Goal: Answer question/provide support: Share knowledge or assist other users

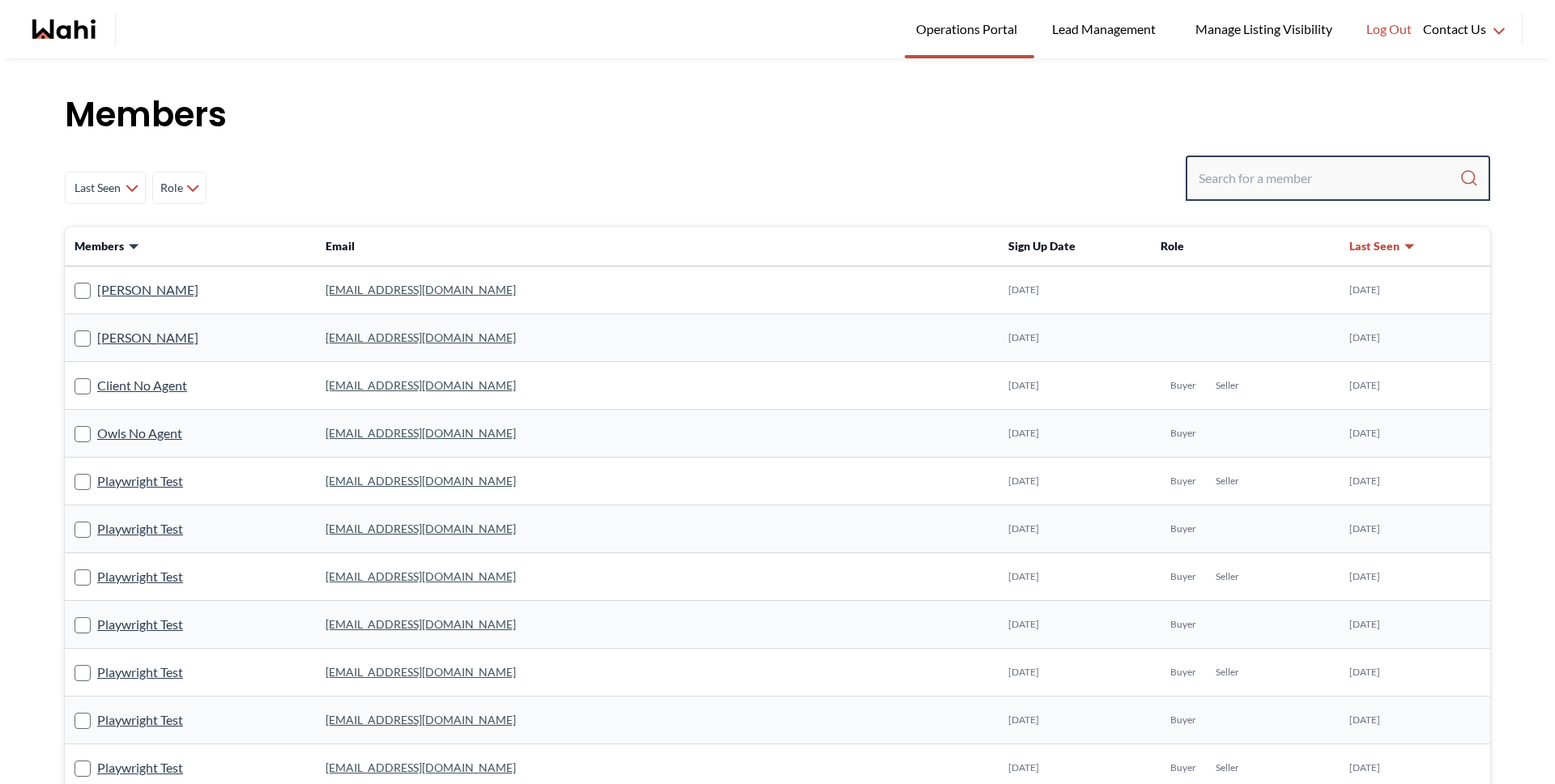
click at [1232, 176] on input "Search input" at bounding box center [1328, 178] width 261 height 29
type input "michelle"
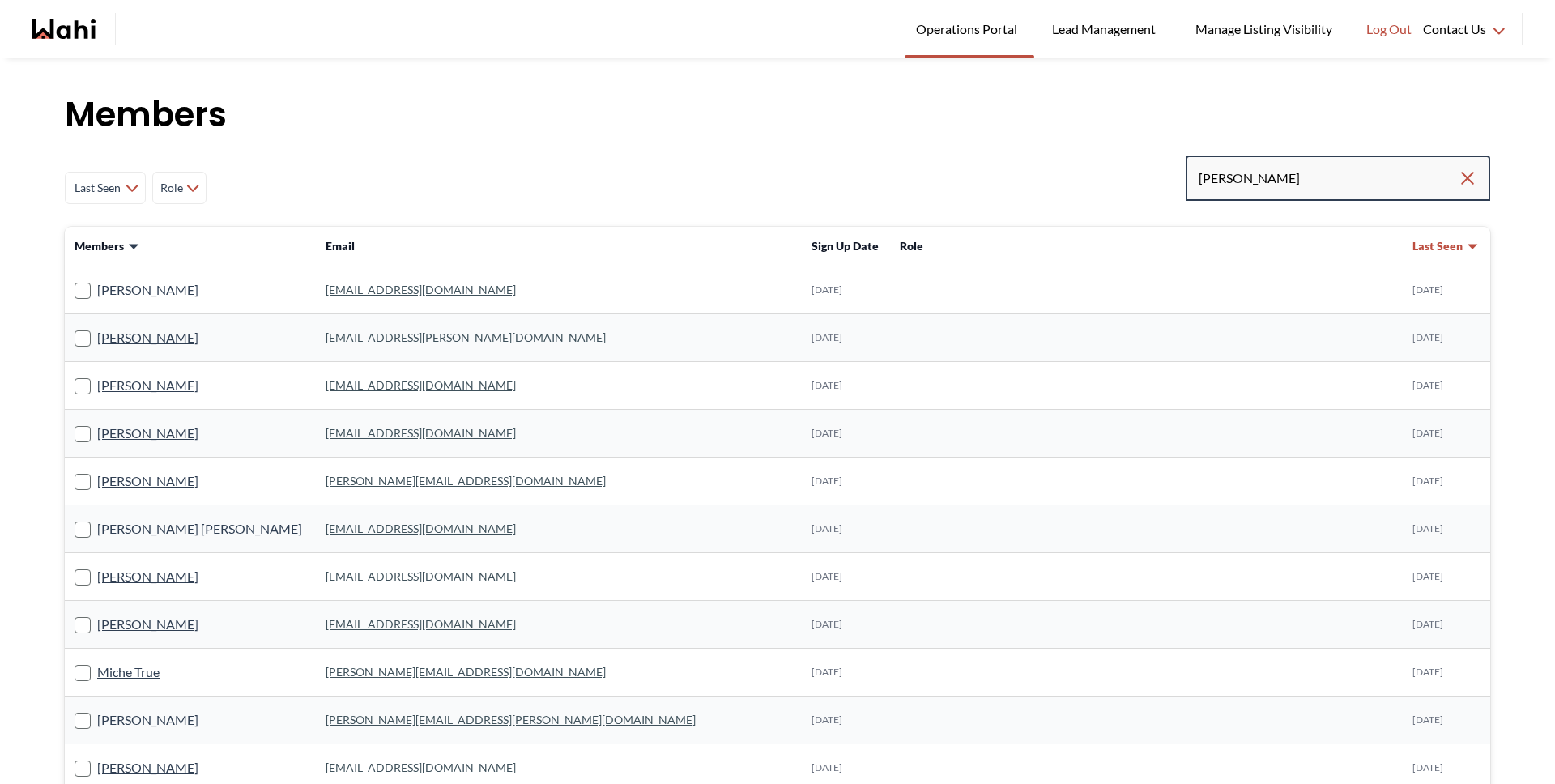
click at [1362, 179] on input "michelle" at bounding box center [1328, 178] width 260 height 29
type input "michelle ryck"
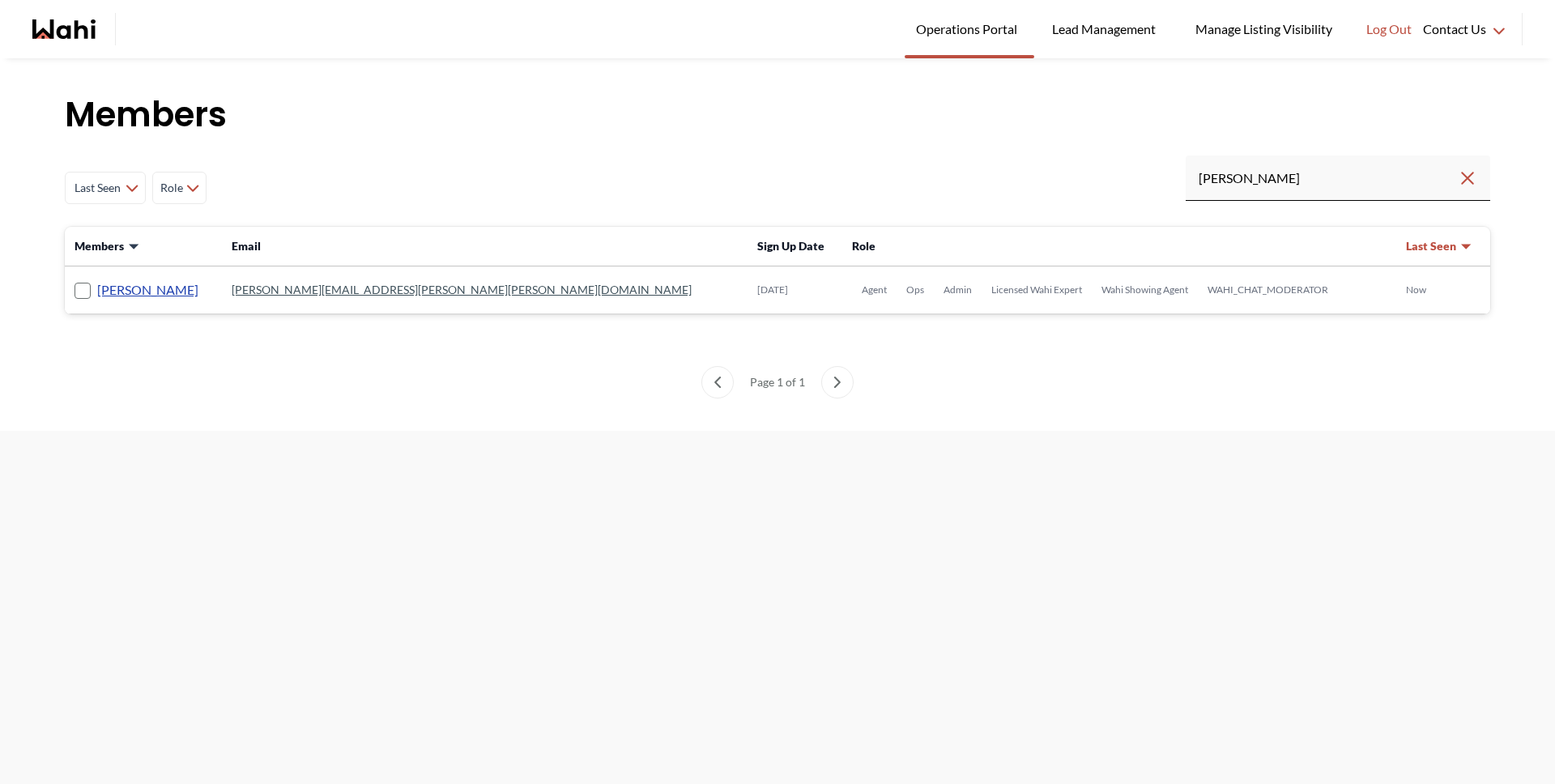
click at [146, 288] on link "Michelle Ryckman" at bounding box center [148, 289] width 102 height 21
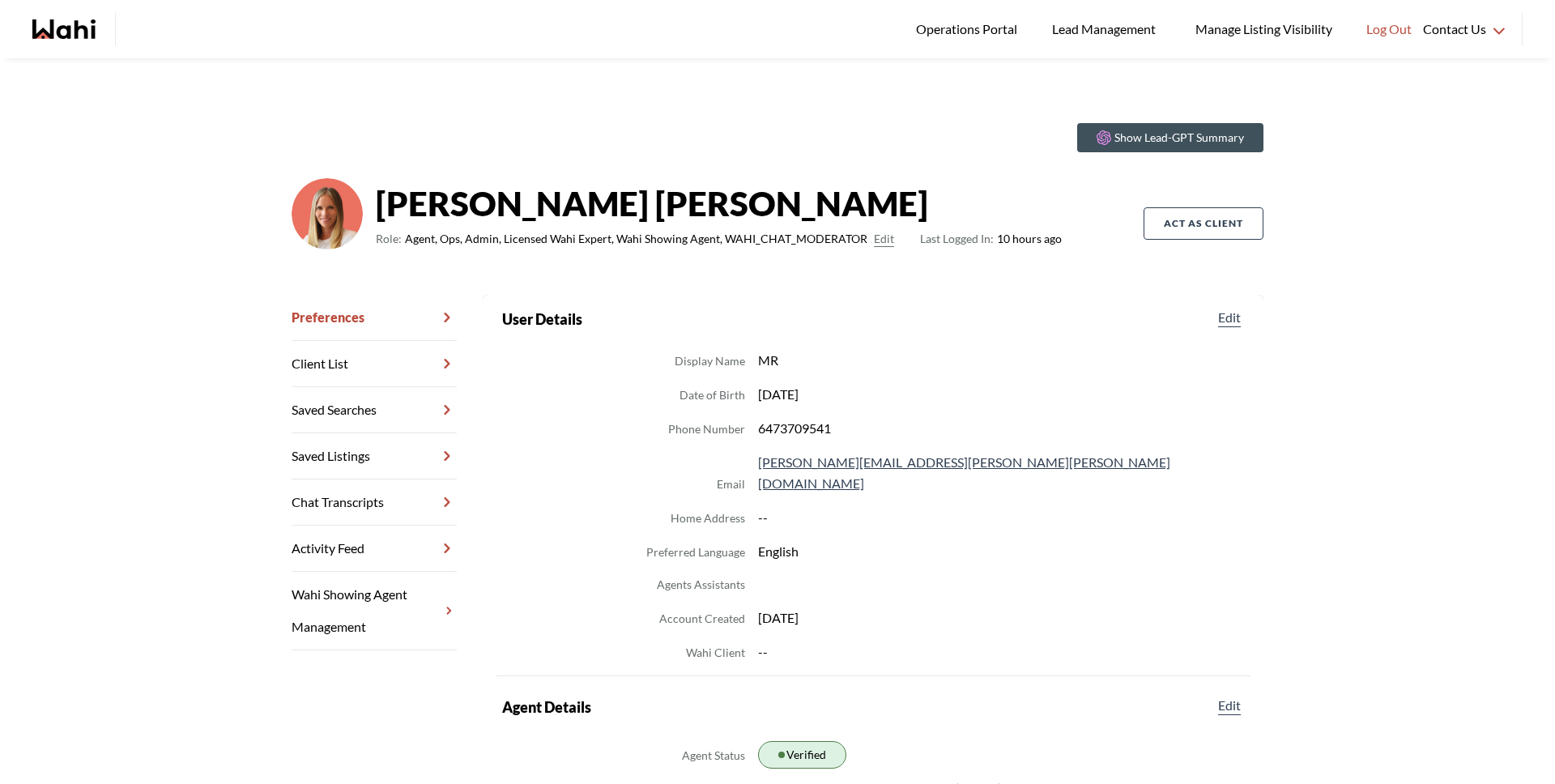
click at [379, 502] on link "Chat Transcripts" at bounding box center [374, 502] width 165 height 46
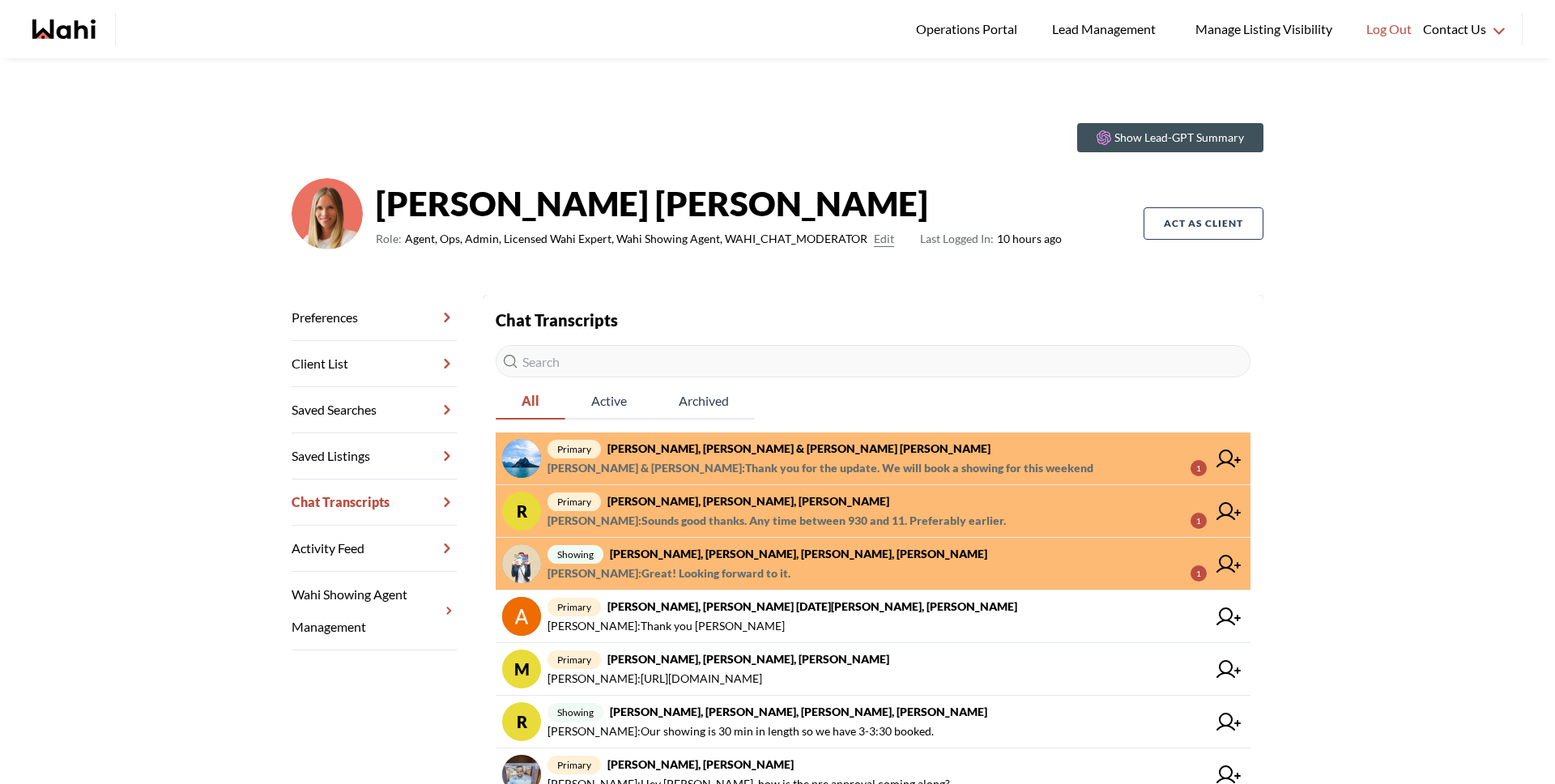
click at [756, 568] on span "Bryce Hunter : Great! Looking forward to it." at bounding box center [669, 573] width 243 height 19
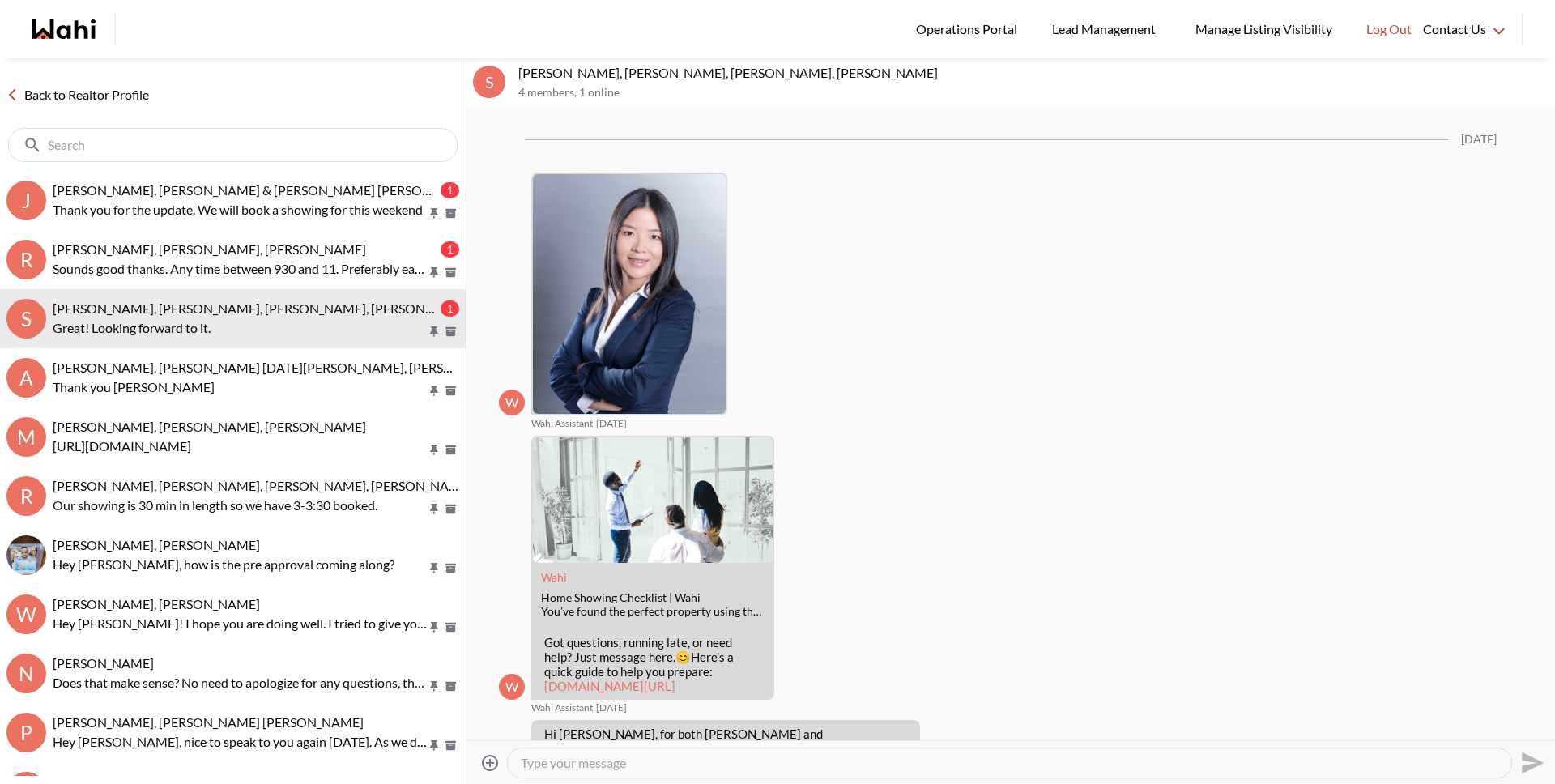
scroll to position [1559, 0]
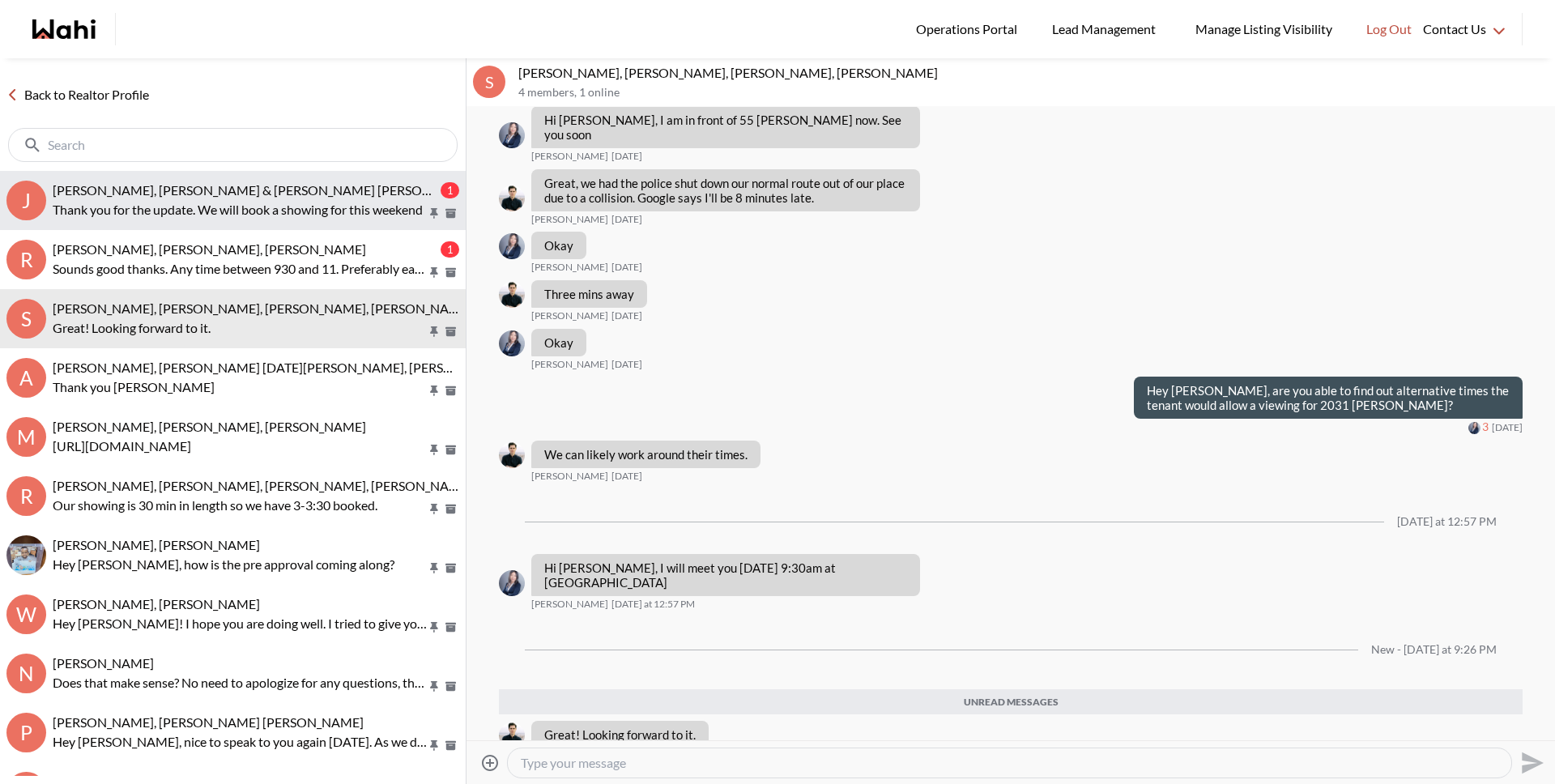
drag, startPoint x: 203, startPoint y: 211, endPoint x: 204, endPoint y: 227, distance: 16.0
click at [203, 211] on p "Thank you for the update. We will book a showing for this weekend" at bounding box center [240, 209] width 374 height 19
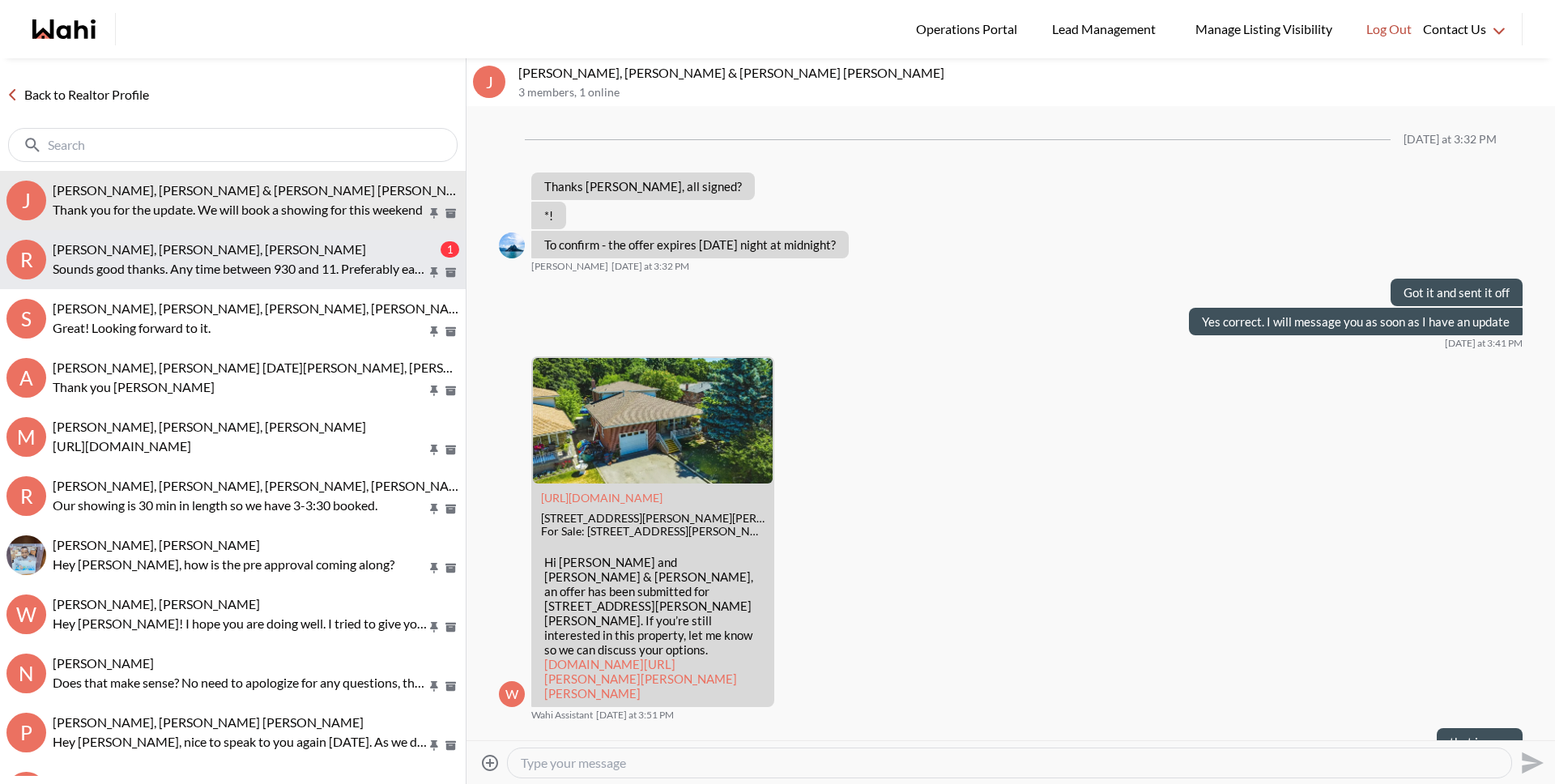
scroll to position [2293, 0]
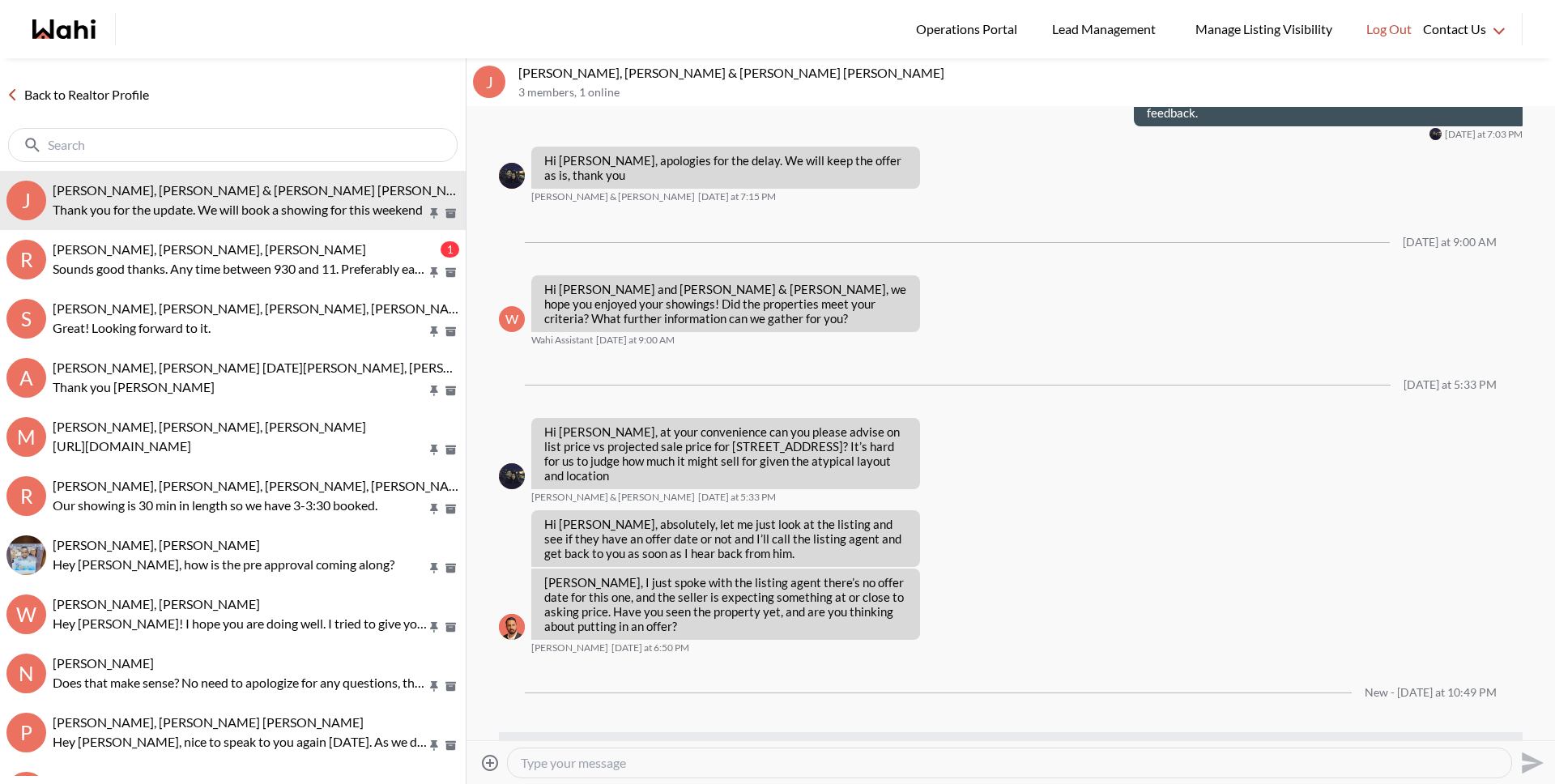
click at [659, 751] on div at bounding box center [1009, 762] width 1003 height 29
click at [656, 757] on textarea "Type your message" at bounding box center [1009, 763] width 978 height 16
type textarea "Sounds good!"
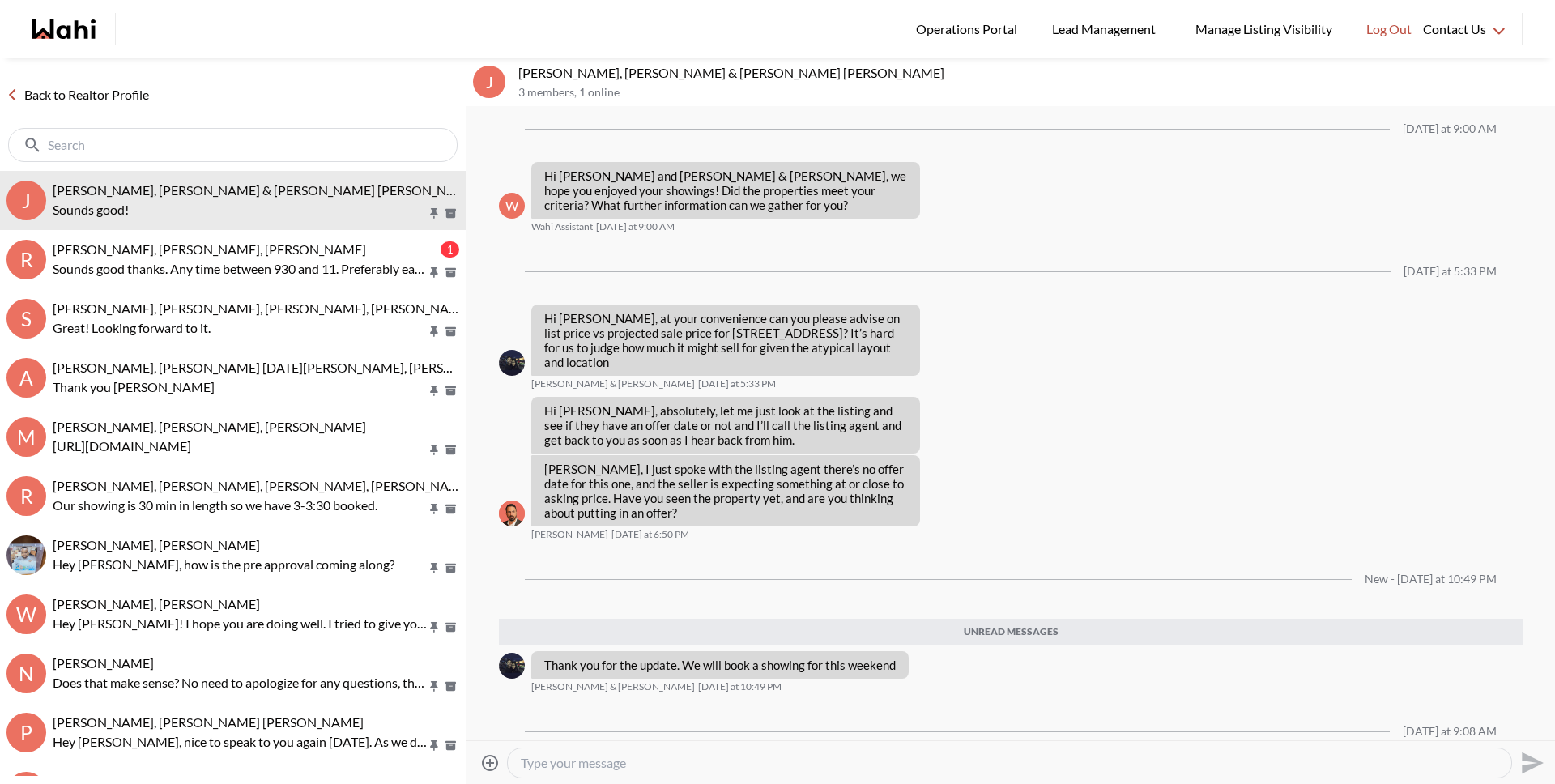
scroll to position [2367, 0]
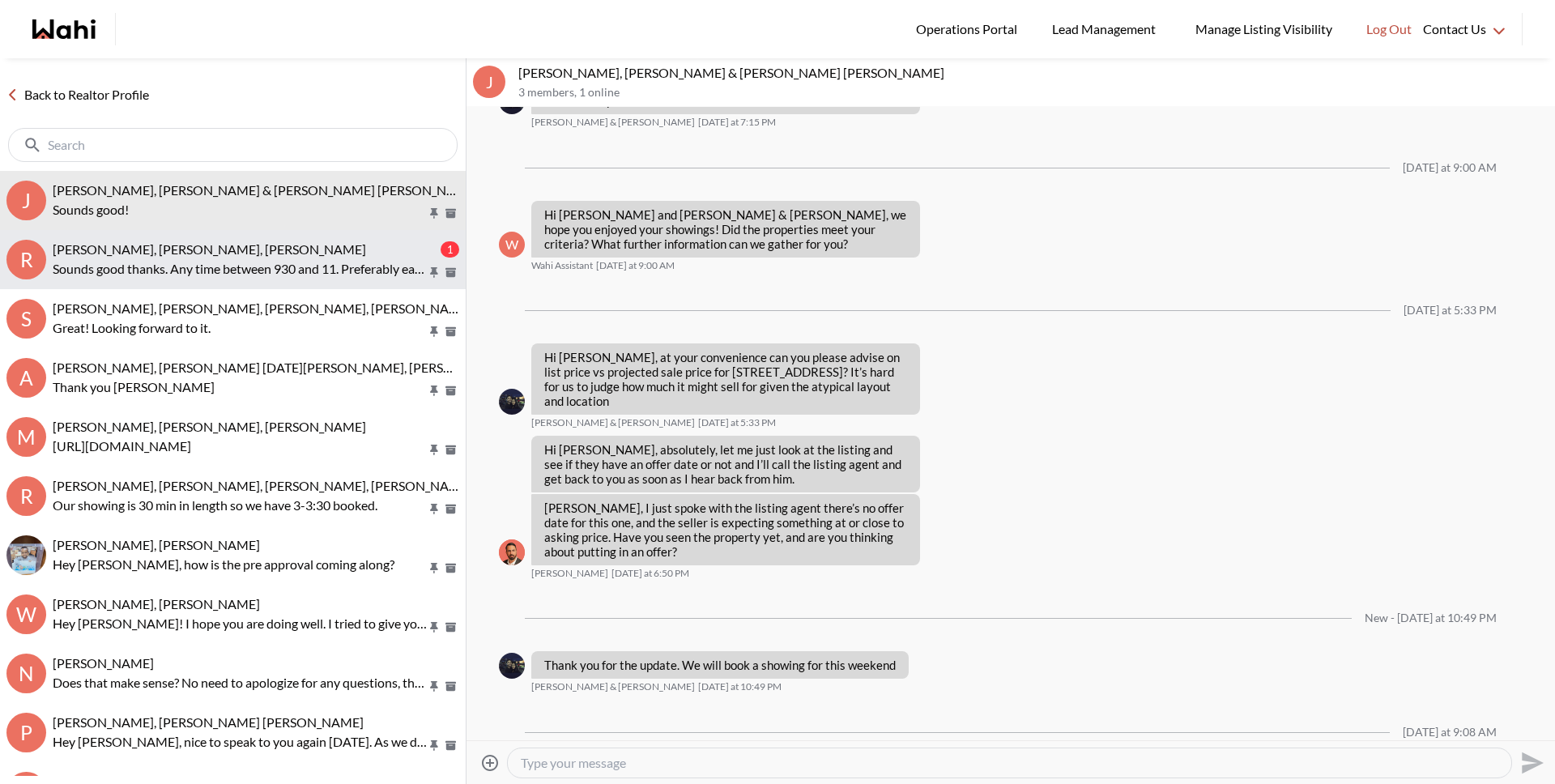
click at [247, 233] on button "R Rory Fairweather, Amber F, Michelle 1 Sounds good thanks. Any time between 93…" at bounding box center [232, 259] width 466 height 59
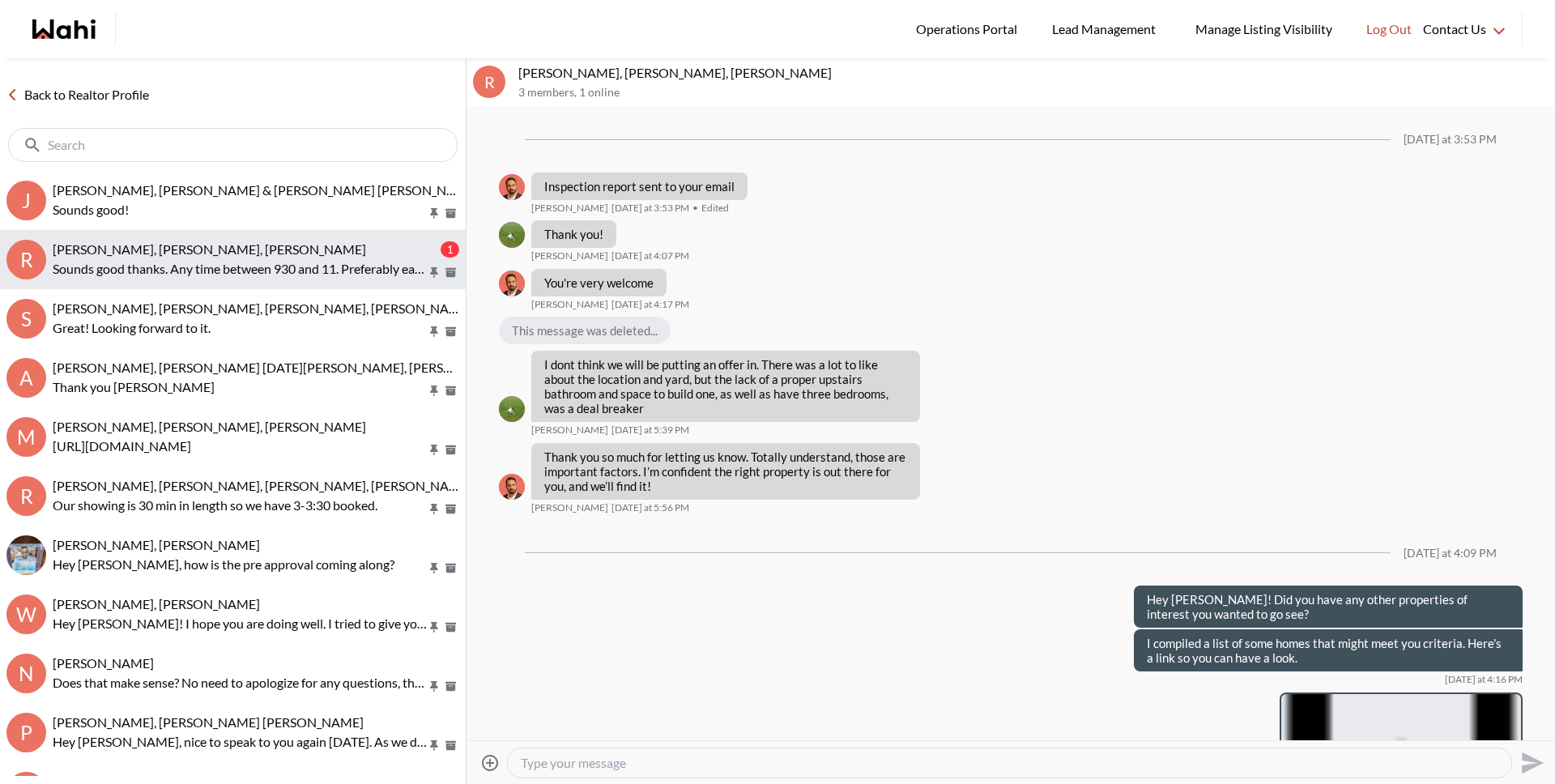
scroll to position [1677, 0]
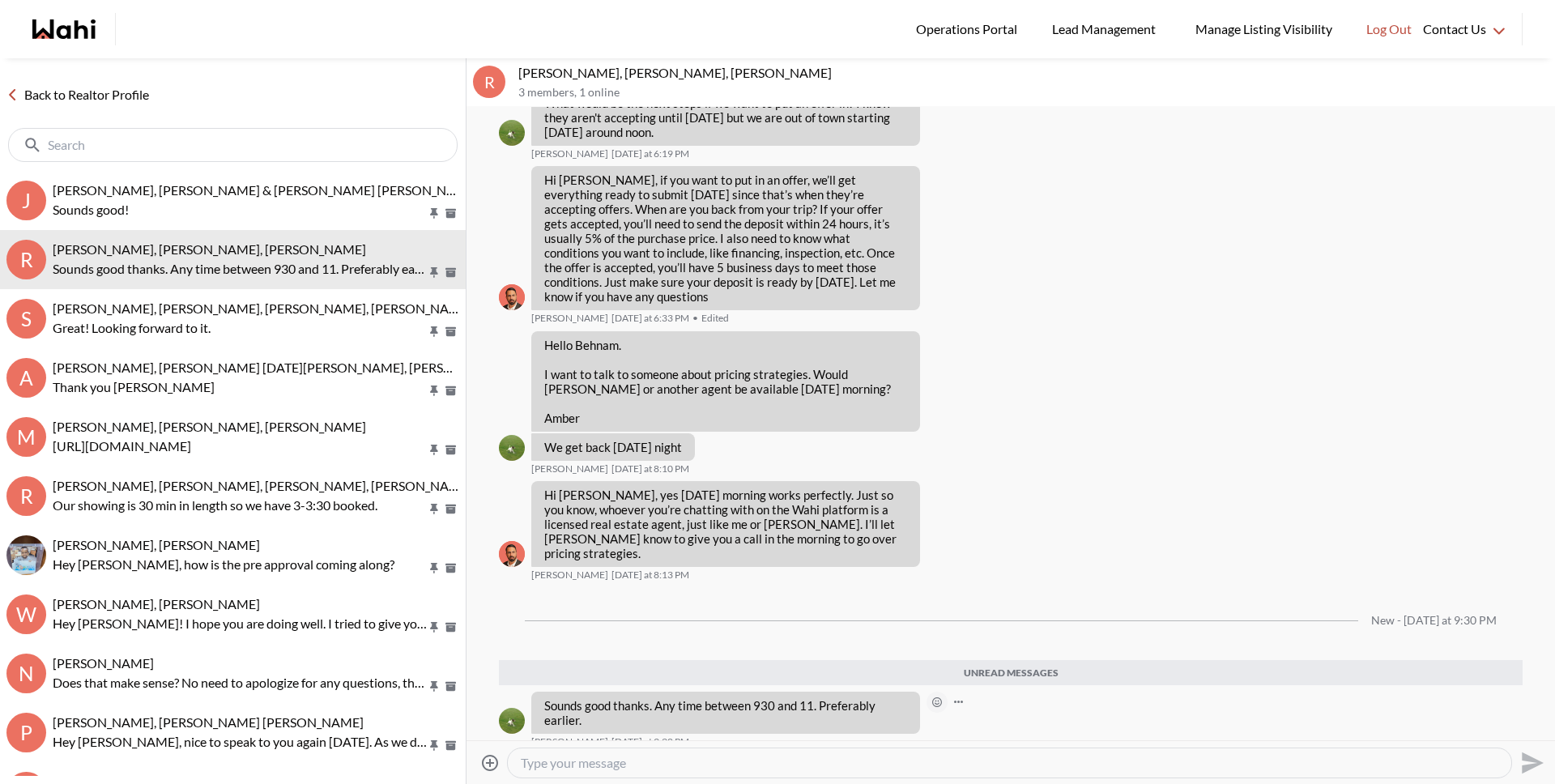
click at [936, 697] on icon "Open Reaction Selector" at bounding box center [937, 701] width 10 height 10
click at [978, 653] on div "Select Reaction: Thumbs up" at bounding box center [985, 653] width 15 height 15
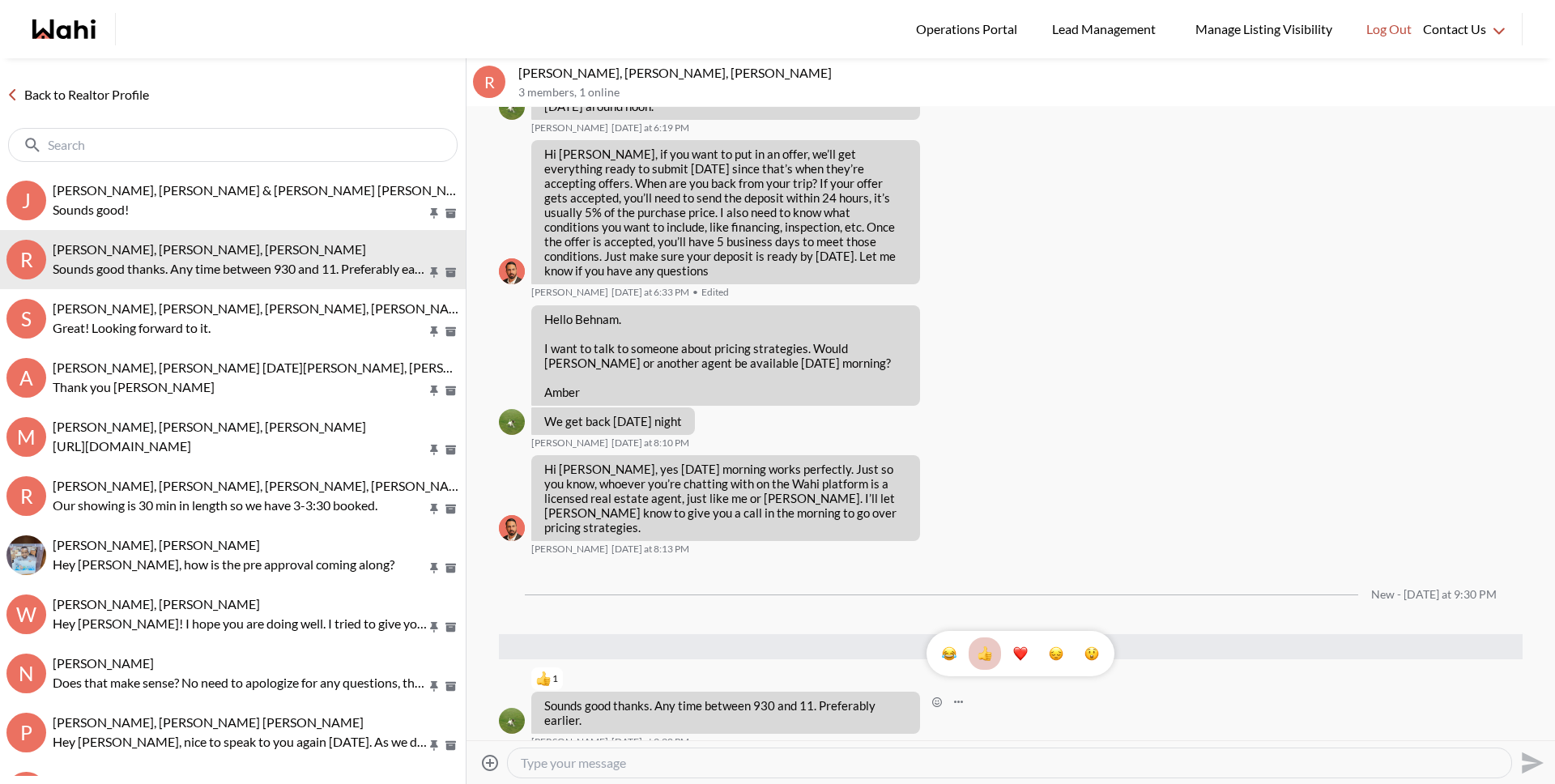
drag, startPoint x: 739, startPoint y: 778, endPoint x: 735, endPoint y: 767, distance: 11.7
click at [739, 778] on div "Attach files Send" at bounding box center [1010, 762] width 1076 height 36
click at [735, 767] on textarea "Type your message" at bounding box center [1009, 763] width 978 height 16
click at [969, 637] on button "1" at bounding box center [985, 653] width 33 height 33
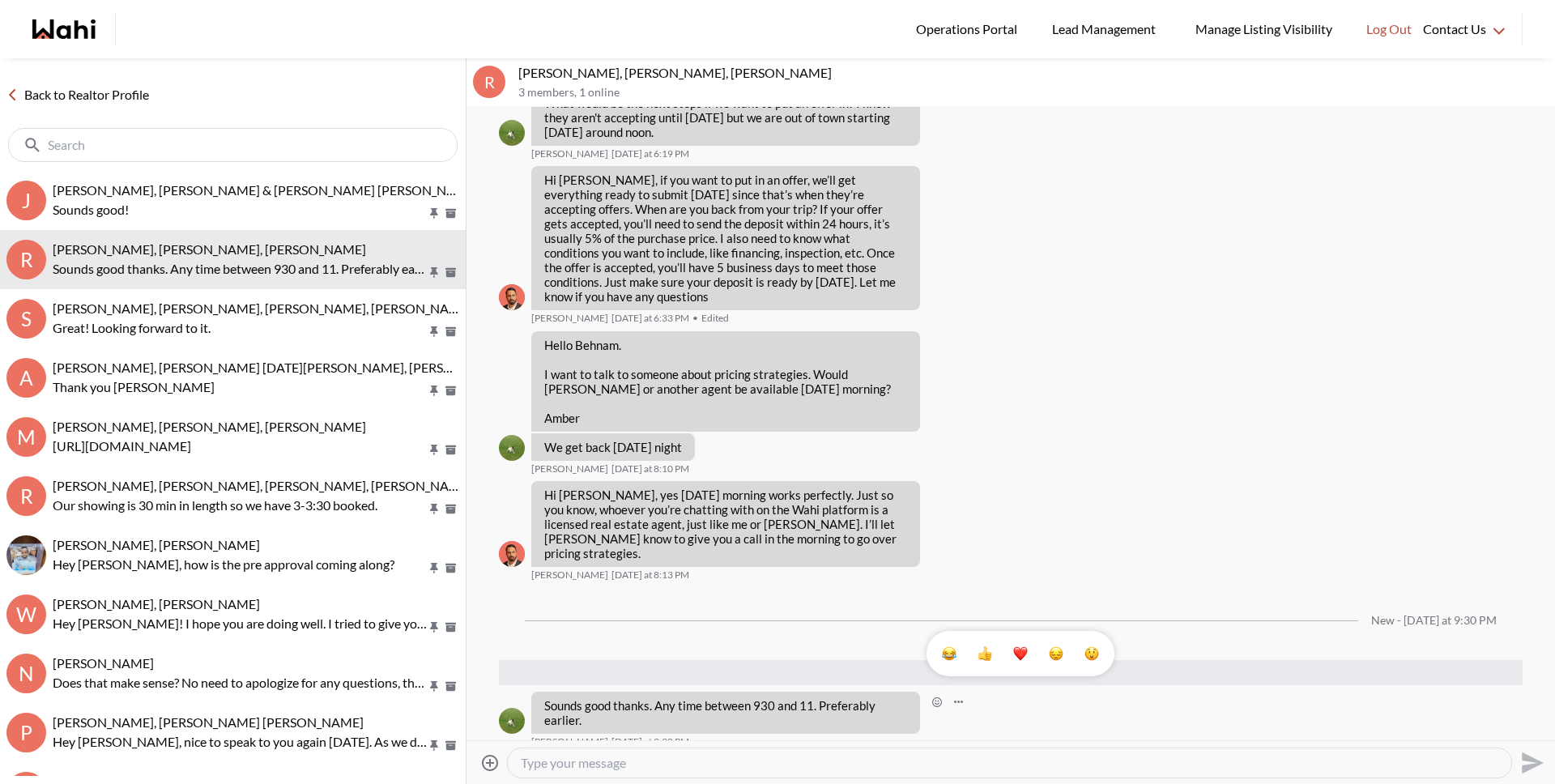
click at [727, 762] on textarea "Type your message" at bounding box center [1009, 763] width 978 height 16
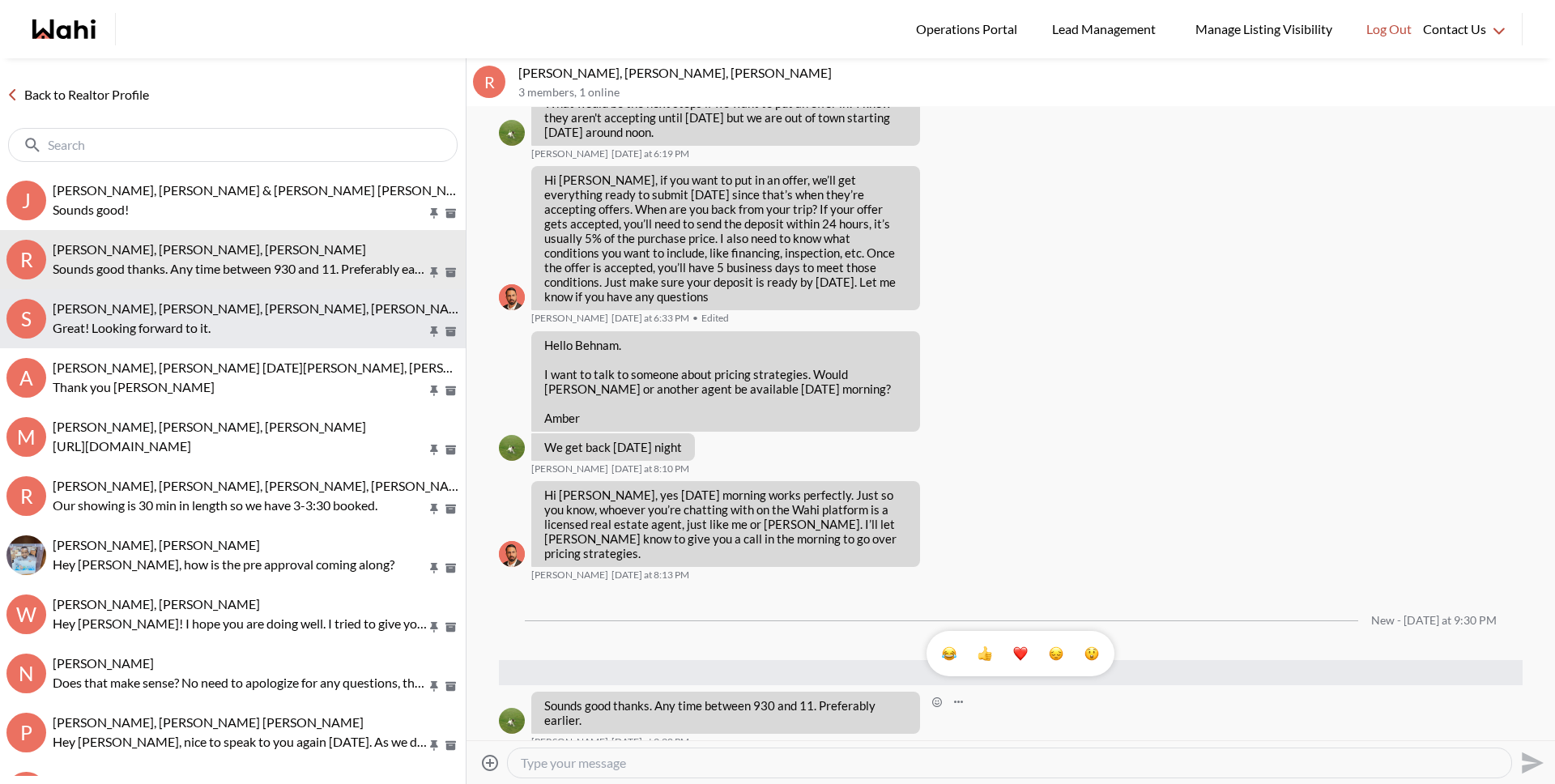
click at [164, 309] on span "Sarah Hunter, Bryce Hunter, Julia, Michelle" at bounding box center [262, 308] width 419 height 15
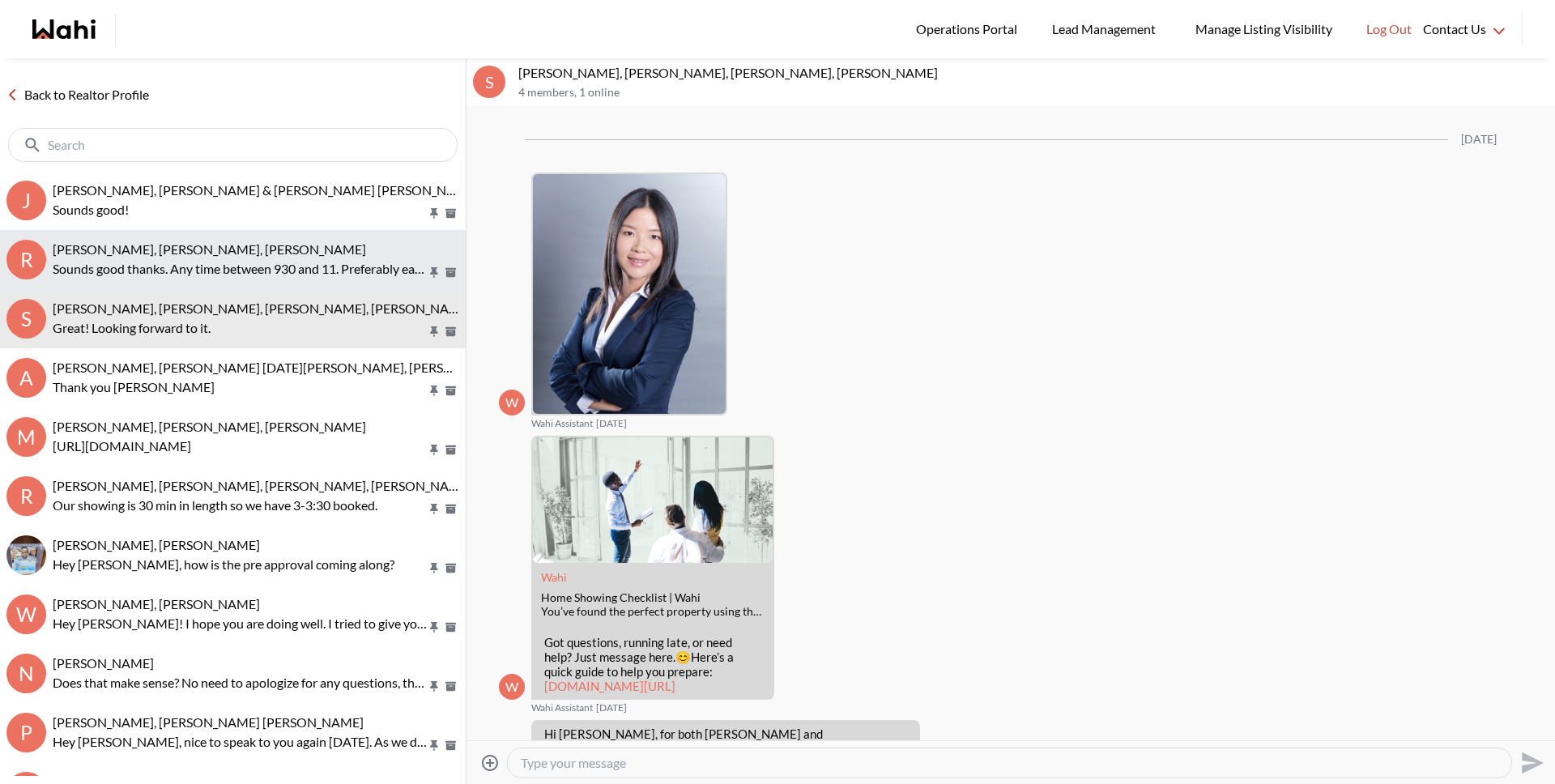
scroll to position [1455, 0]
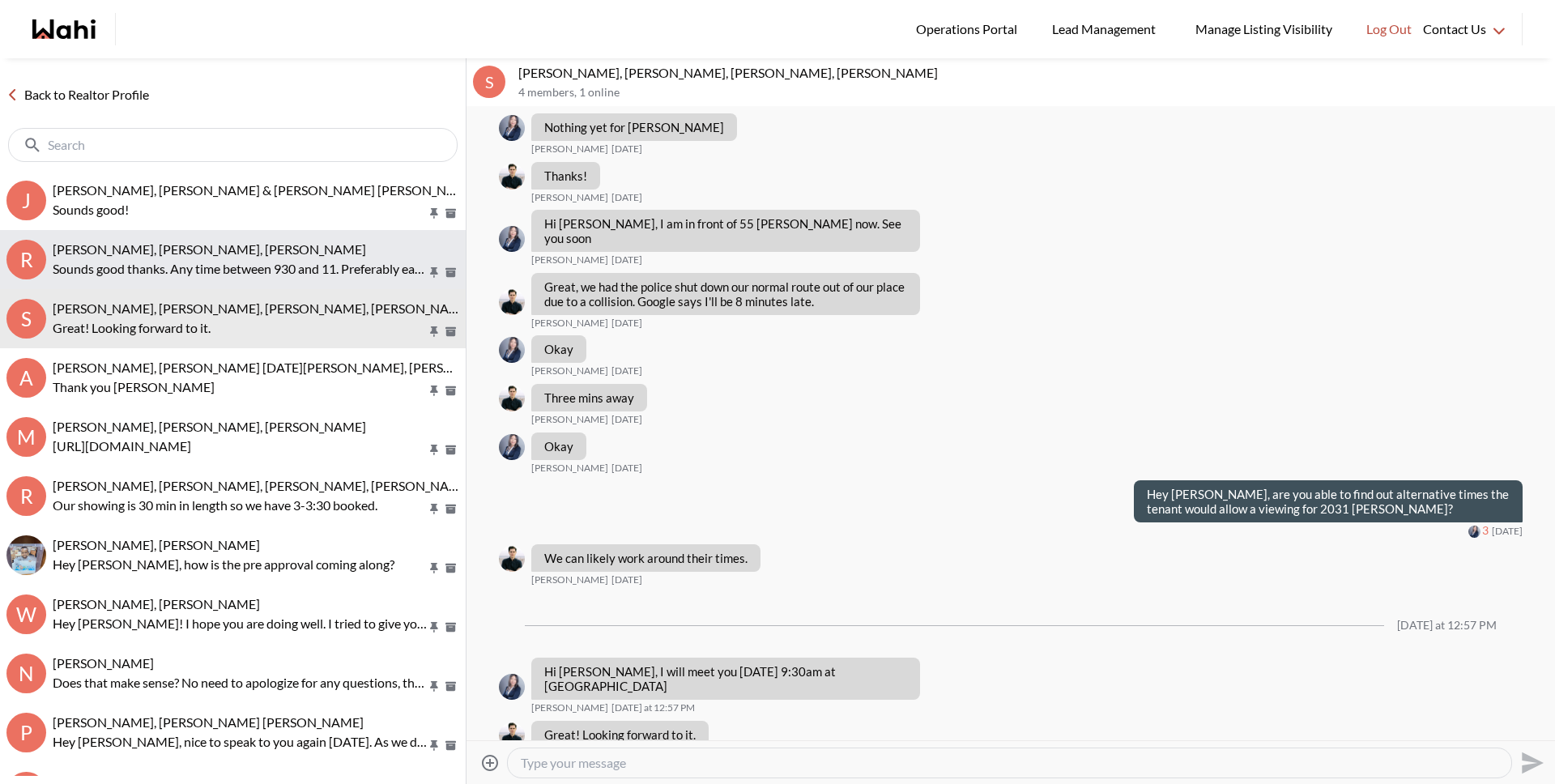
click at [157, 270] on p "Sounds good thanks. Any time between 930 and 11. Preferably earlier." at bounding box center [240, 269] width 374 height 19
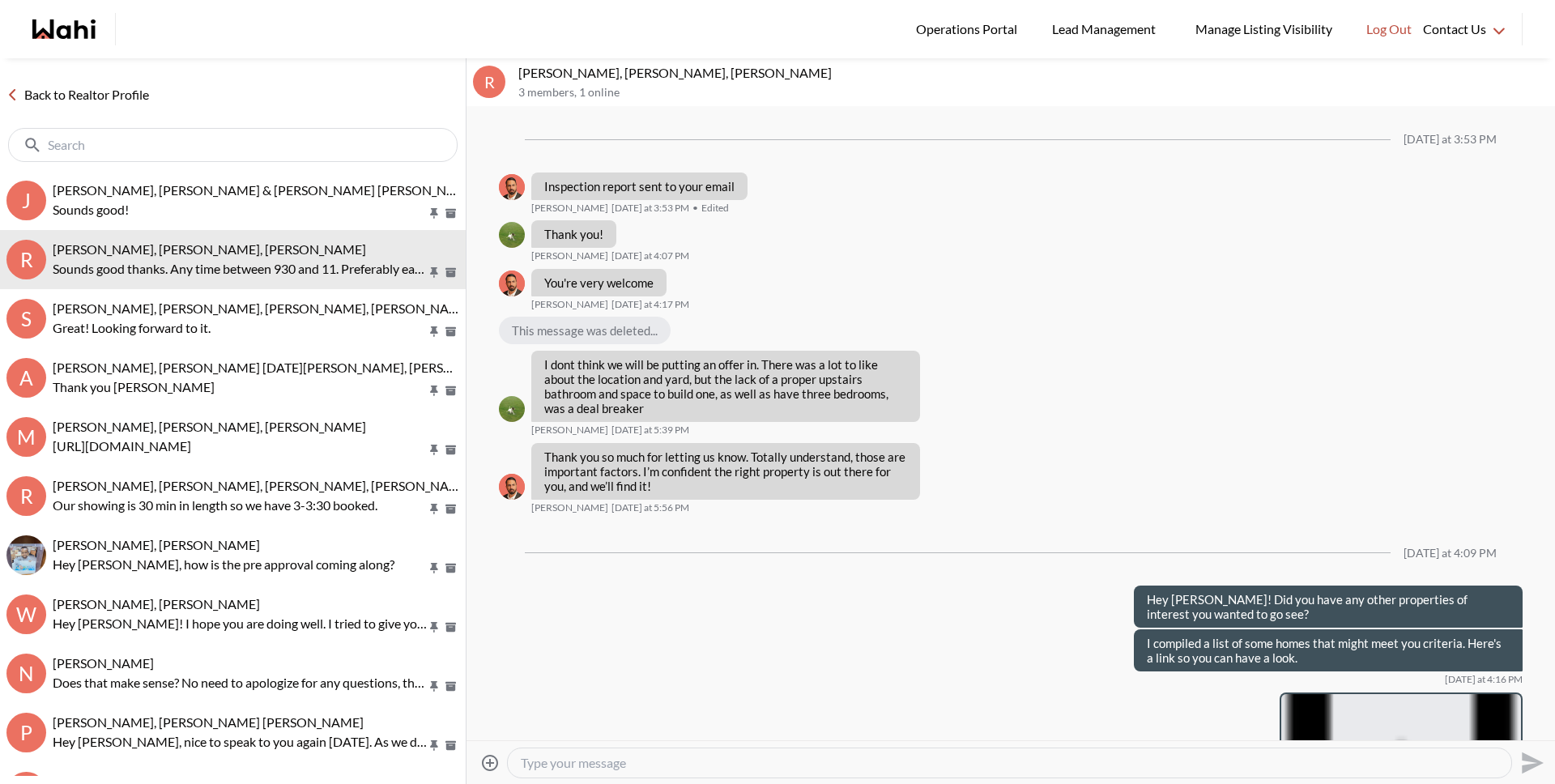
scroll to position [1573, 0]
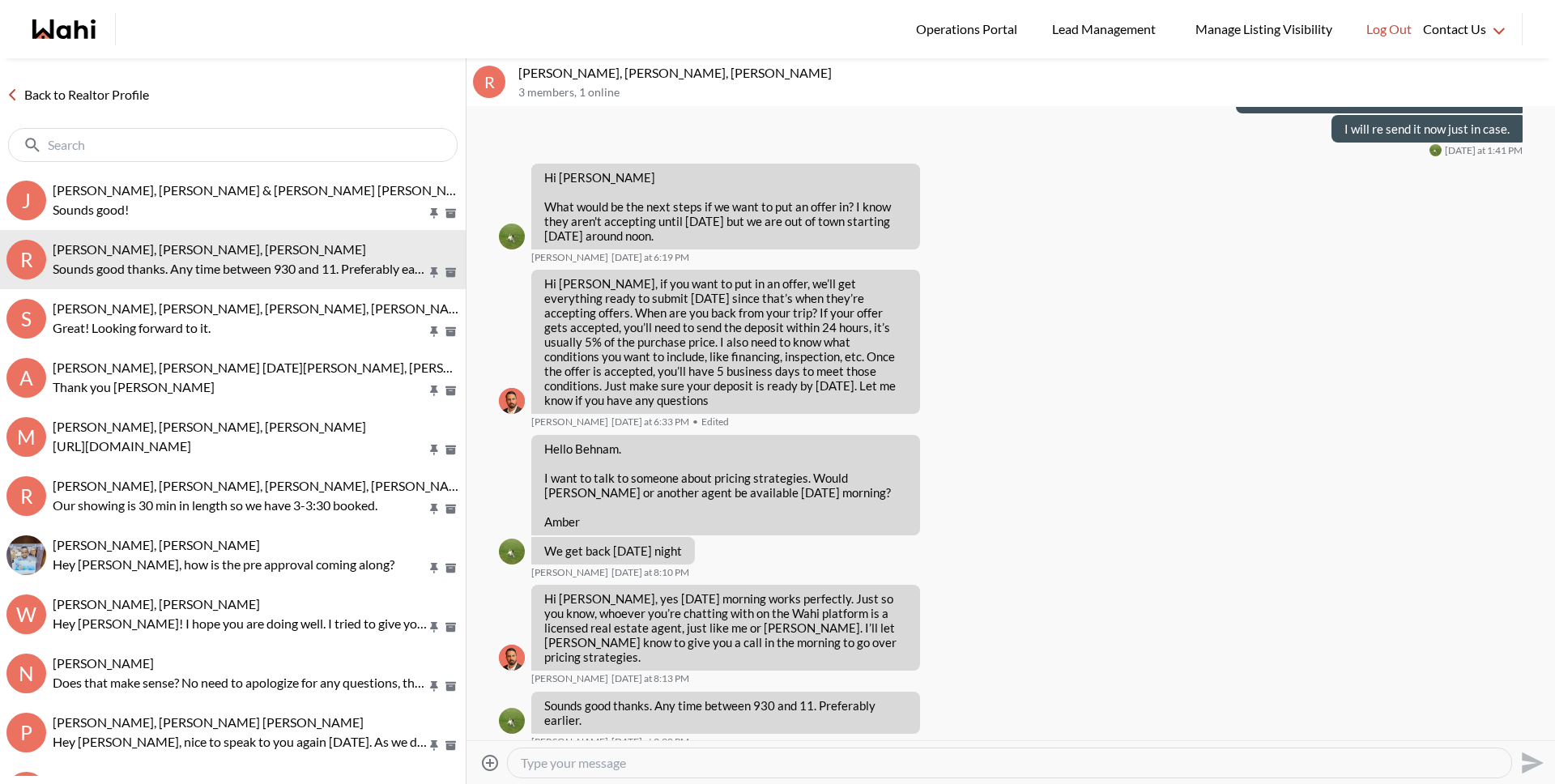
click at [590, 771] on div at bounding box center [1009, 762] width 1003 height 29
click at [589, 762] on textarea "Type your message" at bounding box center [1009, 763] width 978 height 16
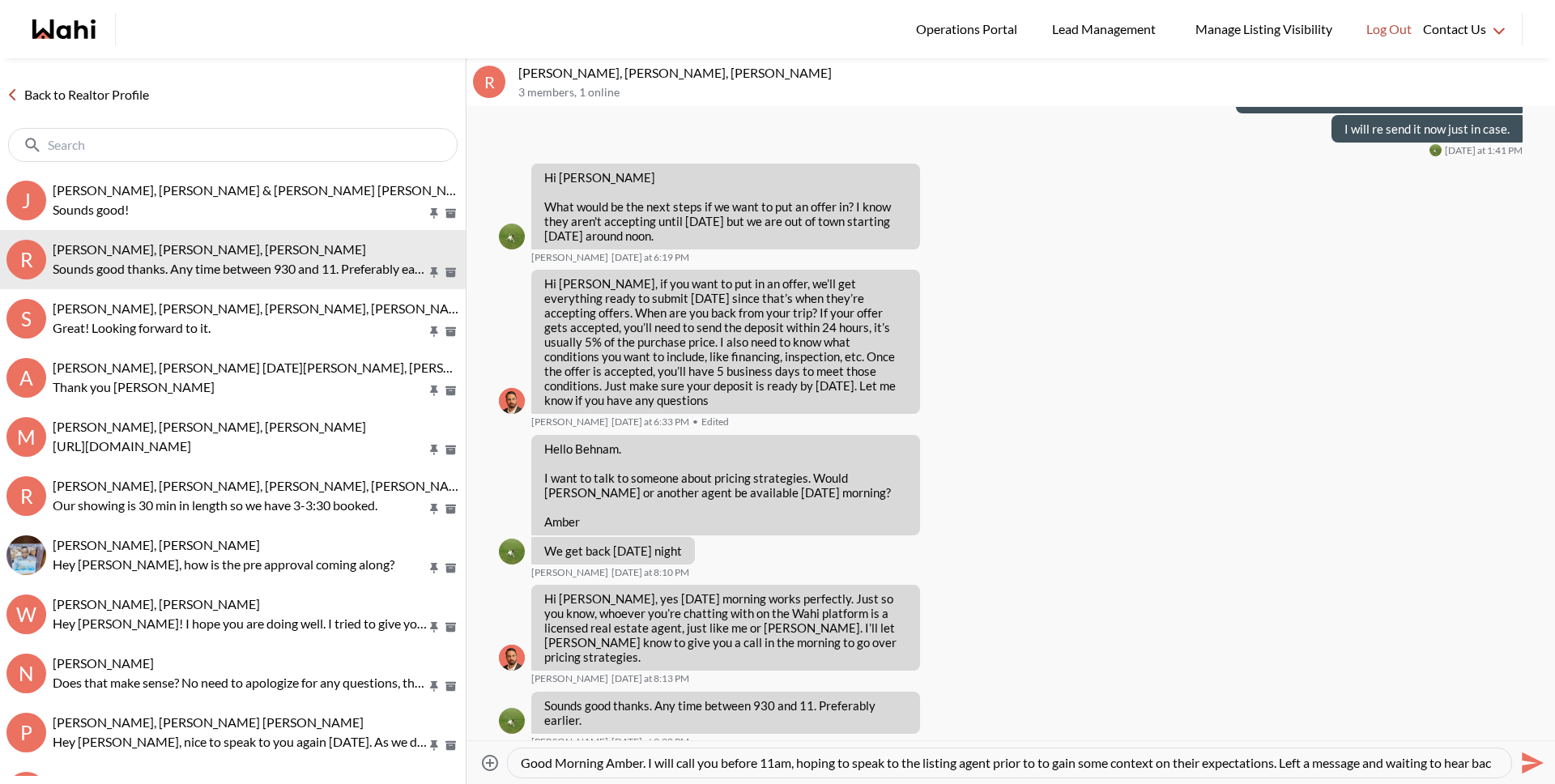
scroll to position [16, 0]
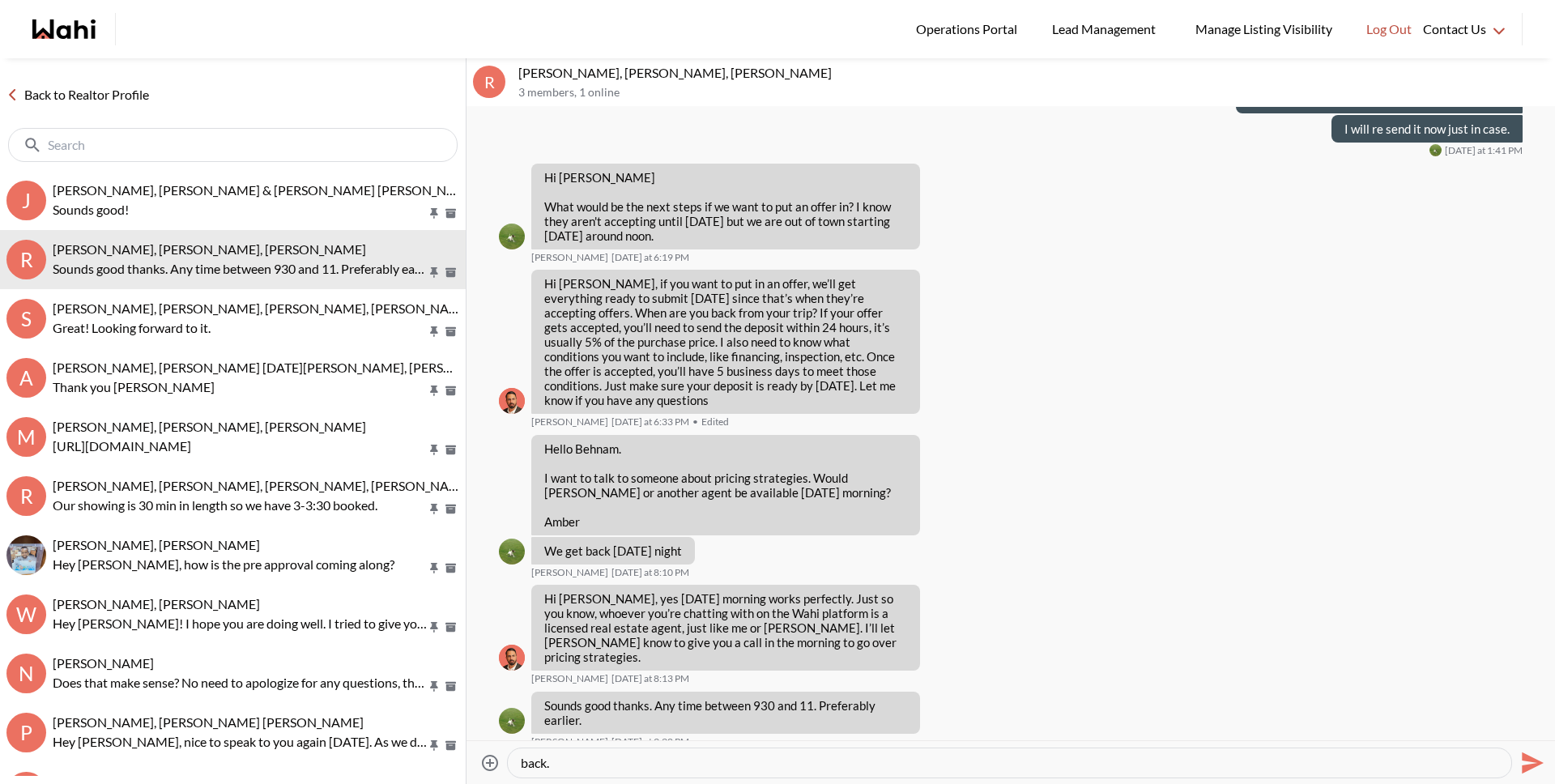
type textarea "Good Morning Amber. I will call you before 11am, hoping to speak to the listing…"
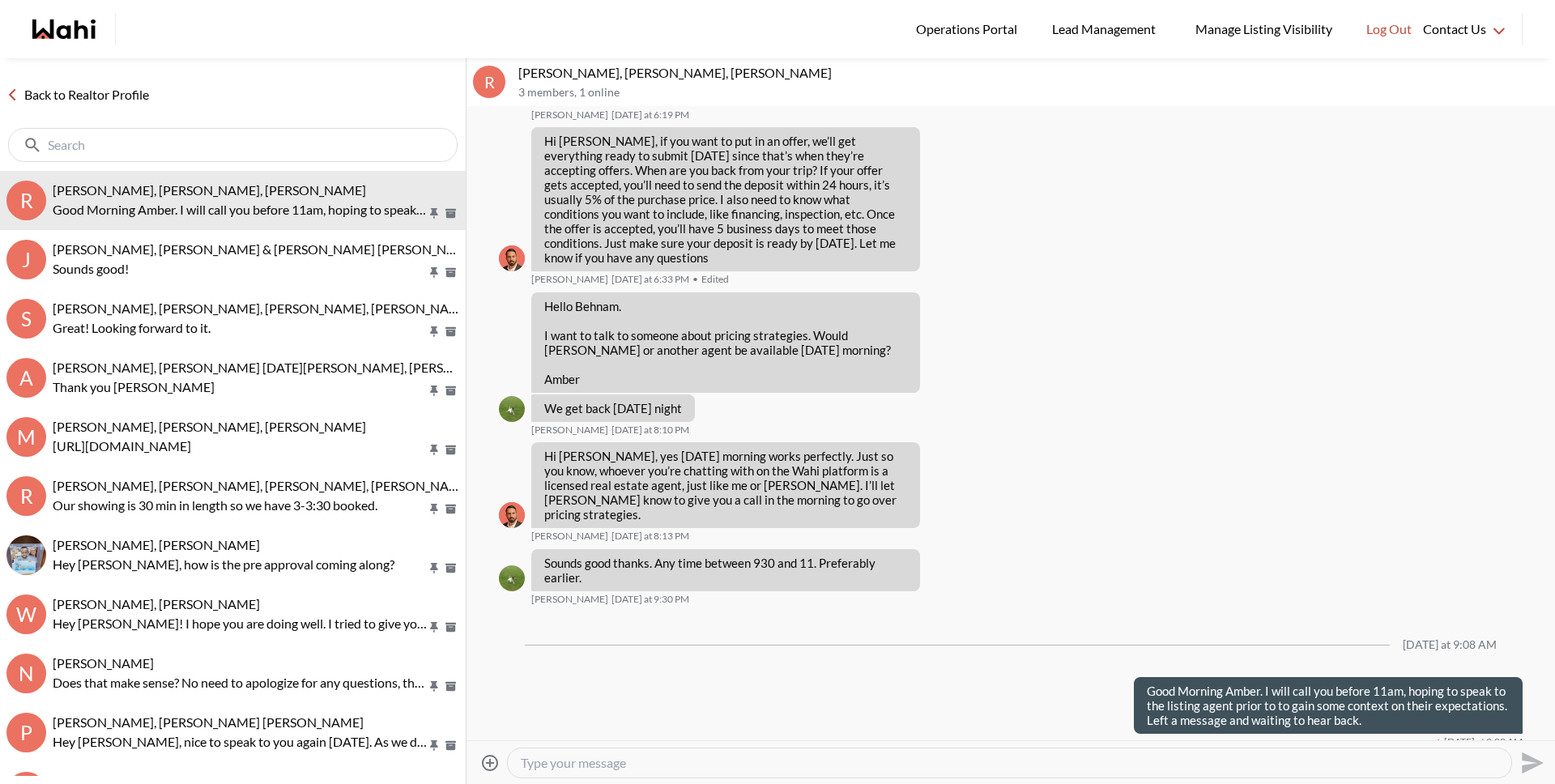
click at [102, 93] on link "Back to Realtor Profile" at bounding box center [77, 94] width 155 height 21
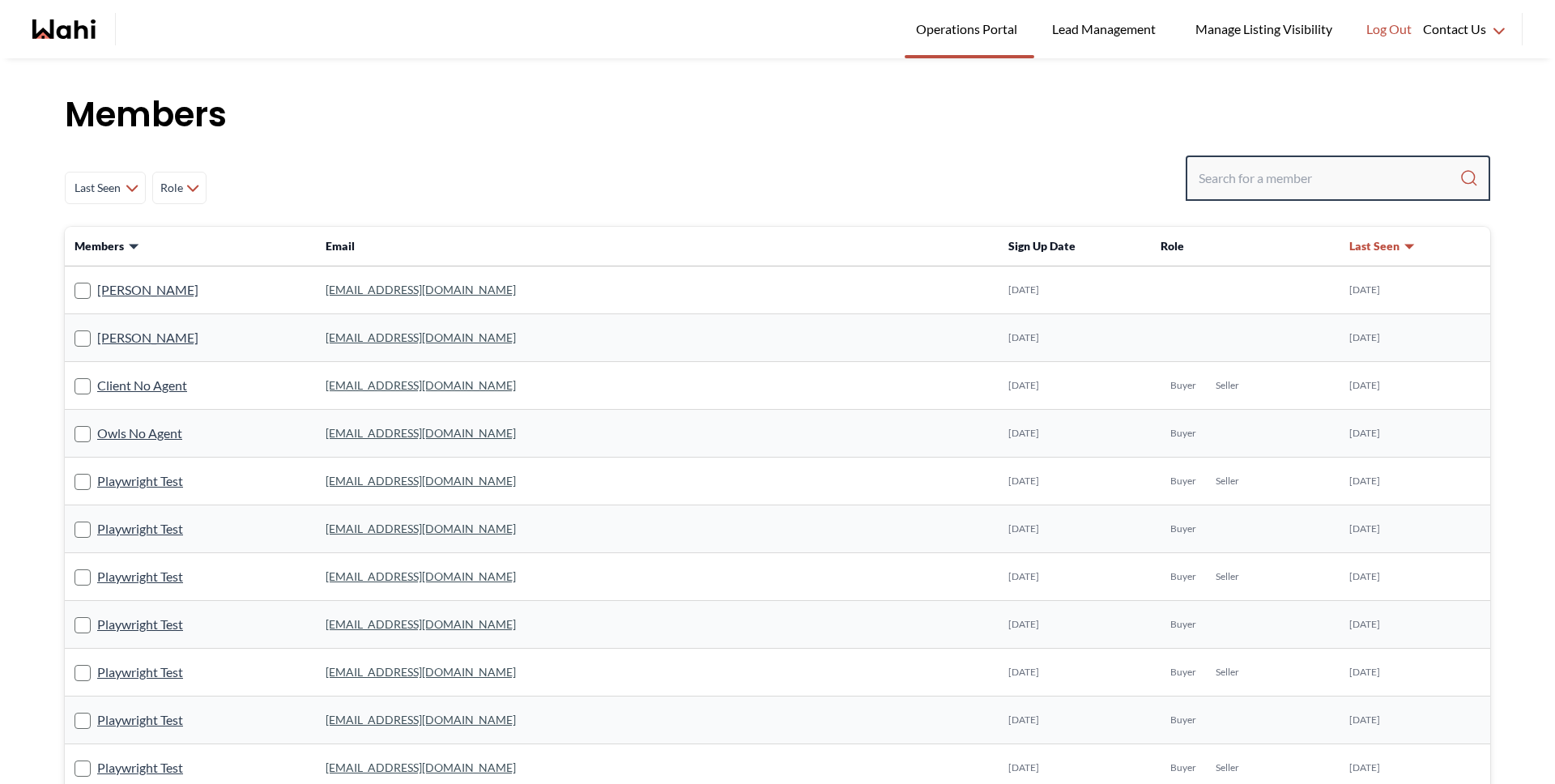
click at [1252, 181] on input "Search input" at bounding box center [1328, 178] width 261 height 29
type input "faraz a"
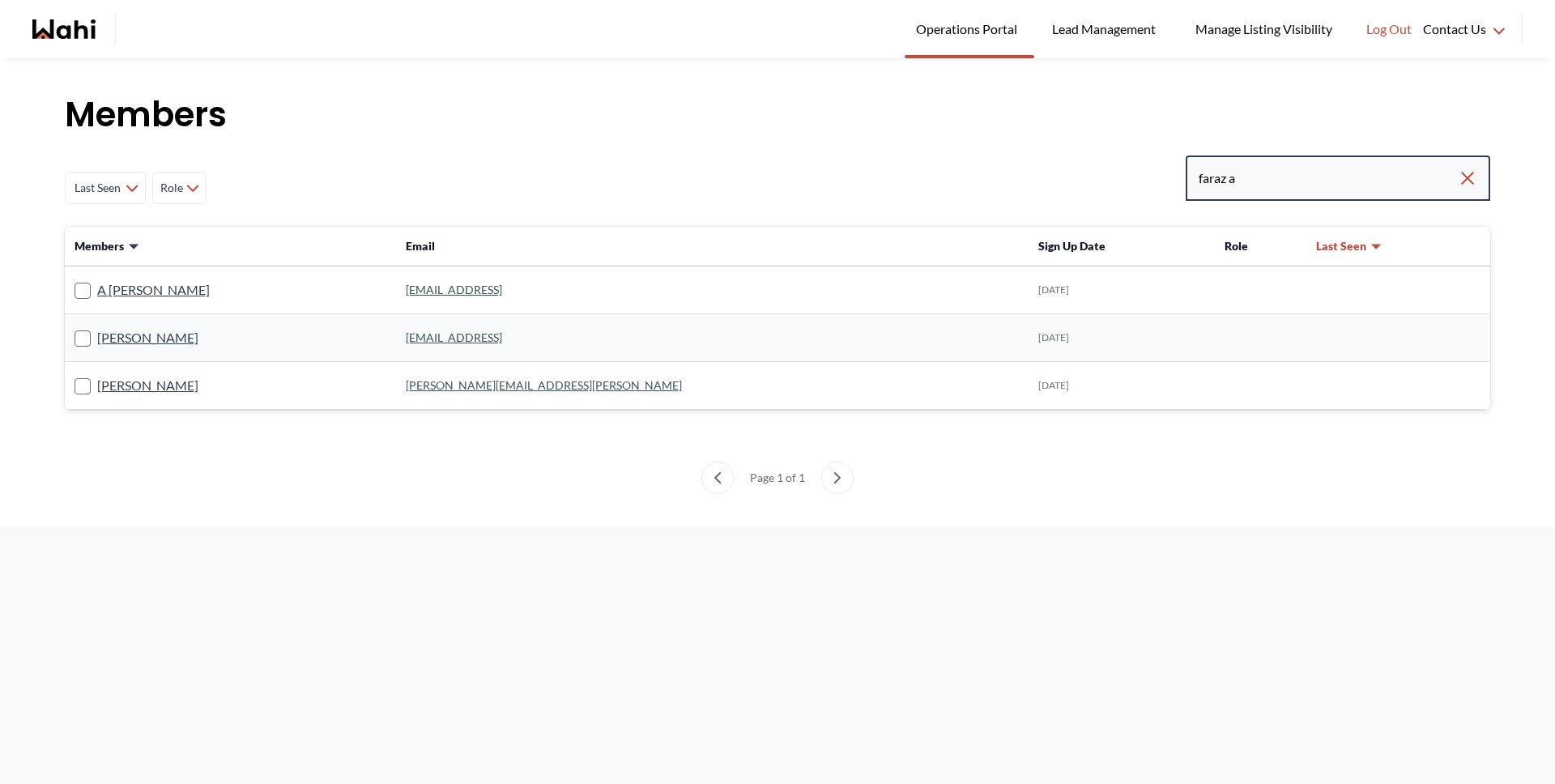
click at [1303, 183] on input "faraz a" at bounding box center [1328, 178] width 260 height 29
type input "faraz"
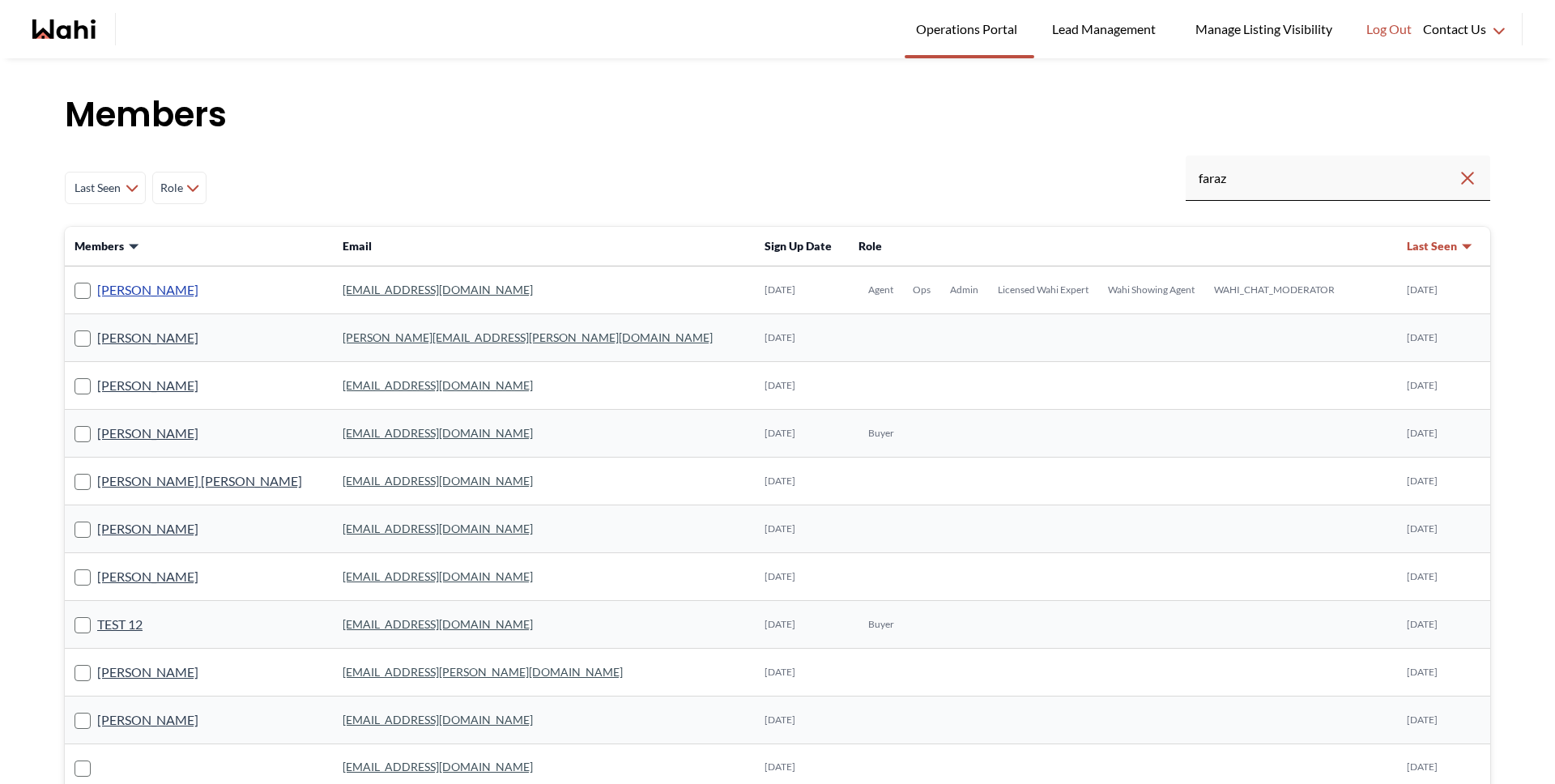
click at [123, 287] on link "[PERSON_NAME]" at bounding box center [148, 289] width 102 height 21
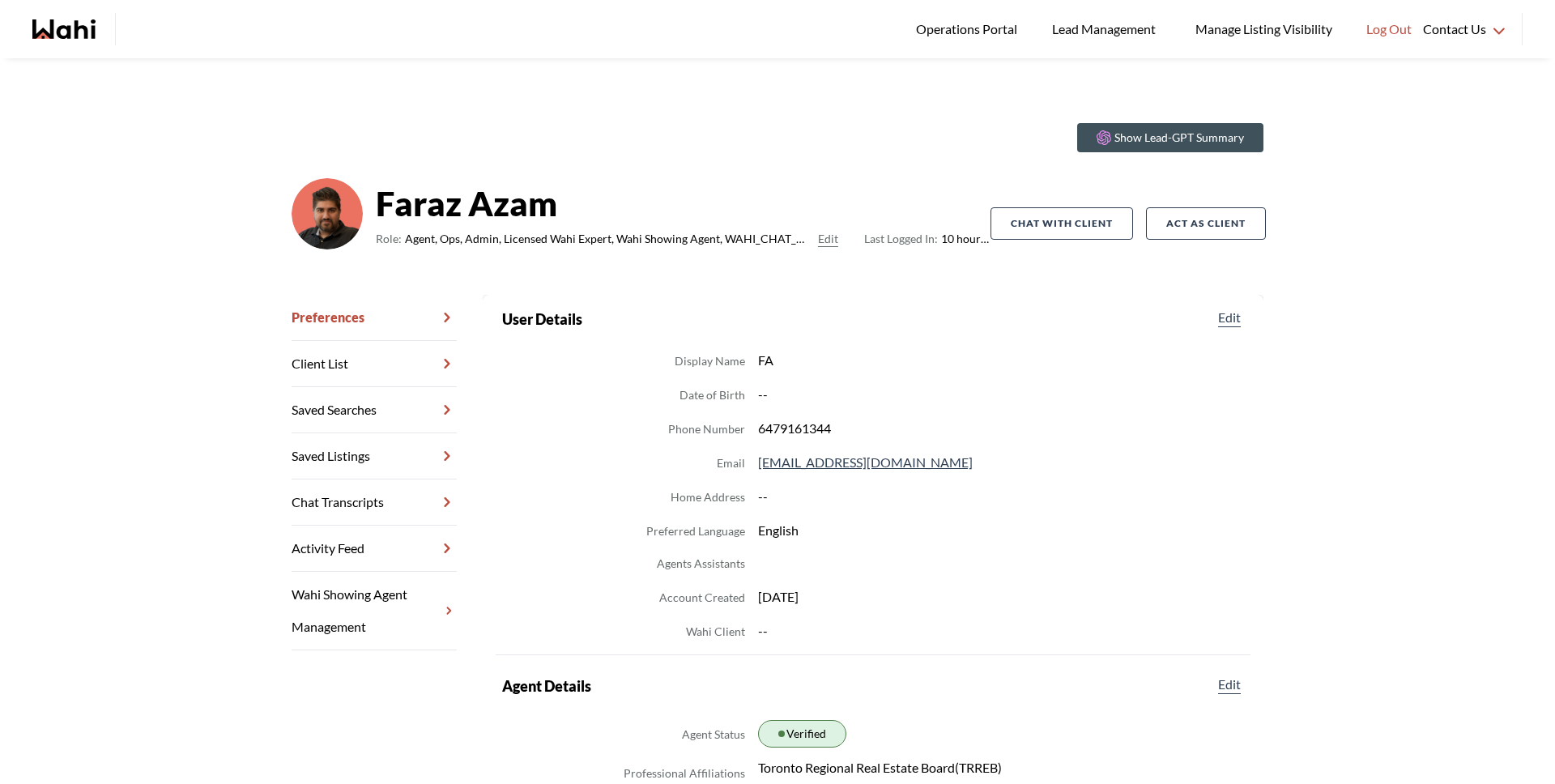
click at [349, 509] on link "Chat Transcripts" at bounding box center [374, 502] width 165 height 46
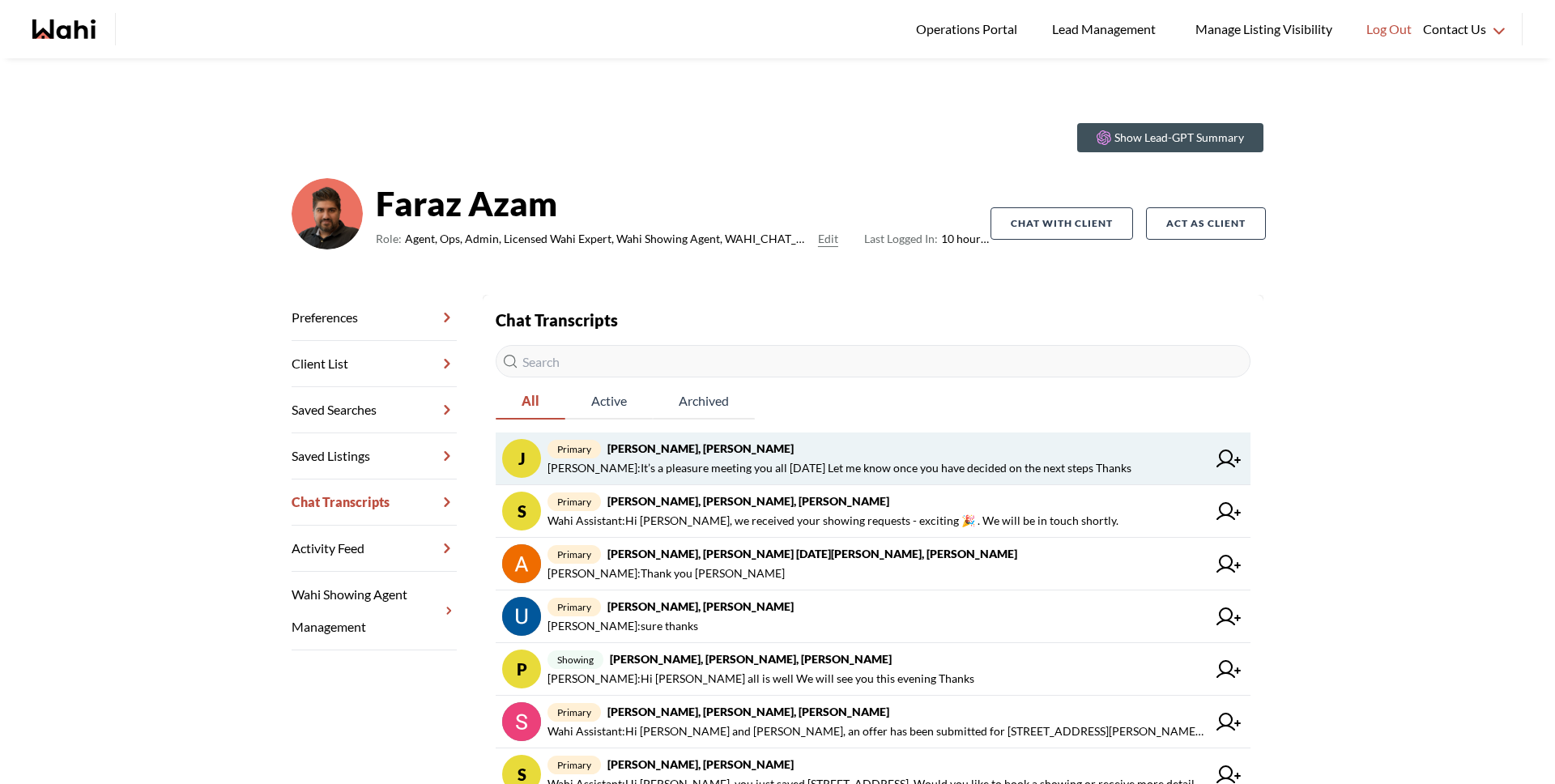
click at [857, 465] on span "Faraz Azam : It’s a pleasure meeting you all today Let me know once you have de…" at bounding box center [839, 467] width 584 height 19
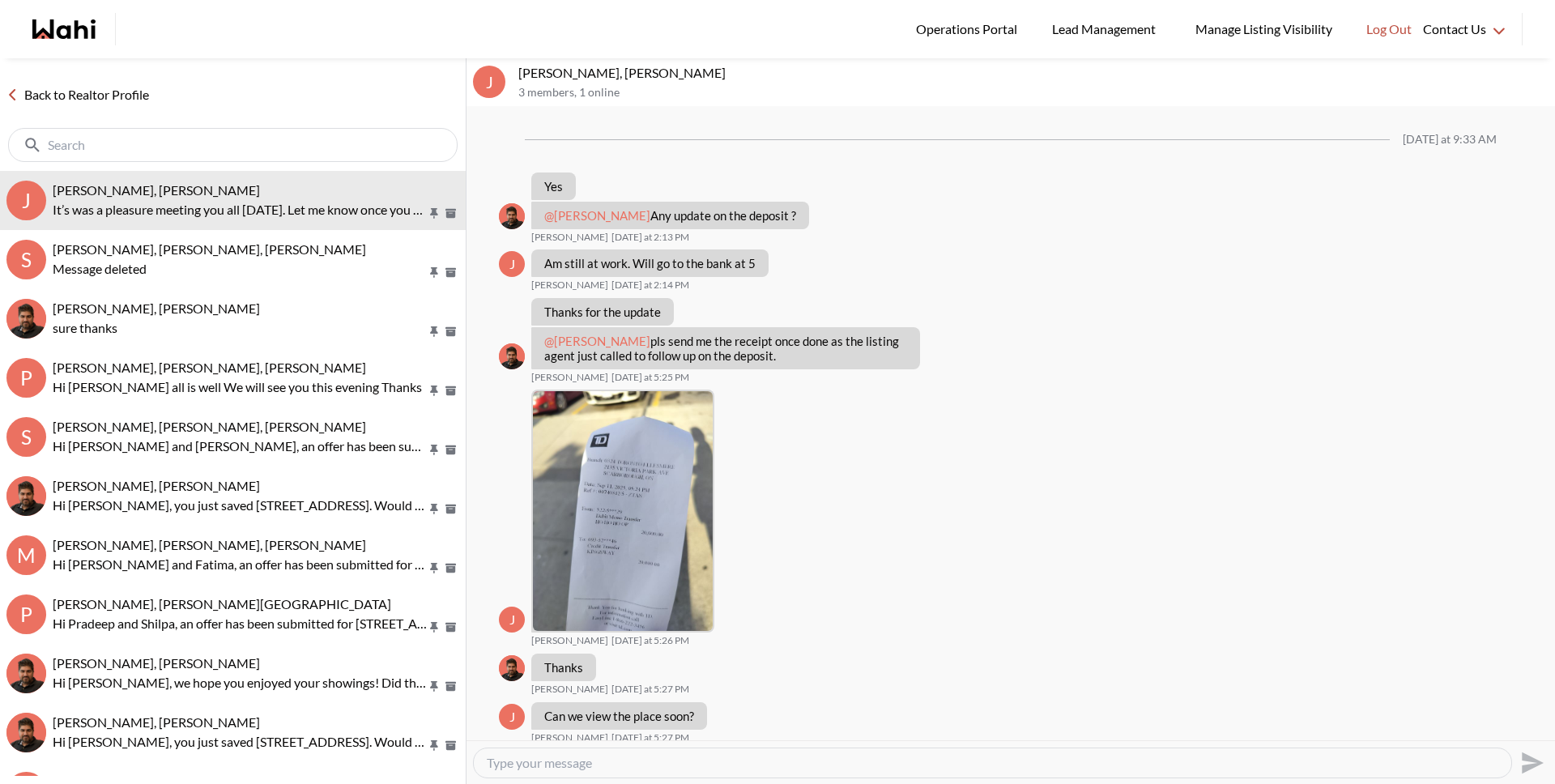
scroll to position [798, 0]
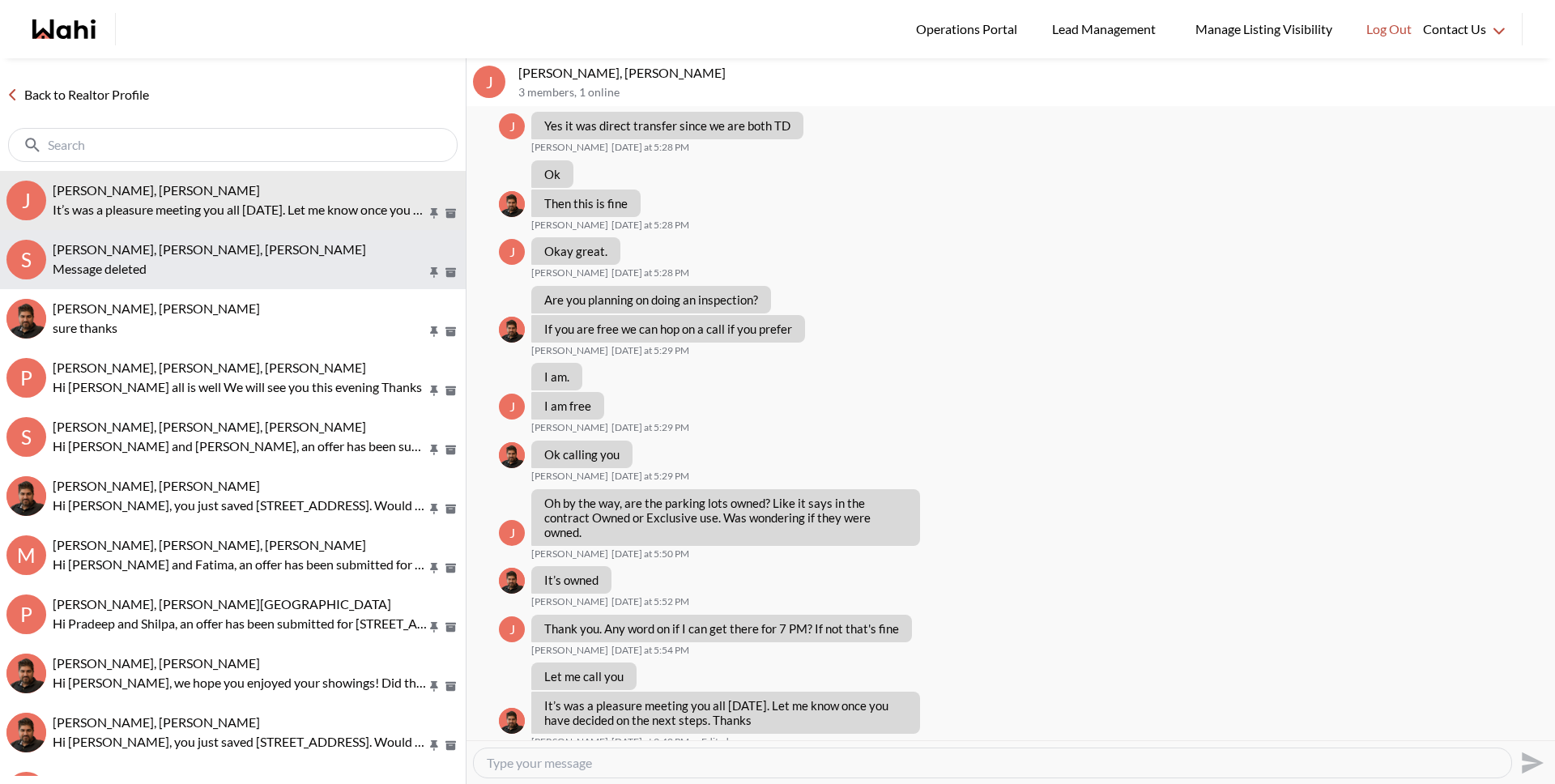
click at [203, 274] on div "Message deleted" at bounding box center [256, 269] width 407 height 19
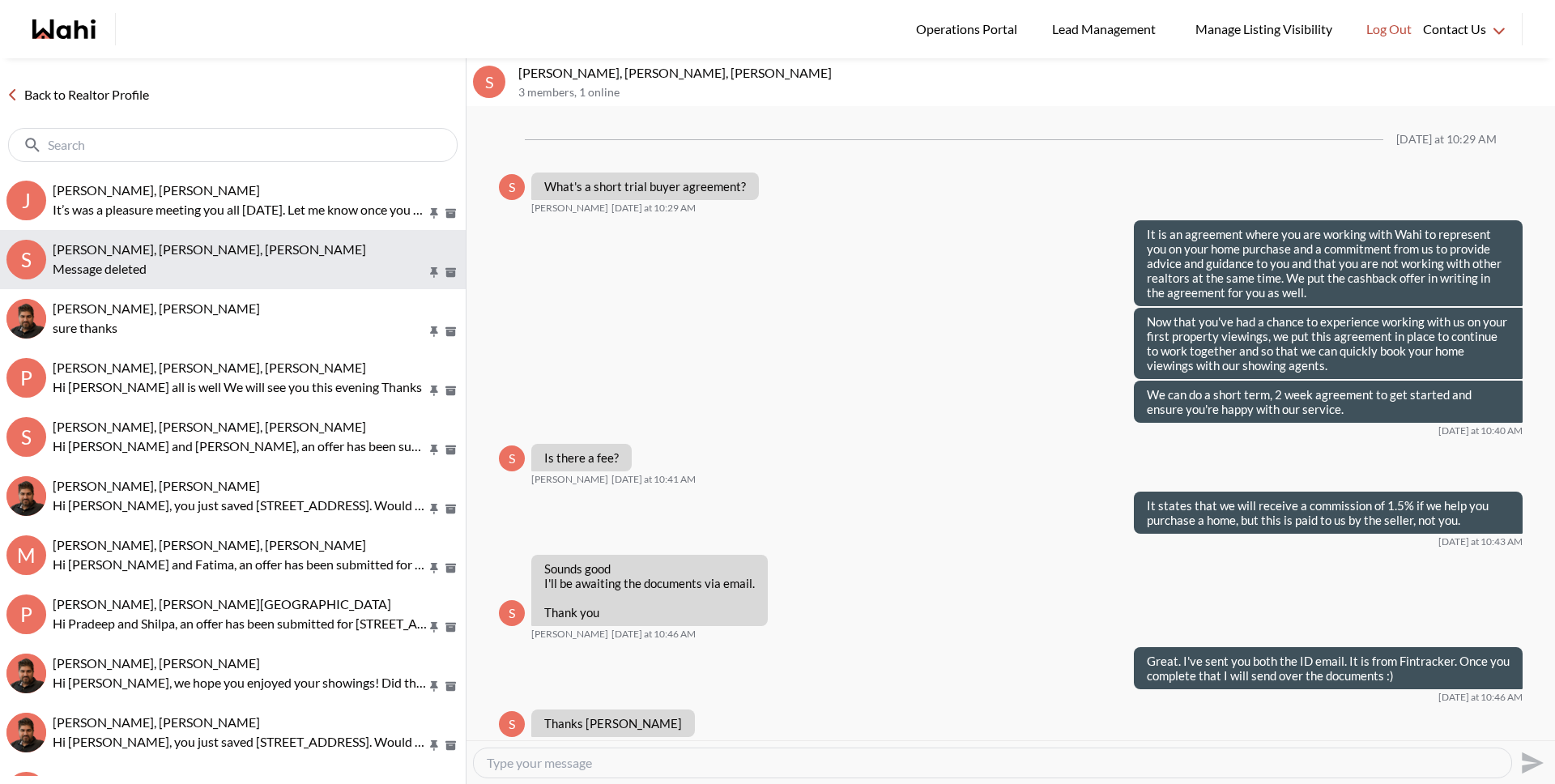
scroll to position [823, 0]
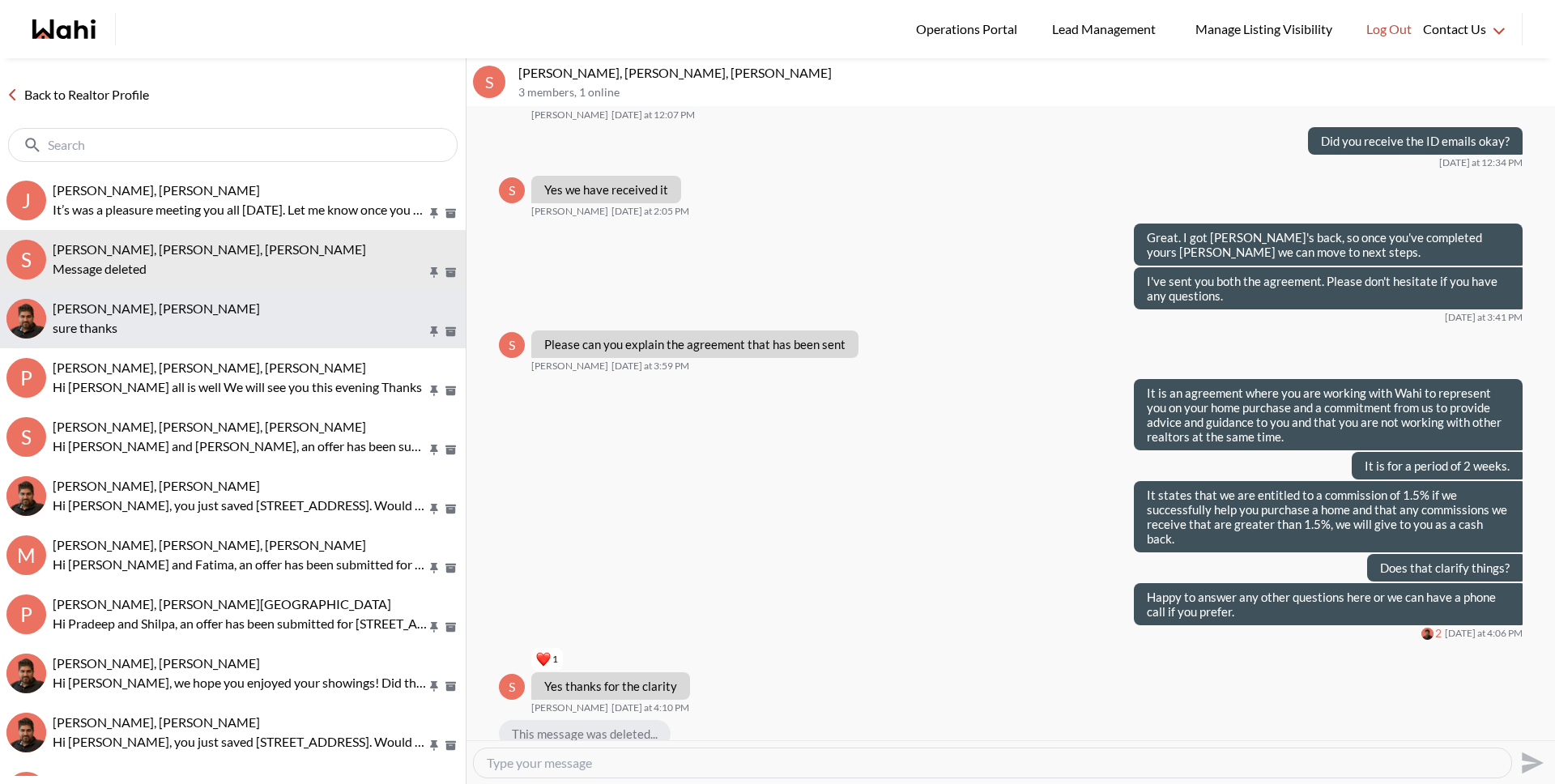
click at [212, 310] on div "Uday Kakkar, Faraz" at bounding box center [256, 309] width 407 height 16
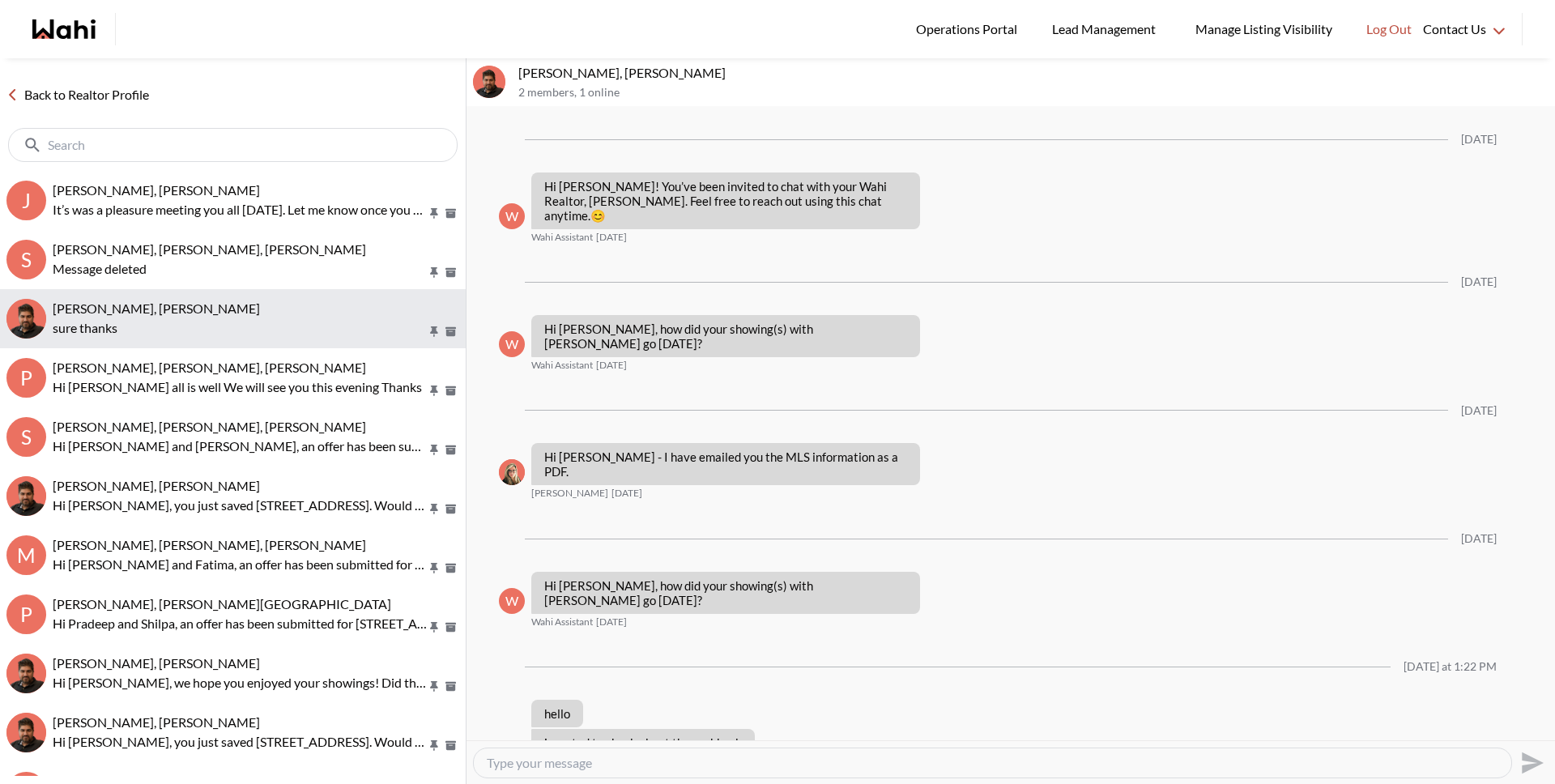
scroll to position [192, 0]
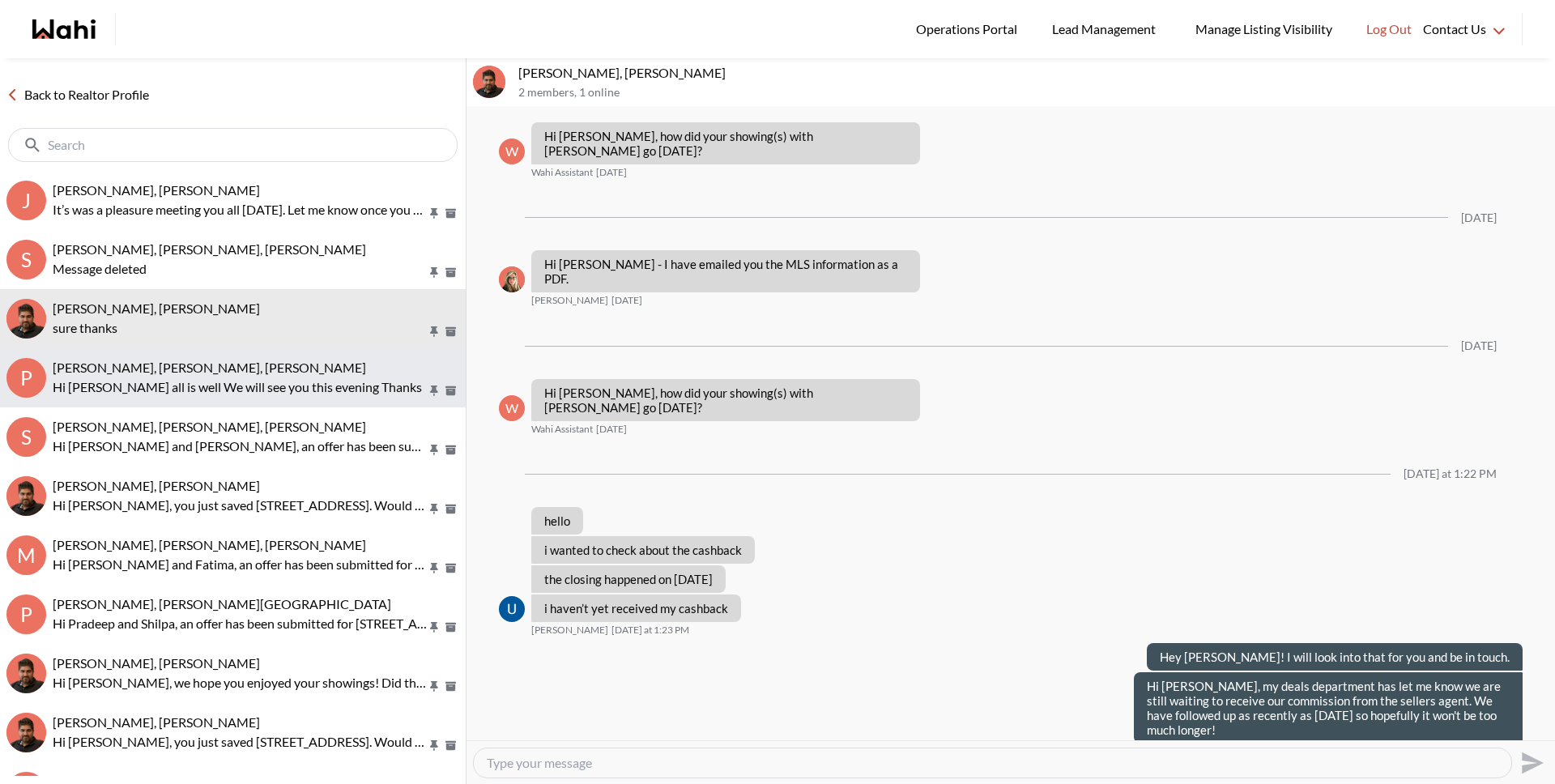
click at [212, 376] on div "Pradeep Pradhan, Shilpa Pradhan, Paul, Faraz Hi Paul Hope all is well We will s…" at bounding box center [256, 377] width 407 height 37
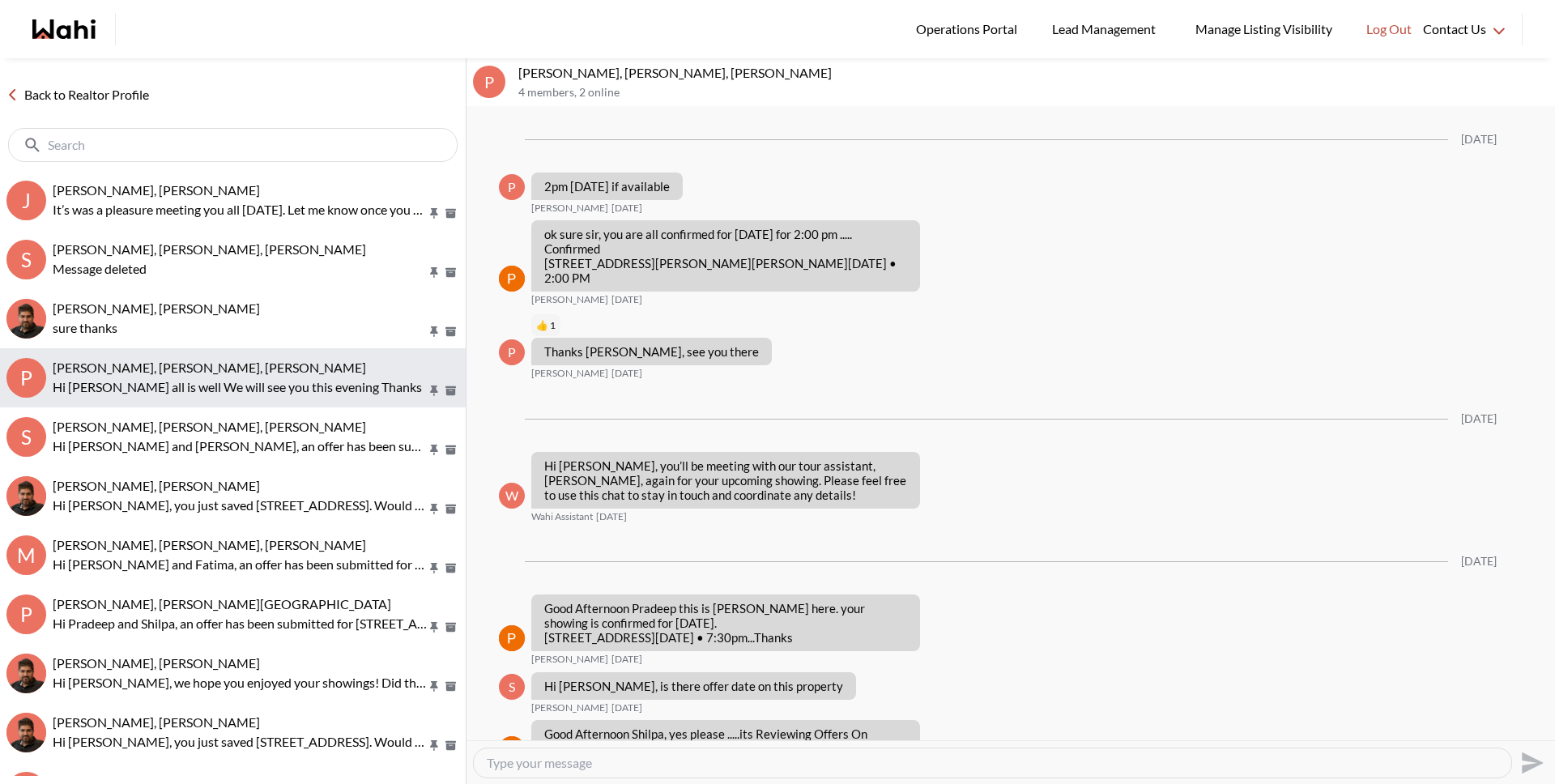
scroll to position [2196, 0]
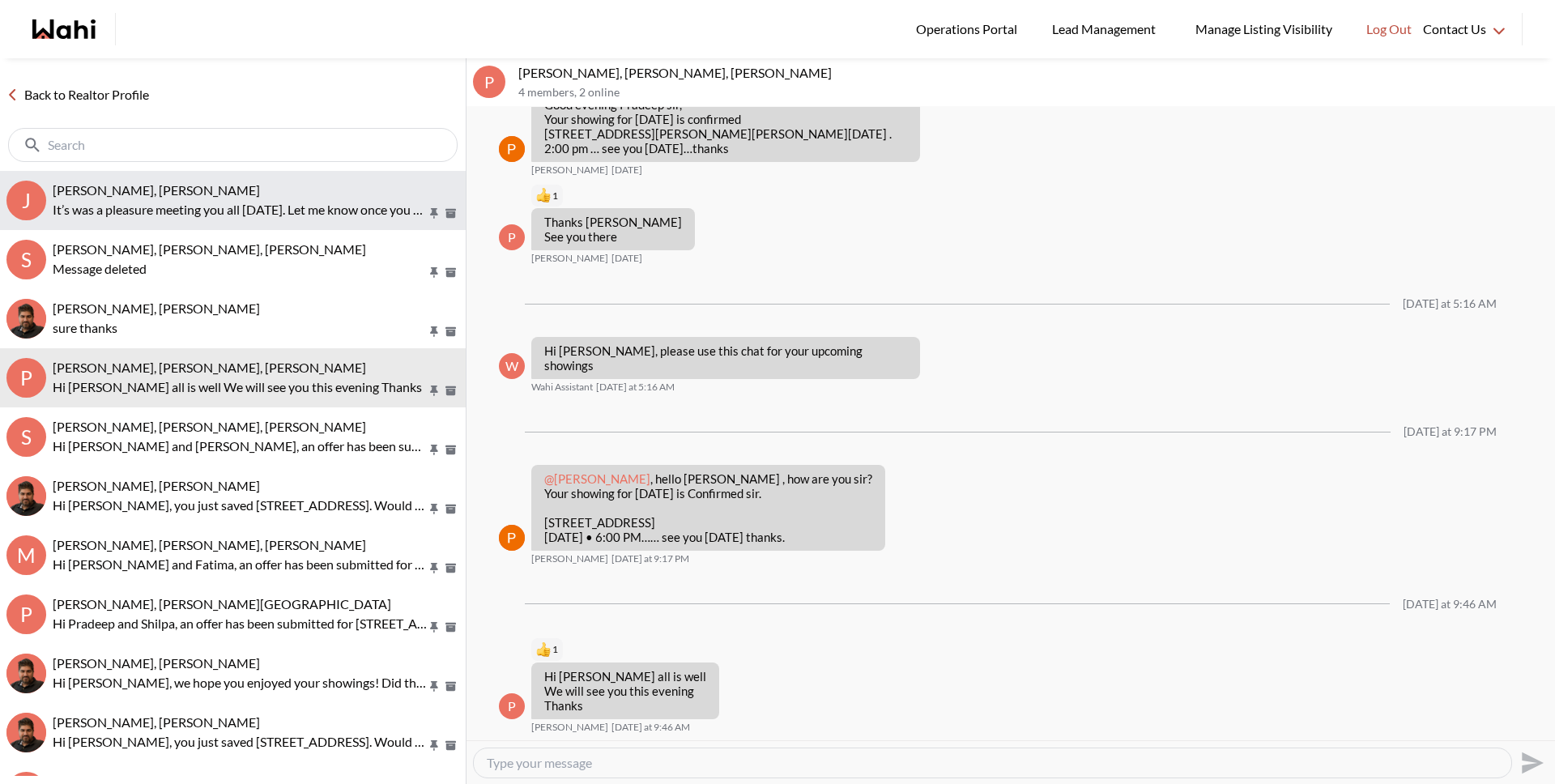
click at [197, 221] on button "J Josh Hortaleza, Faraz, Behnam It’s was a pleasure meeting you all today. Let …" at bounding box center [232, 200] width 466 height 59
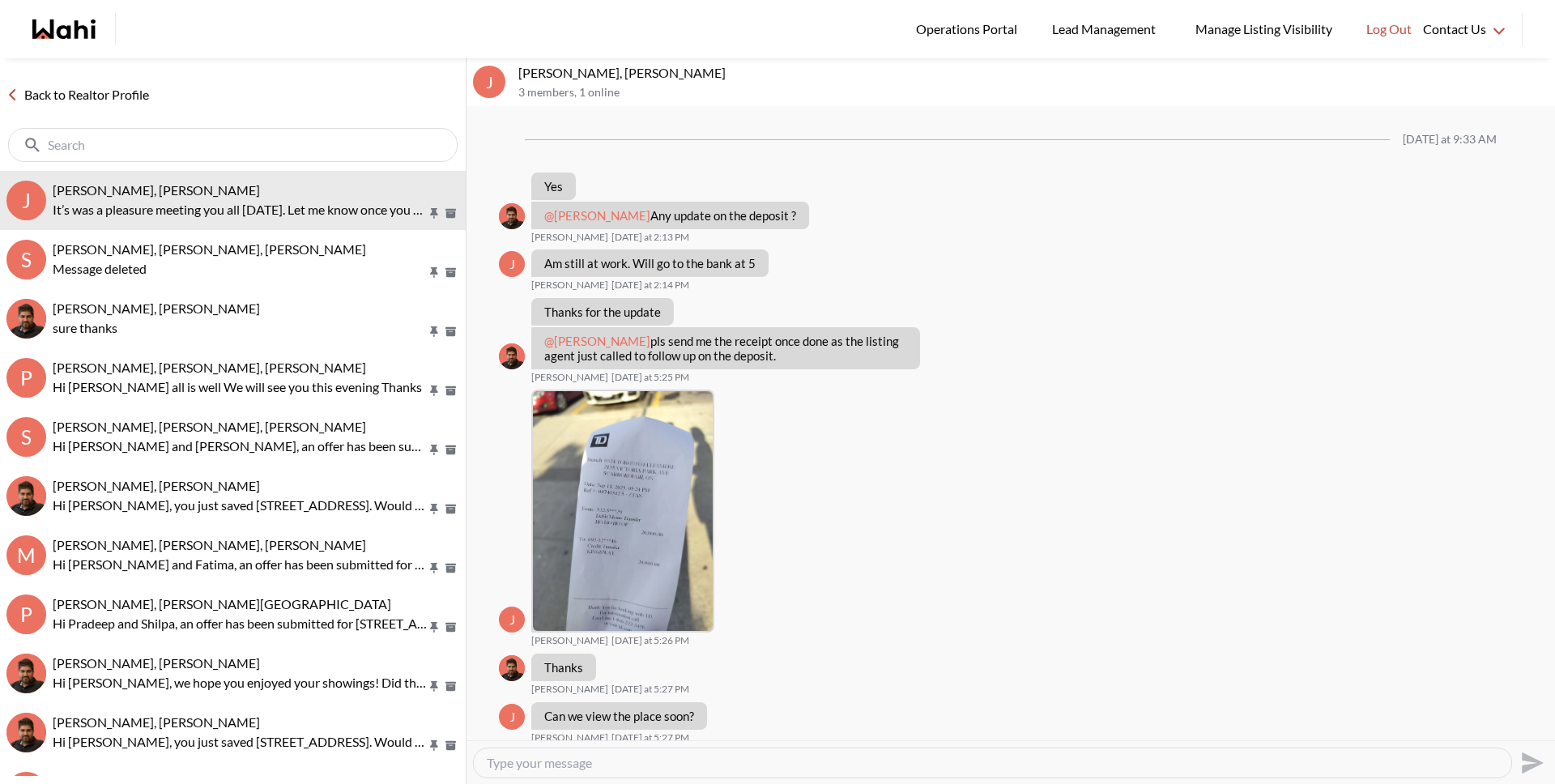
scroll to position [798, 0]
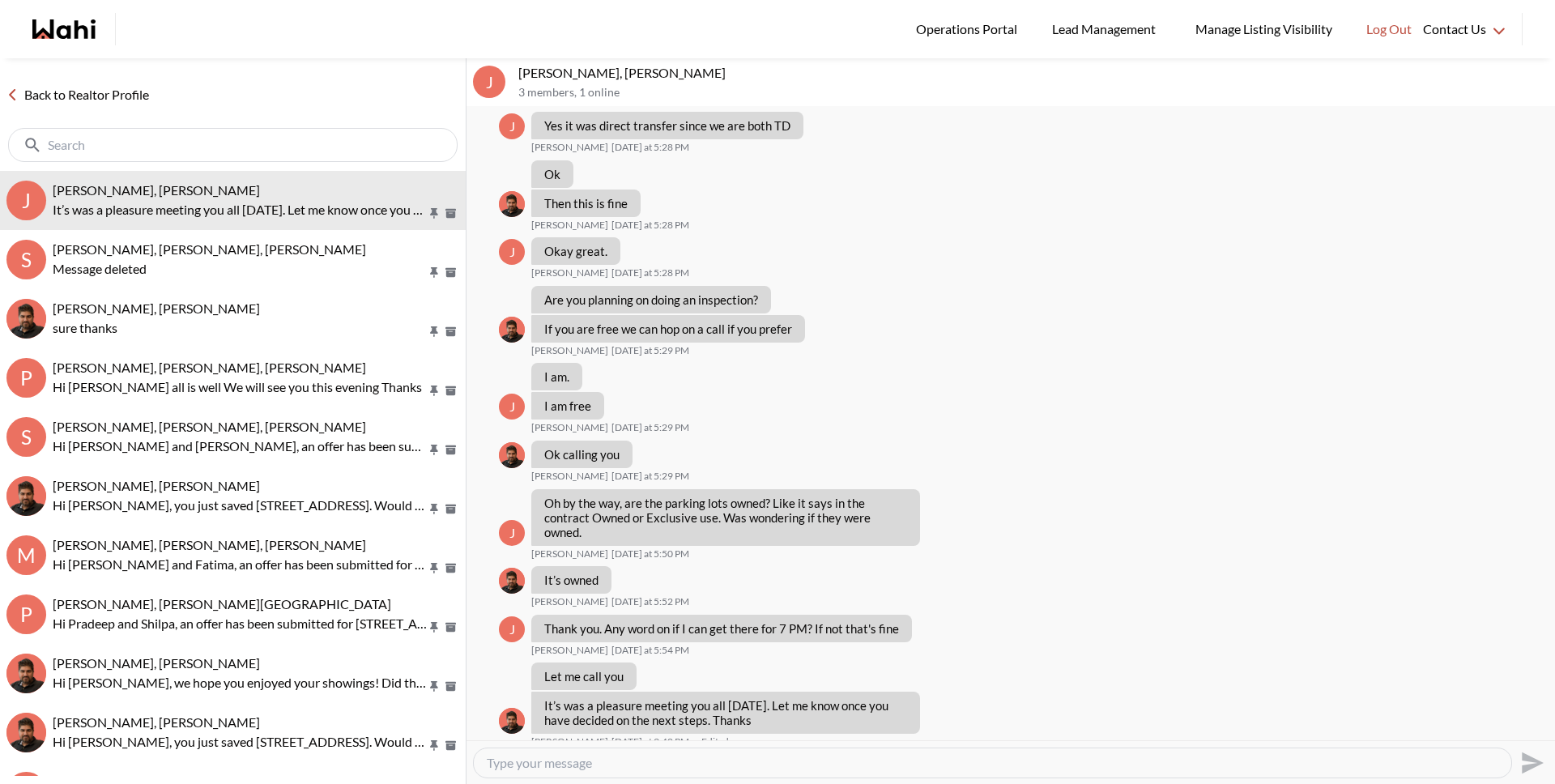
click at [112, 84] on link "Back to Realtor Profile" at bounding box center [77, 94] width 155 height 21
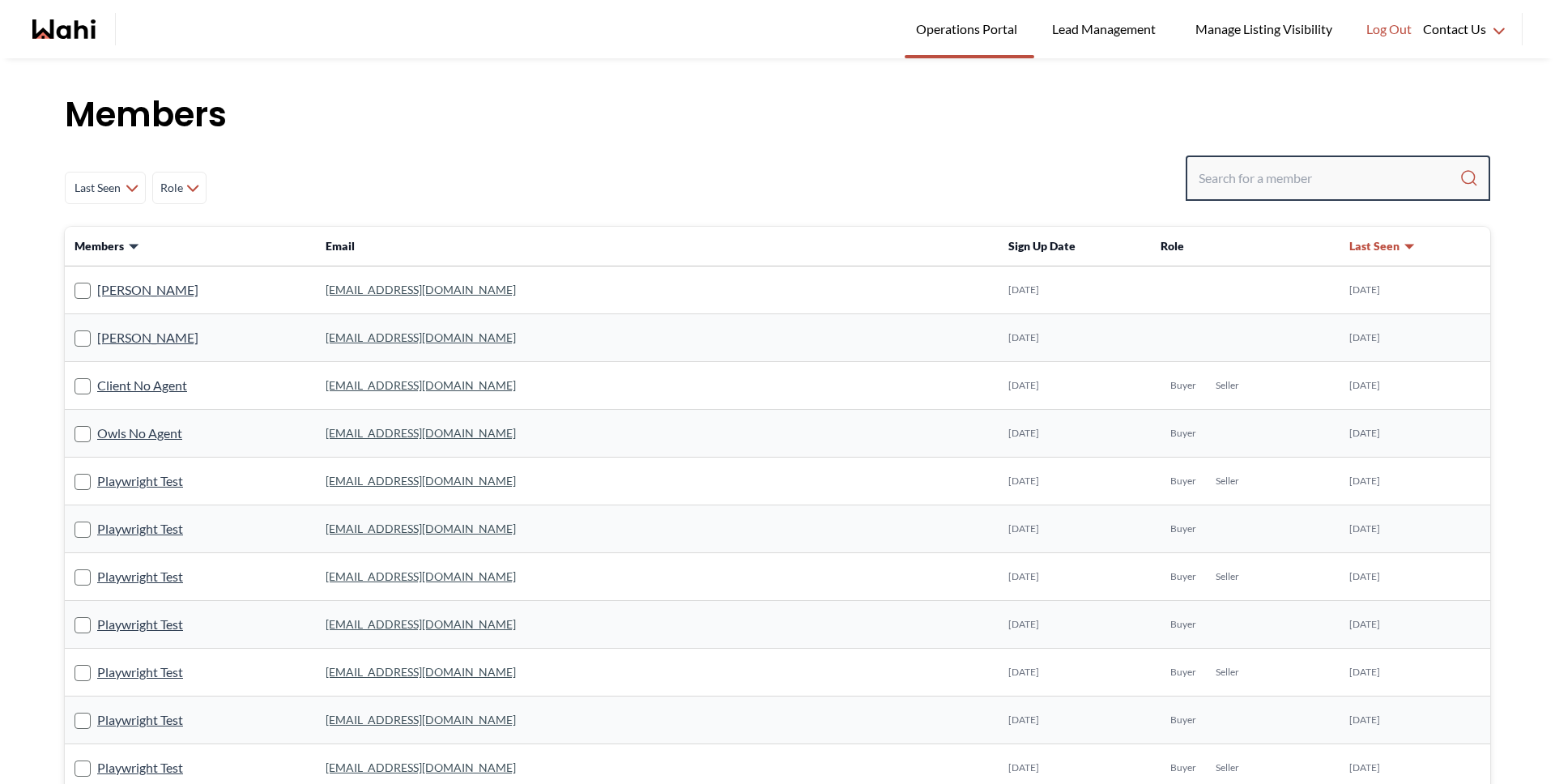
click at [1326, 181] on input "Search input" at bounding box center [1328, 178] width 261 height 29
type input "behnam"
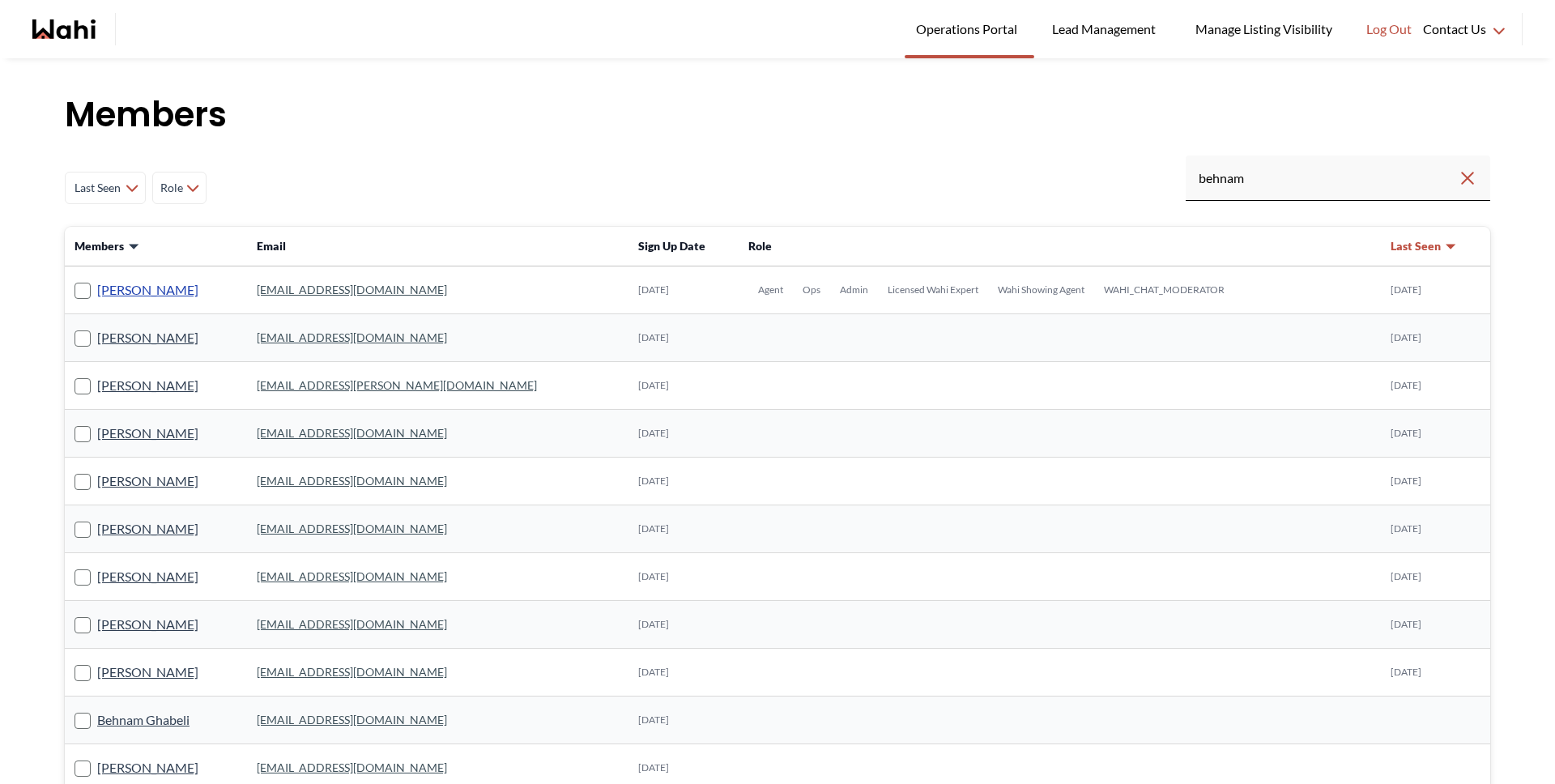
click at [162, 289] on link "[PERSON_NAME]" at bounding box center [148, 289] width 102 height 21
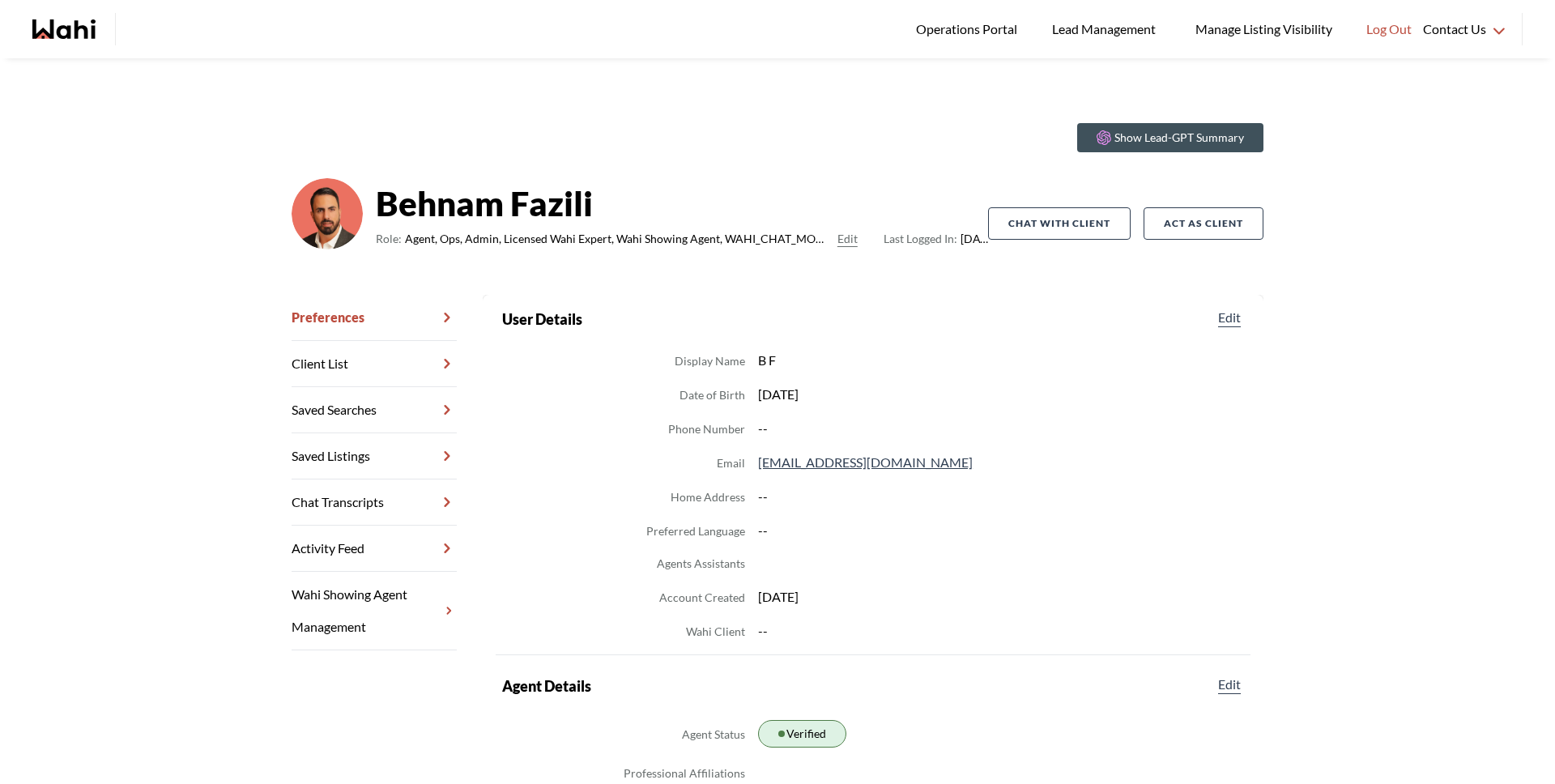
click at [350, 507] on link "Chat Transcripts" at bounding box center [374, 502] width 165 height 46
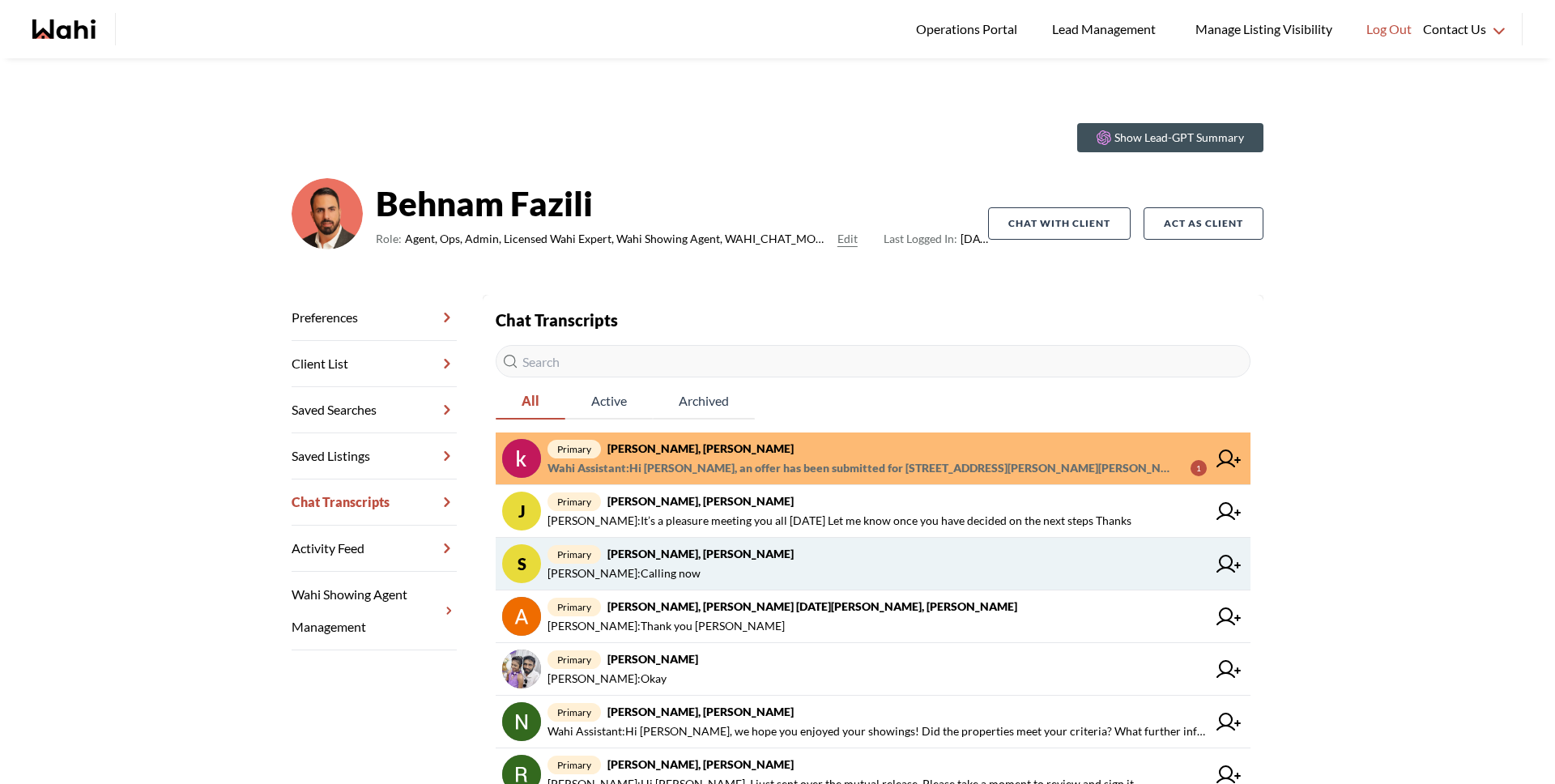
click at [635, 559] on strong "Suzie Persaud, Behnam" at bounding box center [700, 553] width 186 height 14
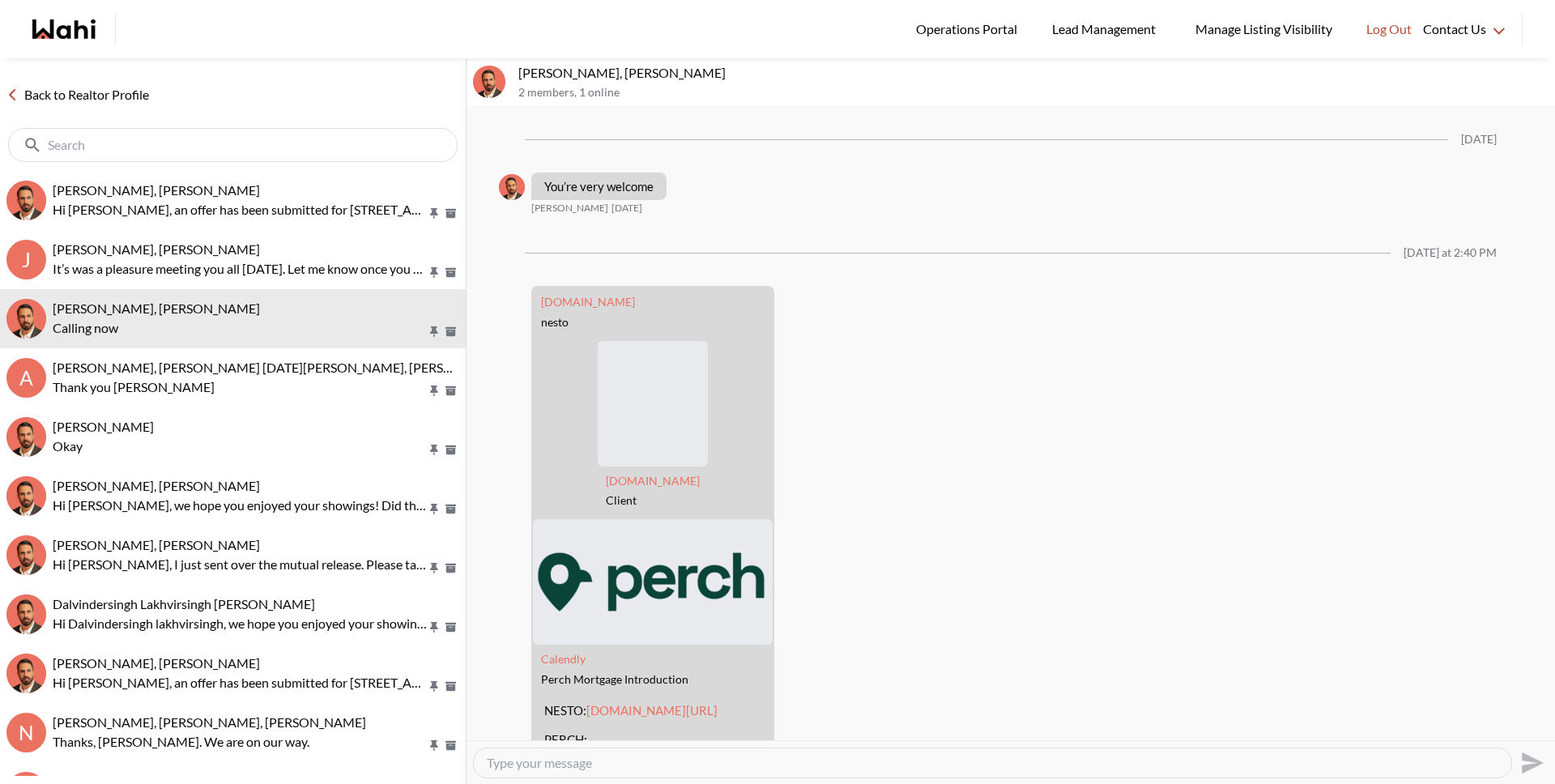
scroll to position [2056, 0]
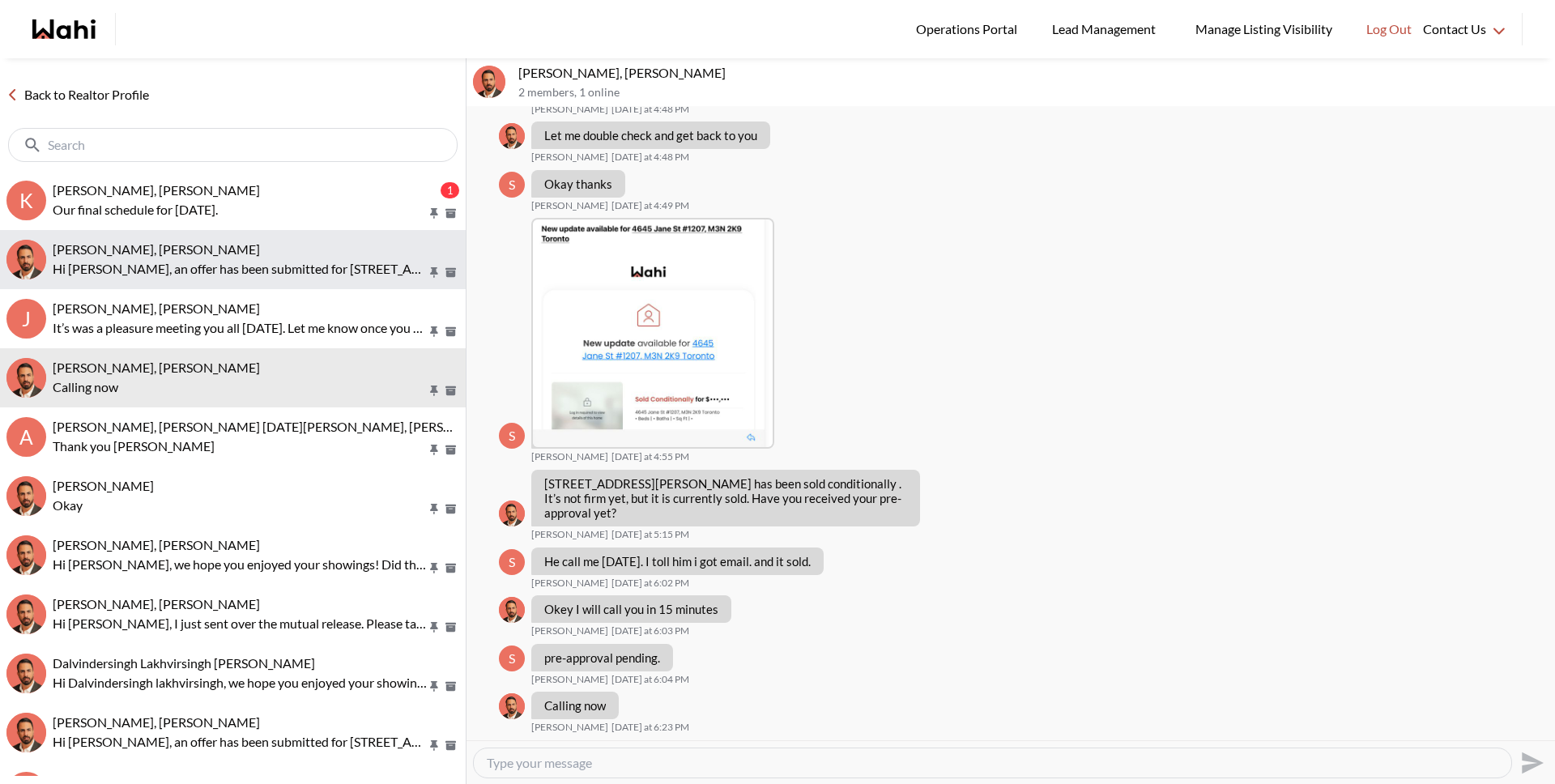
click at [192, 278] on button "khalid Alvi, Behnam Hi Khalid, an offer has been submitted for 5352 Glen Erin D…" at bounding box center [232, 259] width 466 height 59
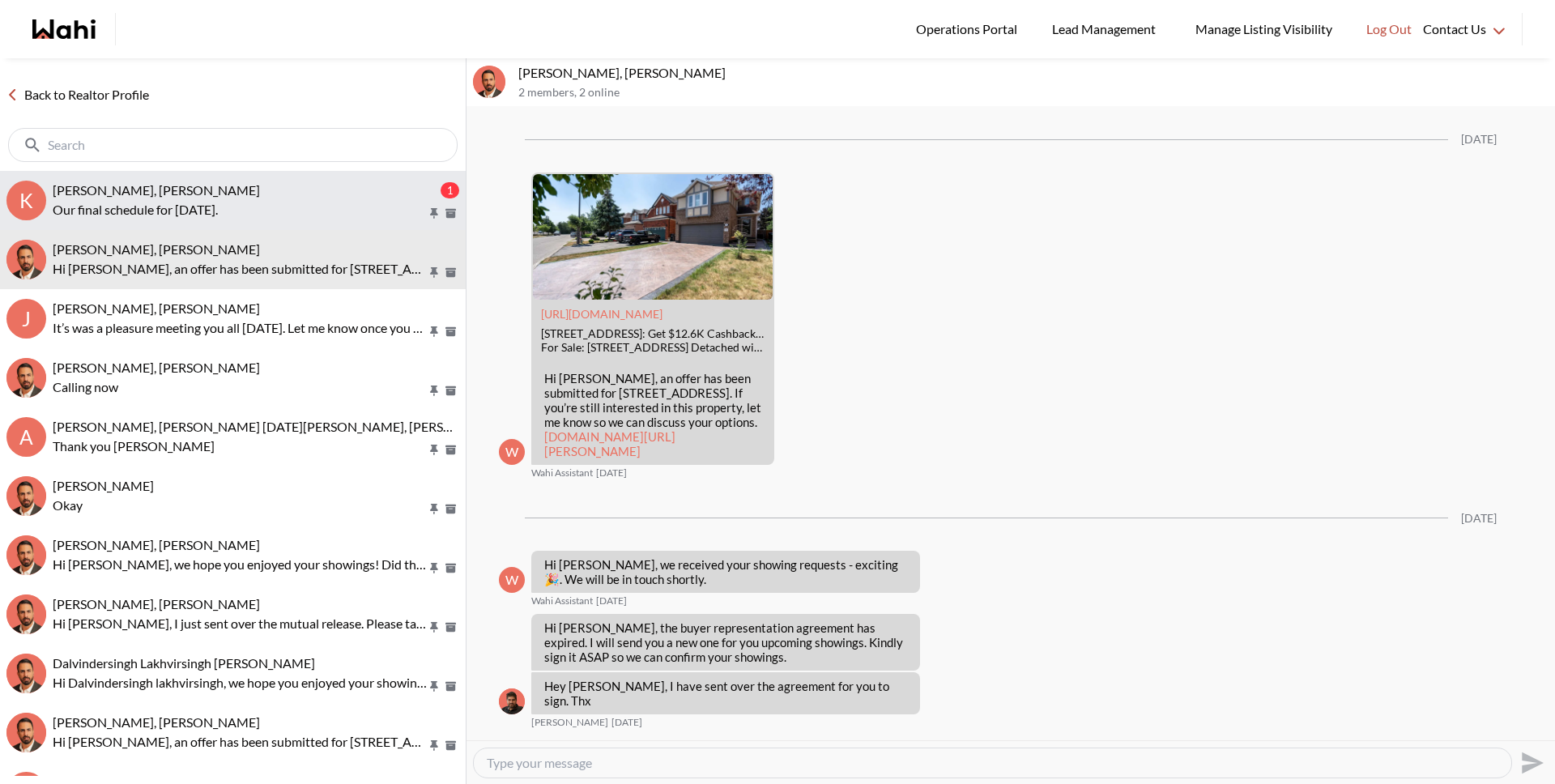
scroll to position [2934, 0]
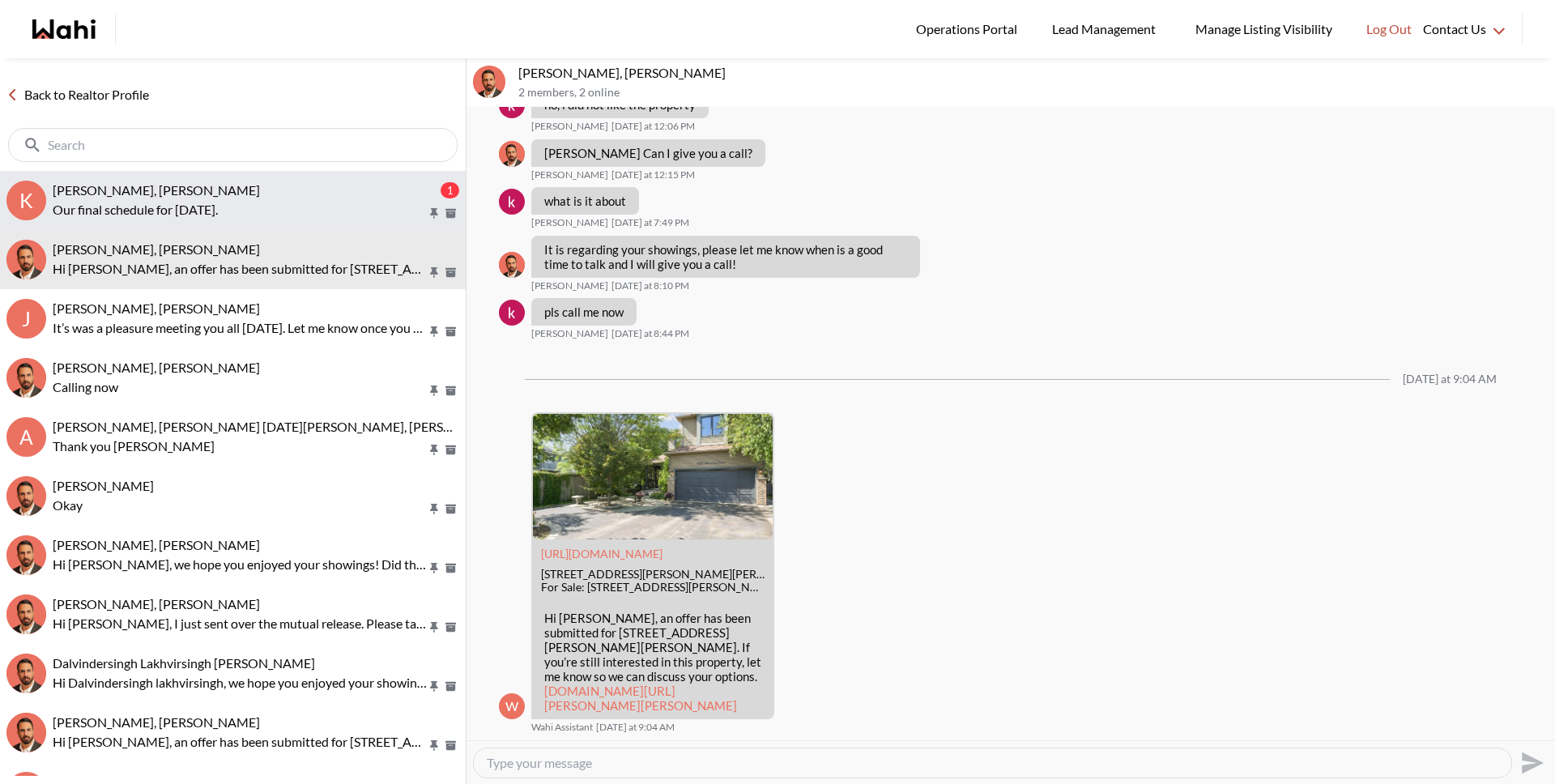
click at [166, 216] on p "Our final schedule for Saturday." at bounding box center [240, 209] width 374 height 19
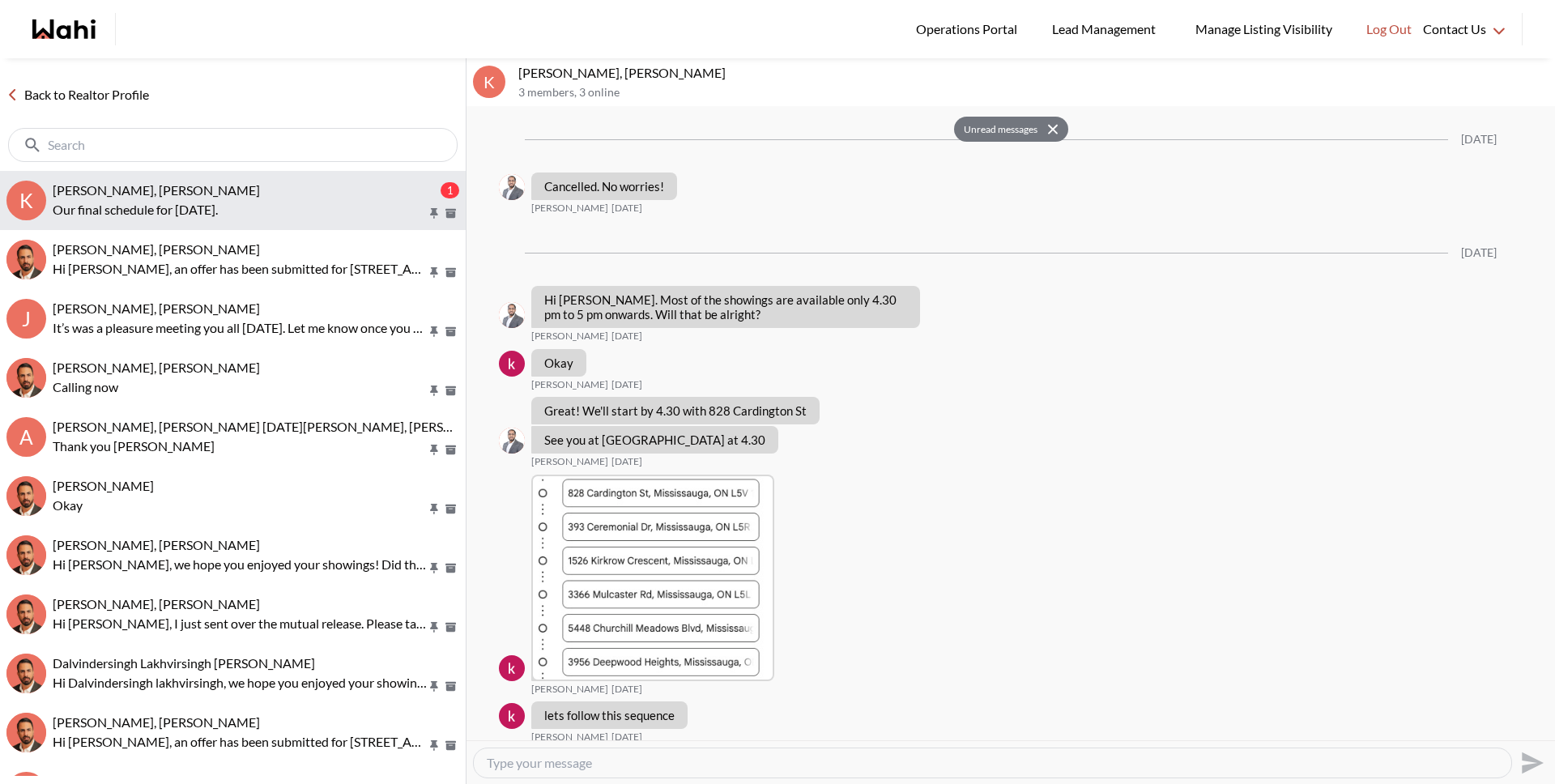
scroll to position [2458, 0]
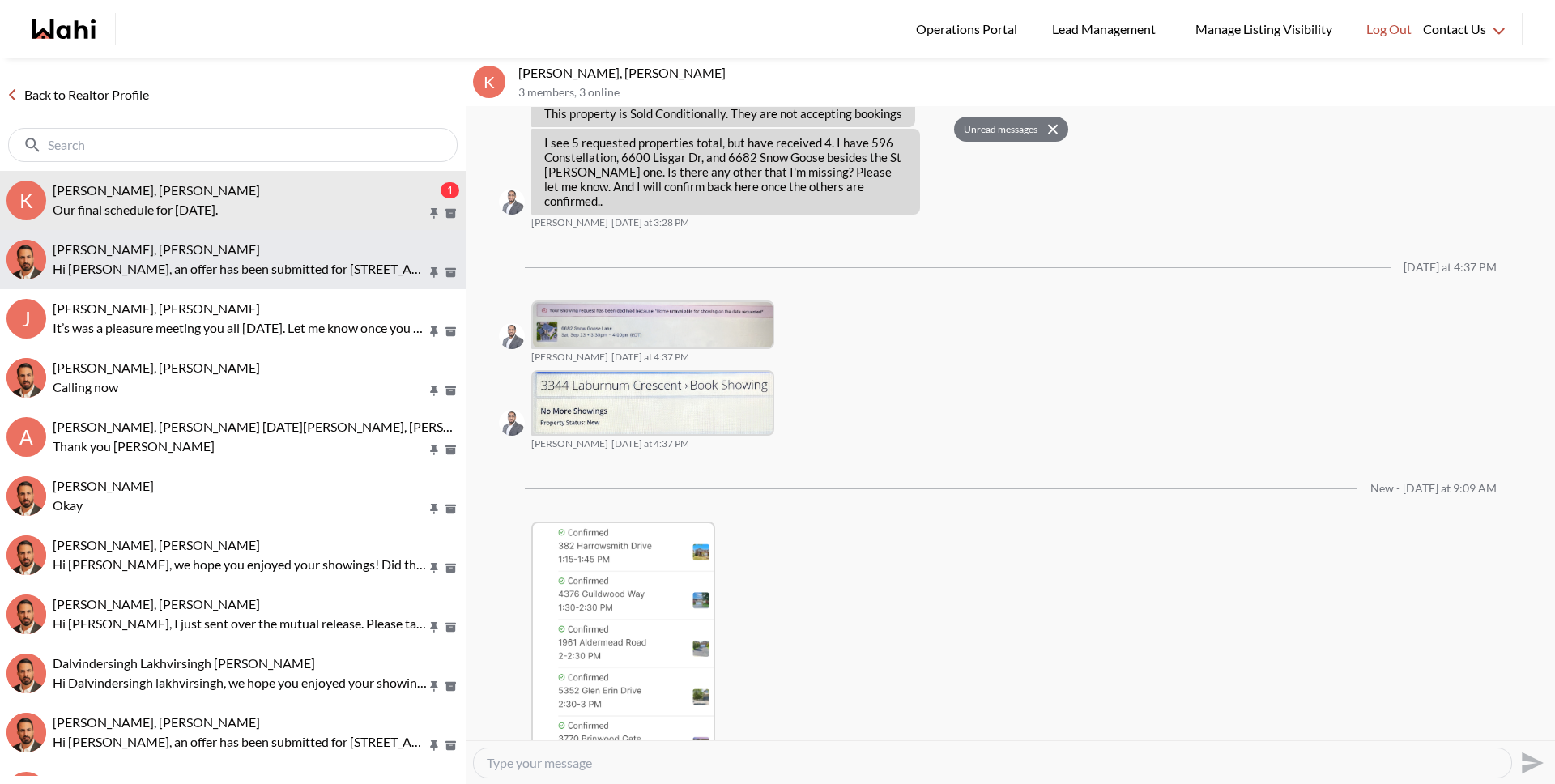
click at [113, 250] on span "khalid Alvi, Behnam" at bounding box center [156, 249] width 207 height 15
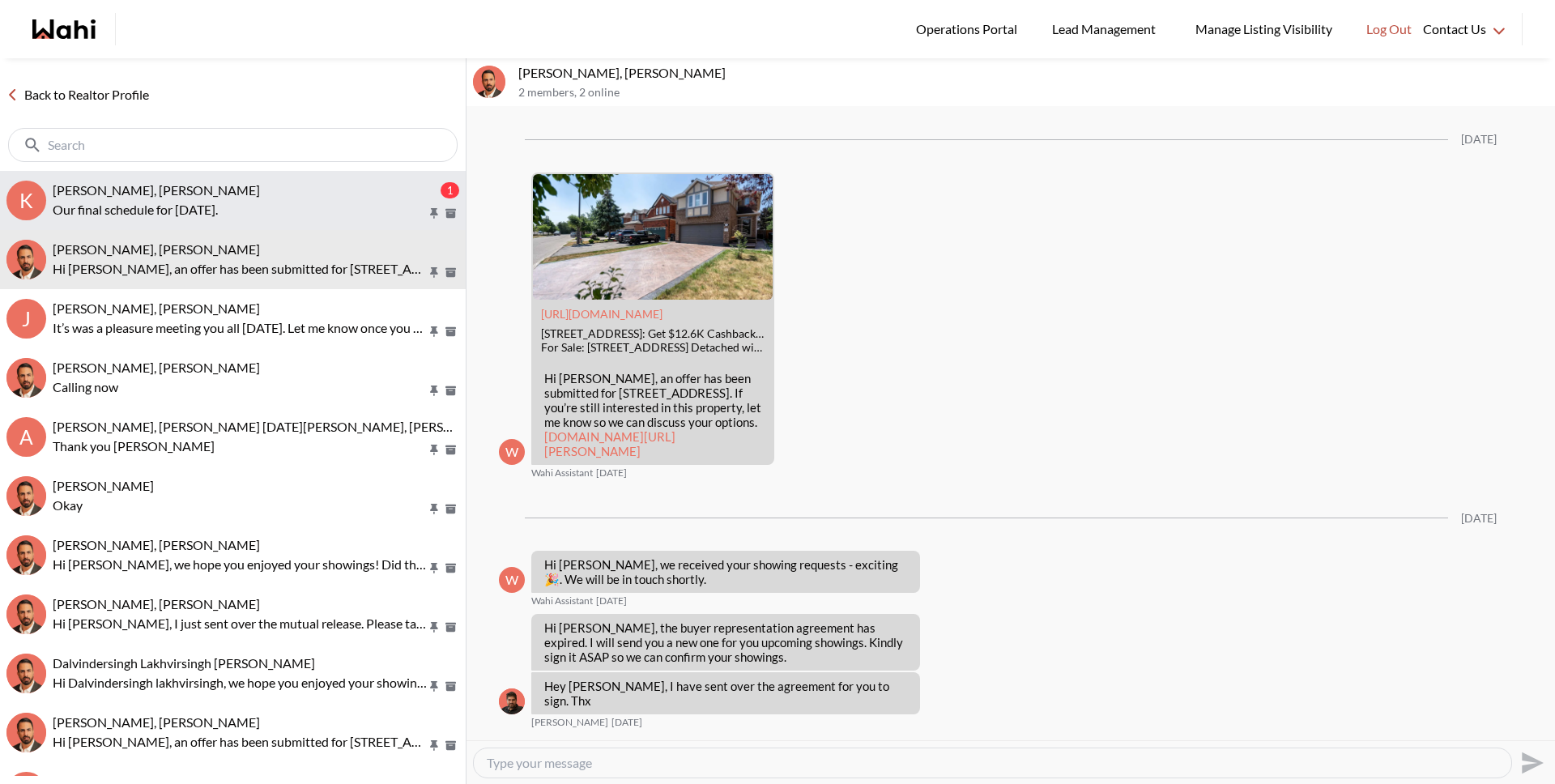
scroll to position [2934, 0]
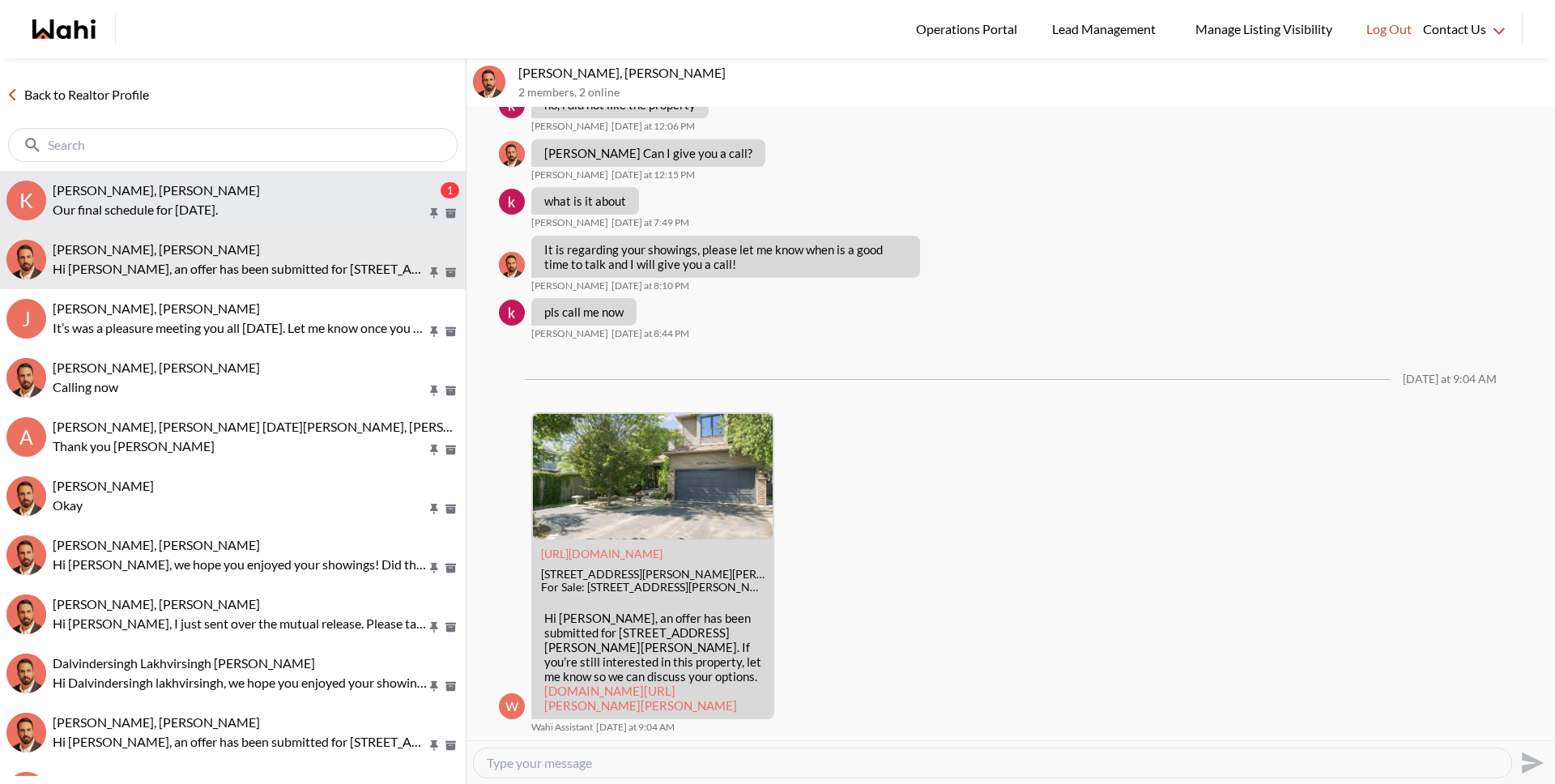
click at [116, 210] on p "Our final schedule for Saturday." at bounding box center [240, 209] width 374 height 19
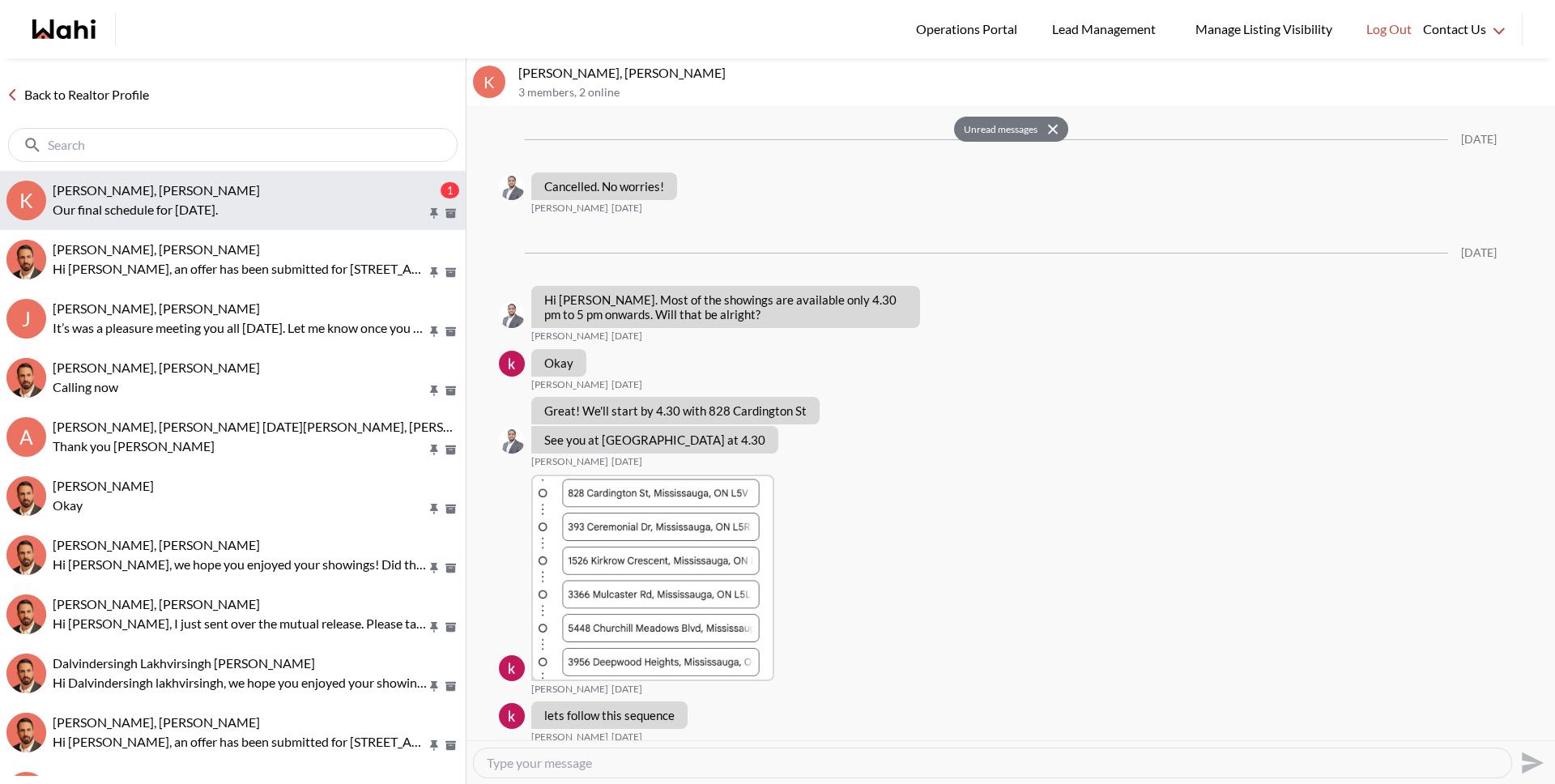
scroll to position [2458, 0]
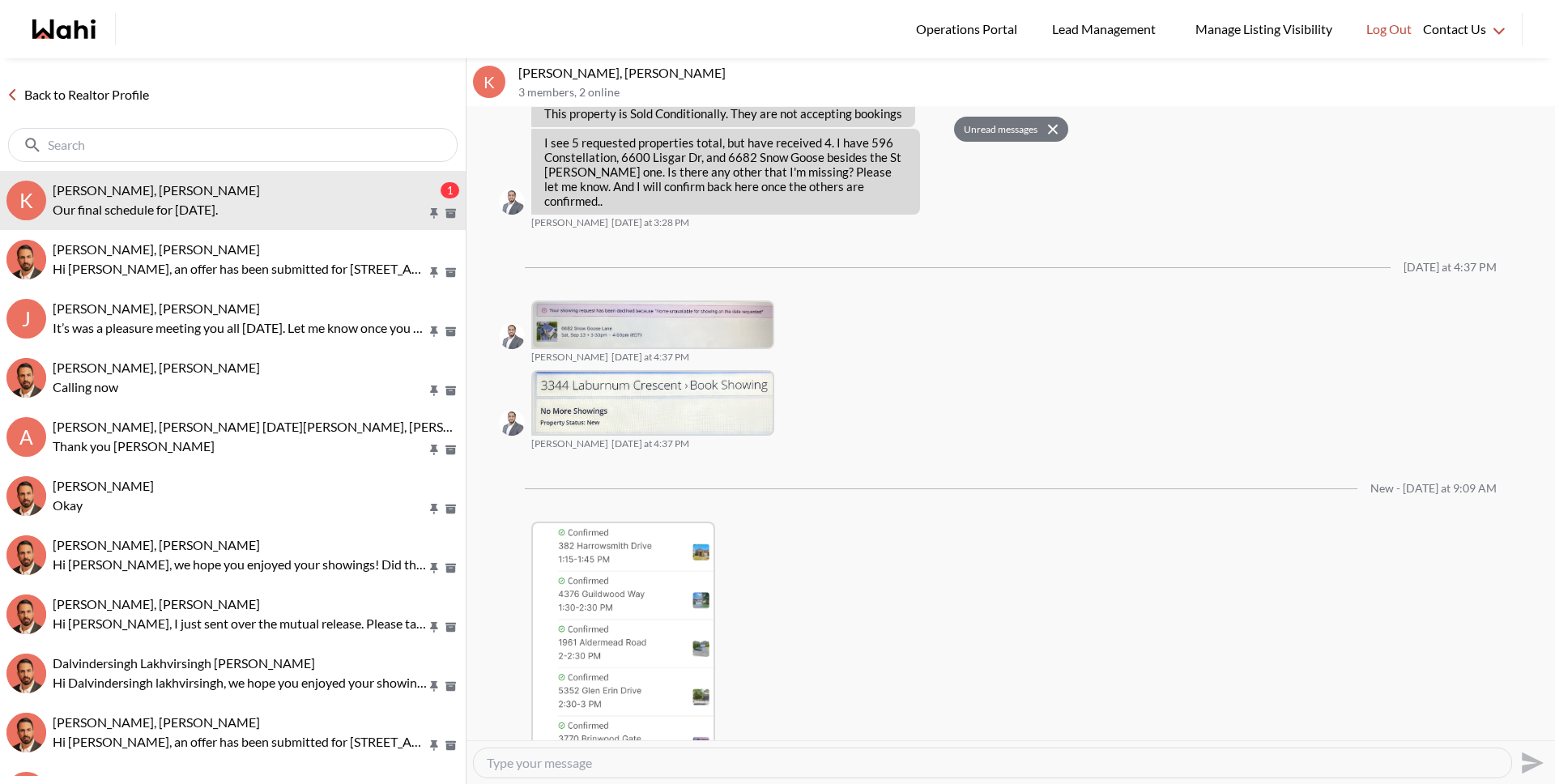
click at [107, 98] on link "Back to Realtor Profile" at bounding box center [77, 94] width 155 height 21
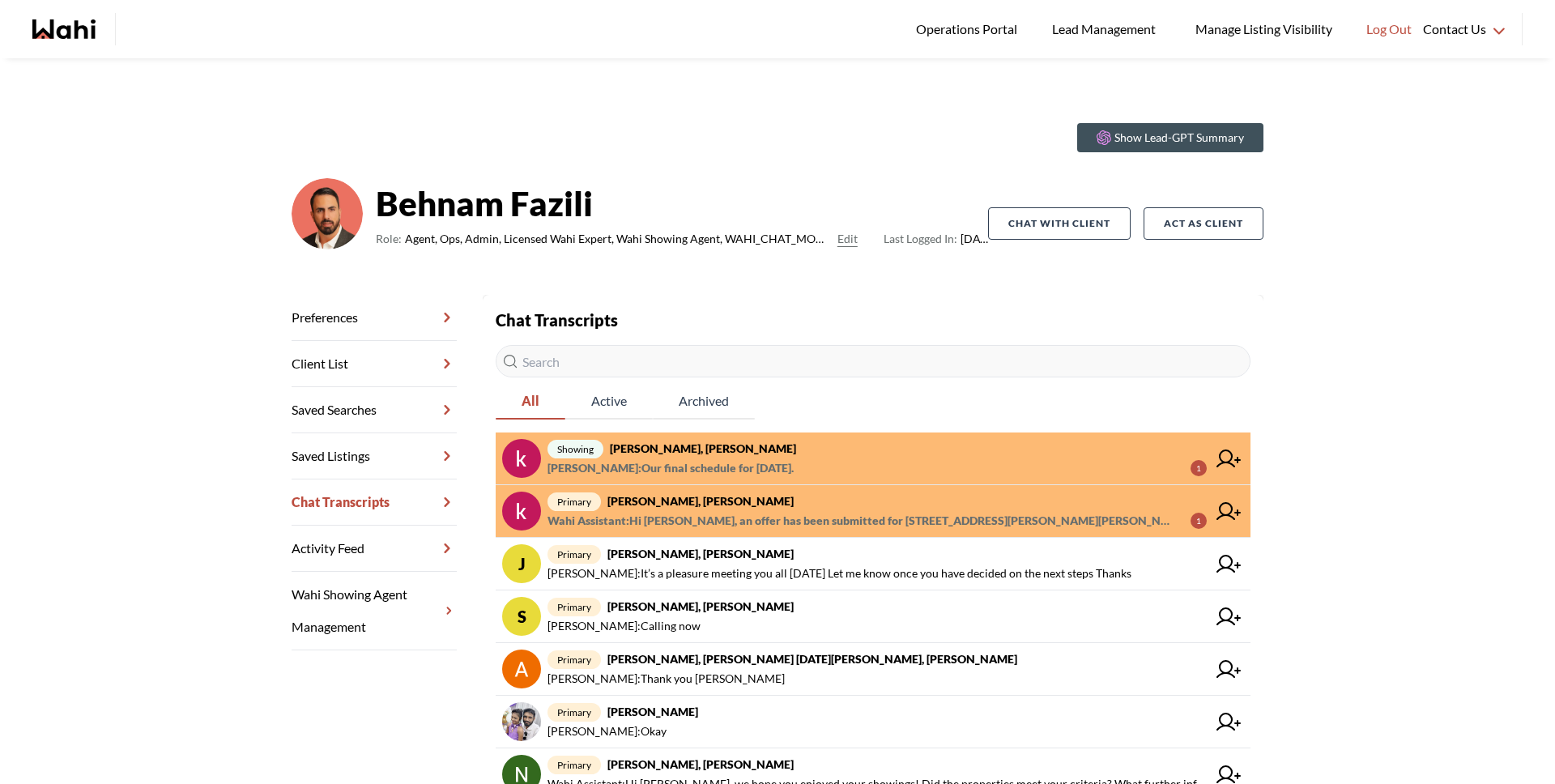
click at [753, 514] on span "Wahi Assistant : Hi Khalid, an offer has been submitted for 5352 Glen Erin Dr, …" at bounding box center [862, 520] width 630 height 19
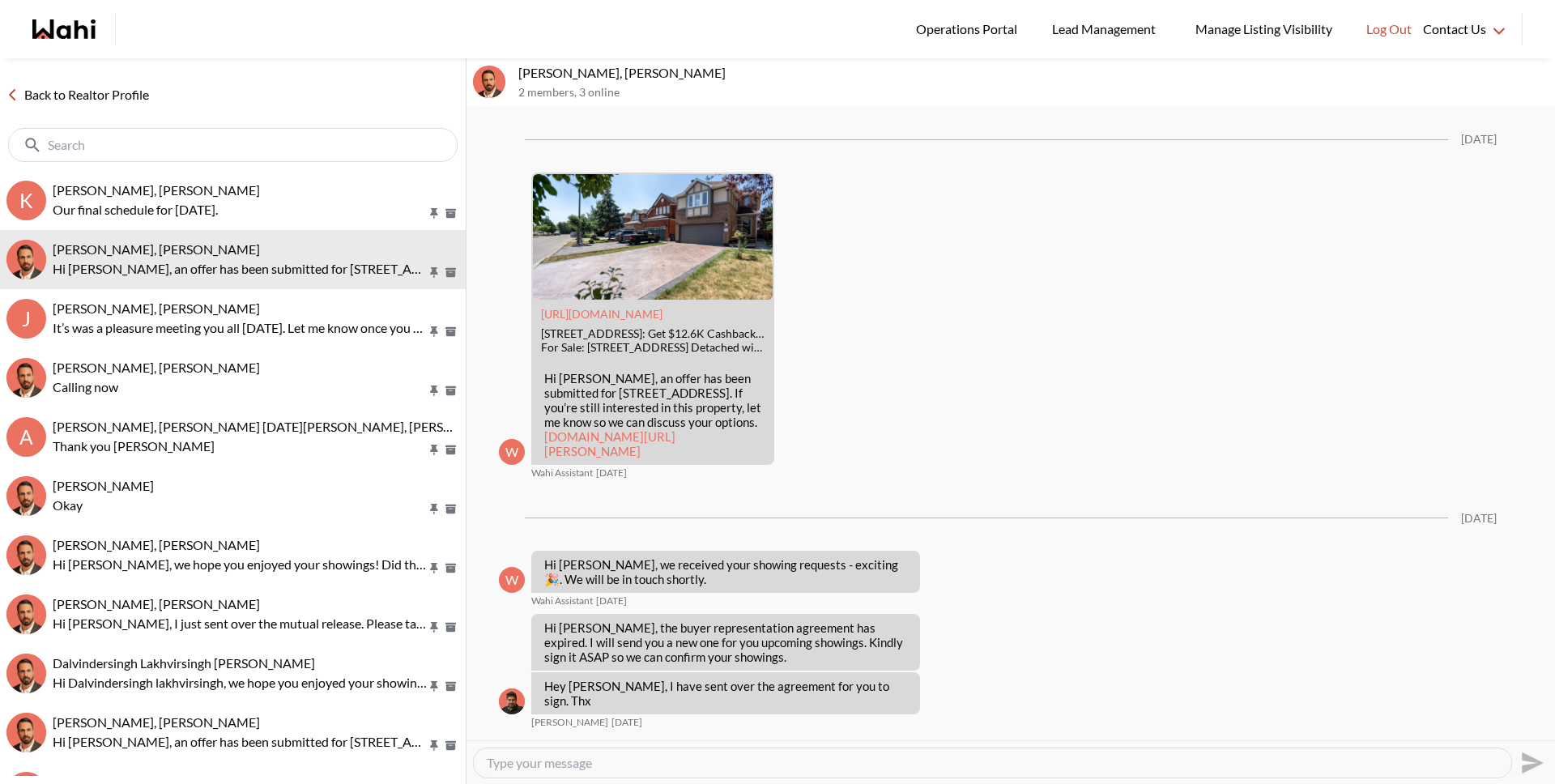
scroll to position [2934, 0]
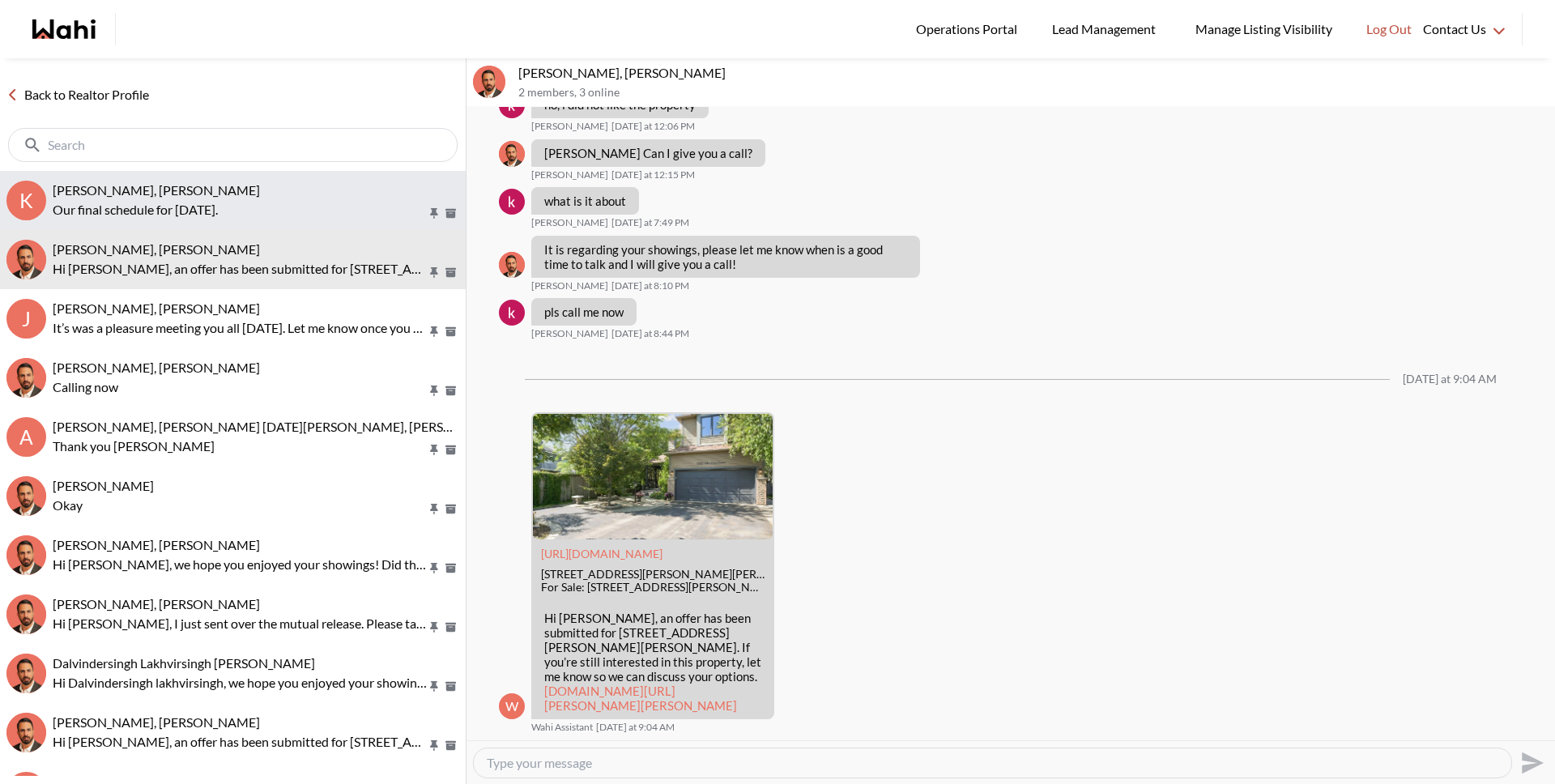
click at [244, 198] on div "khalid Alvi, Gautam, Behnam" at bounding box center [256, 191] width 407 height 16
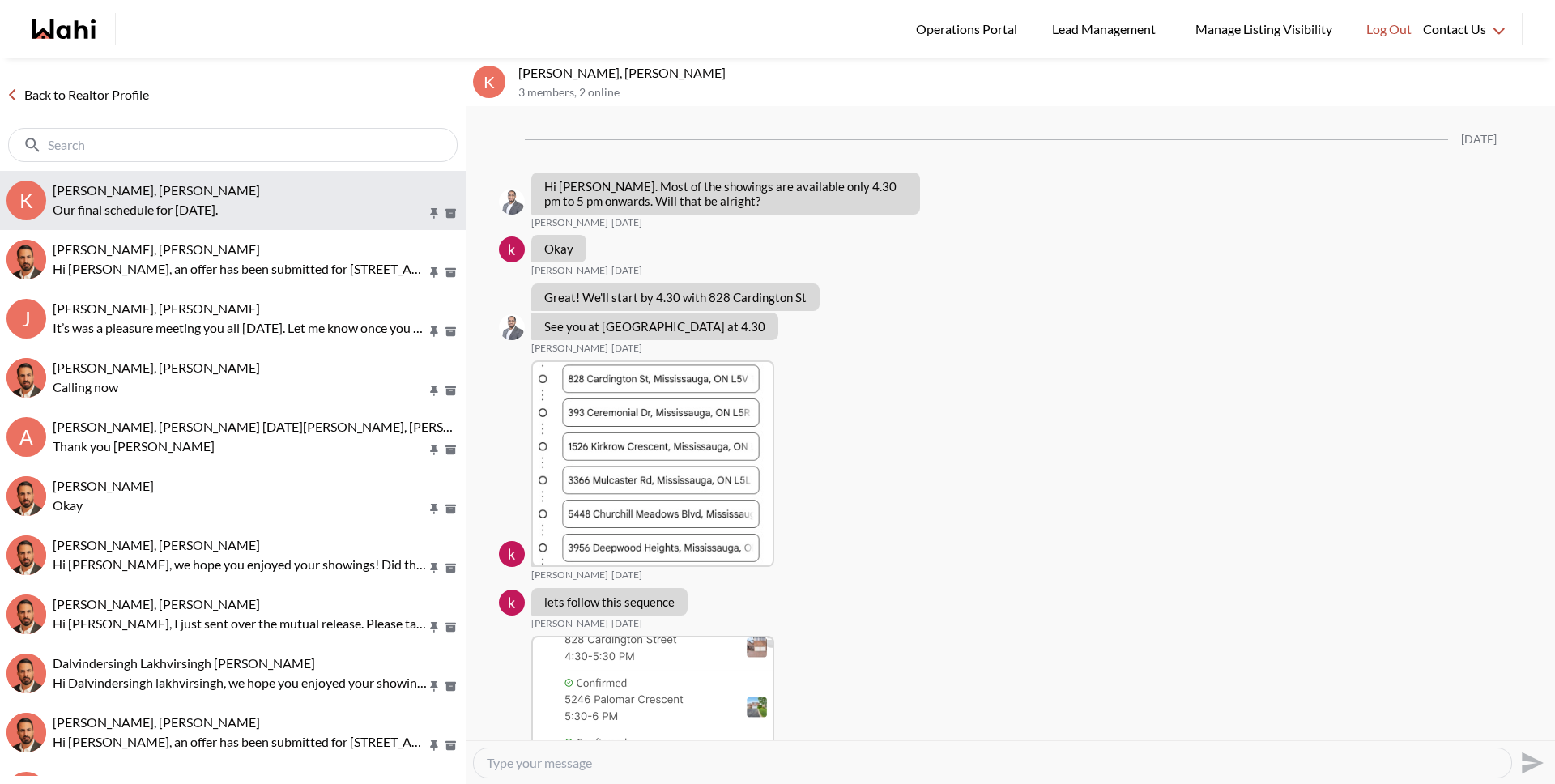
scroll to position [2344, 0]
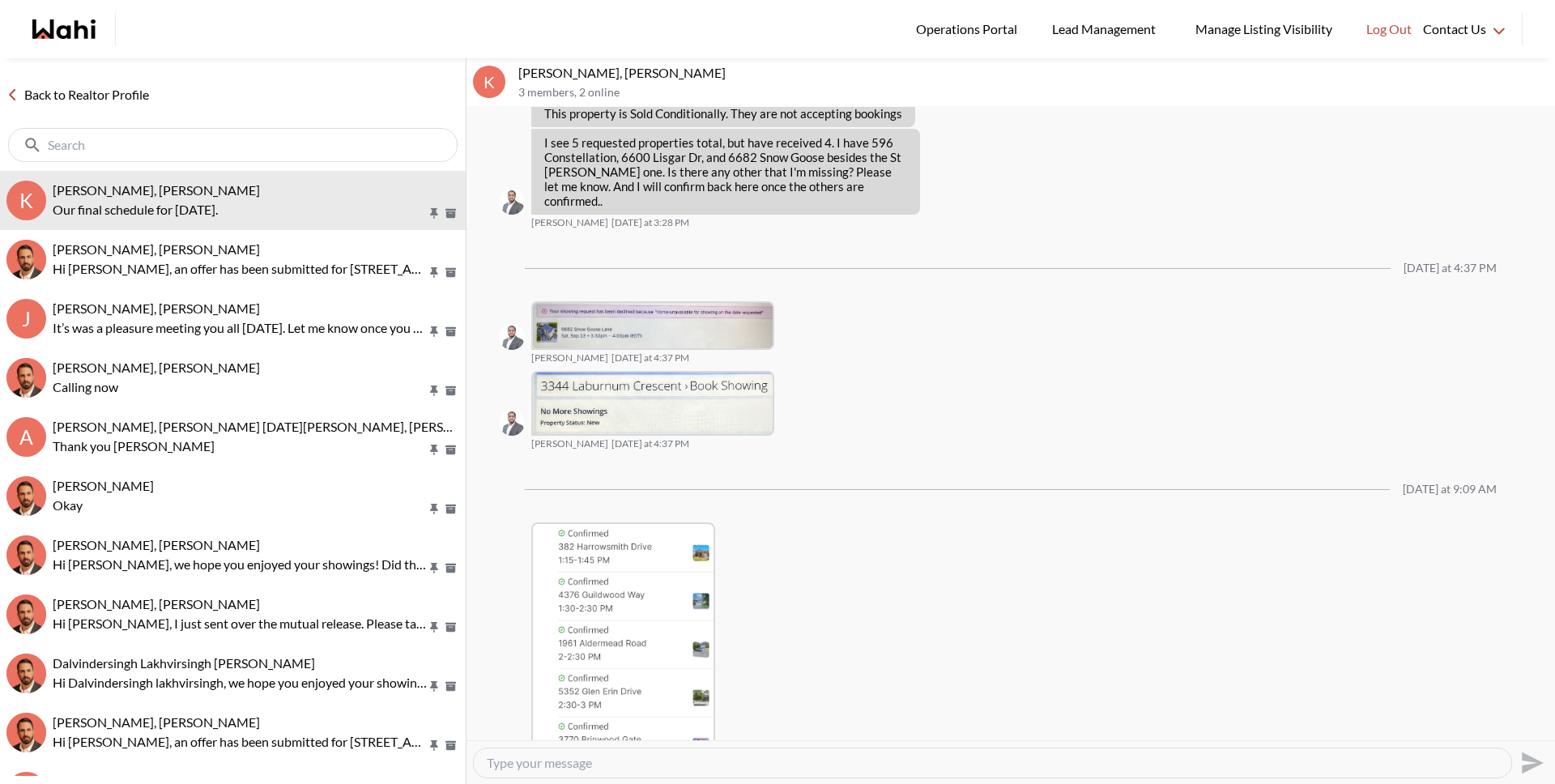
click at [53, 93] on link "Back to Realtor Profile" at bounding box center [77, 94] width 155 height 21
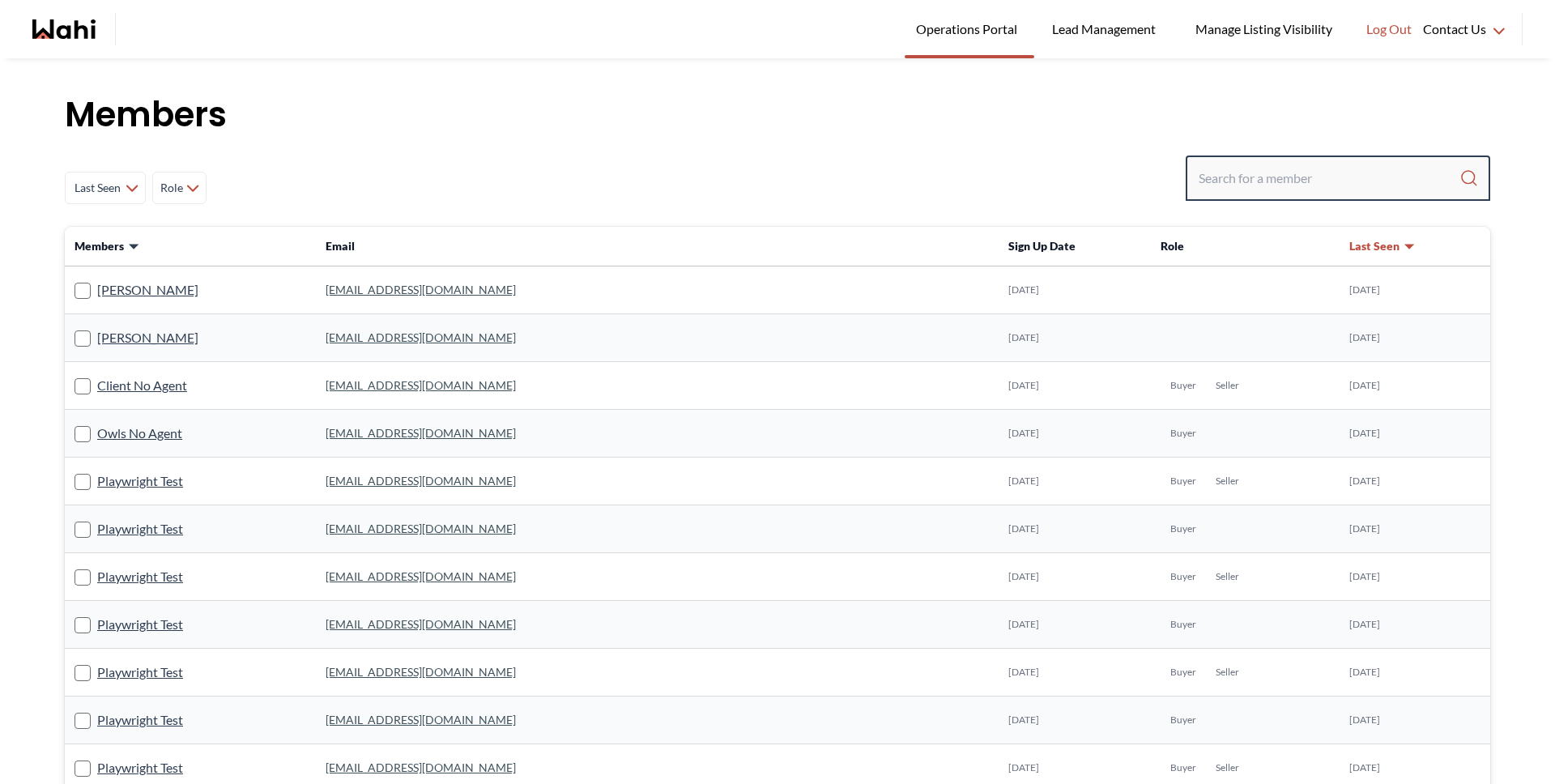
click at [1271, 168] on input "Search input" at bounding box center [1328, 178] width 261 height 29
type input "[PERSON_NAME]"
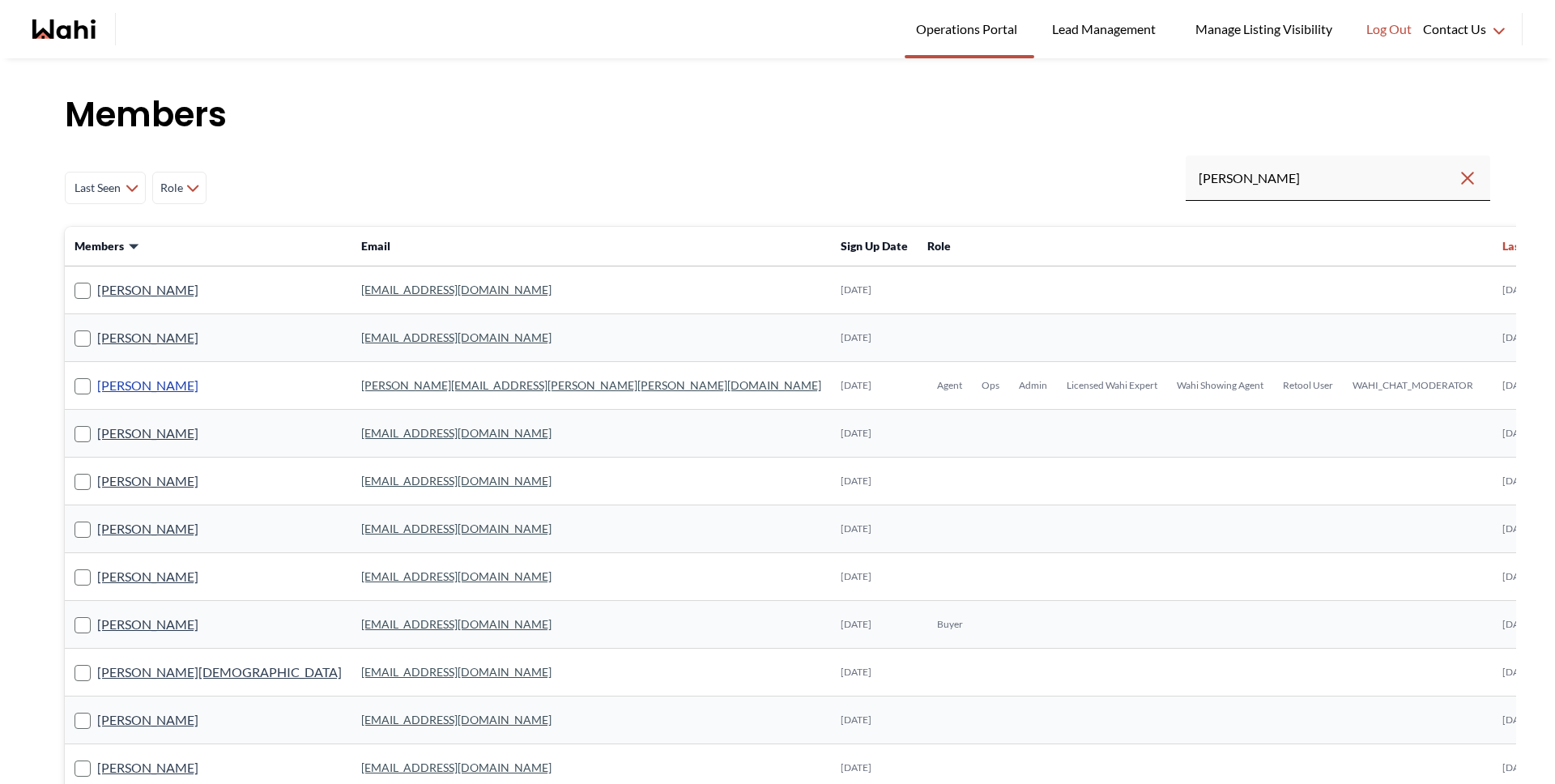
click at [163, 381] on link "Barbara Funt" at bounding box center [148, 385] width 102 height 21
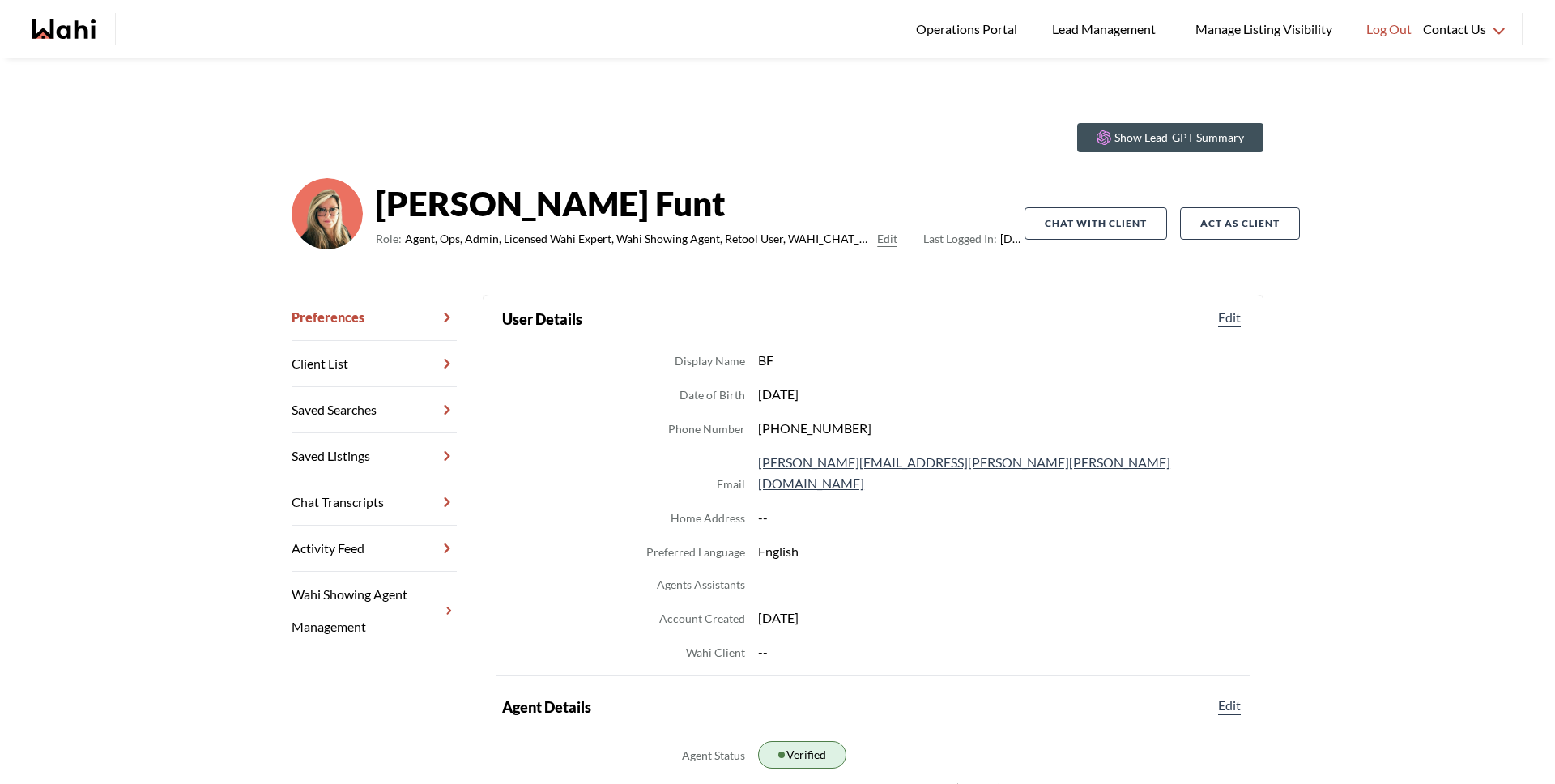
click at [329, 488] on link "Chat Transcripts" at bounding box center [374, 502] width 165 height 46
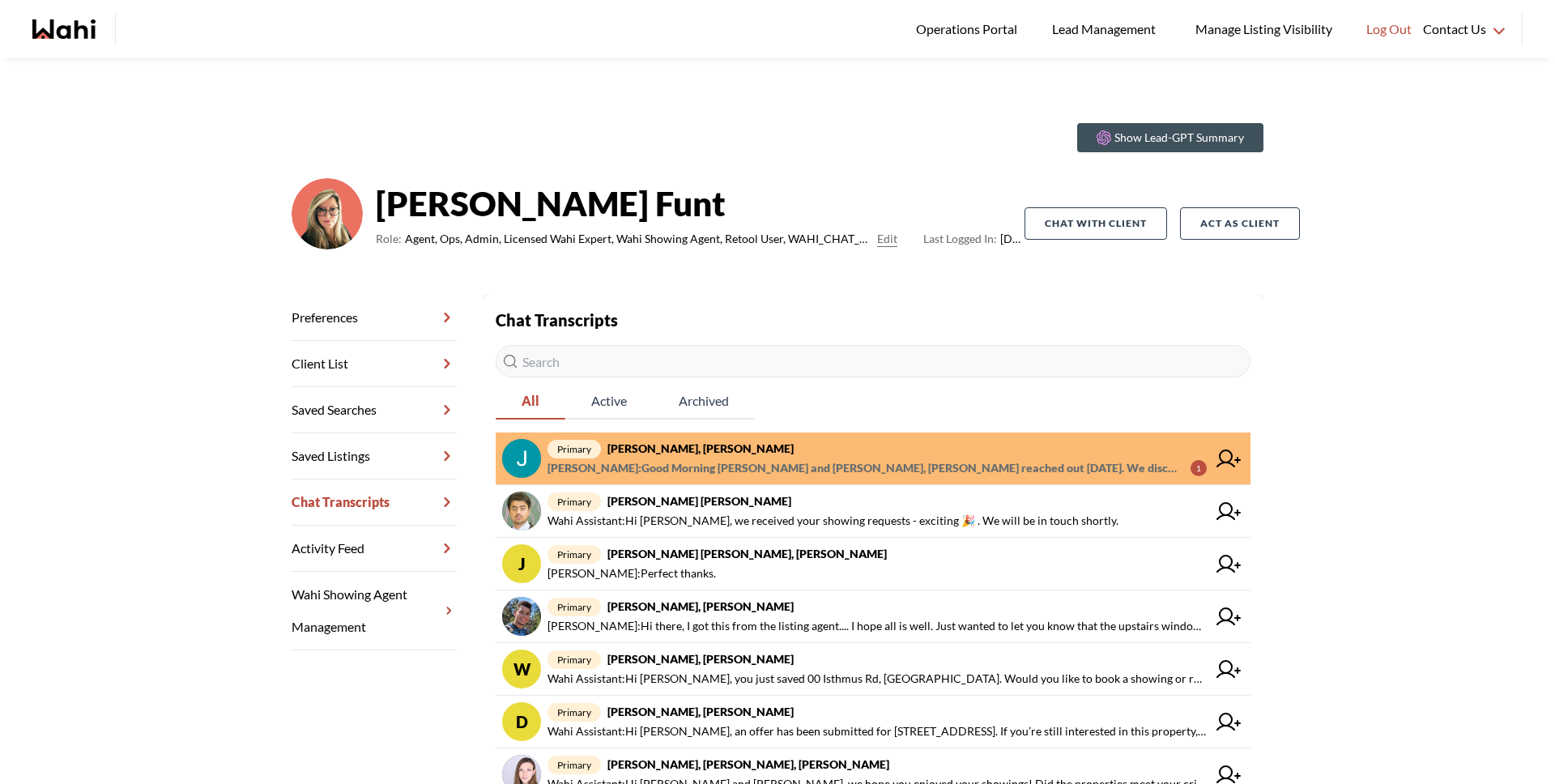
click at [805, 458] on span "Jal Leonor : Good Morning Barb and Behhman, Rohit Duggal reached out yesterday.…" at bounding box center [862, 467] width 630 height 19
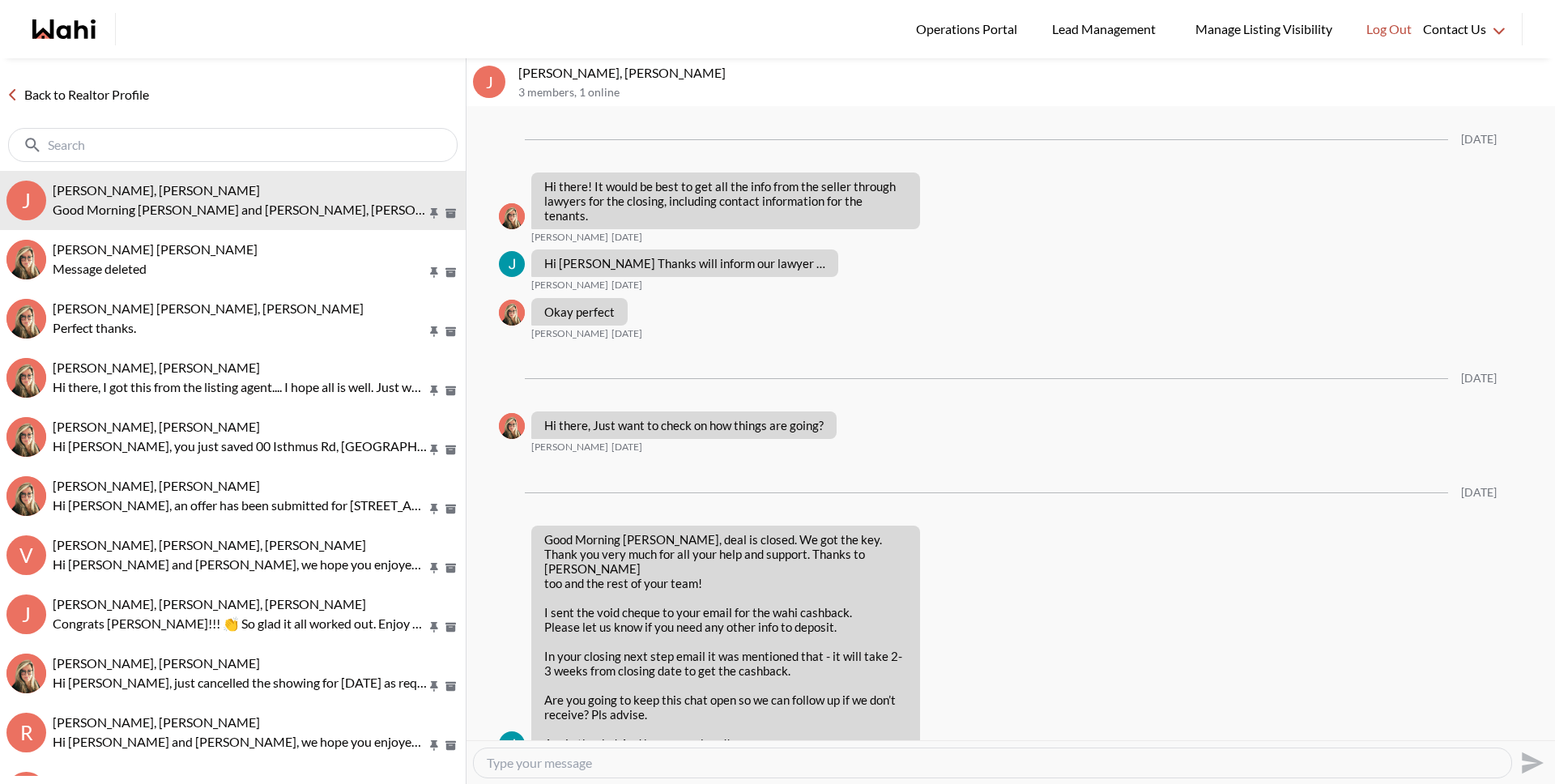
scroll to position [1446, 0]
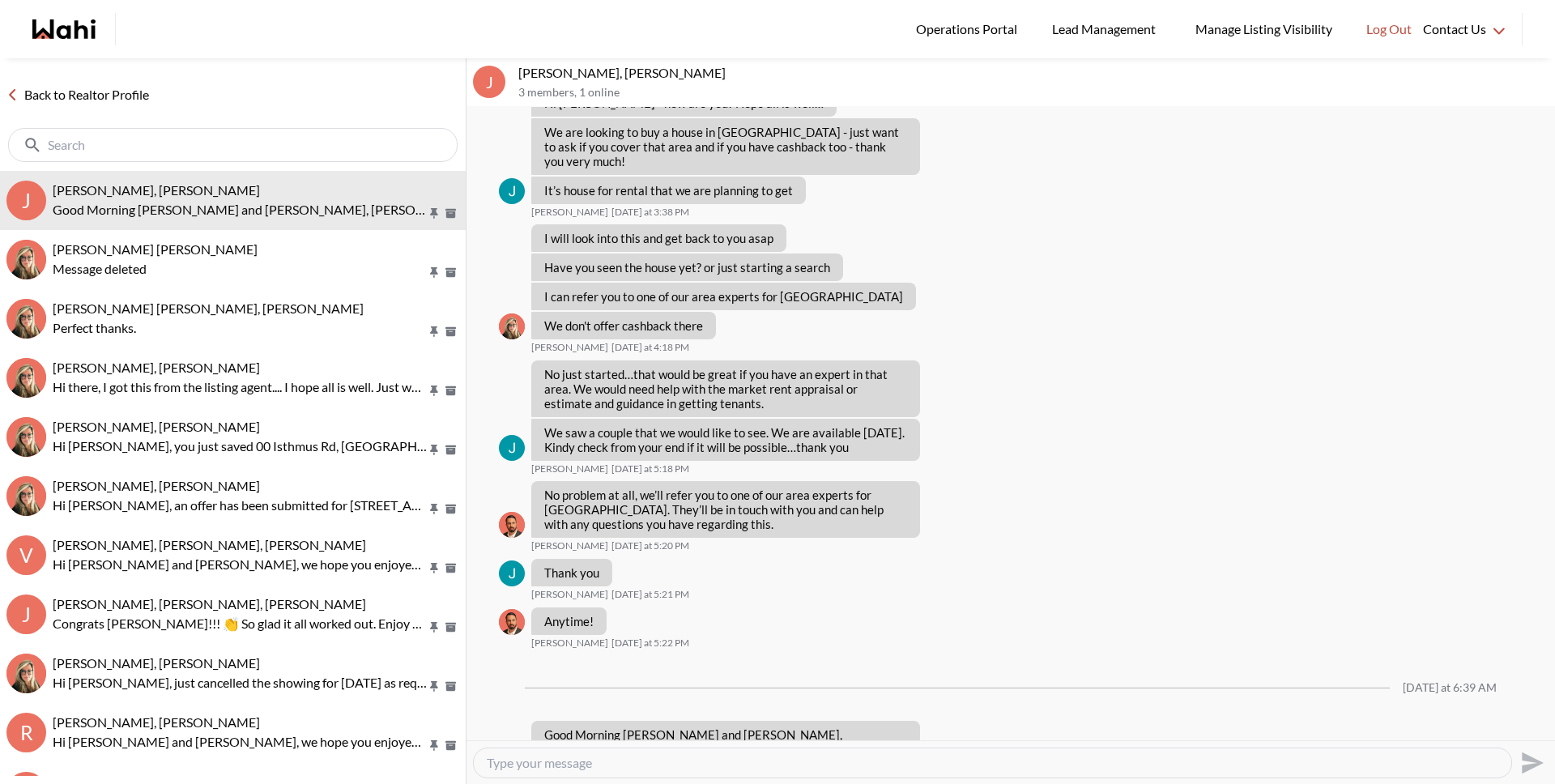
click at [752, 764] on textarea "Type your message" at bounding box center [992, 763] width 1011 height 16
type textarea "Glad to hear!"
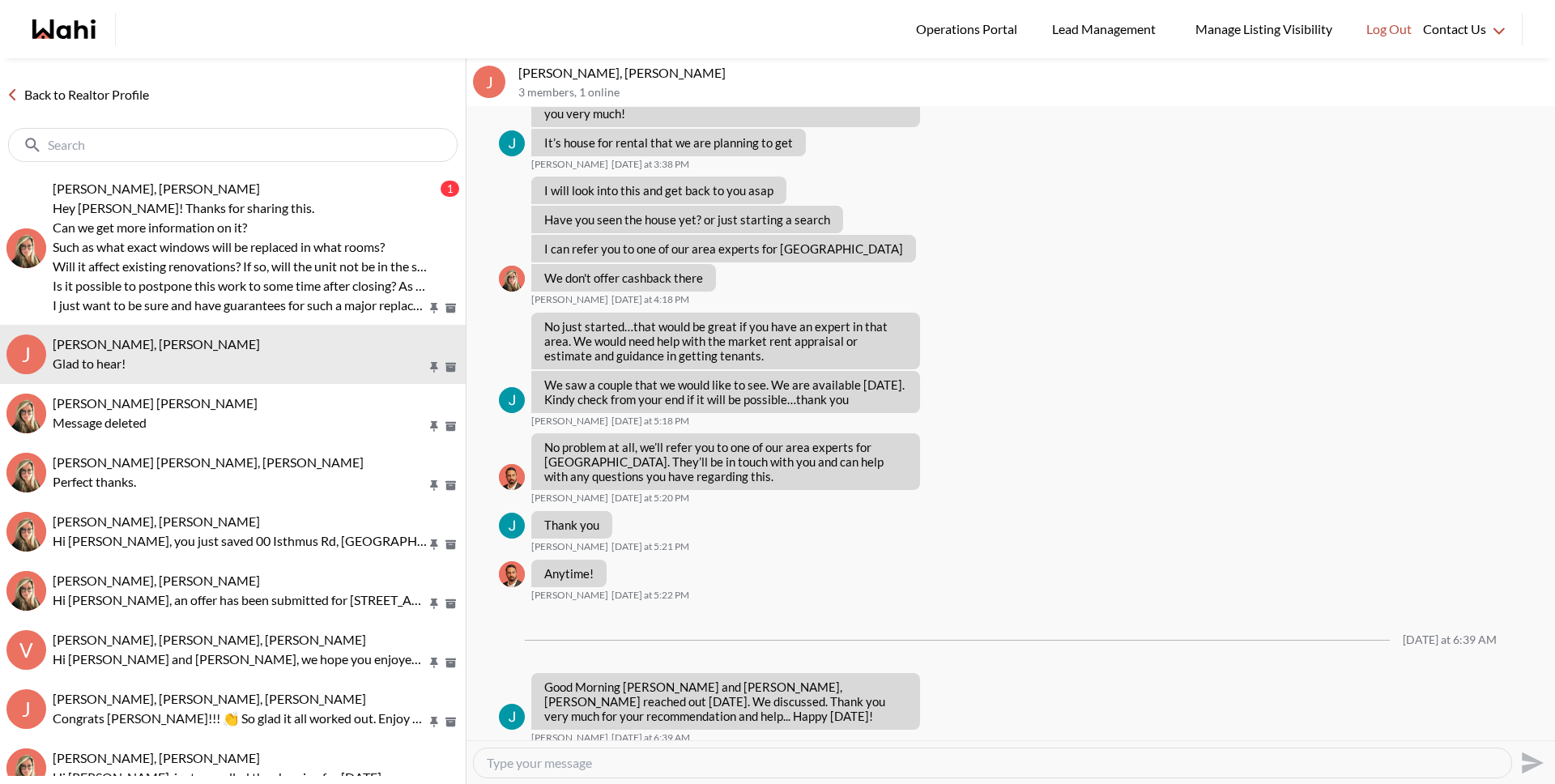
click at [133, 103] on link "Back to Realtor Profile" at bounding box center [77, 94] width 155 height 21
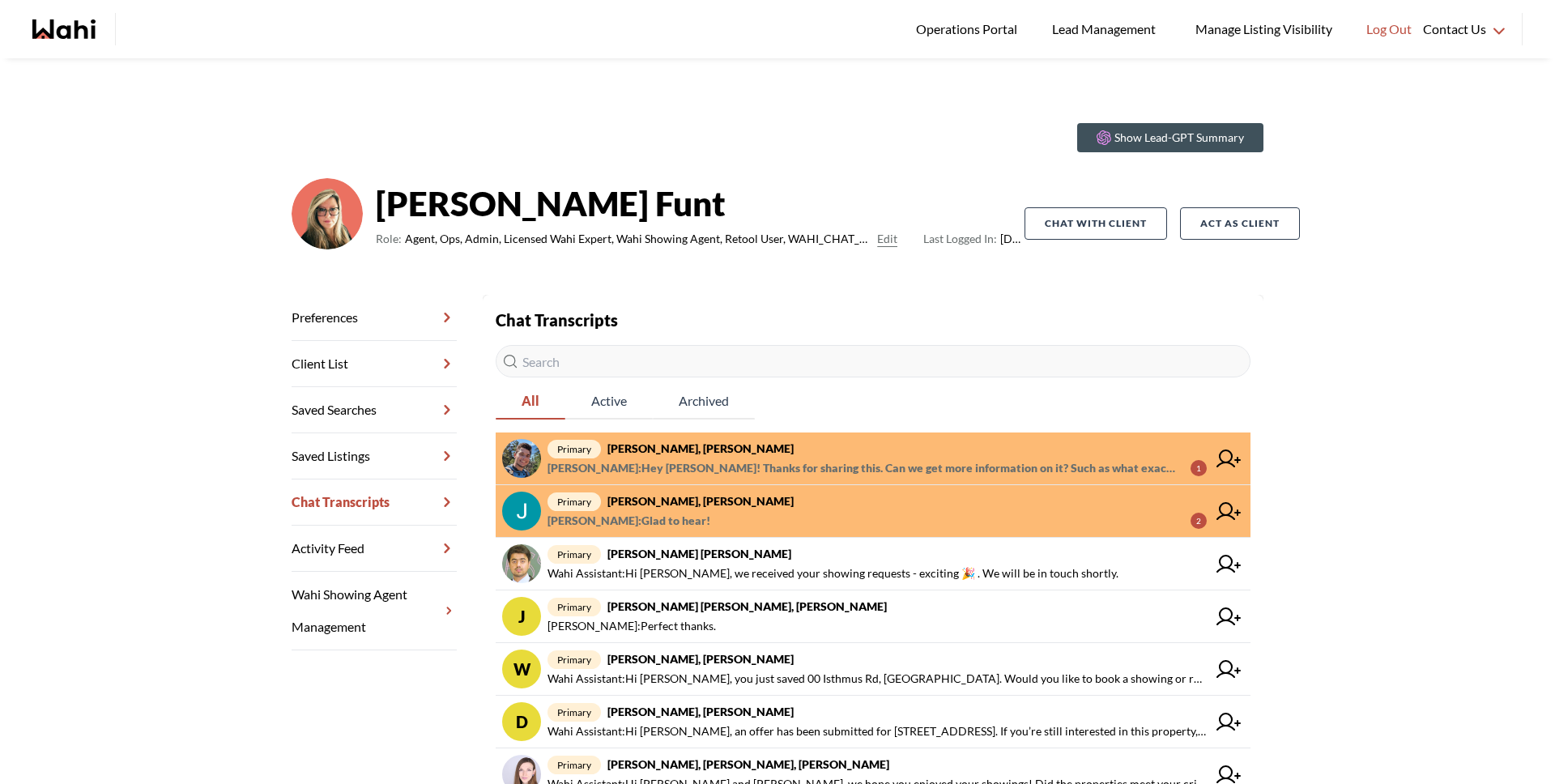
click at [692, 520] on span "Michelle Ryckman : Glad to hear!" at bounding box center [628, 520] width 162 height 19
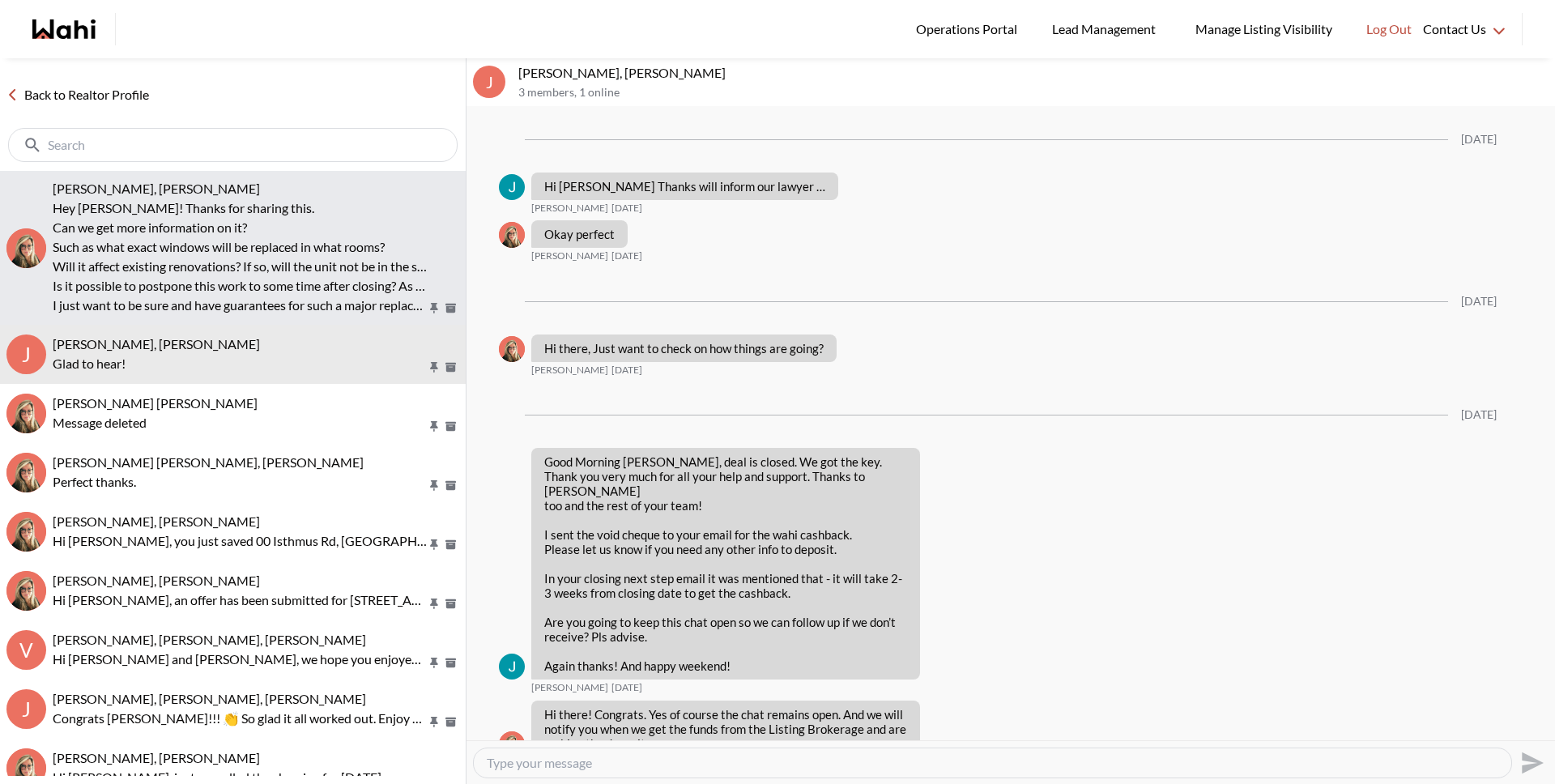
scroll to position [1431, 0]
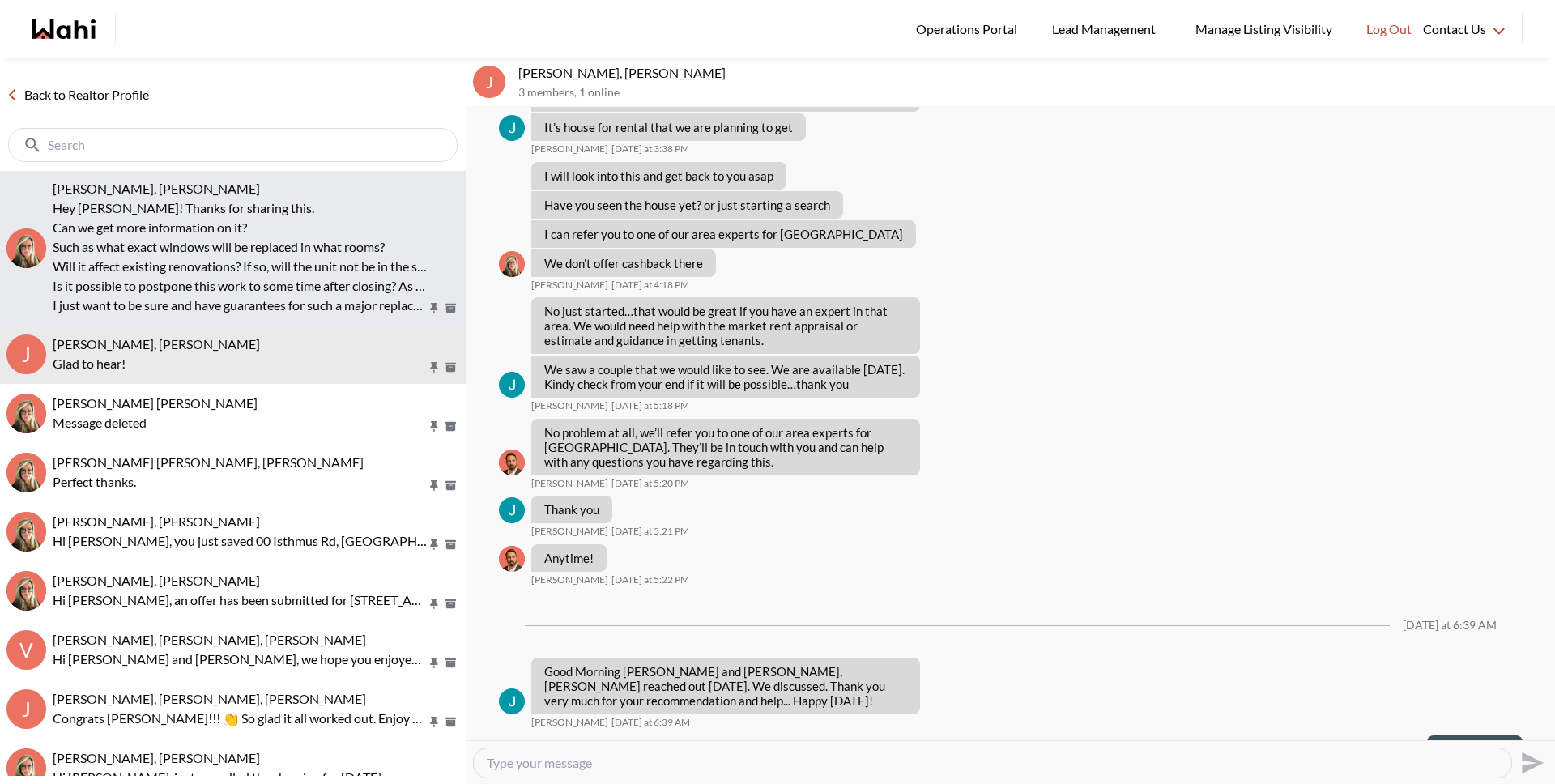
click at [207, 205] on p "Hey Barb! Thanks for sharing this." at bounding box center [240, 208] width 374 height 19
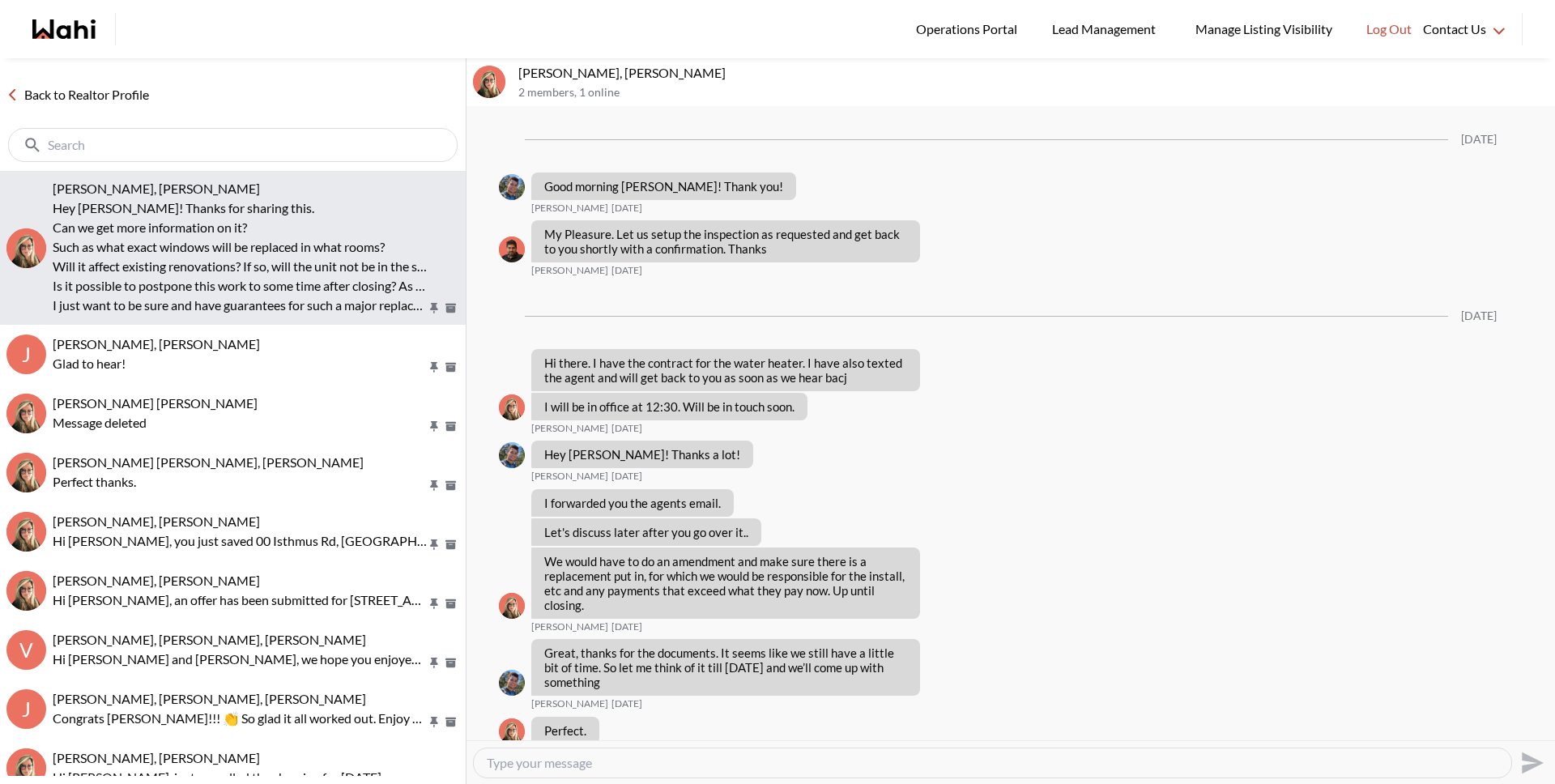
scroll to position [2636, 0]
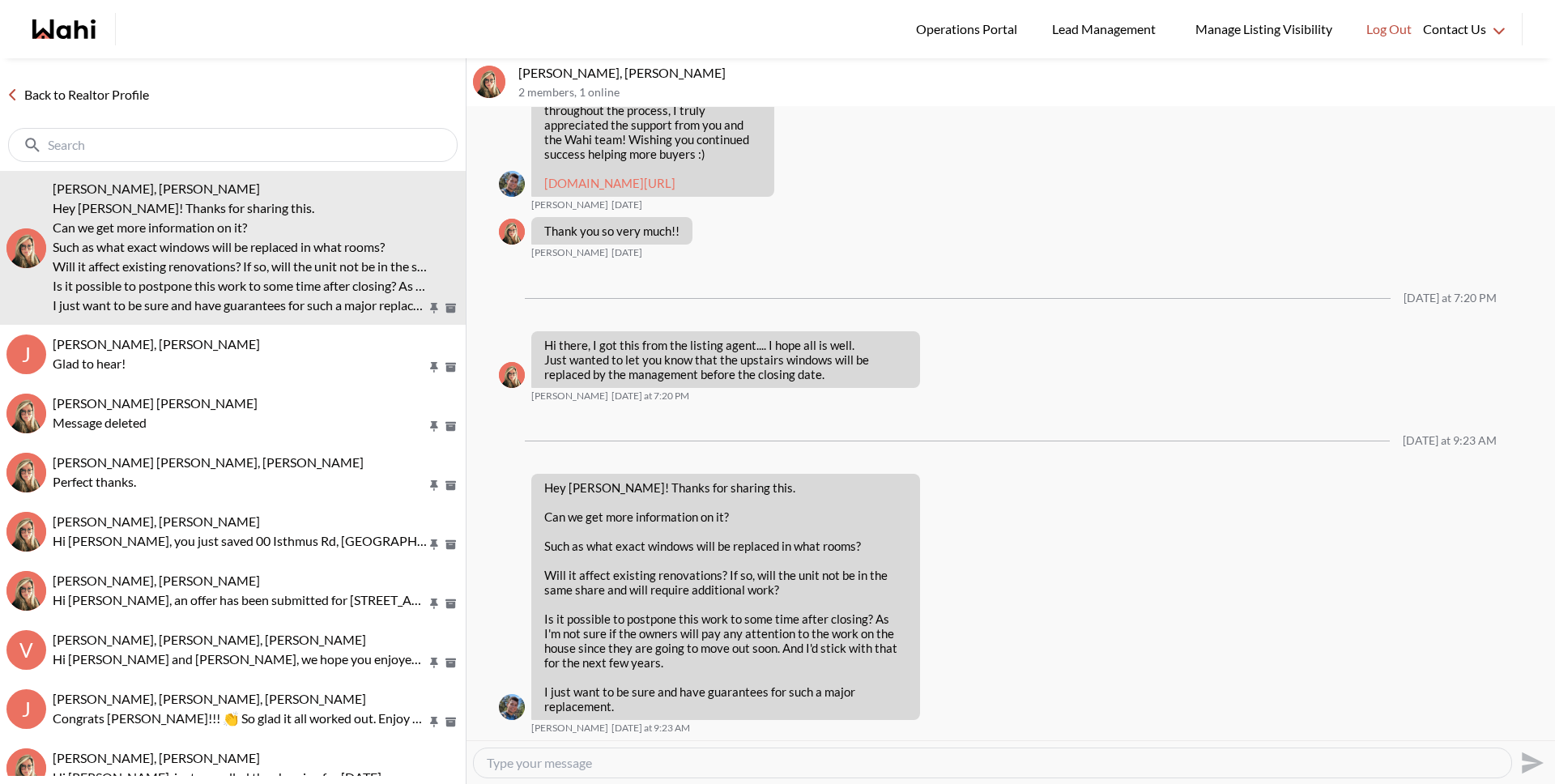
click at [740, 769] on textarea "Type your message" at bounding box center [992, 763] width 1011 height 16
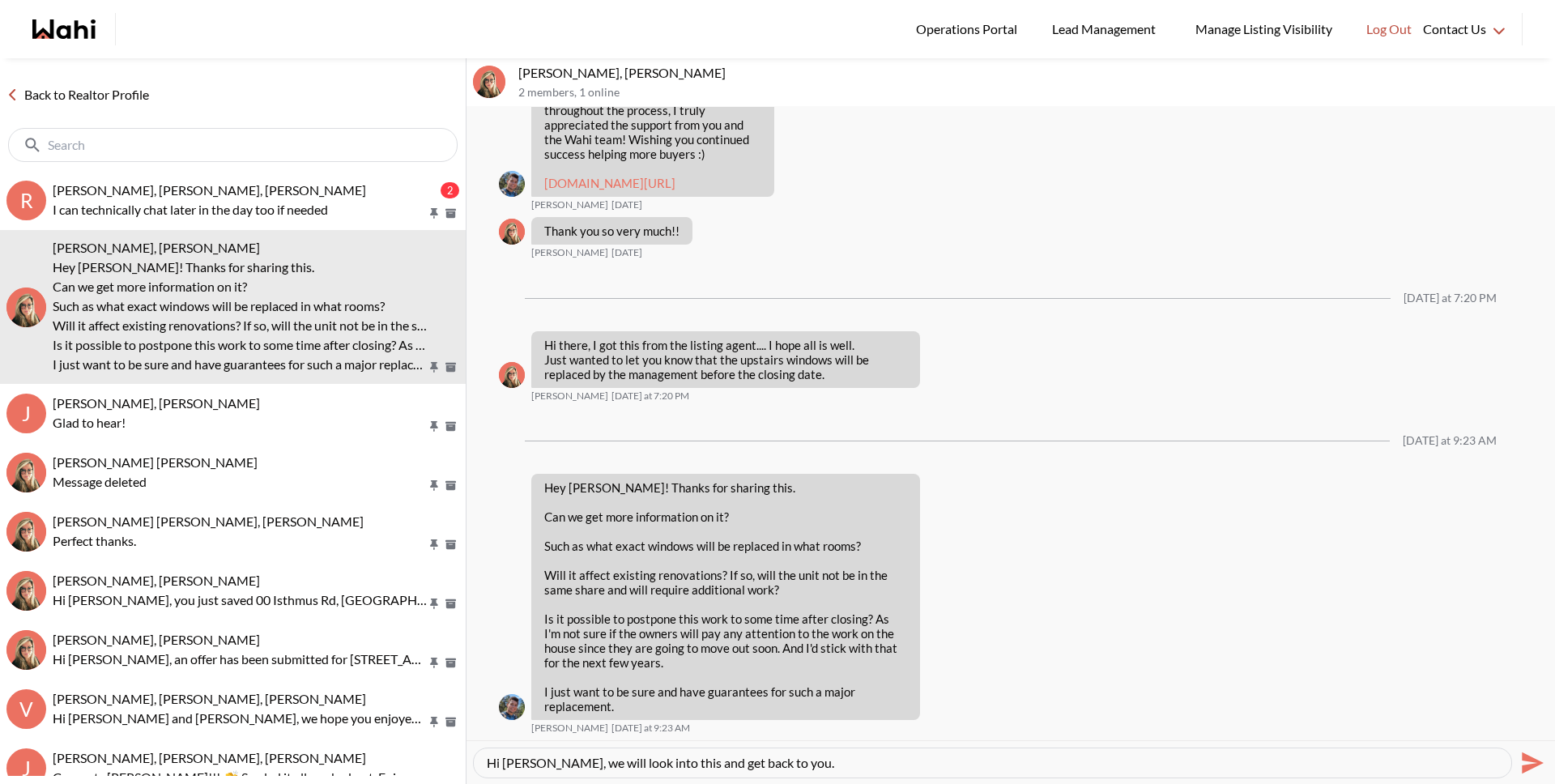
type textarea "Hi Volodymyr, we will look into this and get back to you."
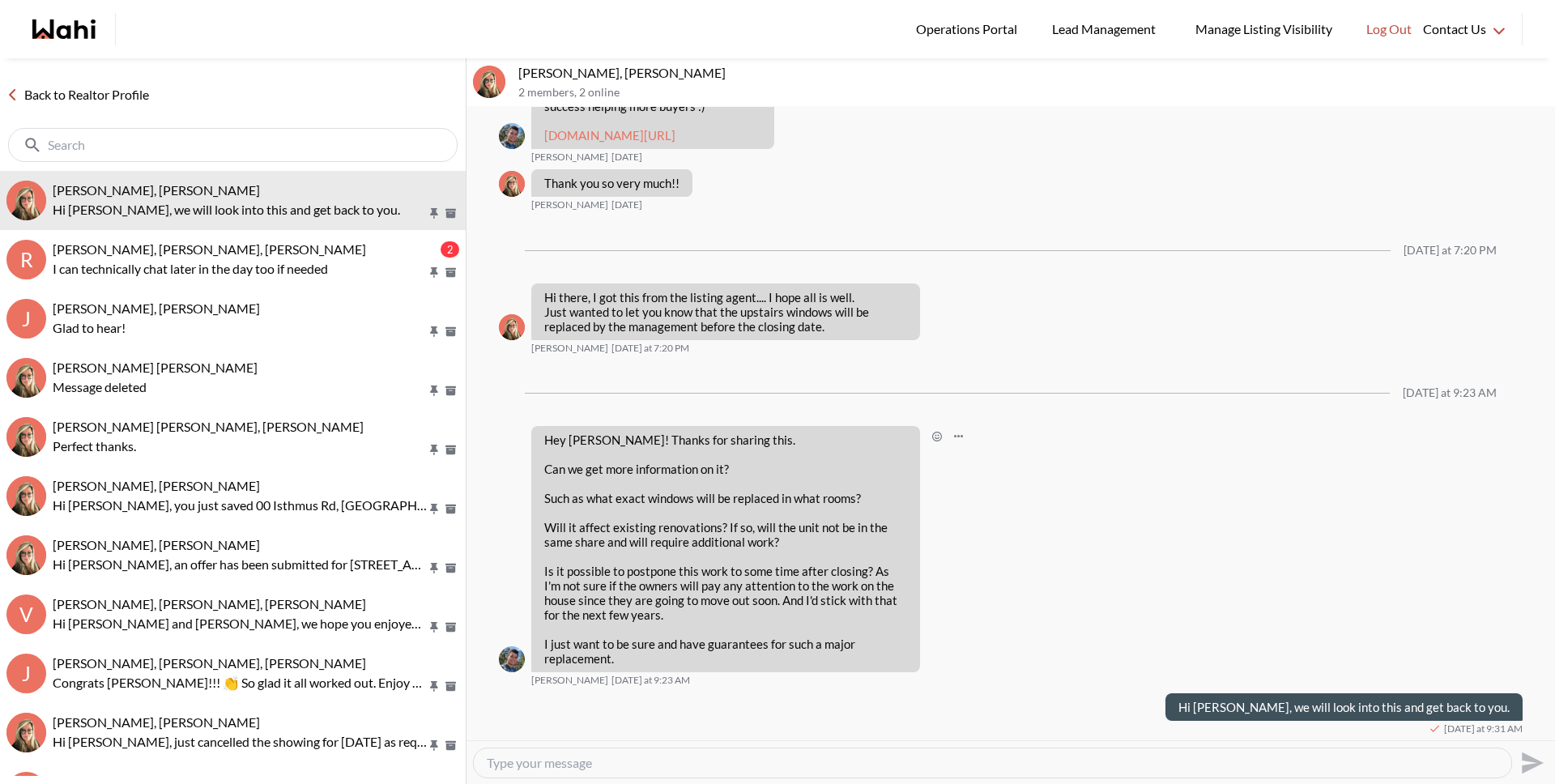
click at [626, 457] on div "Hey Barb! Thanks for sharing this. Can we get more information on it? Such as w…" at bounding box center [726, 548] width 363 height 233
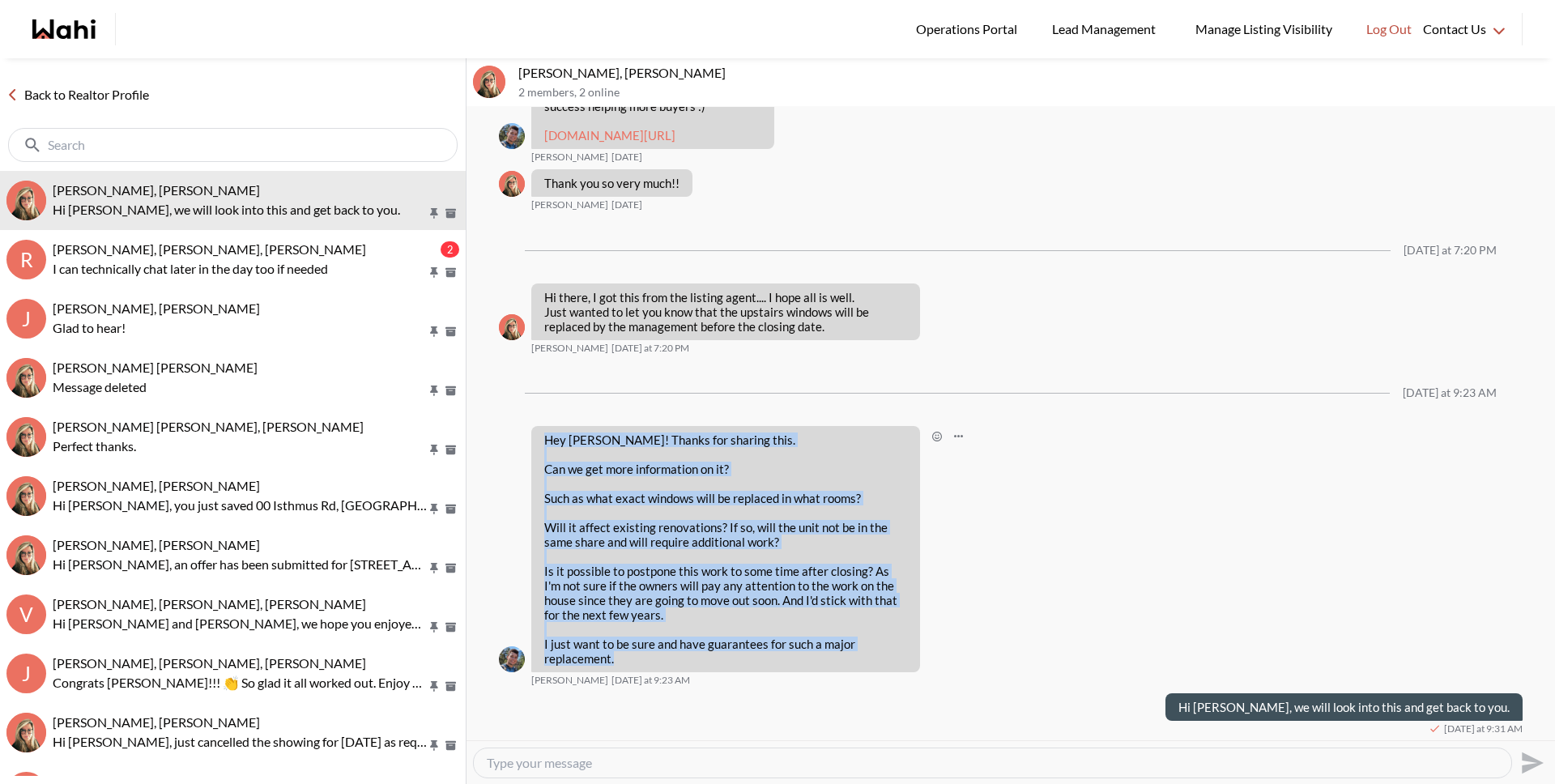
drag, startPoint x: 546, startPoint y: 439, endPoint x: 741, endPoint y: 682, distance: 311.6
click at [741, 682] on div "Hey Barb! Thanks for sharing this. Can we get more information on it? Such as w…" at bounding box center [1011, 555] width 1024 height 260
copy div "Hey Barb! Thanks for sharing this. Can we get more information on it? Such as w…"
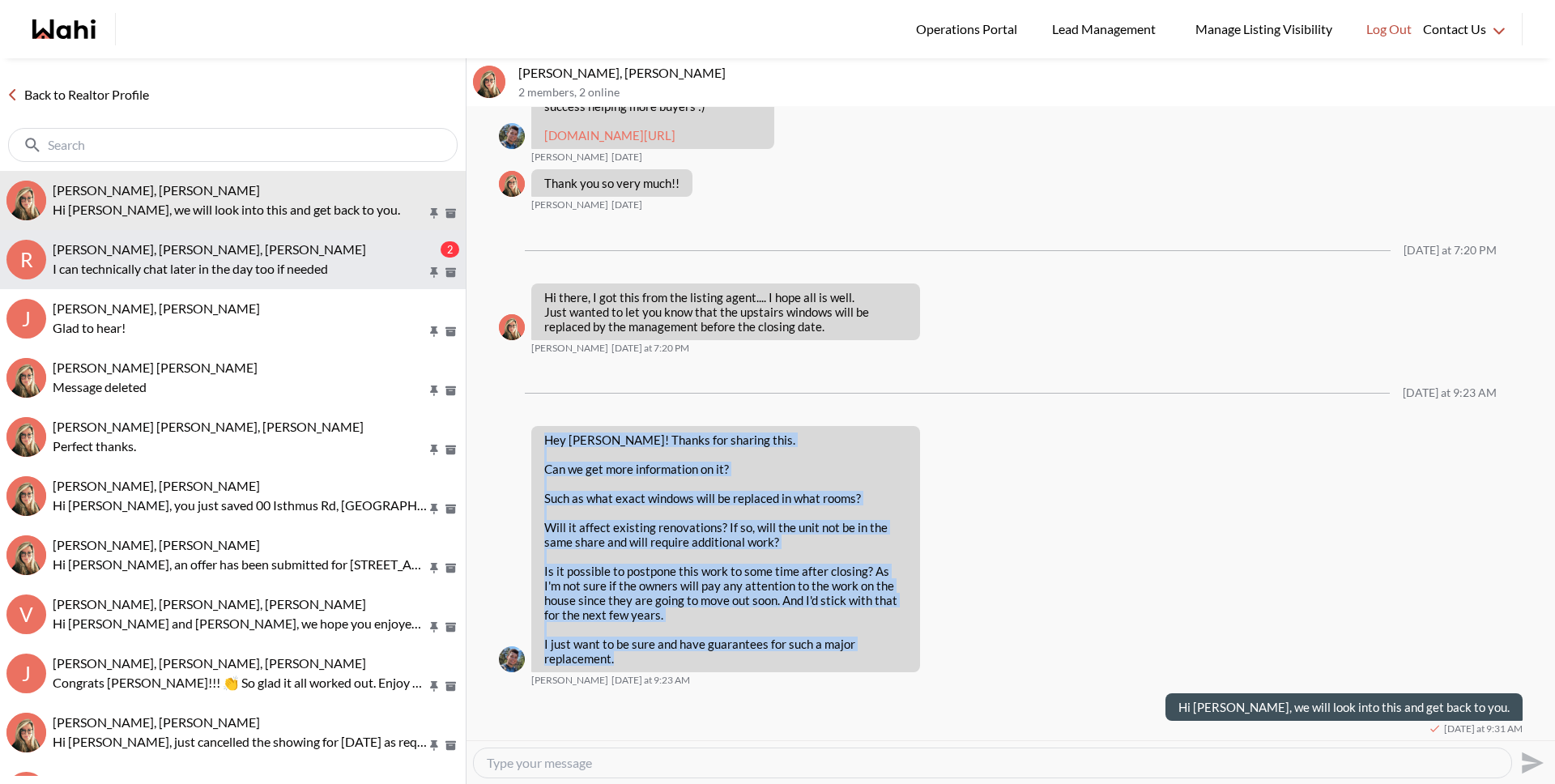
click at [191, 271] on p "I can technically chat later in the day too if needed" at bounding box center [240, 269] width 374 height 19
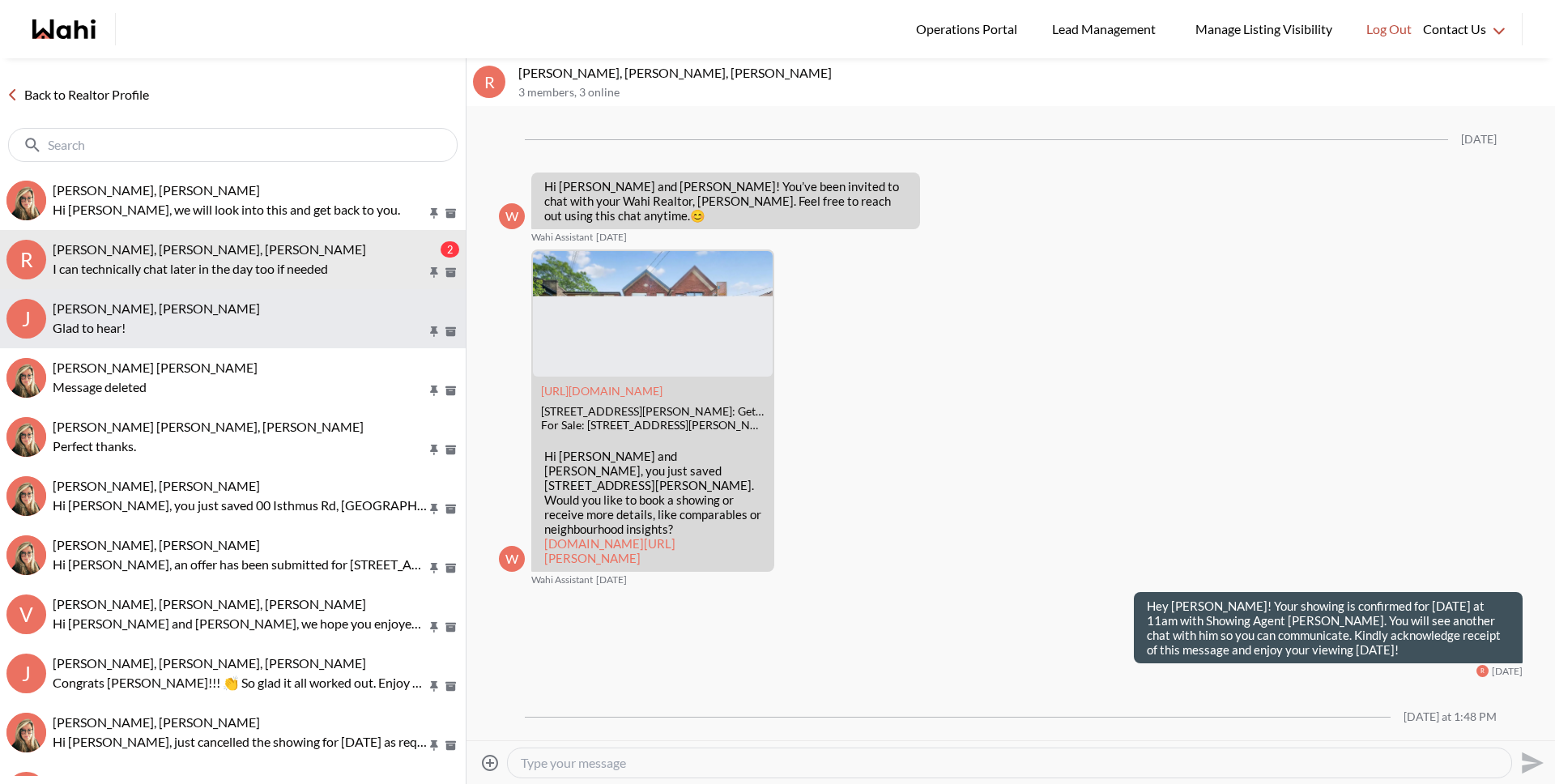
scroll to position [3779, 0]
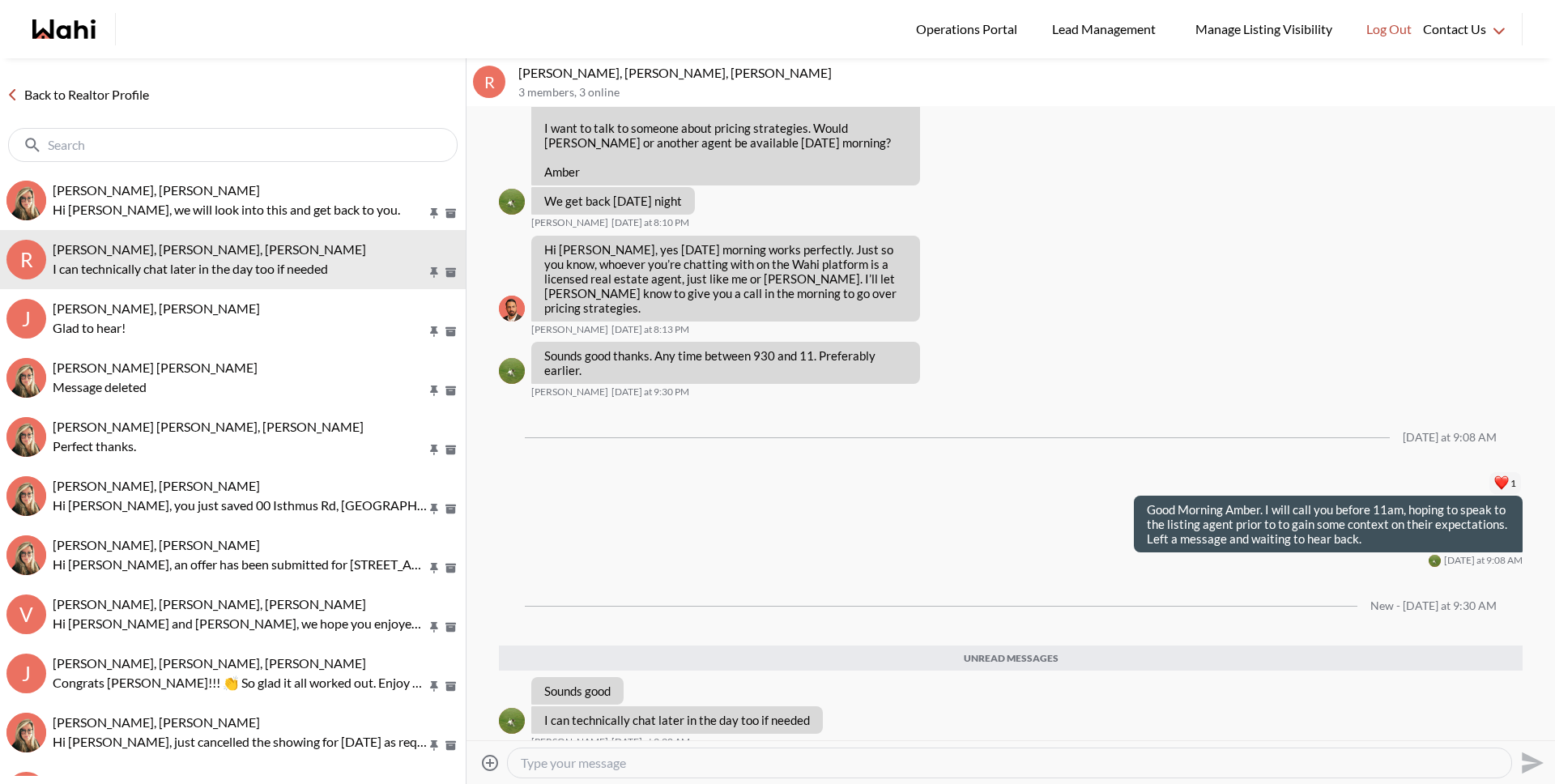
click at [119, 92] on link "Back to Realtor Profile" at bounding box center [77, 94] width 155 height 21
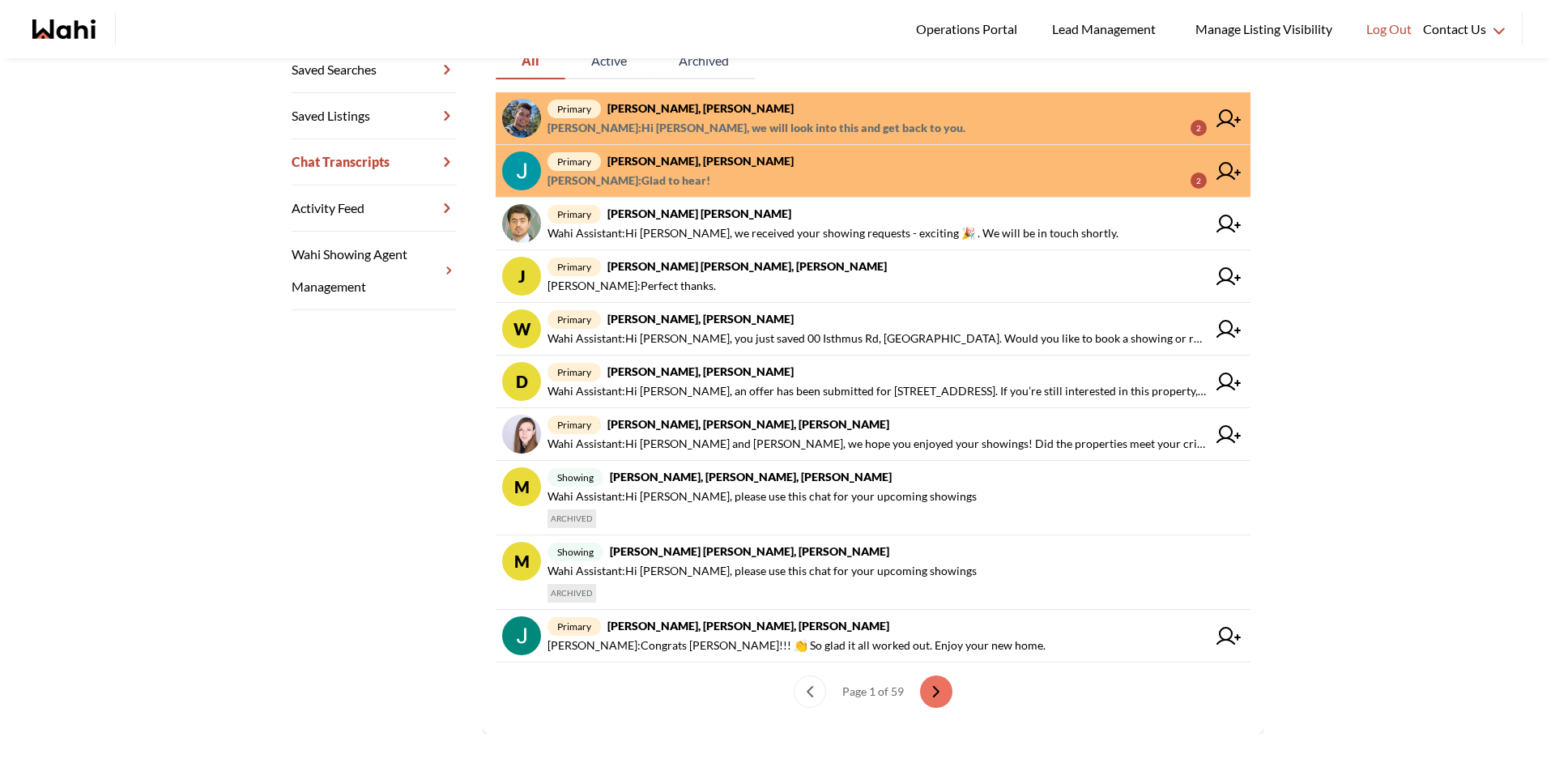
scroll to position [342, 0]
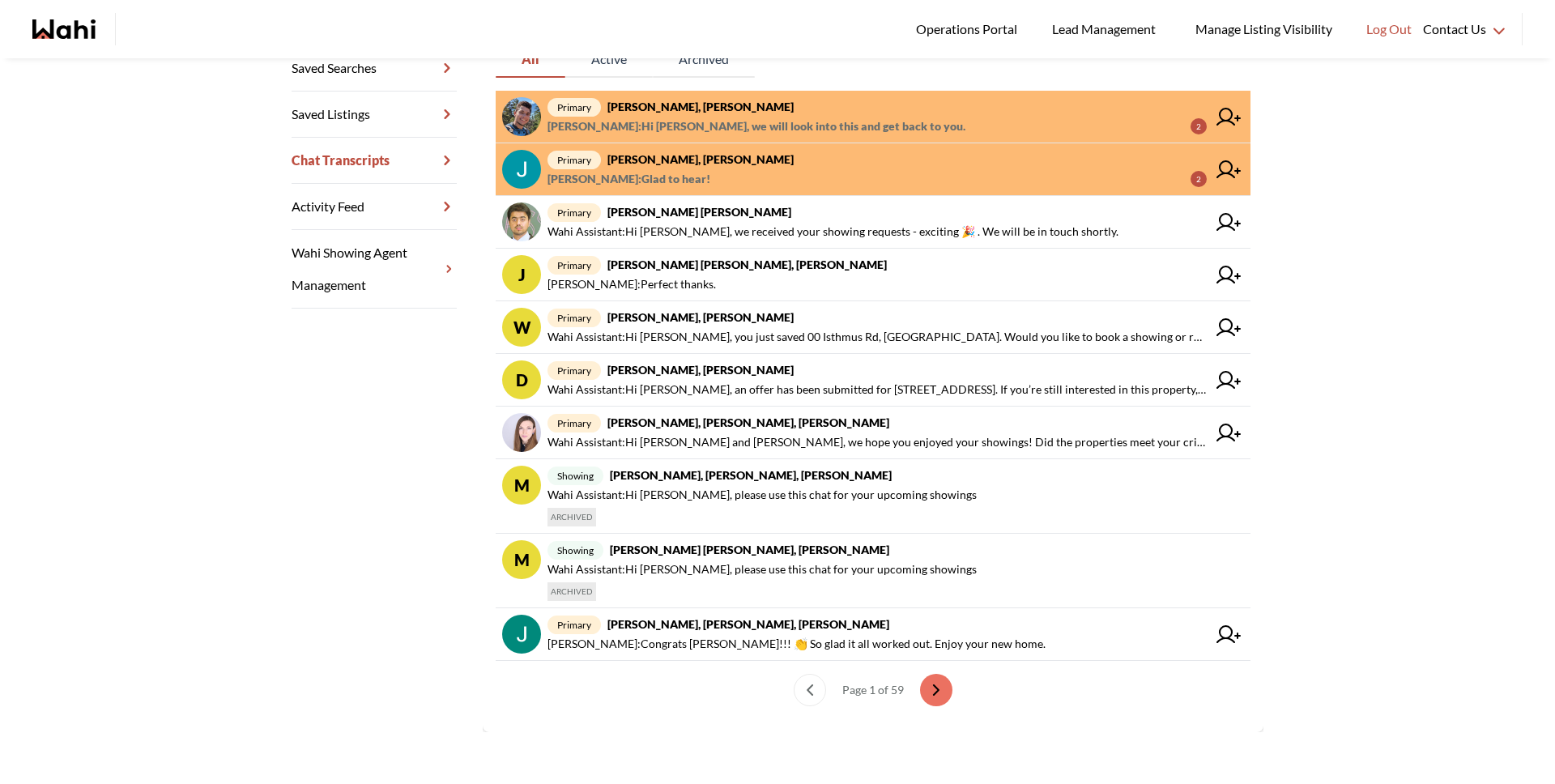
click at [703, 177] on span "Michelle Ryckman : Glad to hear!" at bounding box center [628, 178] width 162 height 19
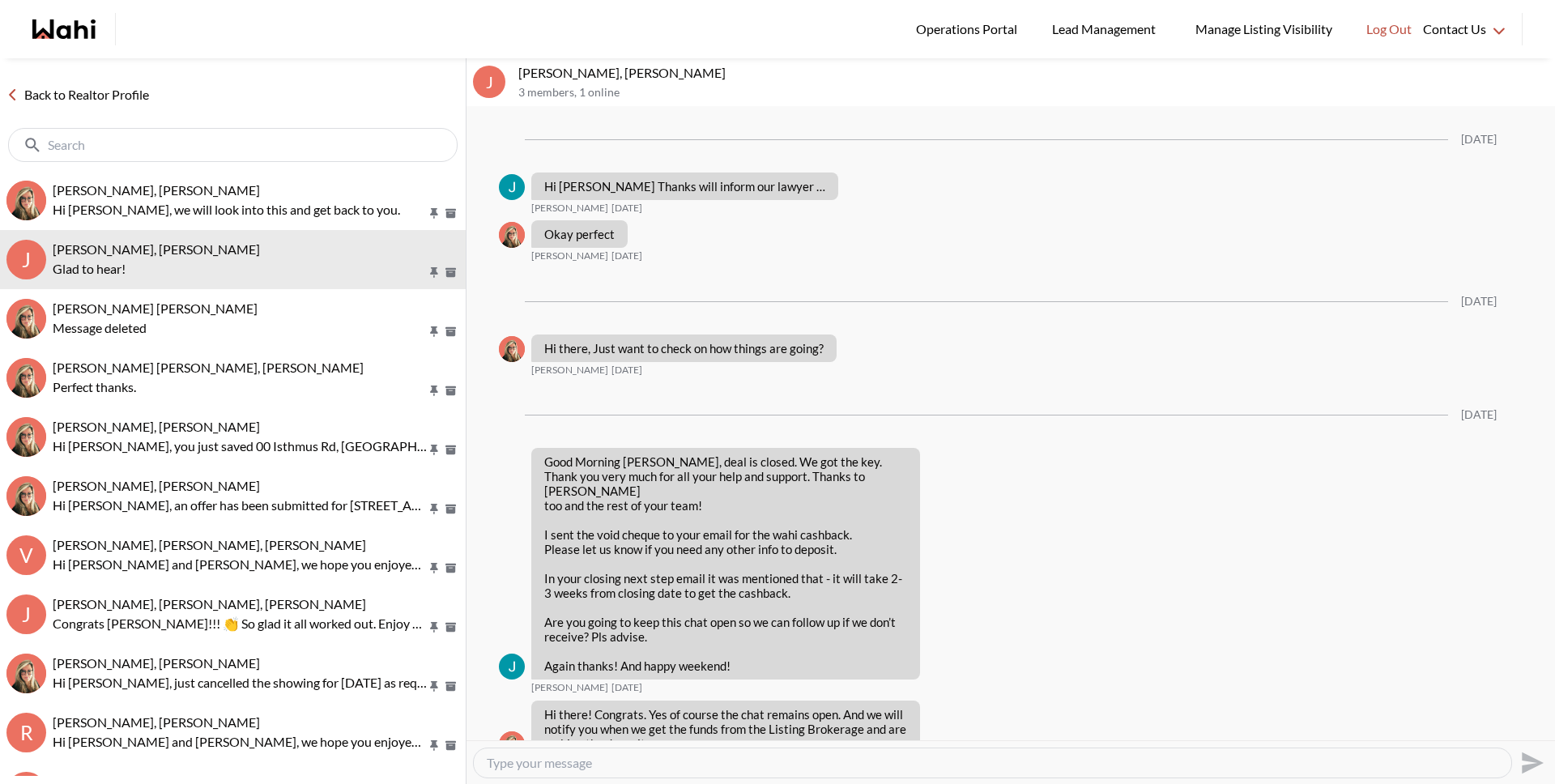
scroll to position [1431, 0]
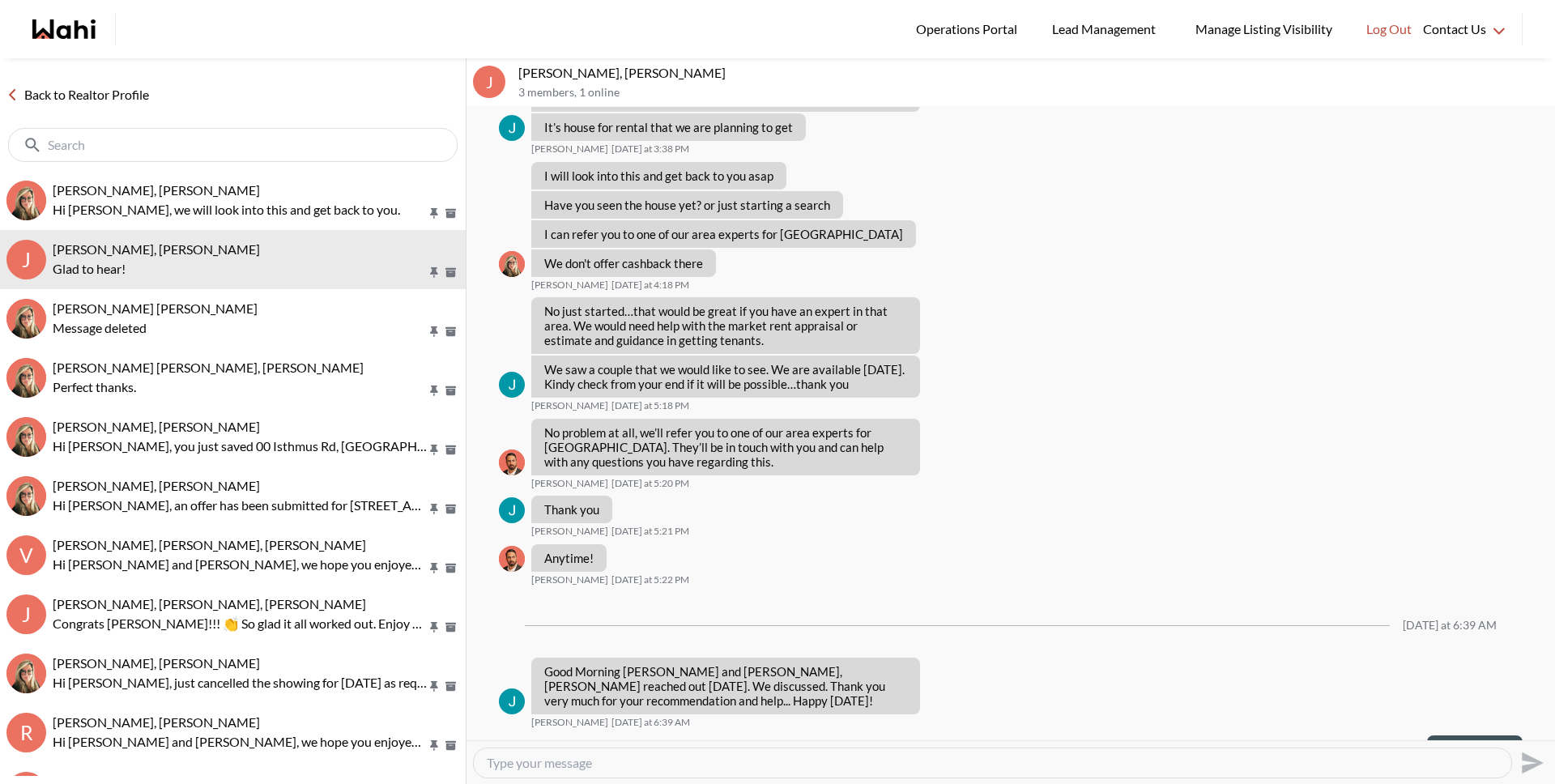
click at [106, 94] on link "Back to Realtor Profile" at bounding box center [77, 94] width 155 height 21
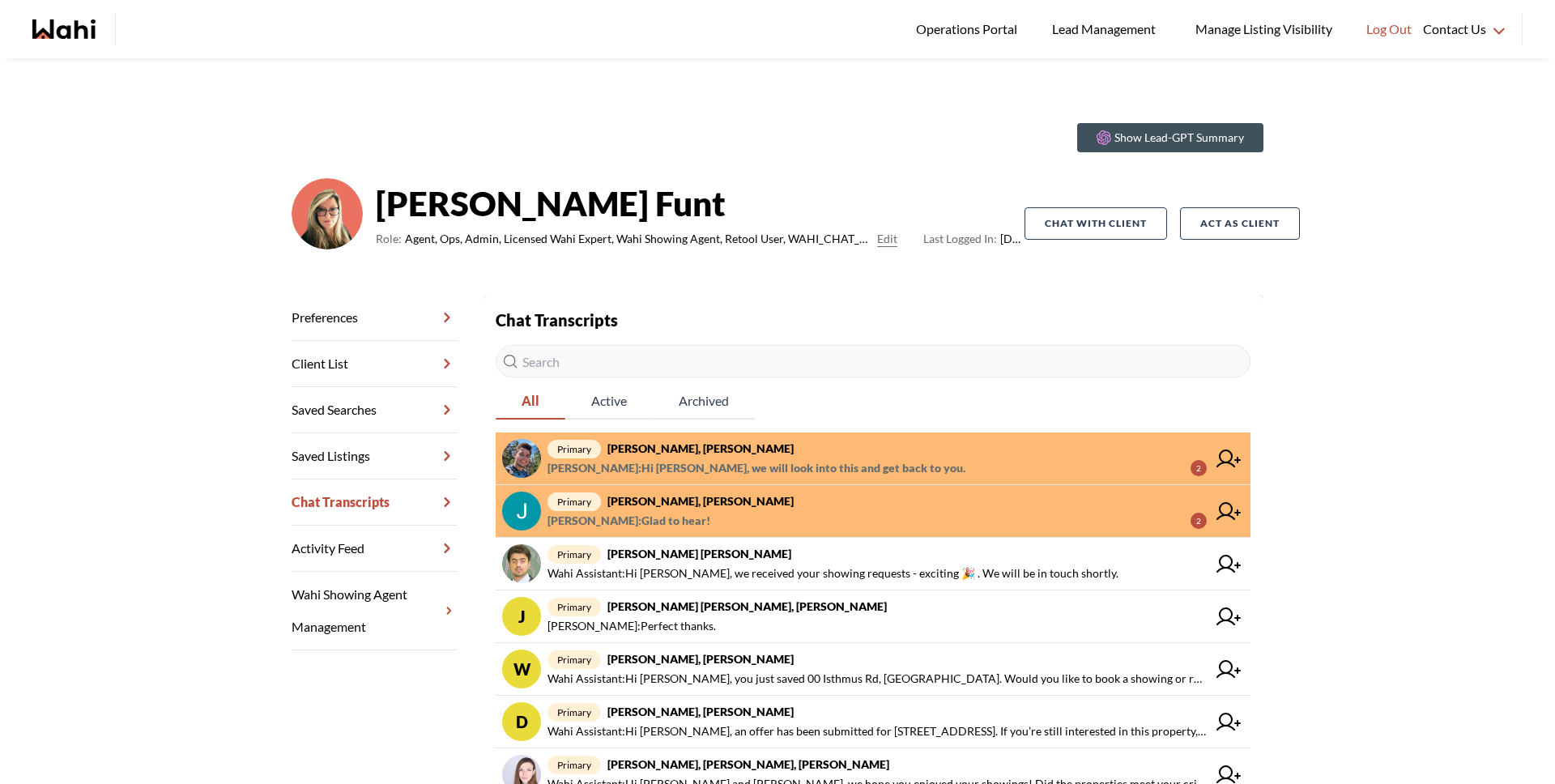
click at [895, 466] on span "Michelle Ryckman : Hi Volodymyr, we will look into this and get back to you." at bounding box center [756, 467] width 418 height 19
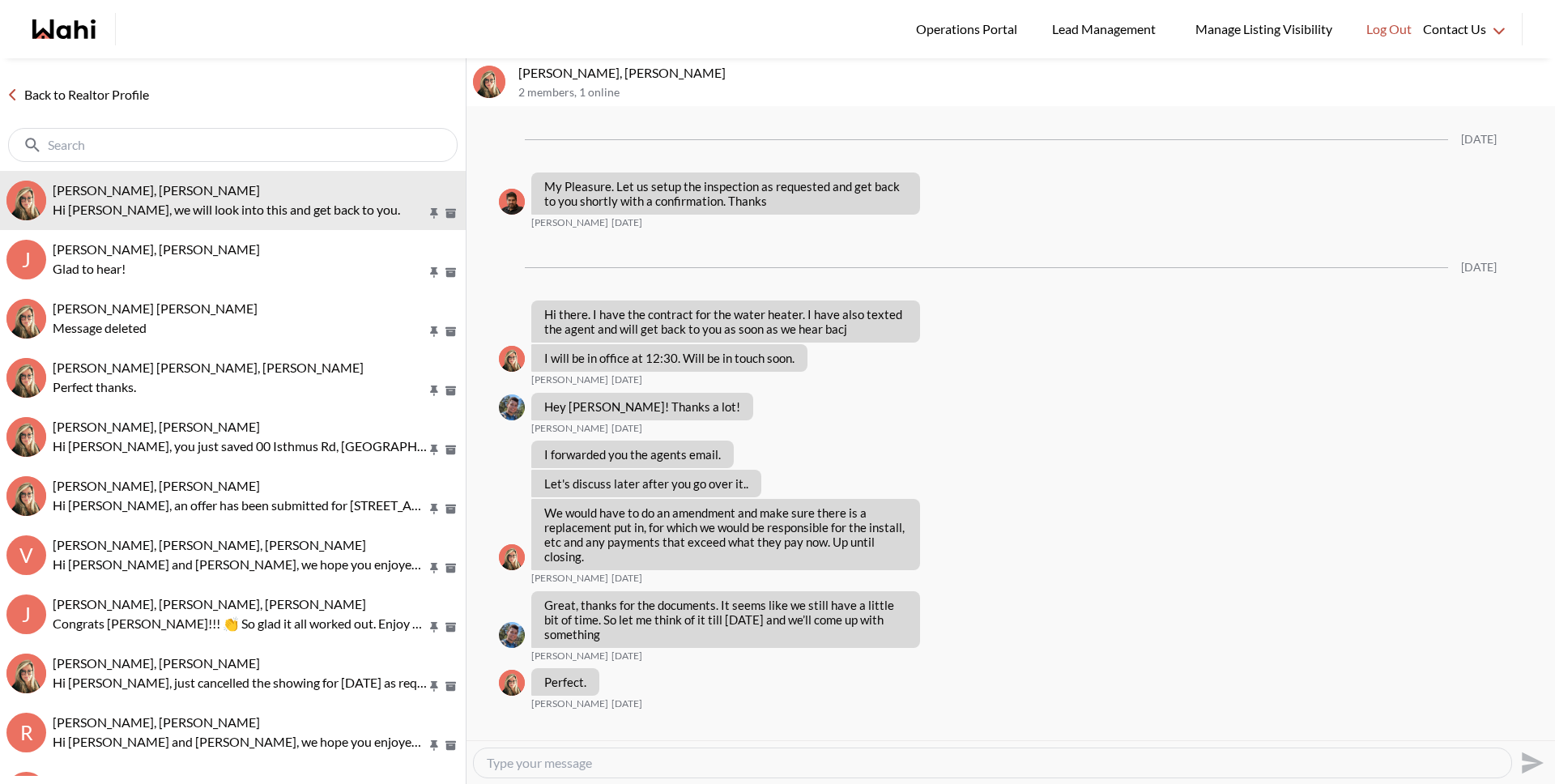
scroll to position [2636, 0]
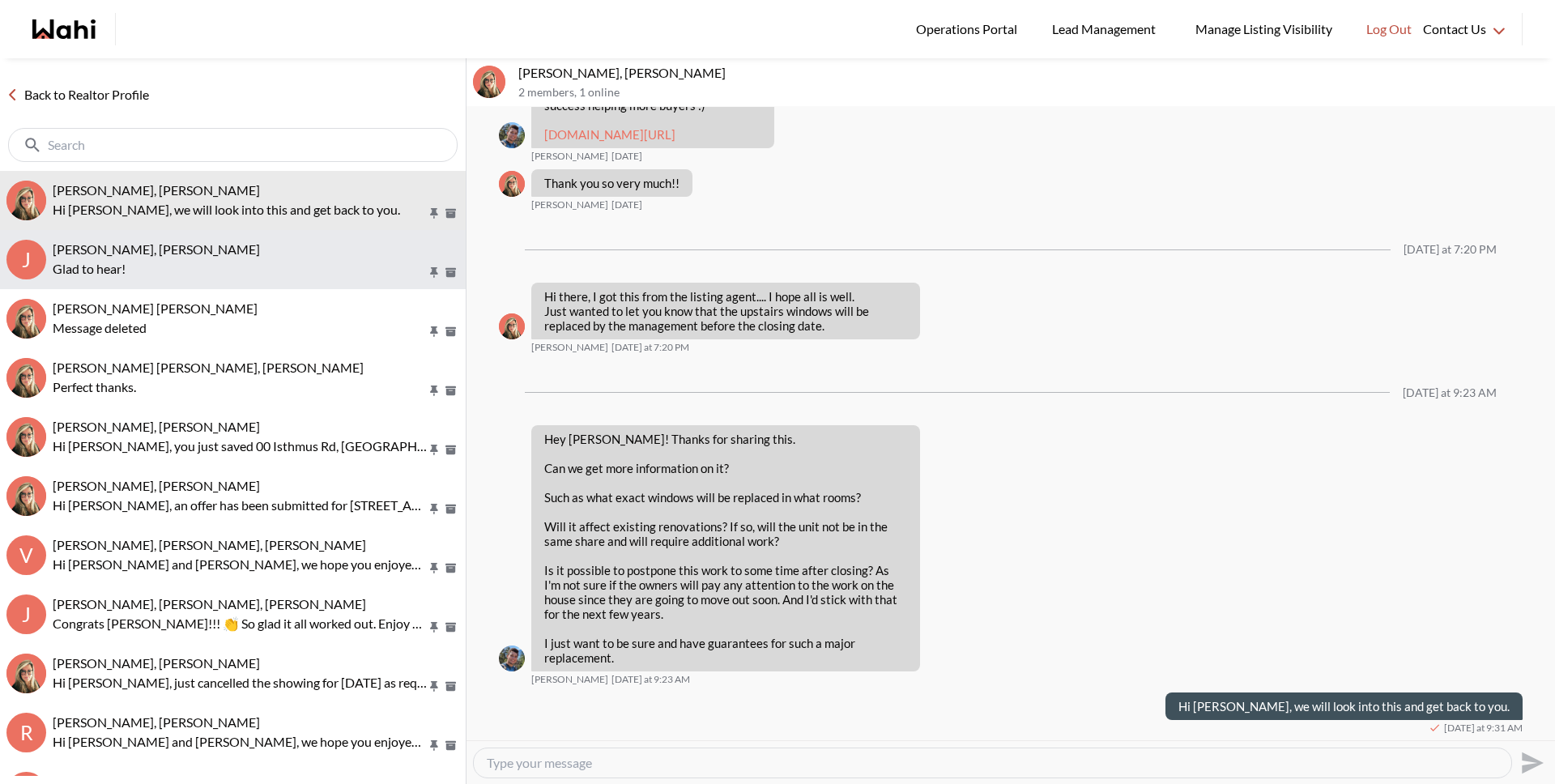
click at [311, 277] on p "Glad to hear!" at bounding box center [240, 269] width 374 height 19
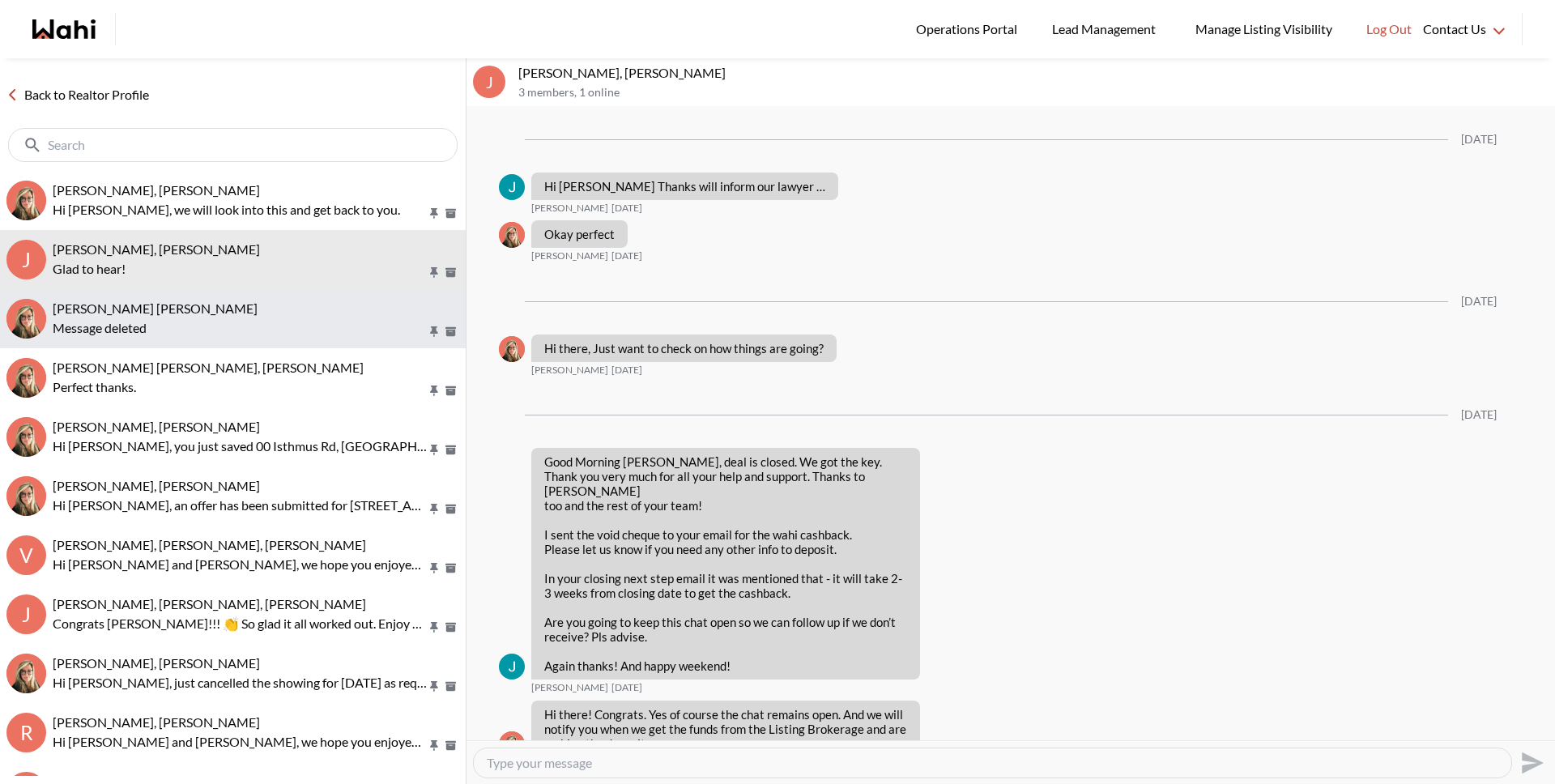
scroll to position [1431, 0]
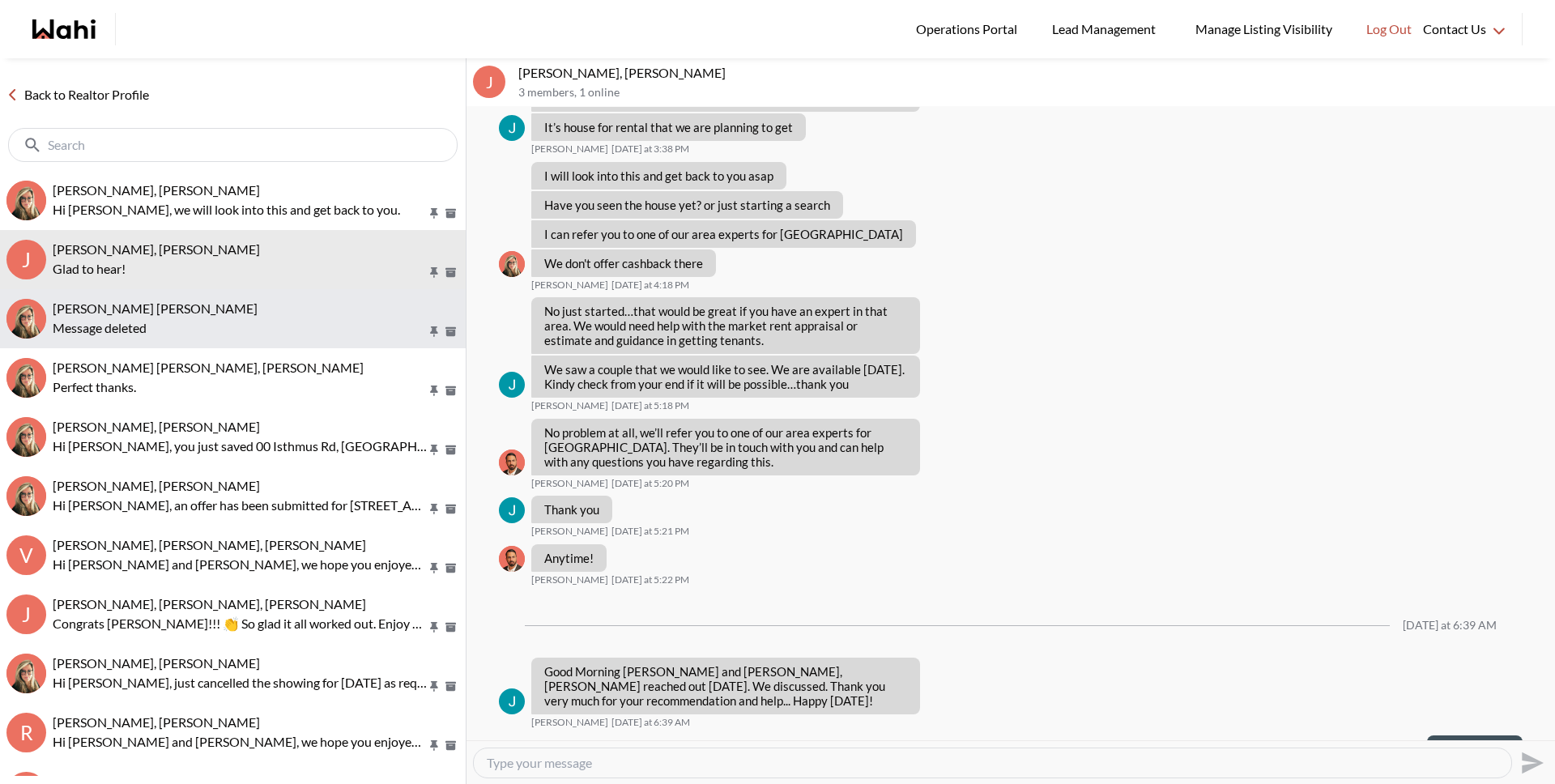
click at [301, 323] on div "Message deleted" at bounding box center [256, 328] width 407 height 19
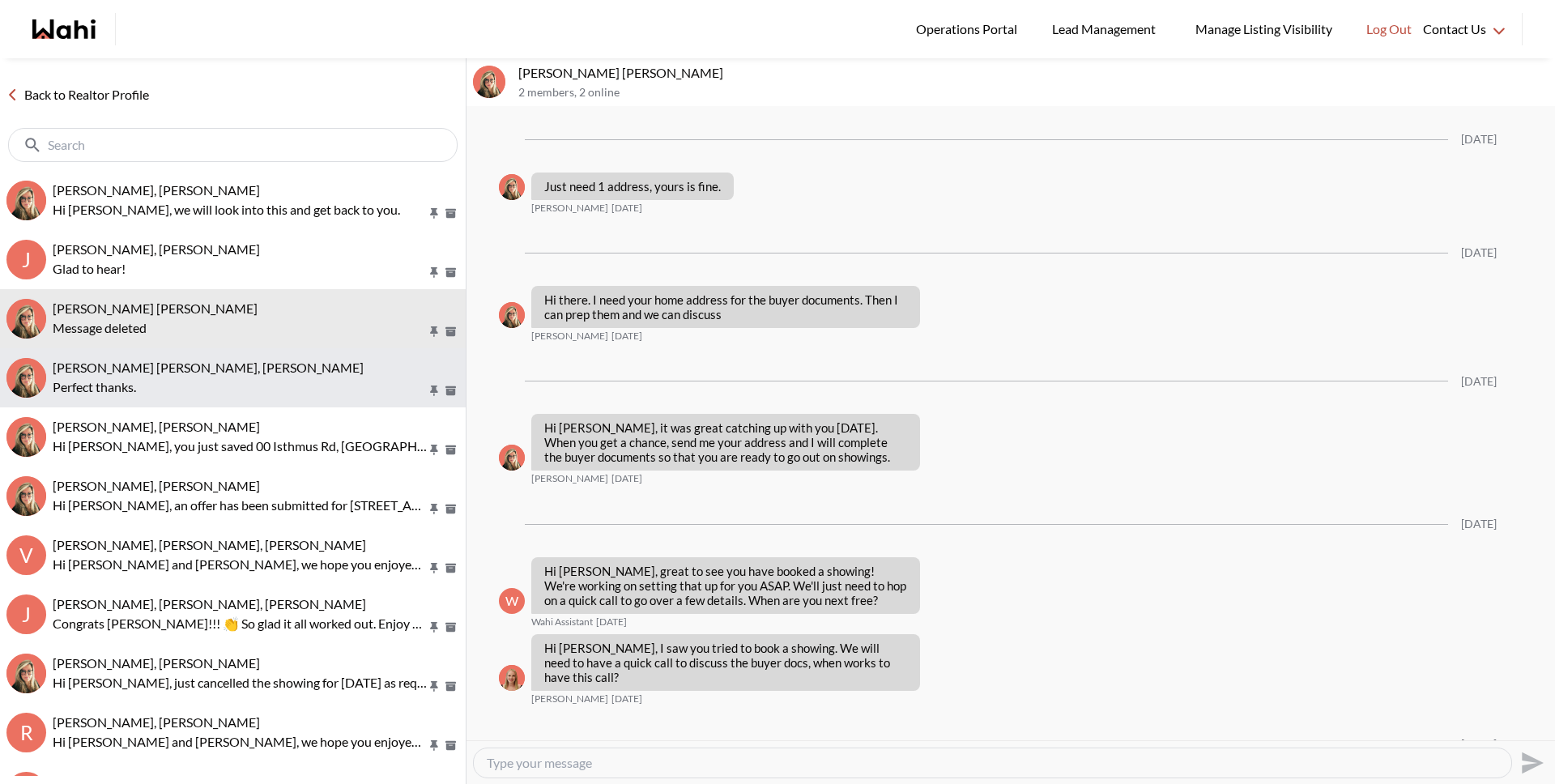
scroll to position [1917, 0]
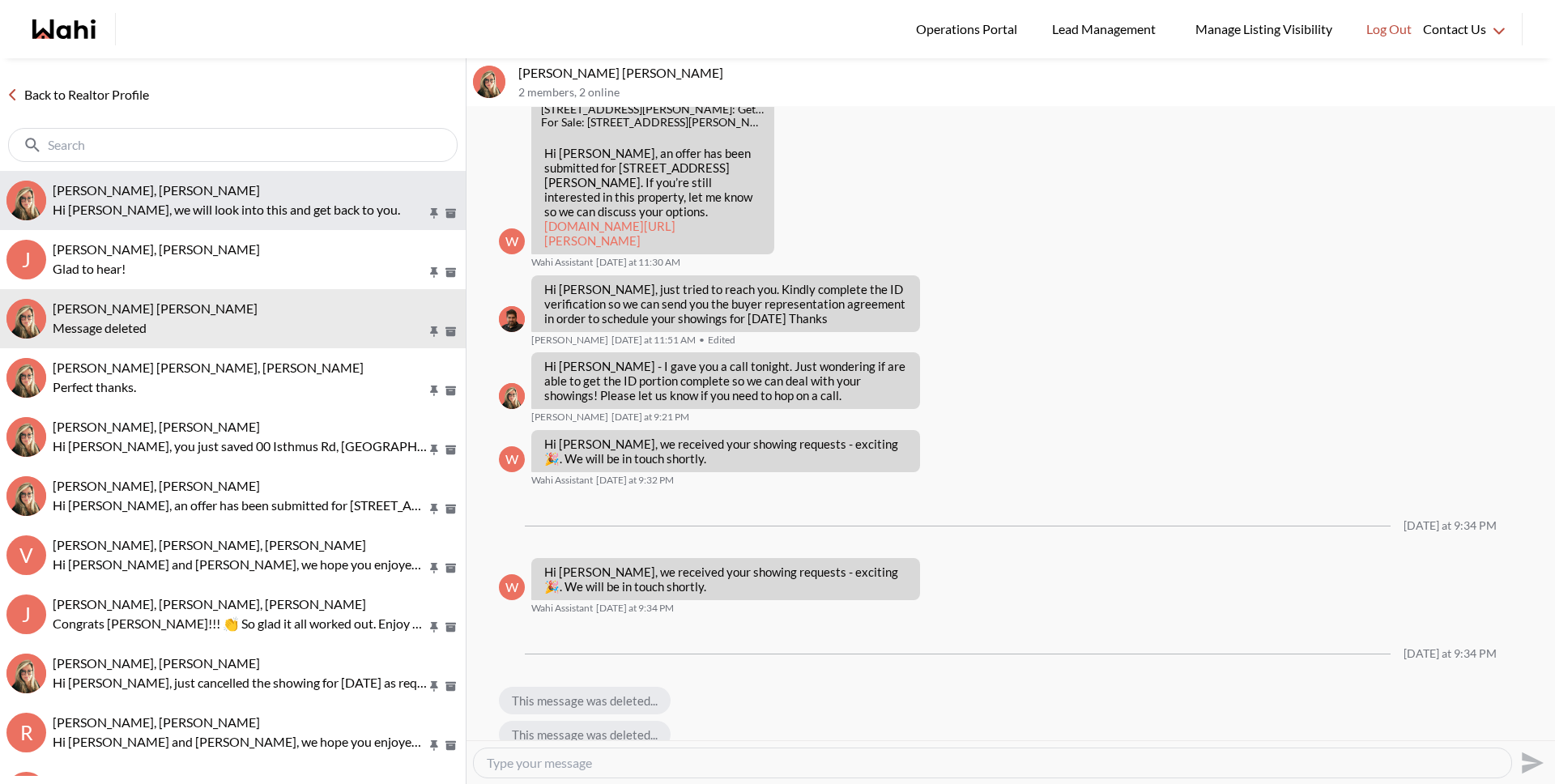
click at [183, 211] on p "Hi Volodymyr, we will look into this and get back to you." at bounding box center [240, 209] width 374 height 19
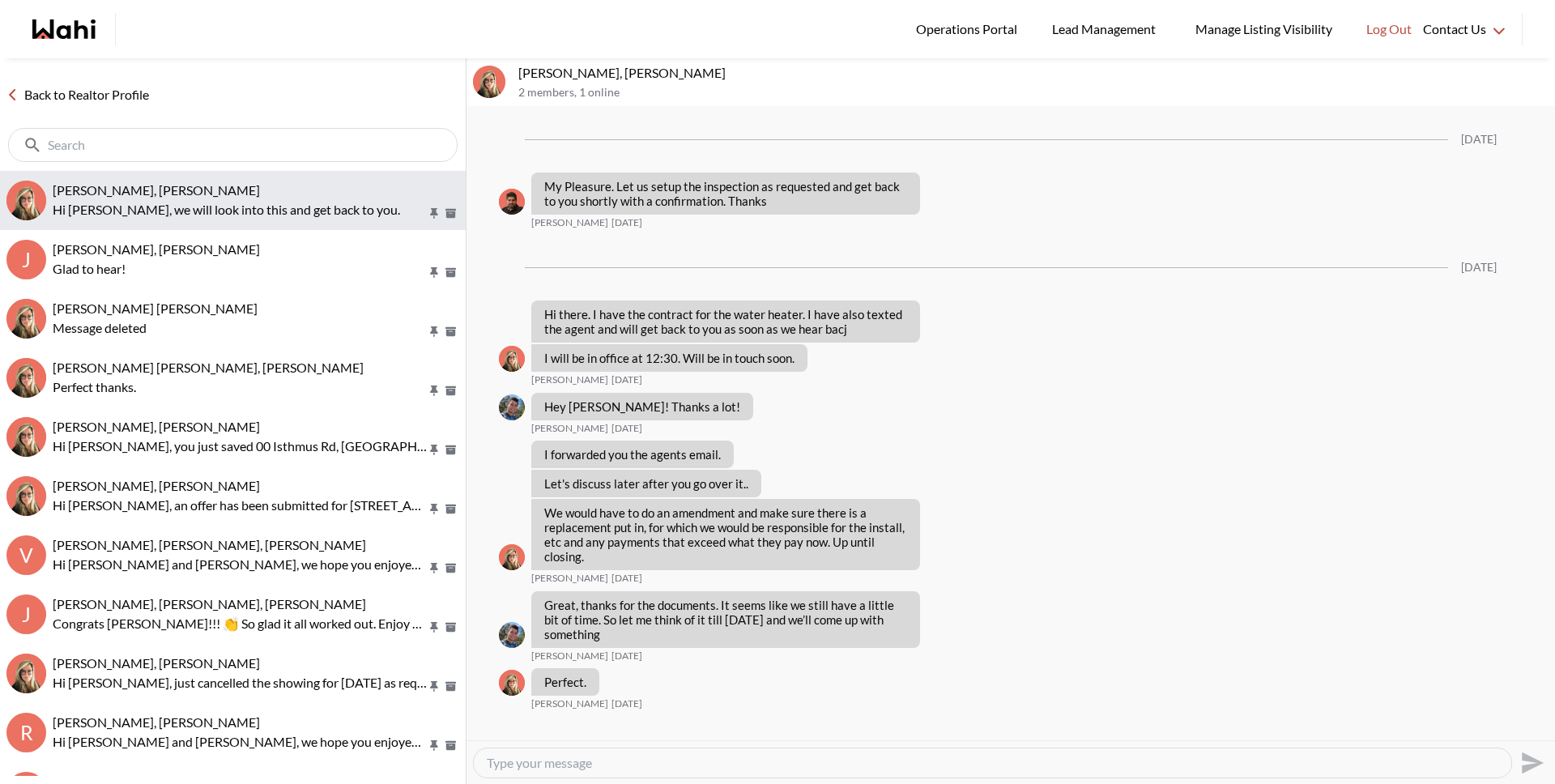
scroll to position [2636, 0]
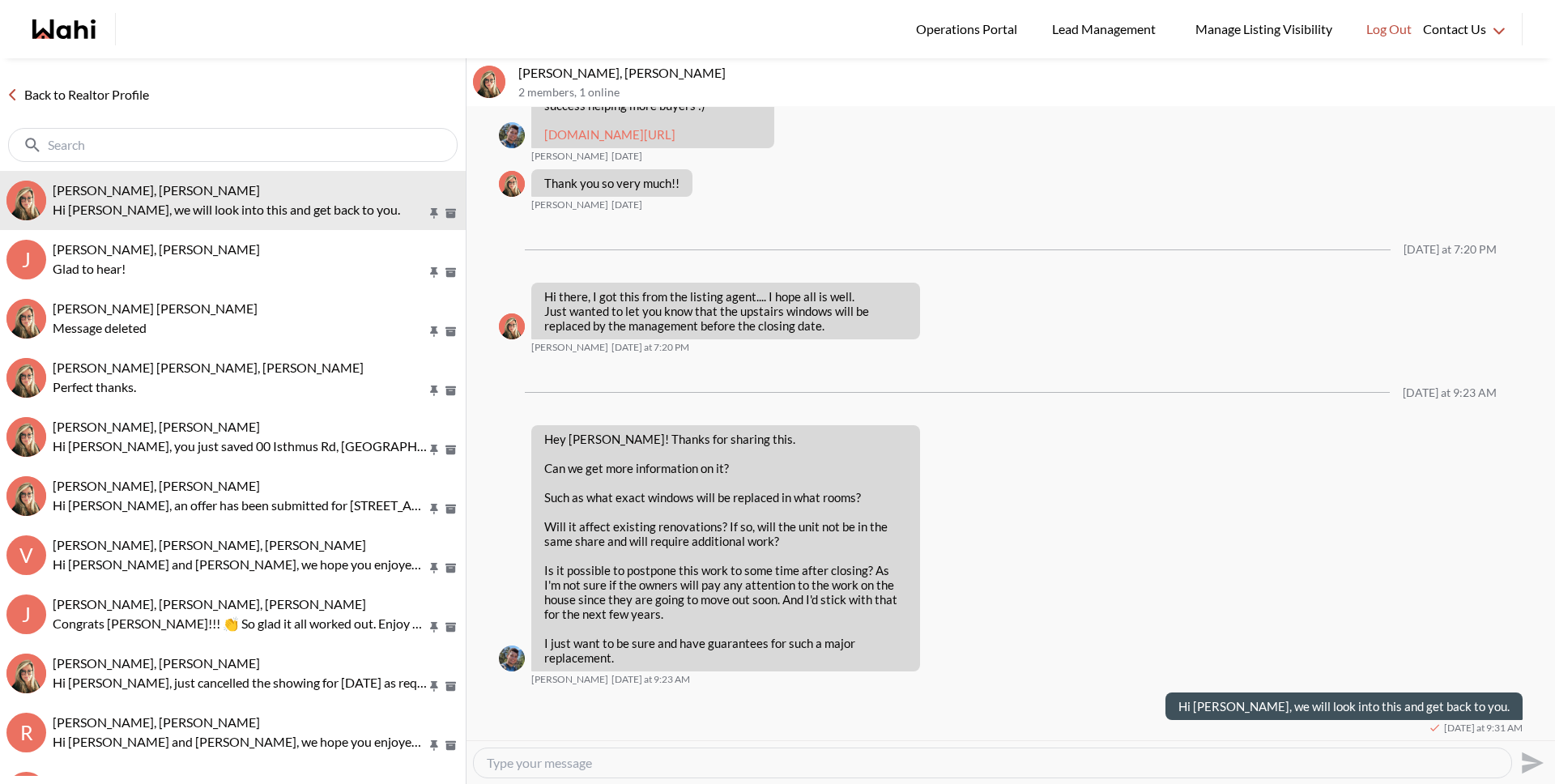
click at [132, 98] on link "Back to Realtor Profile" at bounding box center [77, 94] width 155 height 21
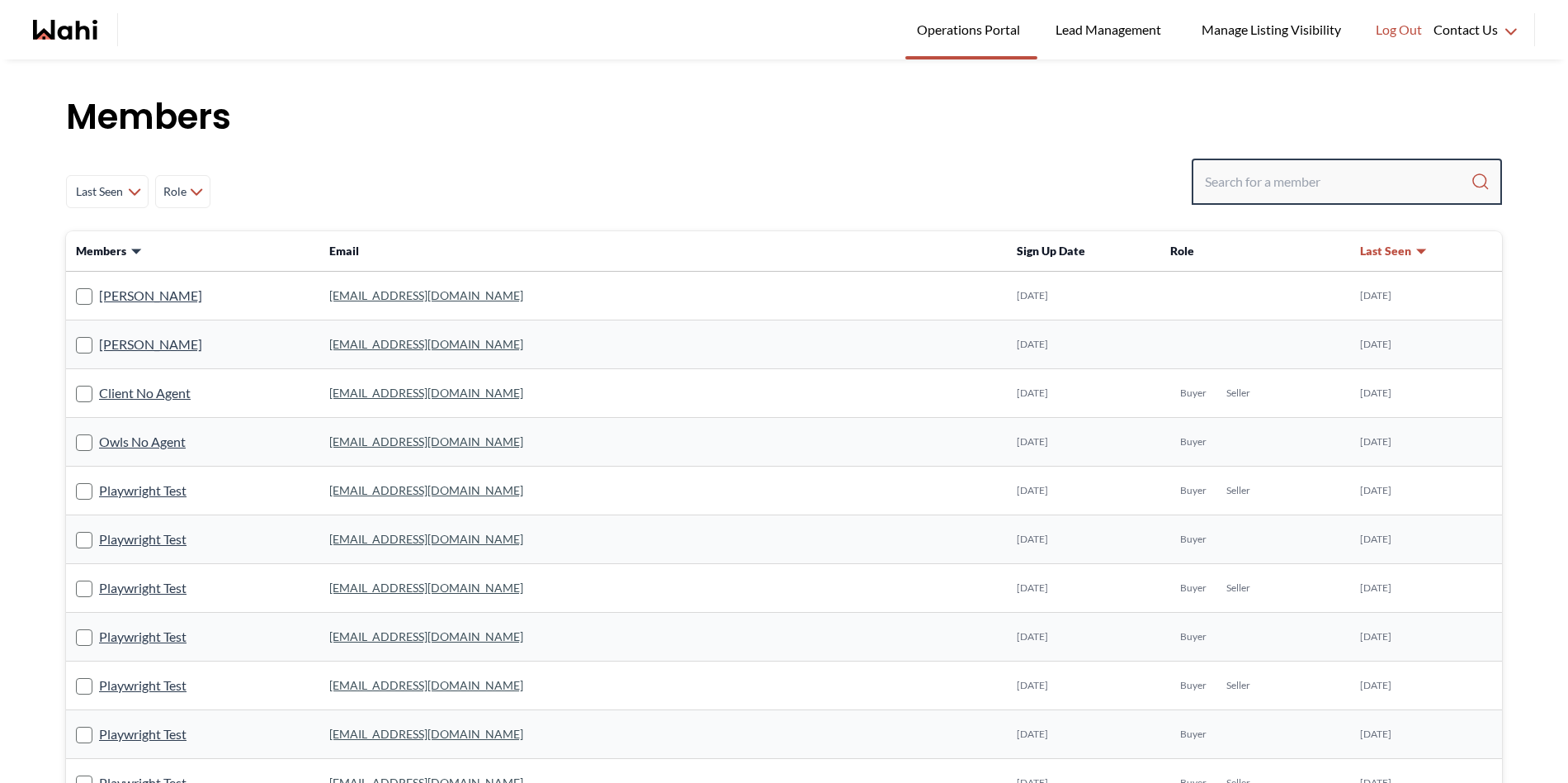
click at [1343, 188] on input "Search input" at bounding box center [1338, 181] width 265 height 30
paste input "lepostie@yahoo.ca"
type input "lepostie@yahoo.ca"
click at [1267, 172] on input "Search input" at bounding box center [1338, 181] width 265 height 30
paste input "sjaskaran08@gmail.com"
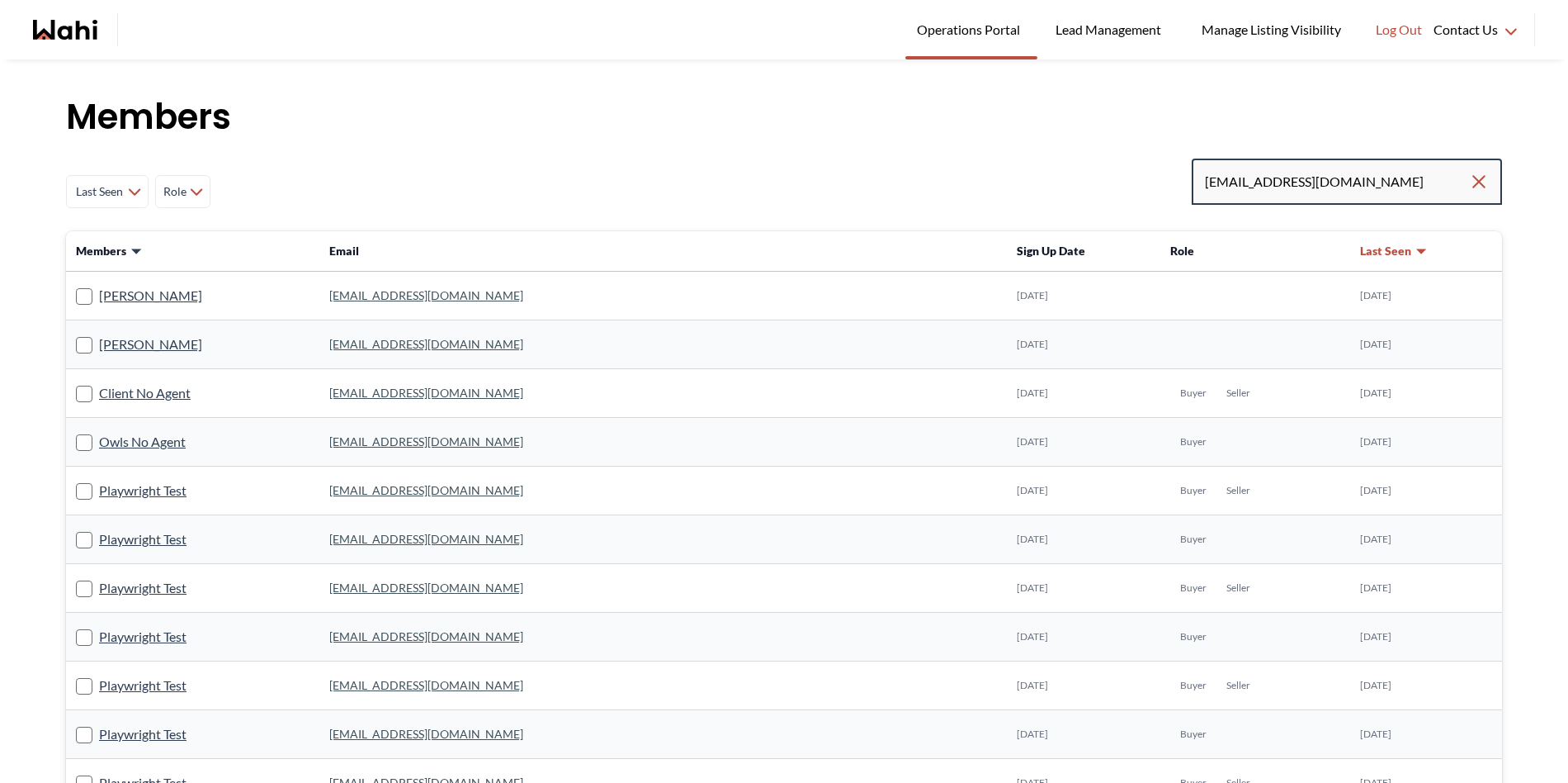
type input "sjaskaran08@gmail.com"
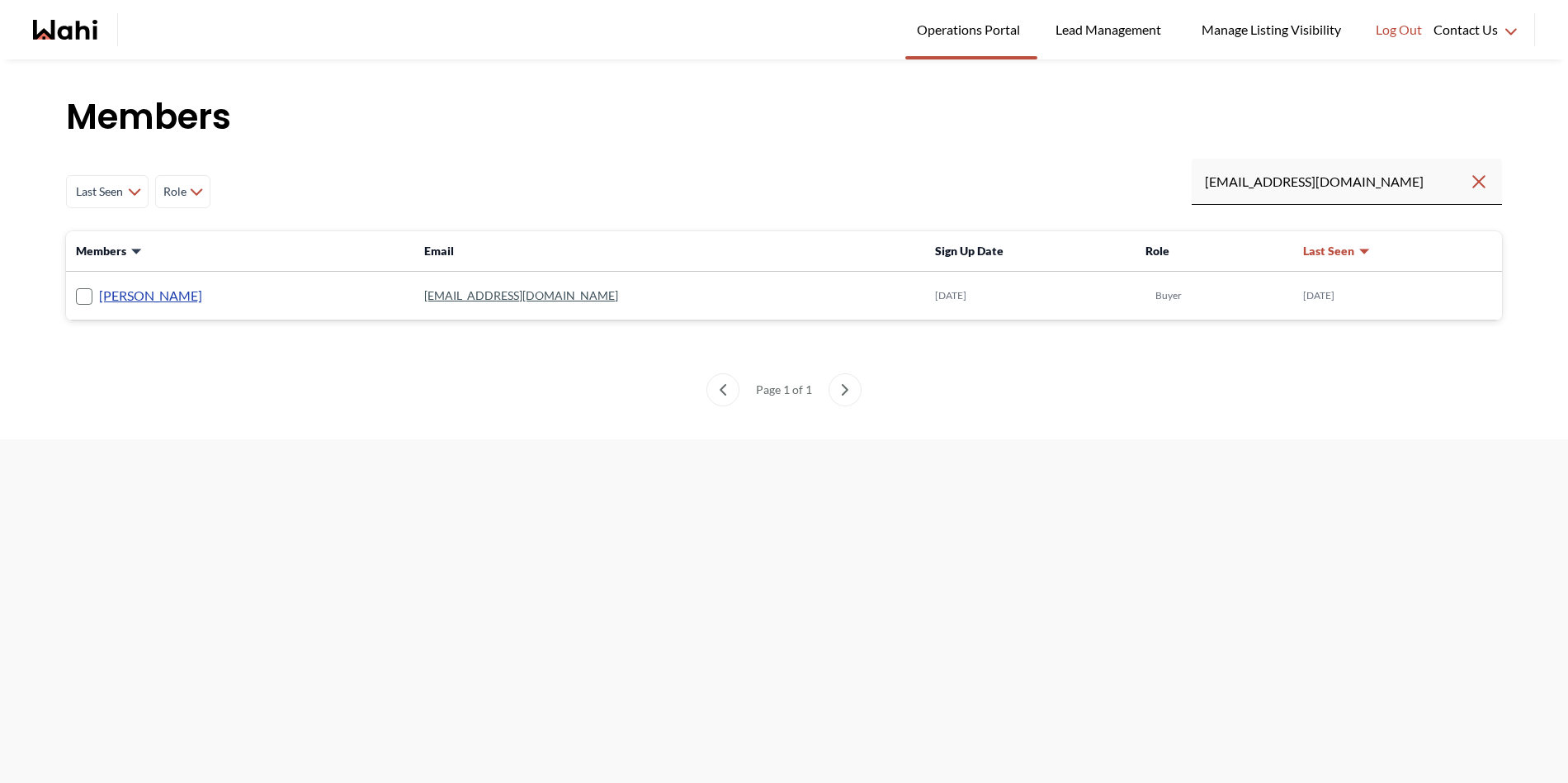
click at [134, 301] on link "Jaskaran Batth" at bounding box center [151, 295] width 104 height 21
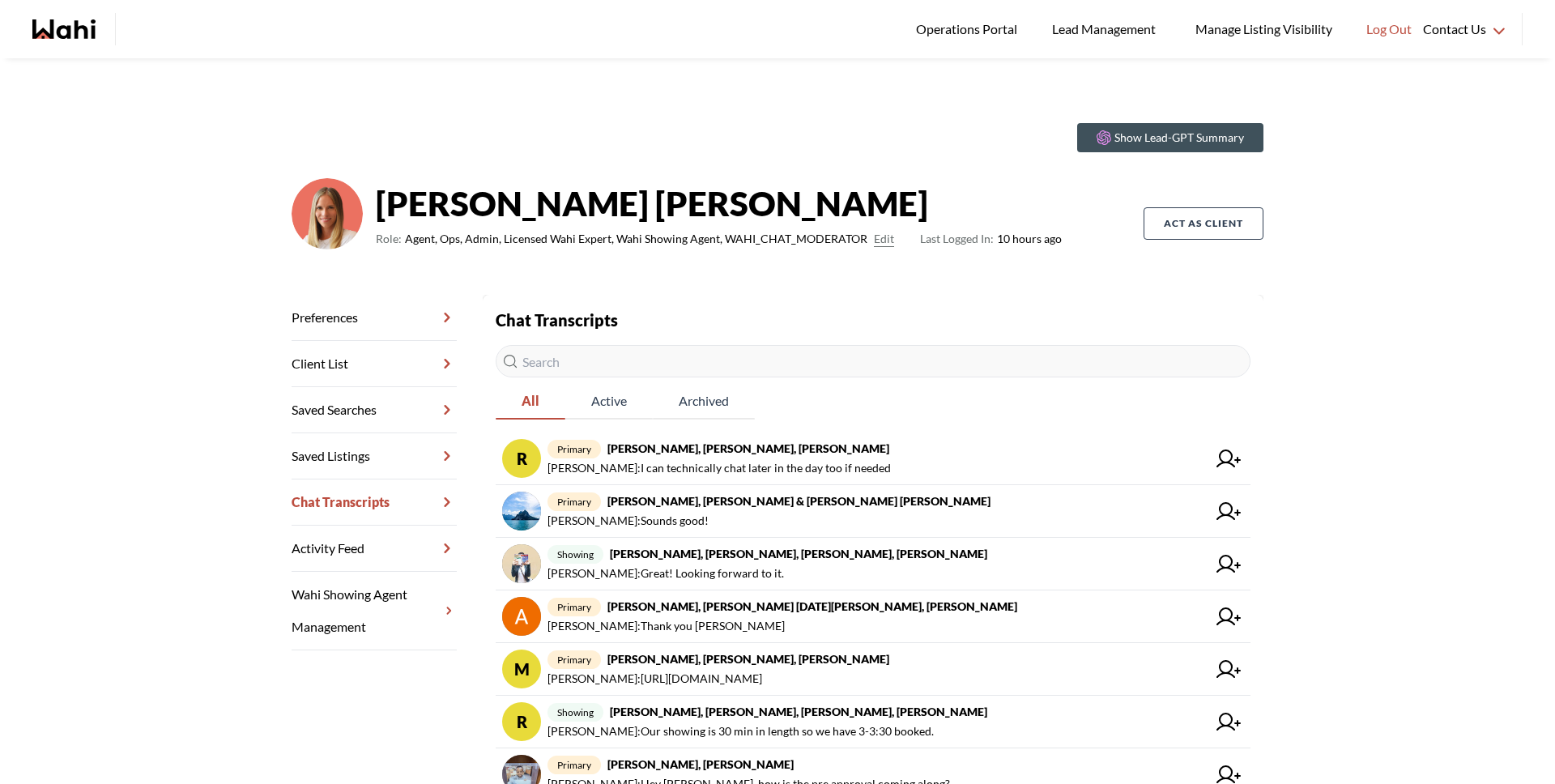
click at [600, 367] on input "text" at bounding box center [873, 361] width 755 height 33
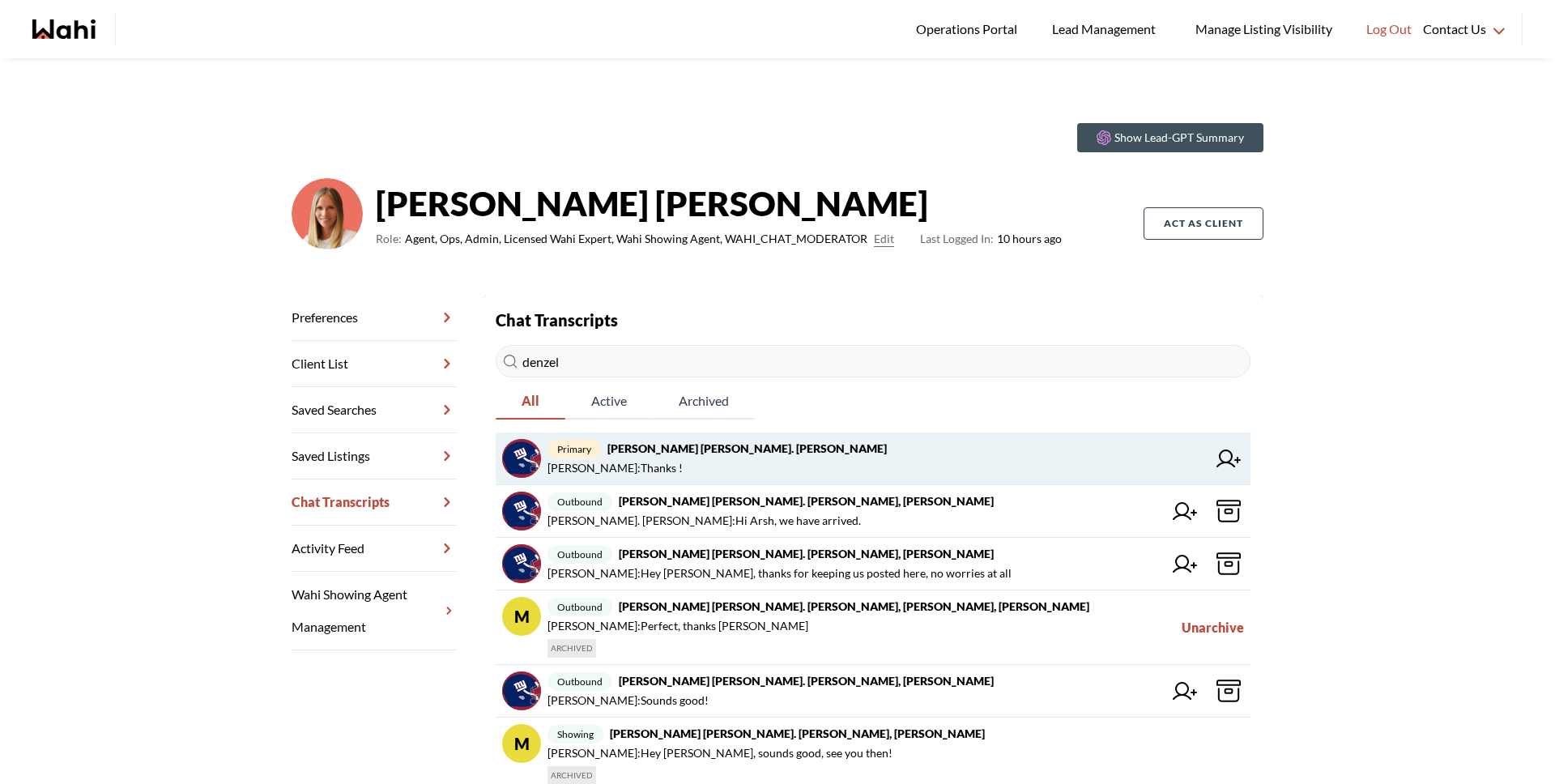
type input "denzel"
click at [791, 447] on strong "[PERSON_NAME] [PERSON_NAME]. [PERSON_NAME]" at bounding box center [747, 447] width 280 height 14
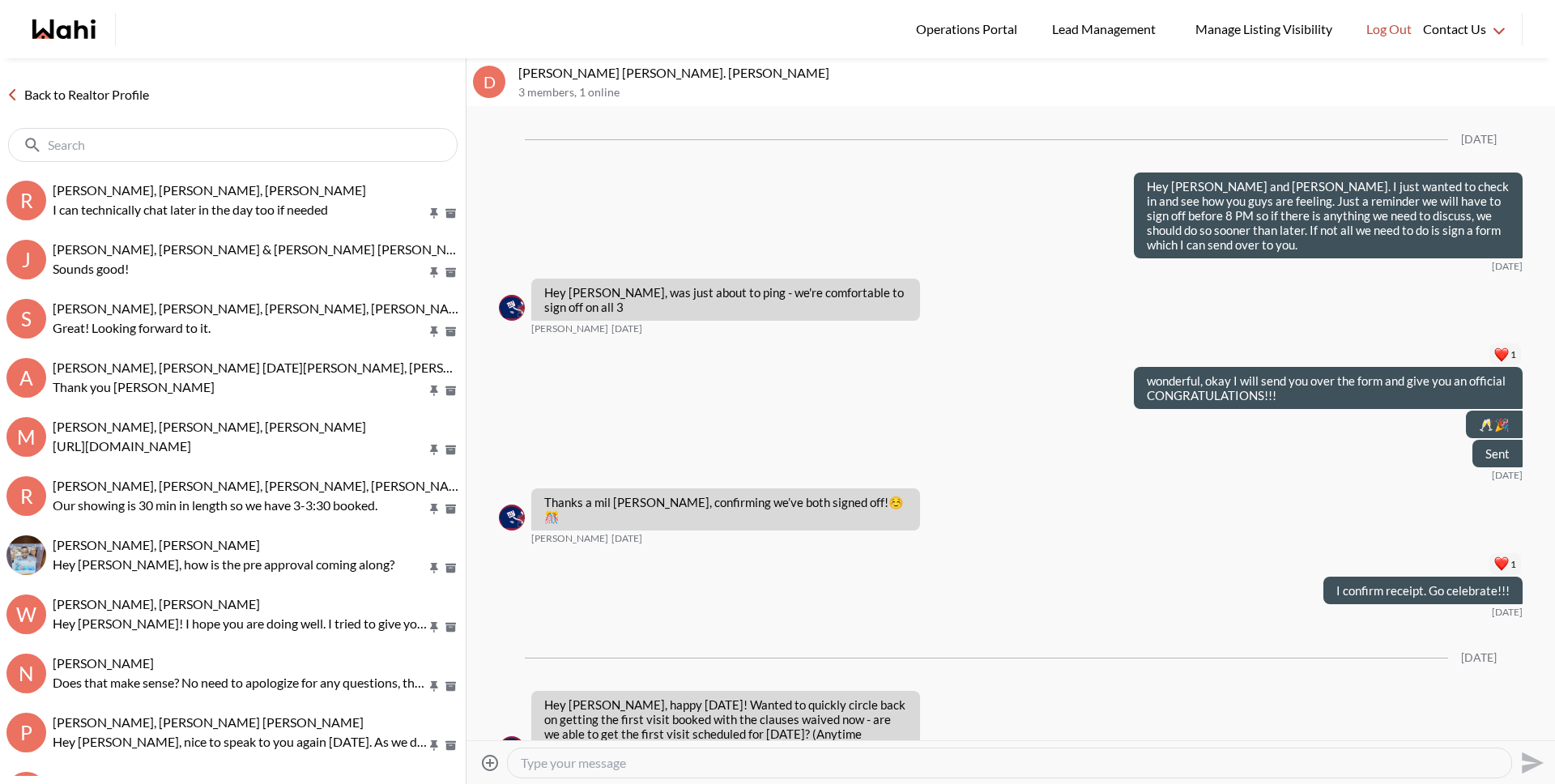
scroll to position [1994, 0]
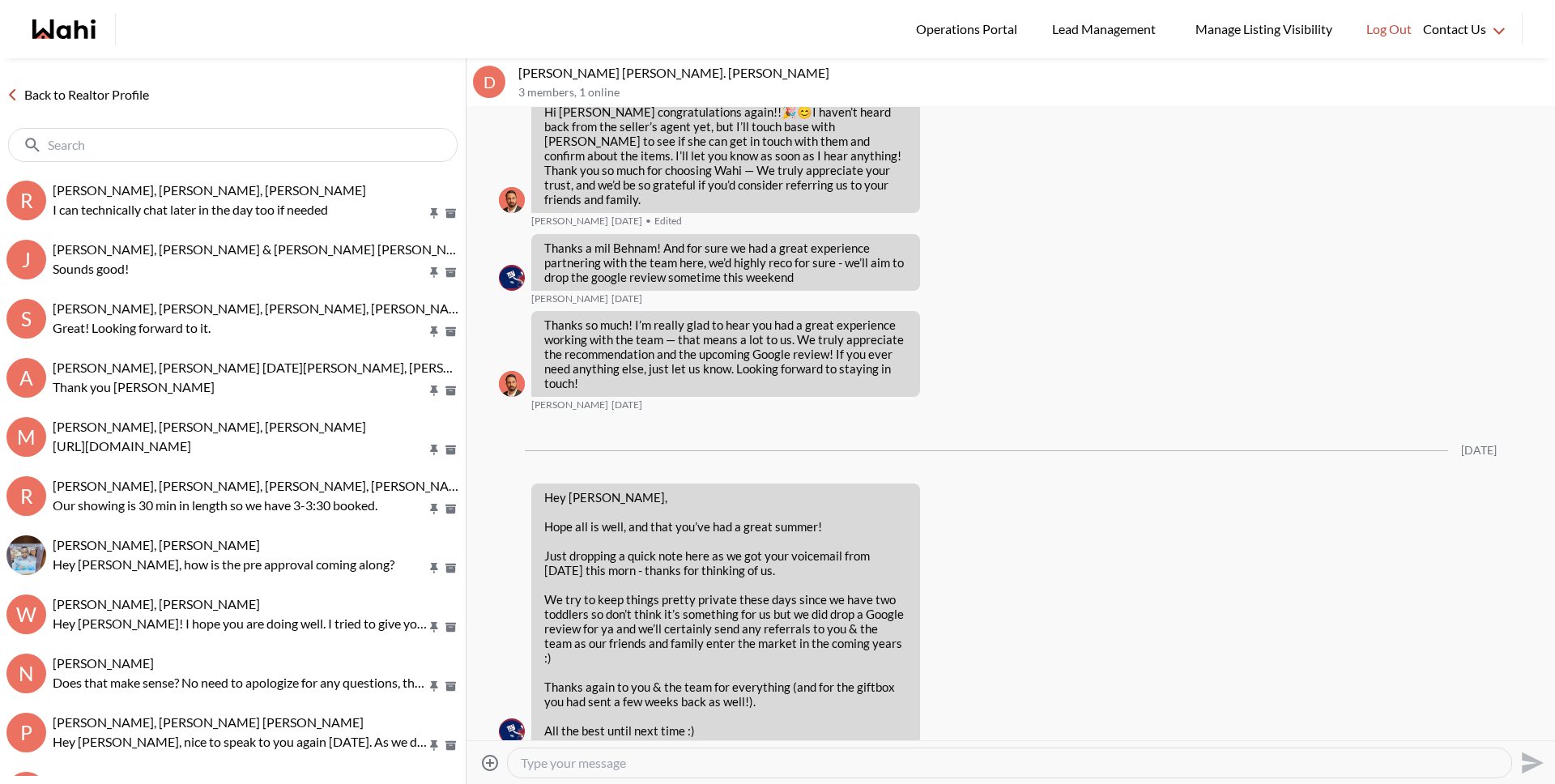
click at [136, 90] on link "Back to Realtor Profile" at bounding box center [77, 94] width 155 height 21
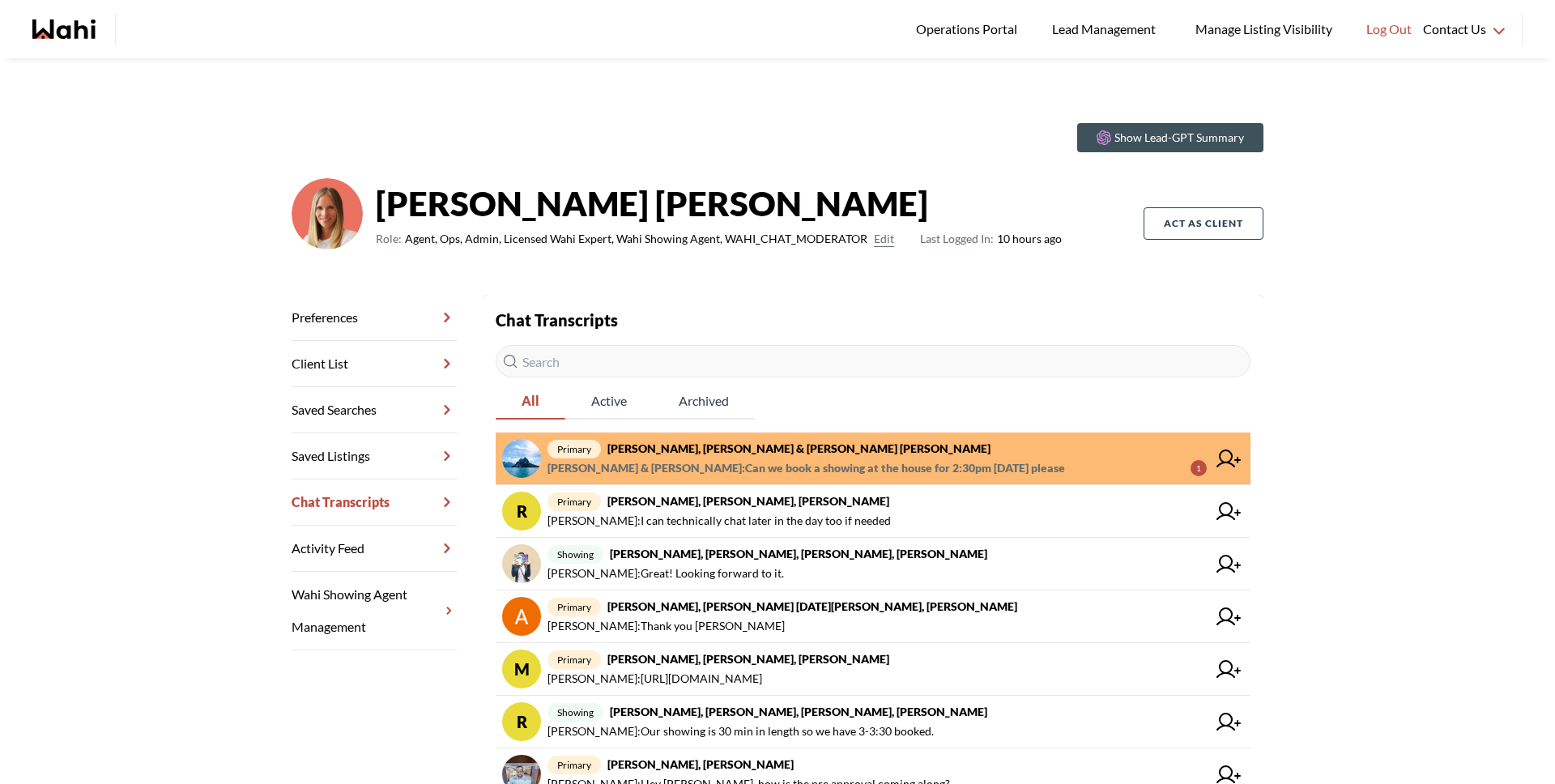
click at [813, 448] on strong "Jason Brown, Jason & Lauryn Vaz-Brown, Michelle" at bounding box center [799, 447] width 383 height 14
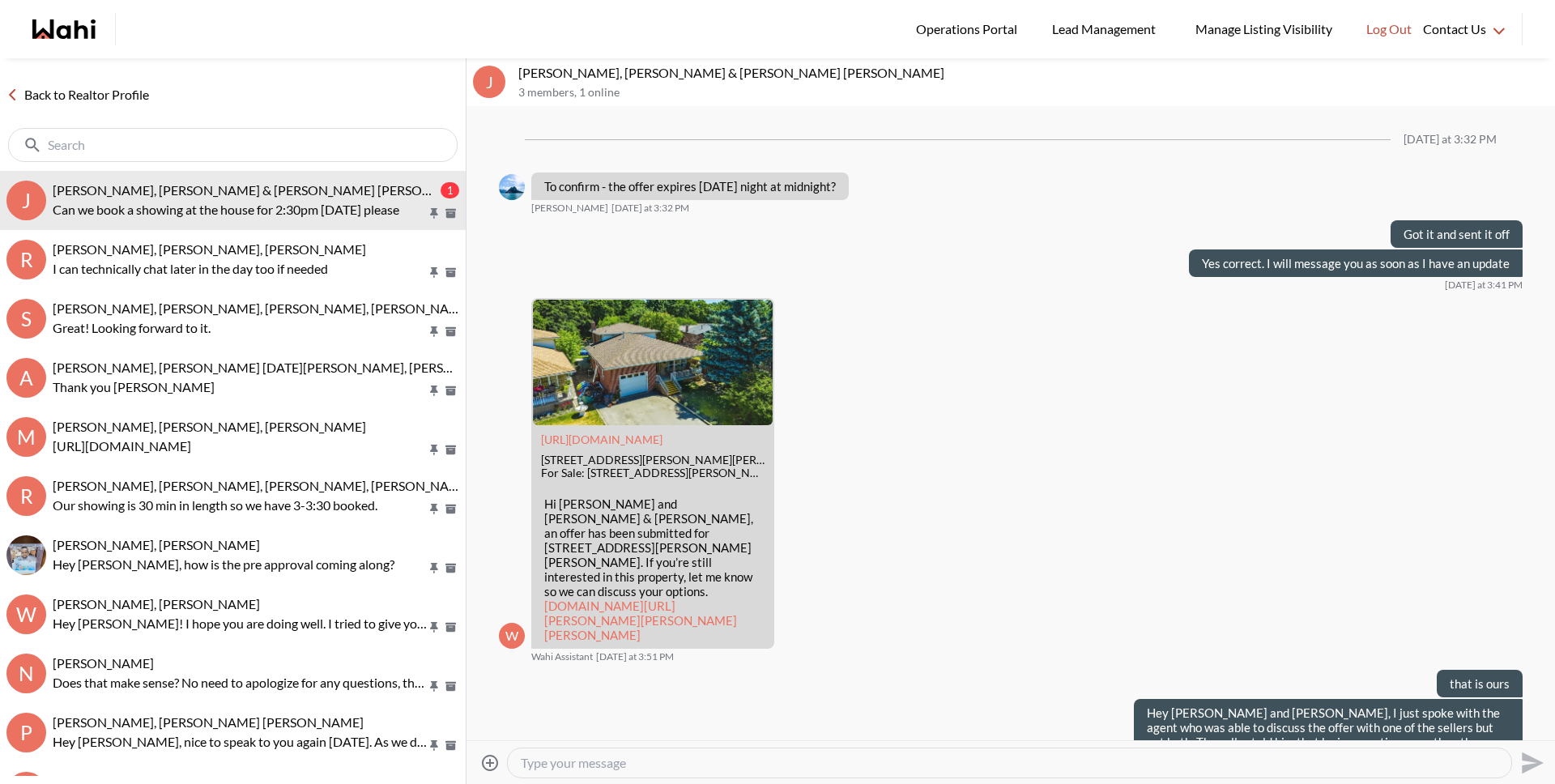
scroll to position [2396, 0]
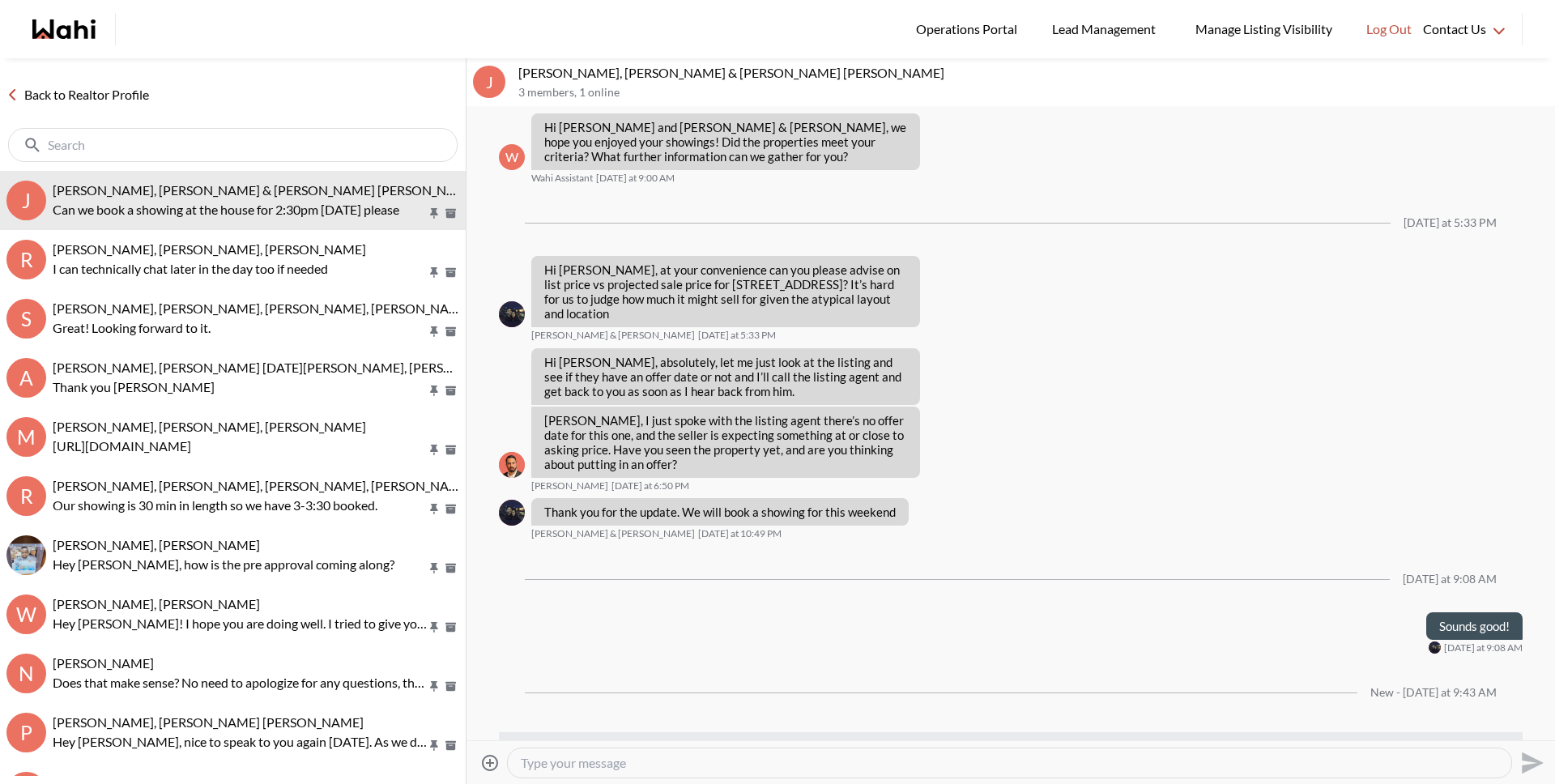
click at [675, 762] on textarea "Type your message" at bounding box center [1009, 763] width 978 height 16
type textarea "Please send in the request through the app and we will get working on it!"
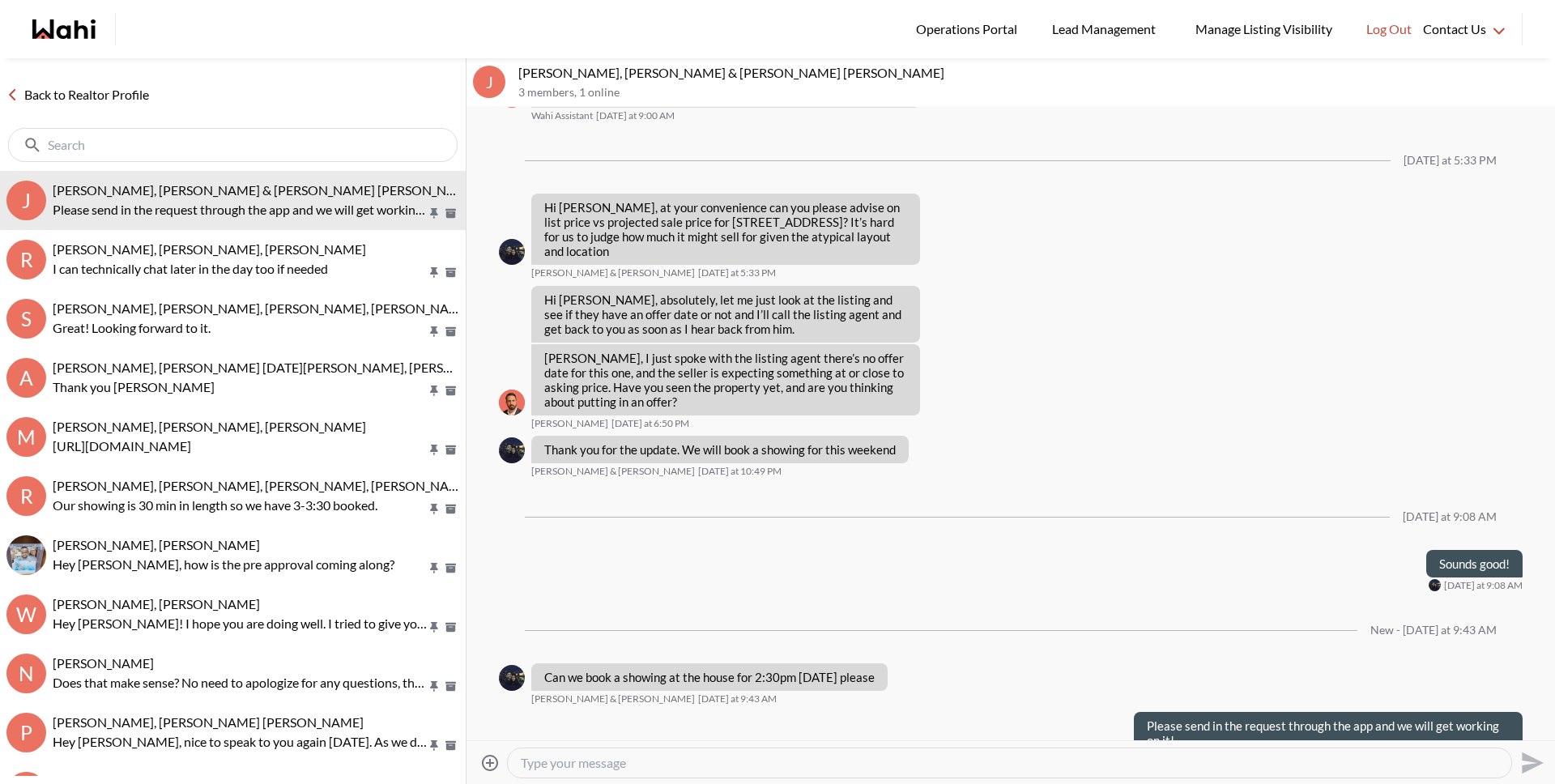
scroll to position [2421, 0]
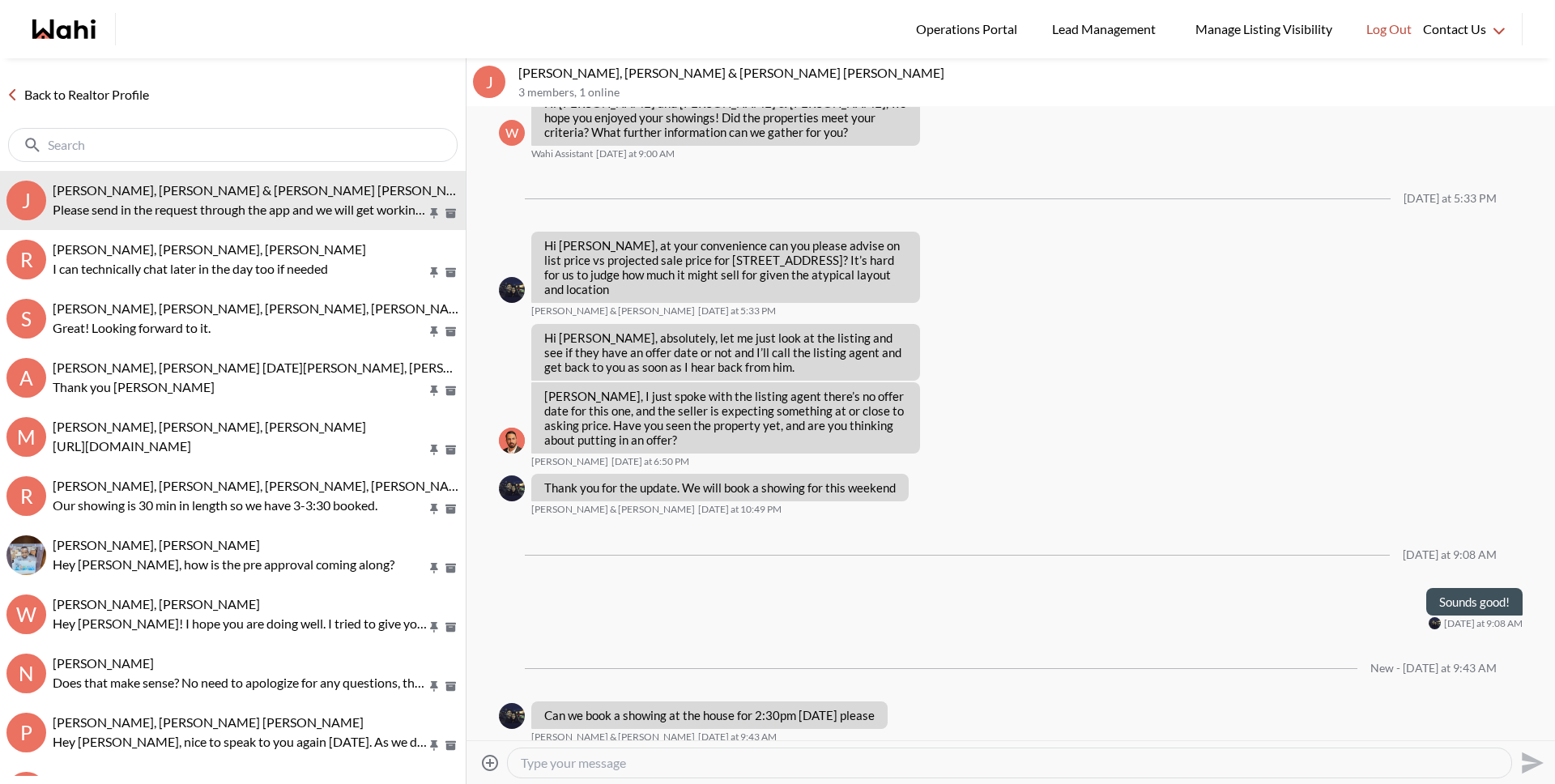
click at [127, 91] on link "Back to Realtor Profile" at bounding box center [77, 94] width 155 height 21
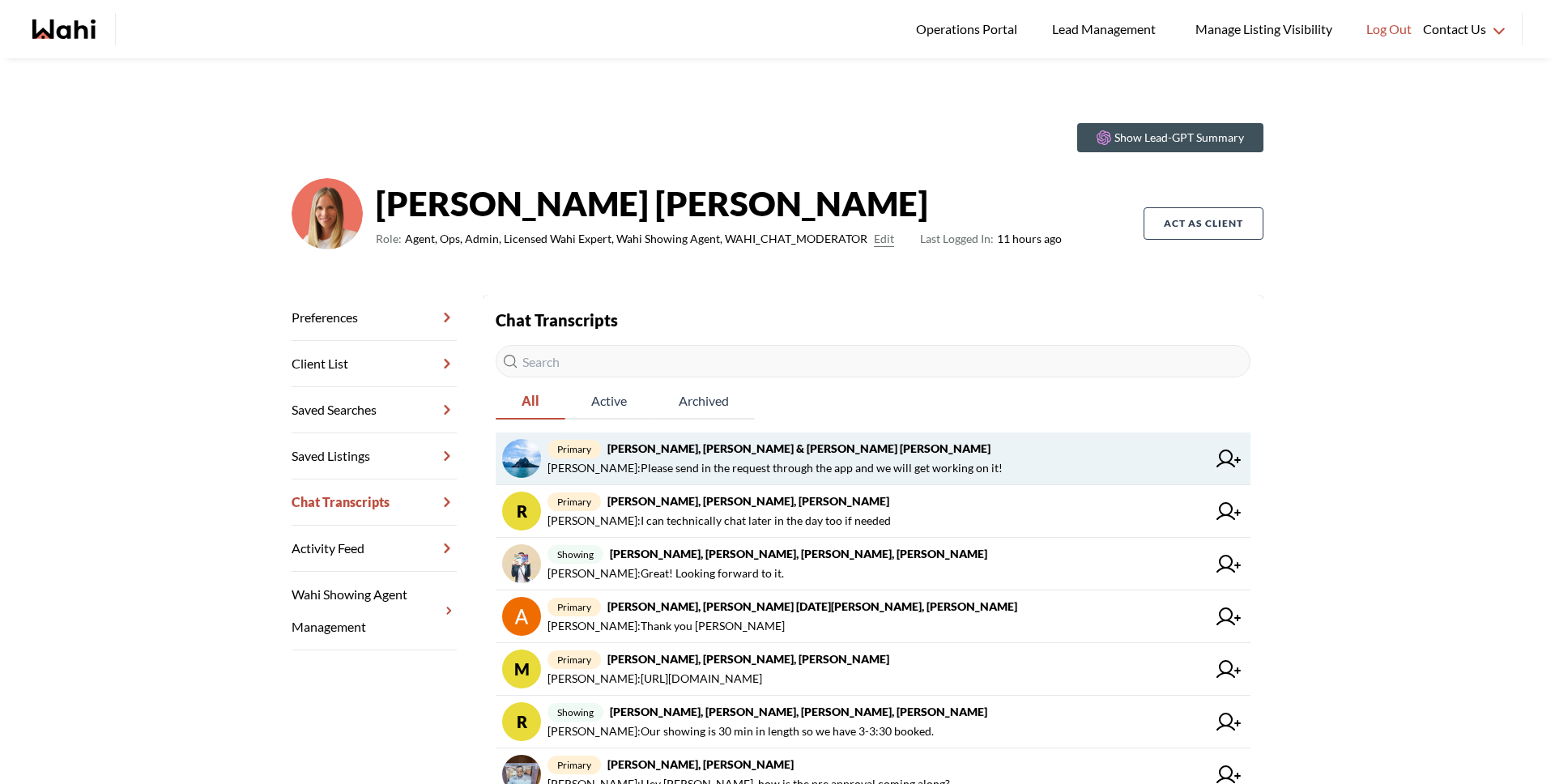
click at [704, 466] on span "Michelle Ryckman : Please send in the request through the app and we will get w…" at bounding box center [774, 467] width 455 height 19
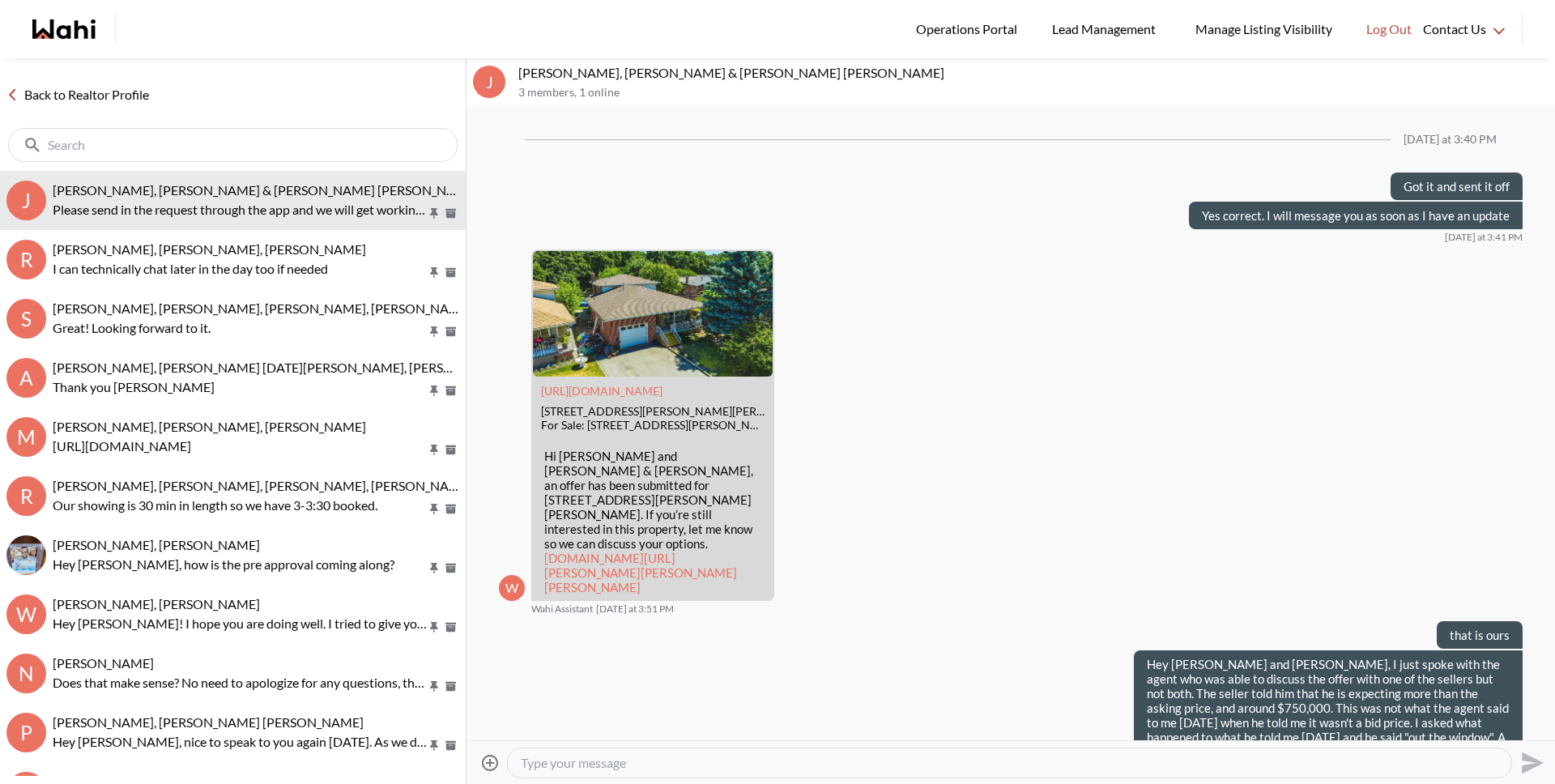
scroll to position [2307, 0]
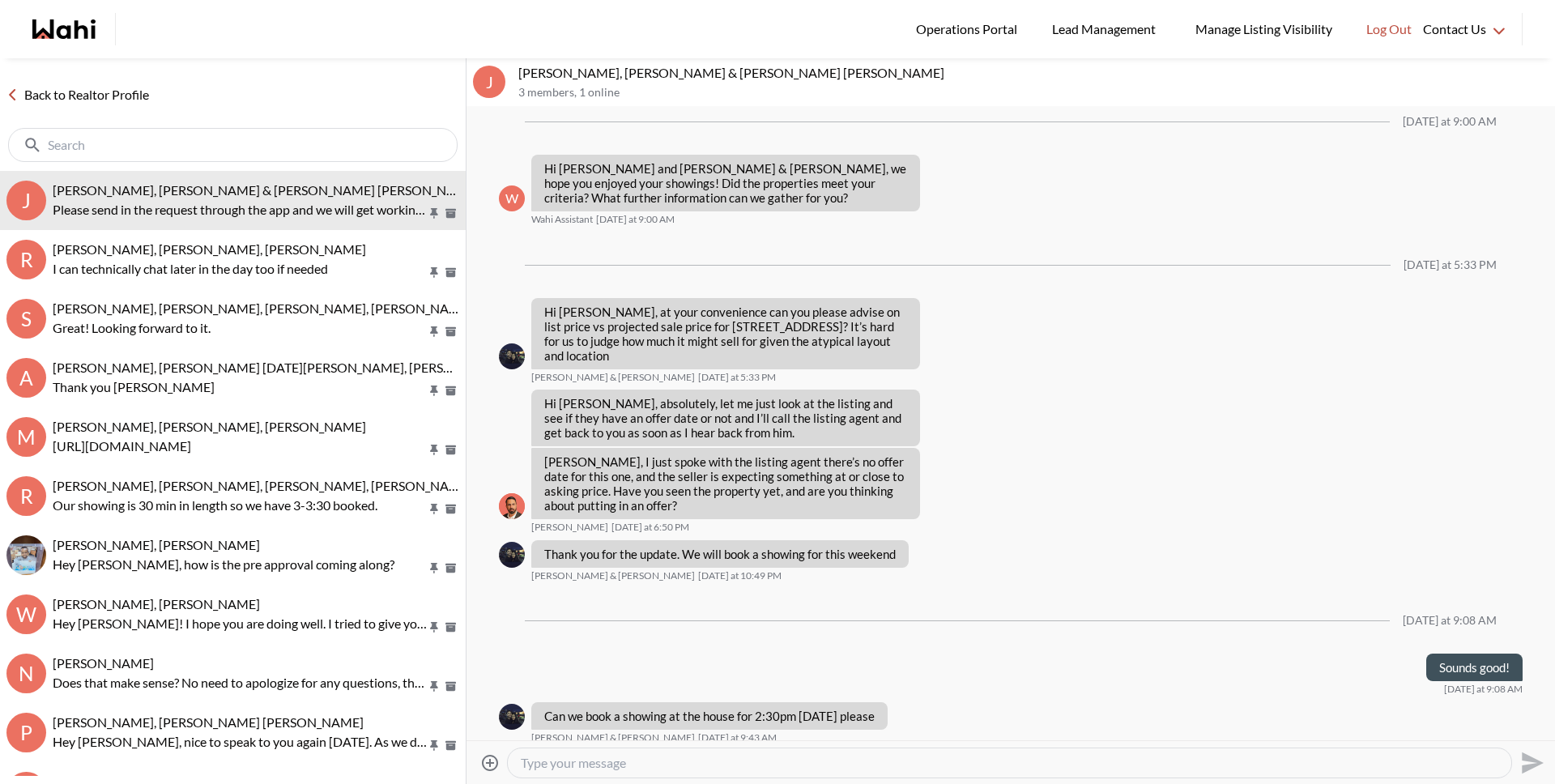
click at [91, 93] on link "Back to Realtor Profile" at bounding box center [77, 94] width 155 height 21
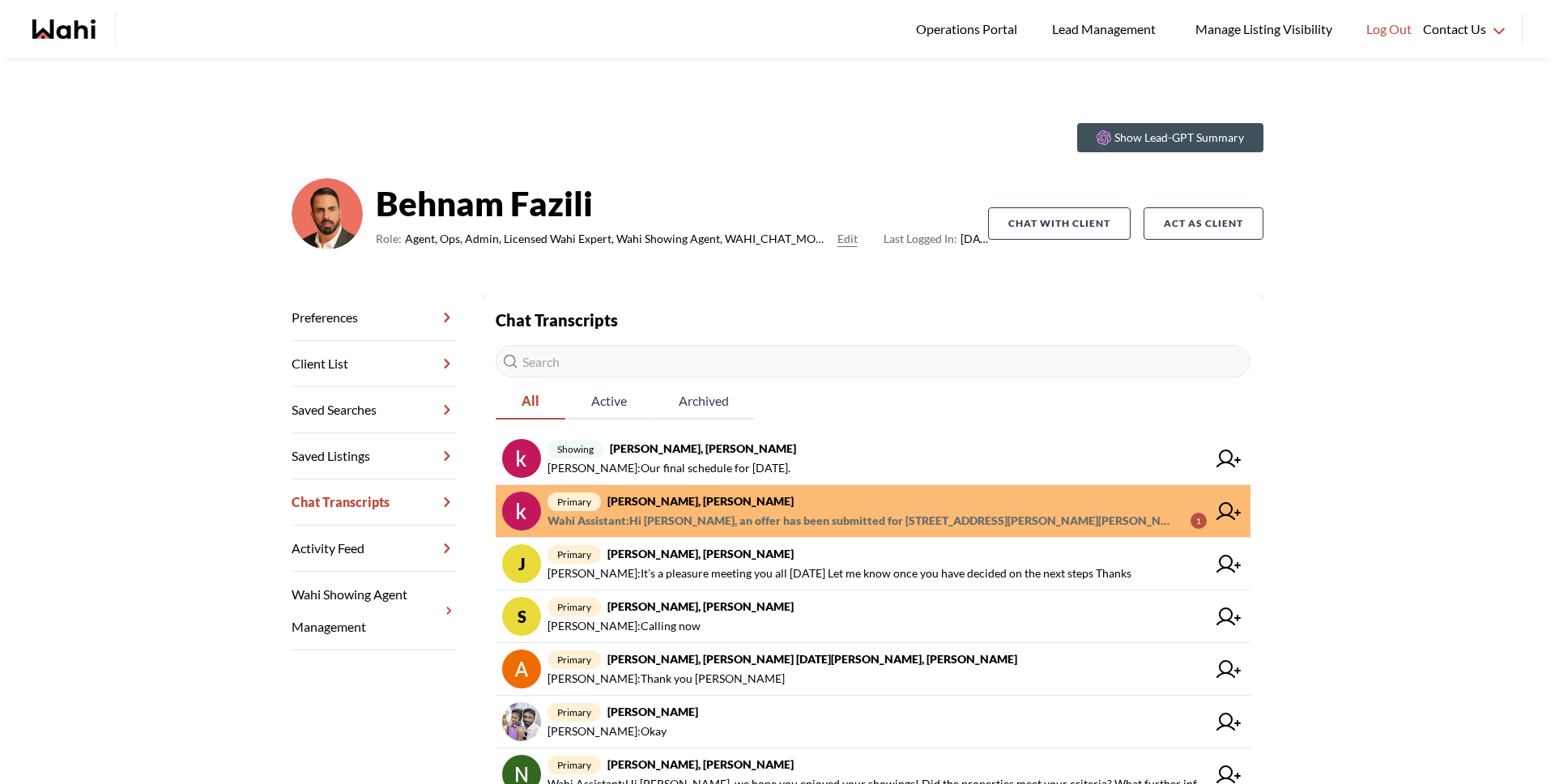
click at [743, 524] on span "Wahi Assistant : Hi [PERSON_NAME], an offer has been submitted for [STREET_ADDR…" at bounding box center [862, 520] width 630 height 19
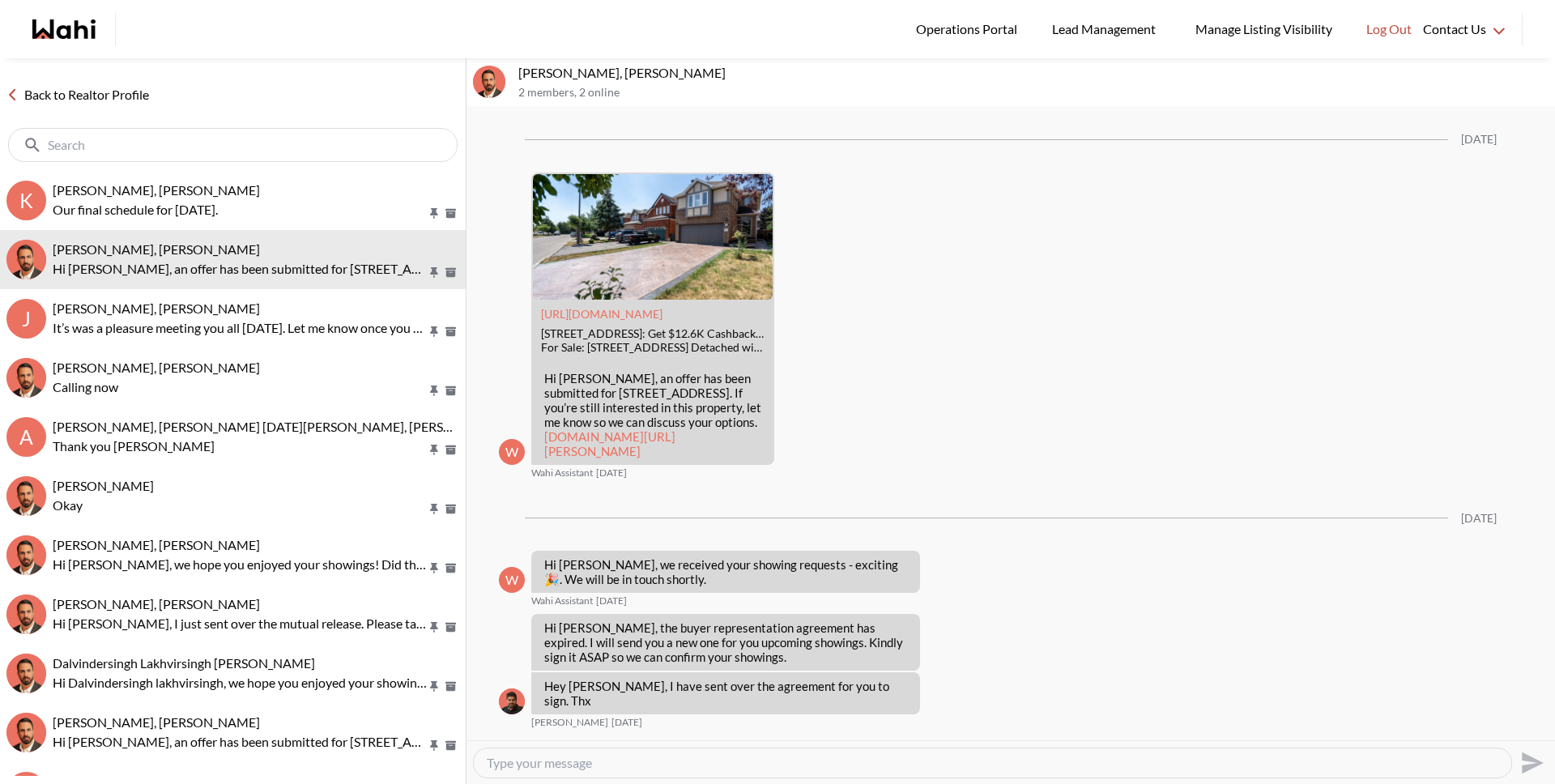
scroll to position [2934, 0]
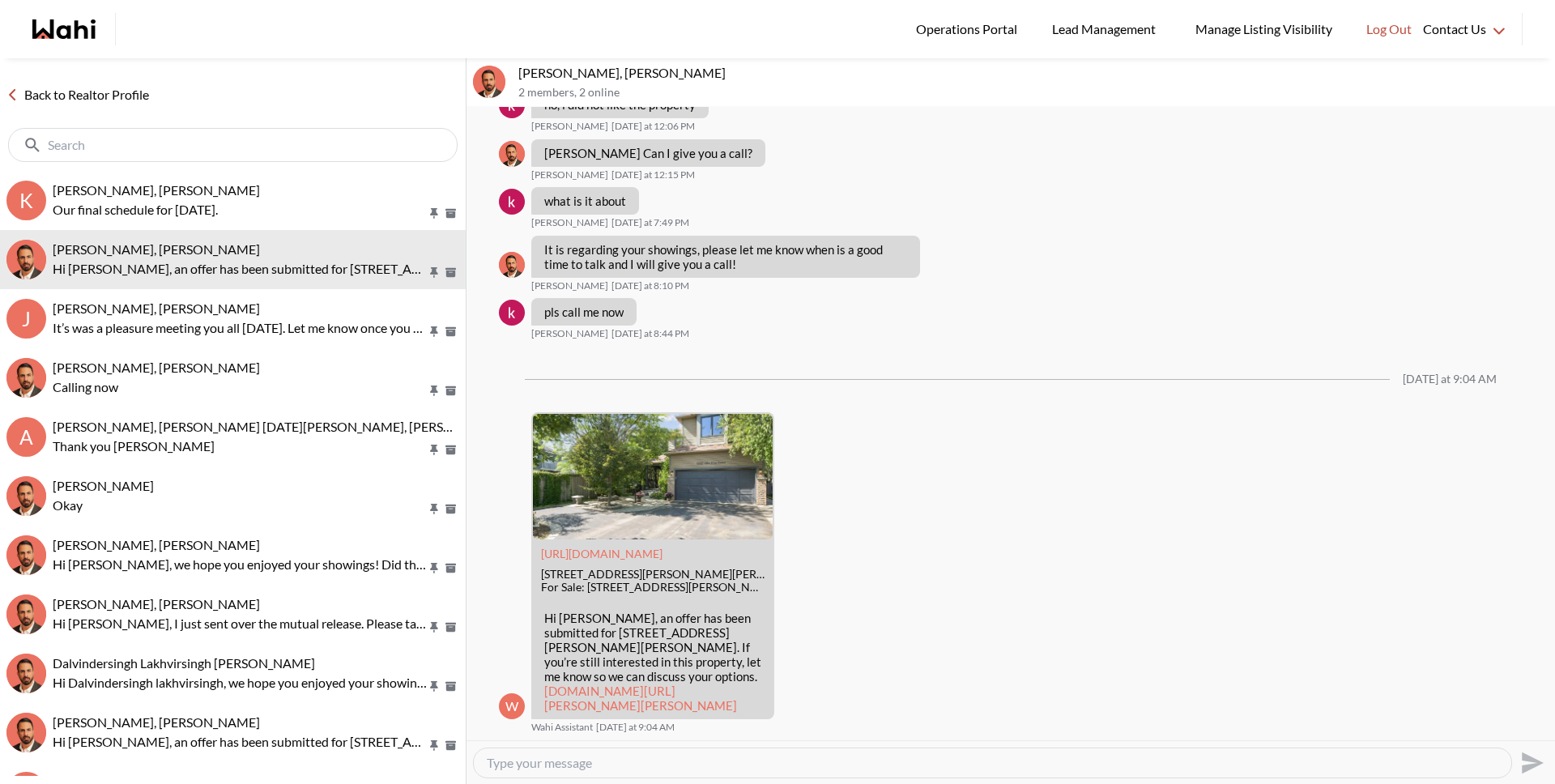
click at [124, 92] on link "Back to Realtor Profile" at bounding box center [77, 94] width 155 height 21
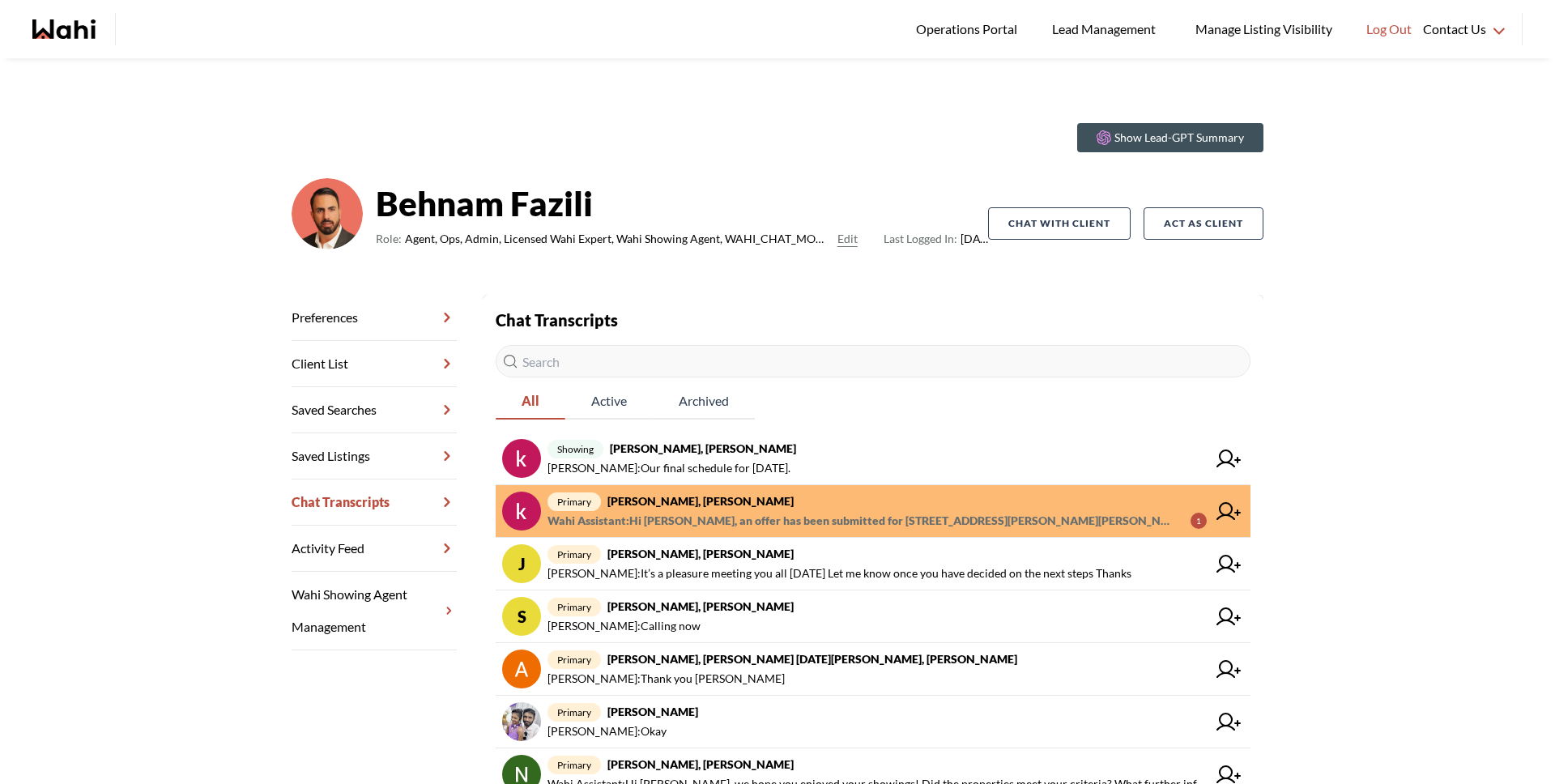
click at [799, 511] on span "Wahi Assistant : Hi [PERSON_NAME], an offer has been submitted for [STREET_ADDR…" at bounding box center [862, 520] width 630 height 19
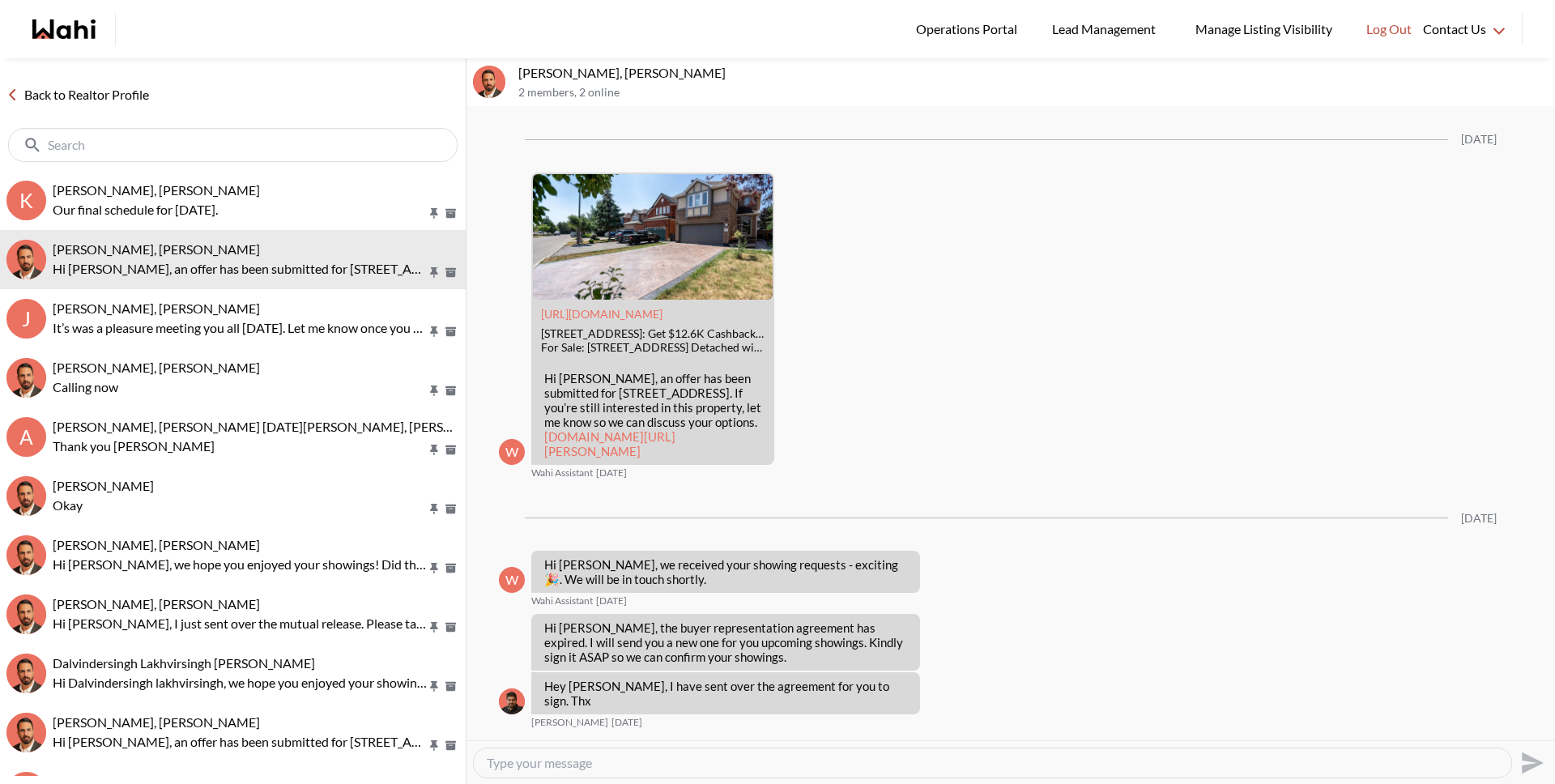
scroll to position [2934, 0]
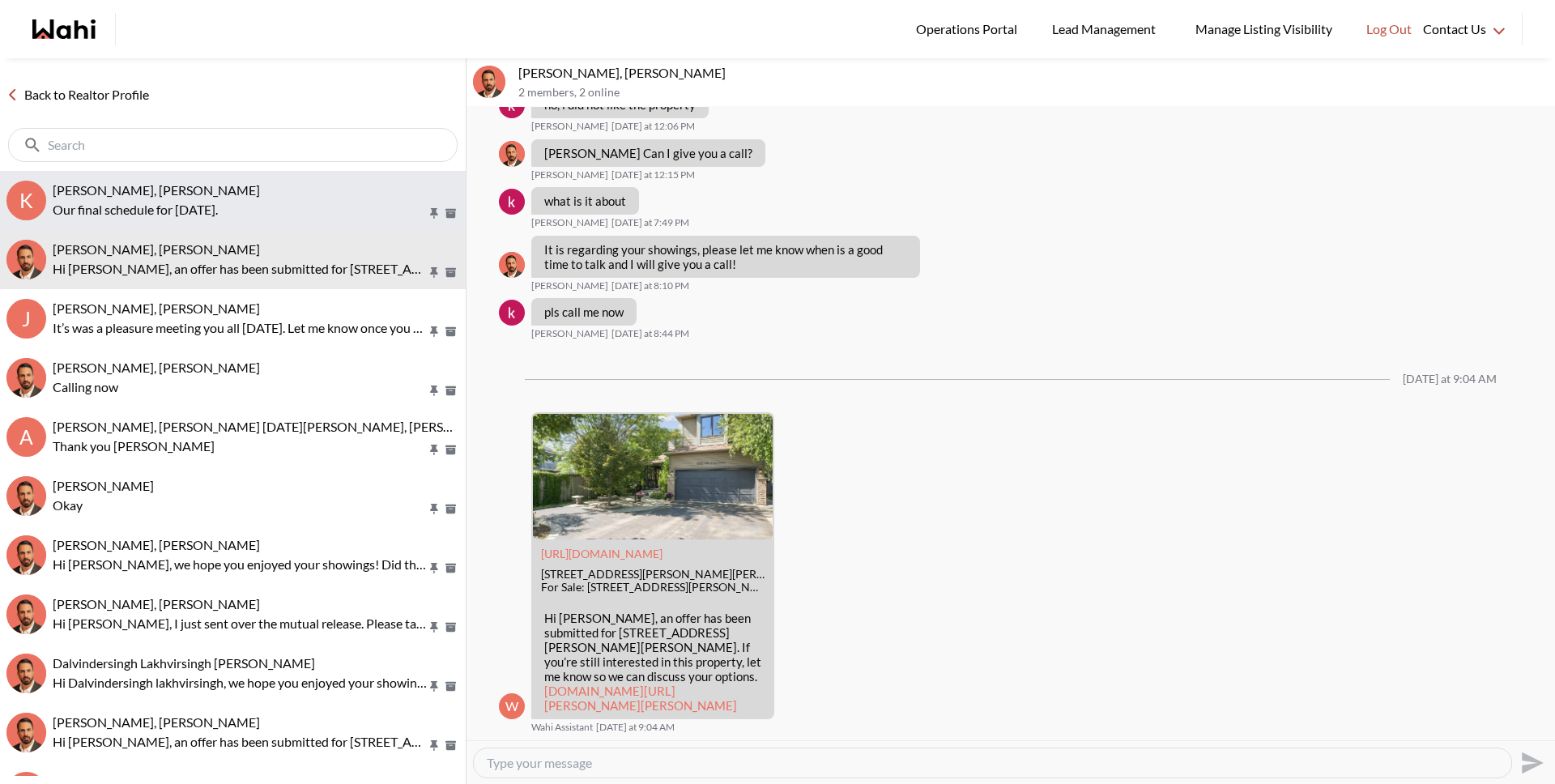
click at [129, 207] on p "Our final schedule for Saturday." at bounding box center [240, 209] width 374 height 19
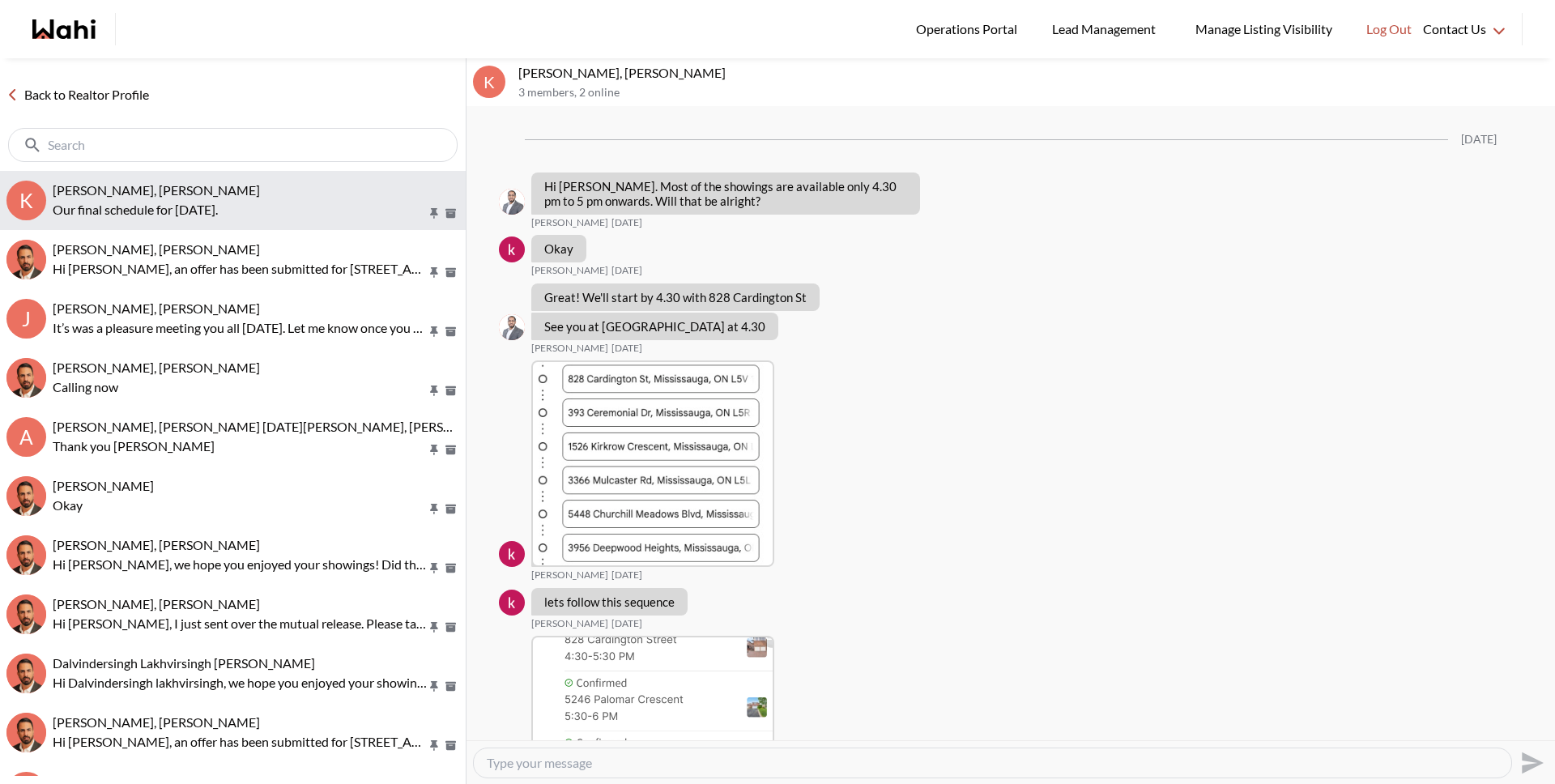
scroll to position [2344, 0]
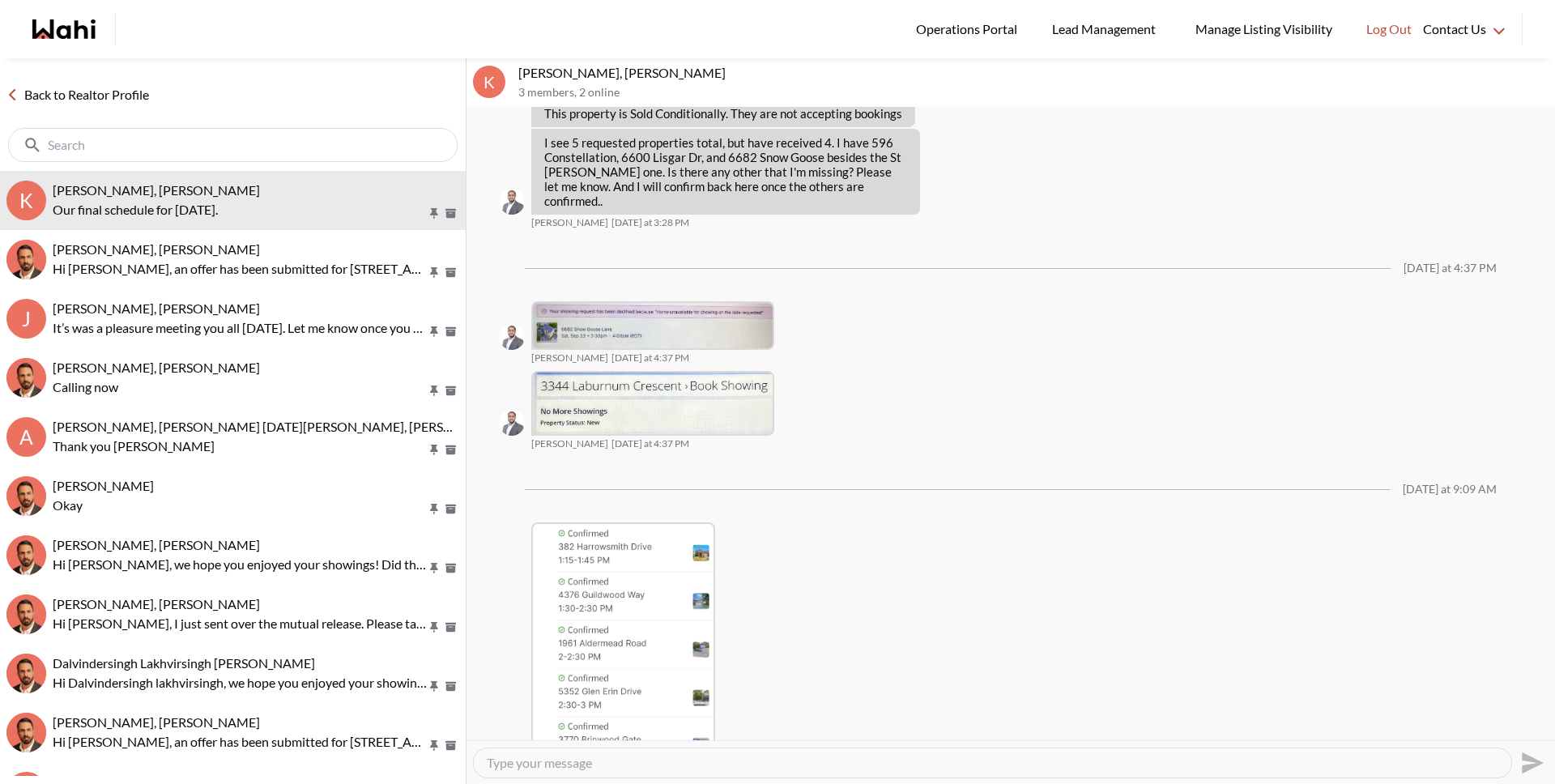
click at [79, 93] on link "Back to Realtor Profile" at bounding box center [77, 94] width 155 height 21
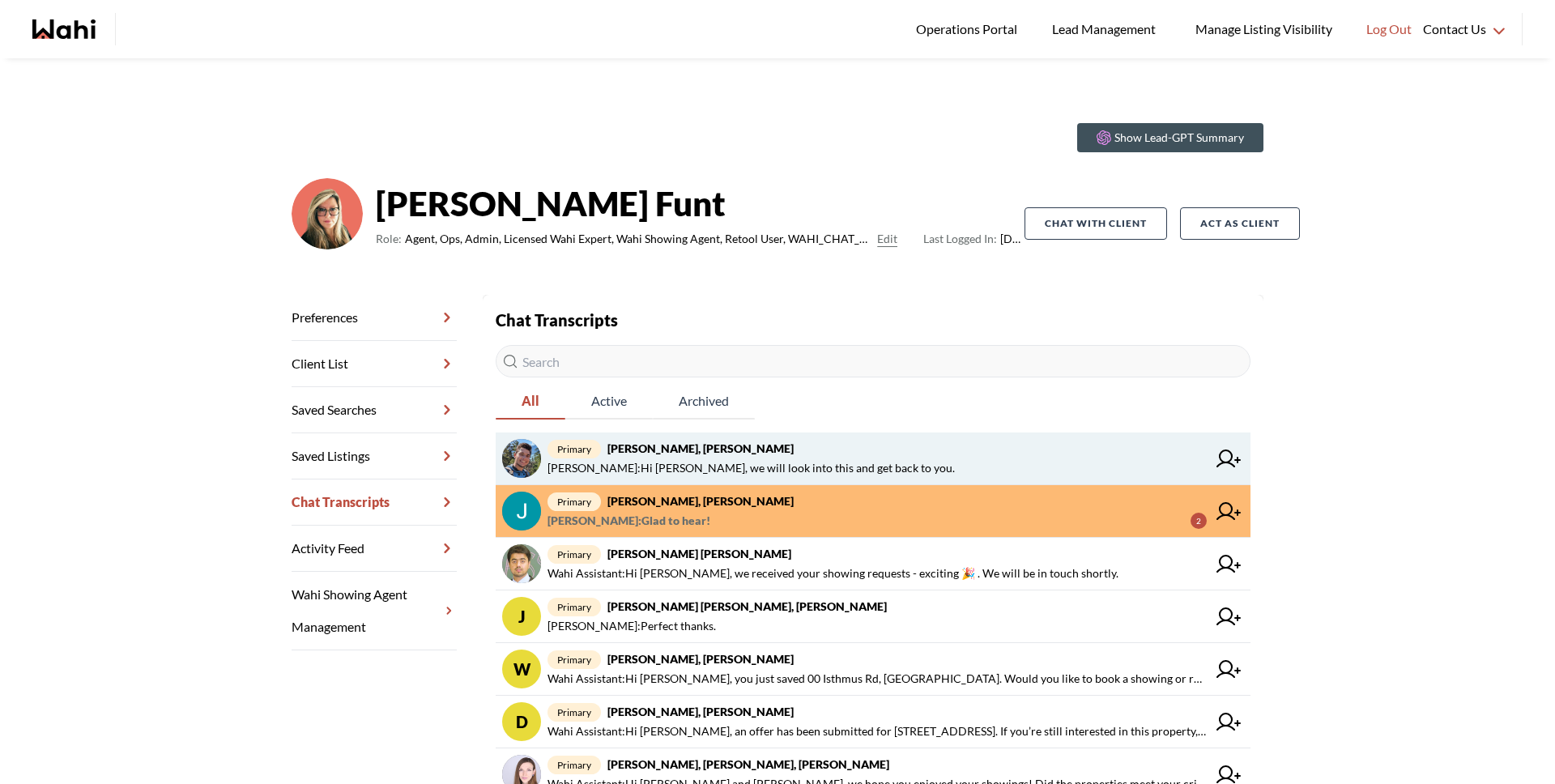
click at [850, 466] on span "Michelle Ryckman : Hi Volodymyr, we will look into this and get back to you." at bounding box center [751, 467] width 408 height 19
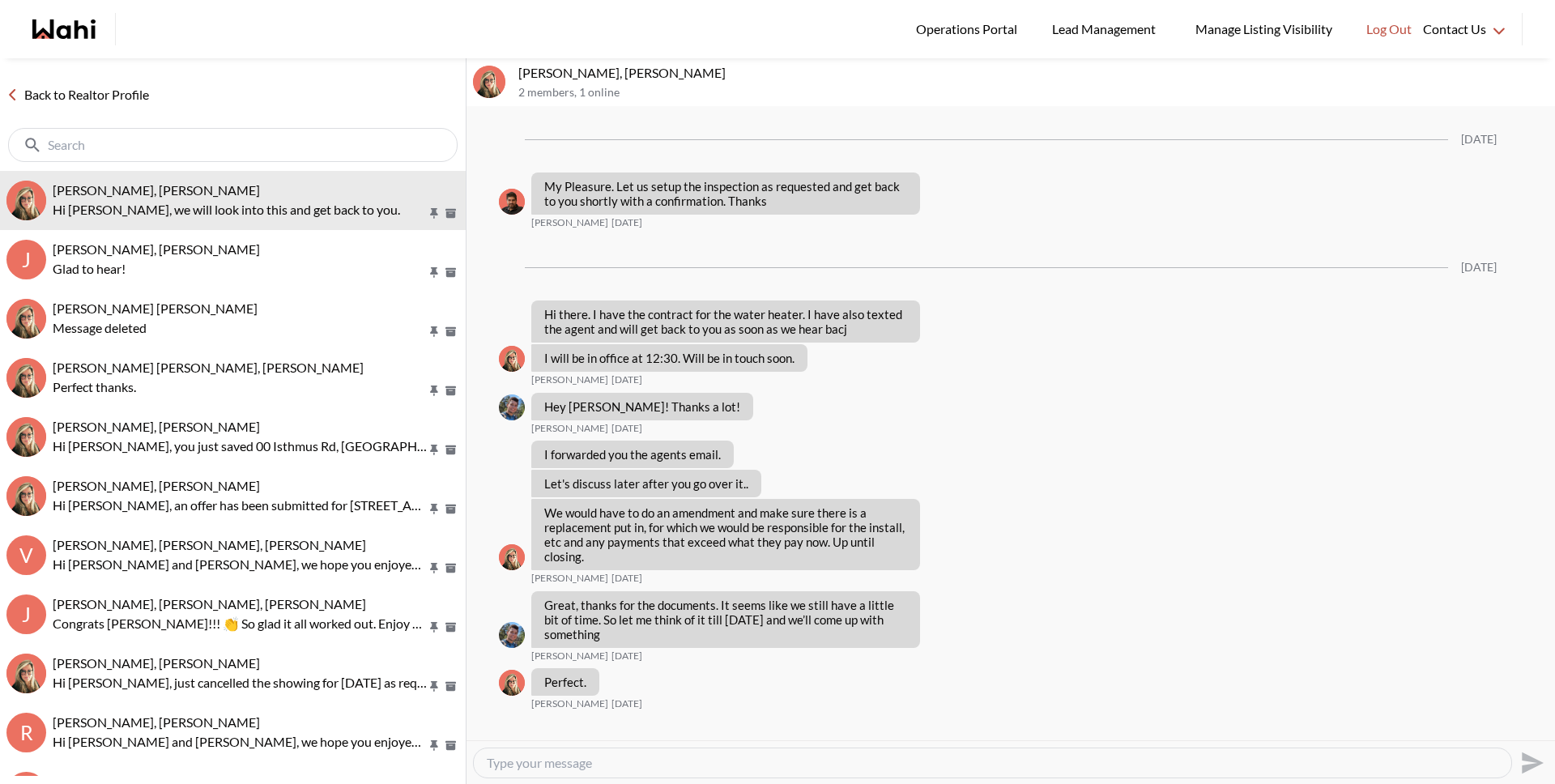
scroll to position [2636, 0]
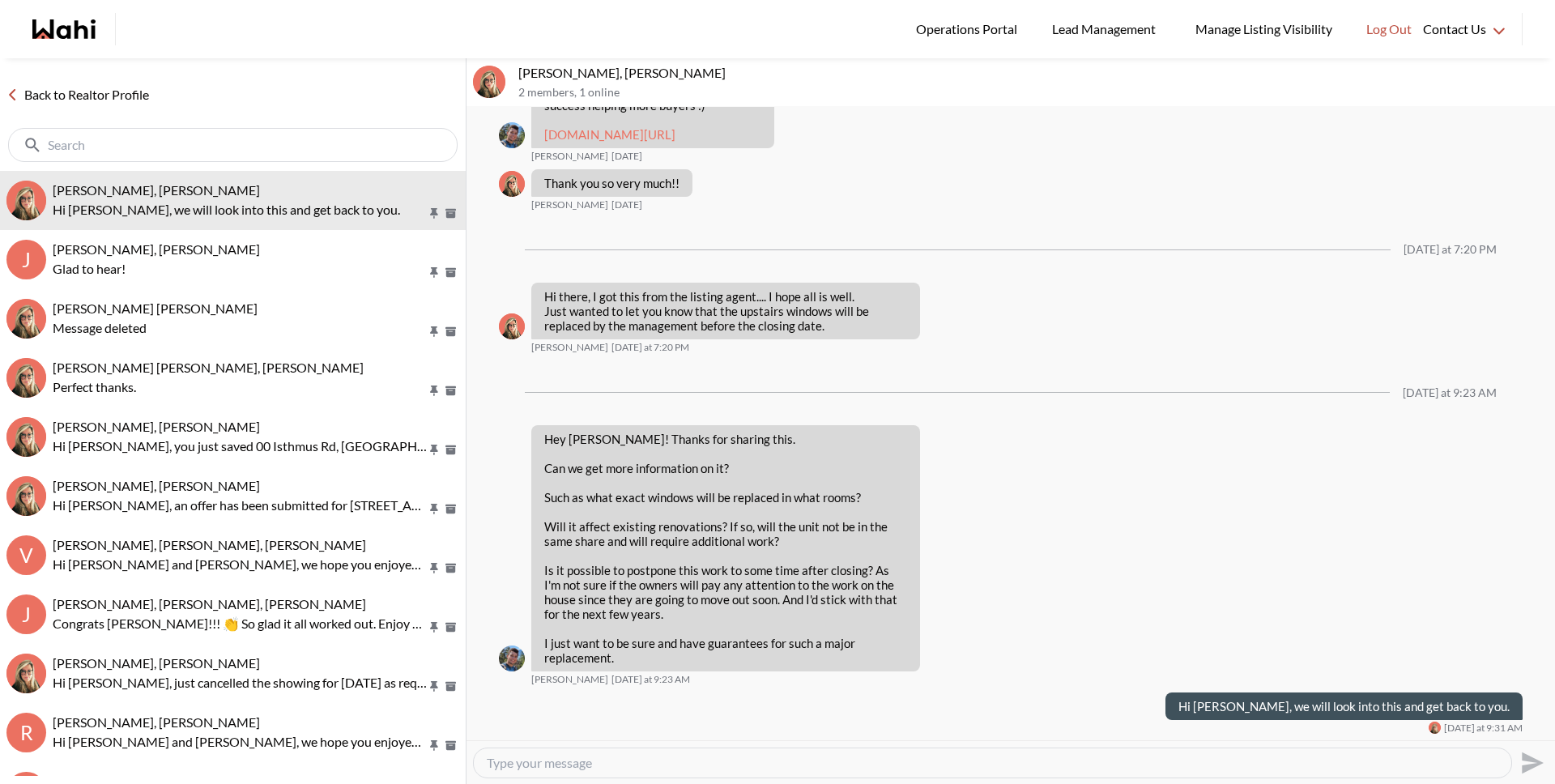
click at [123, 101] on link "Back to Realtor Profile" at bounding box center [77, 94] width 155 height 21
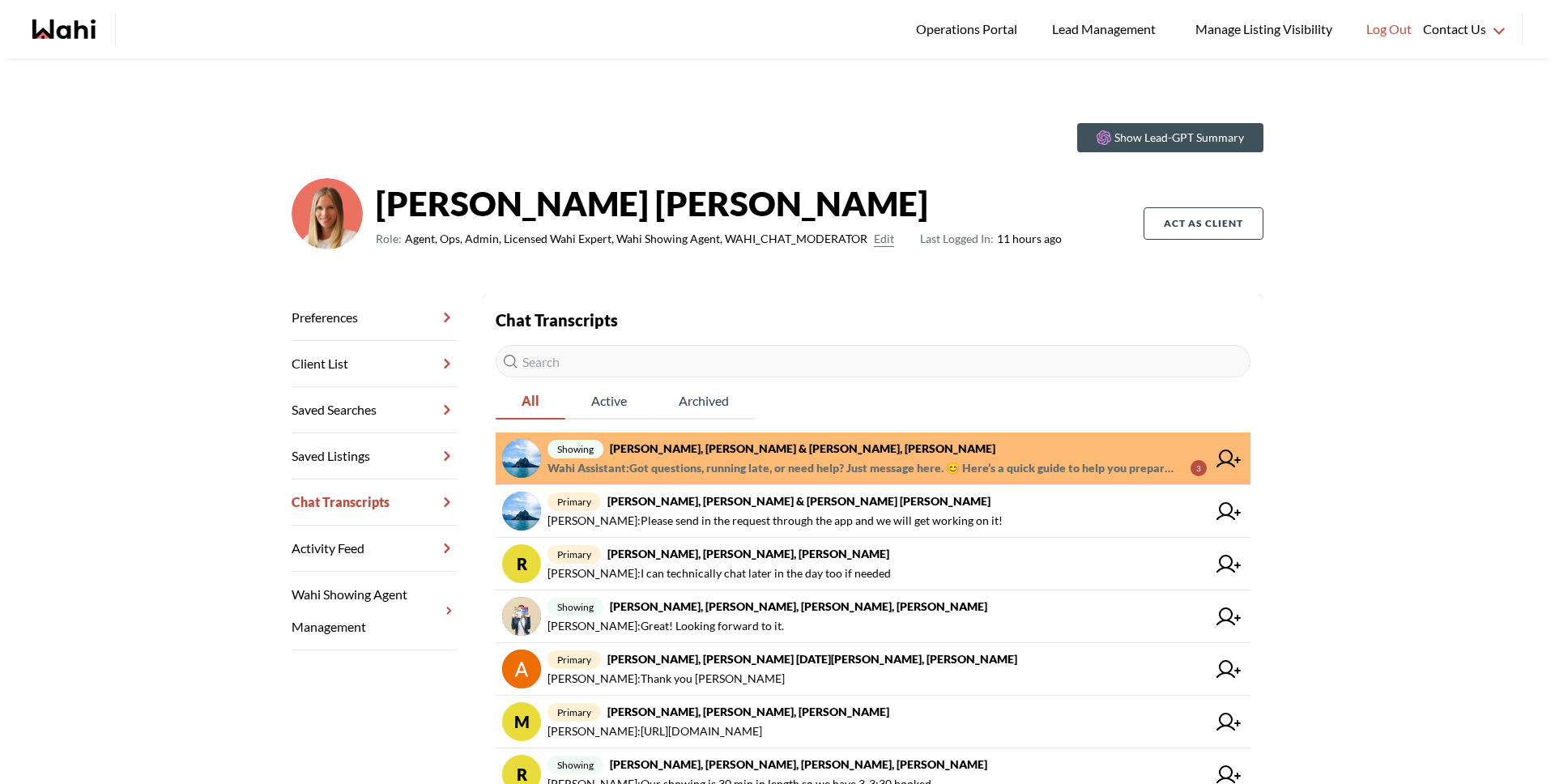
click at [728, 458] on span "Wahi Assistant : Got questions, running late, or need help? Just message here. …" at bounding box center [862, 467] width 630 height 19
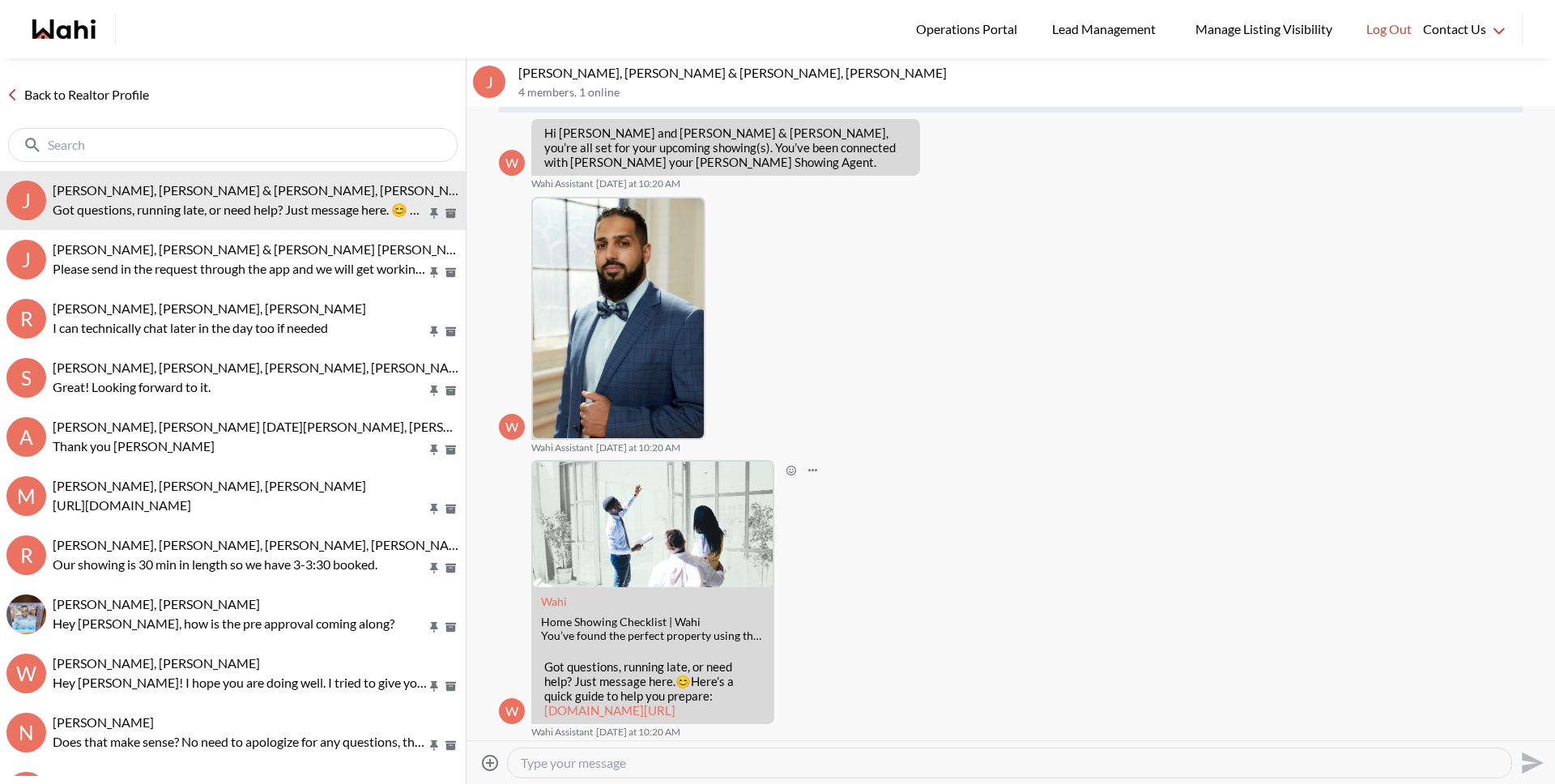
scroll to position [90, 0]
click at [116, 101] on link "Back to Realtor Profile" at bounding box center [77, 94] width 155 height 21
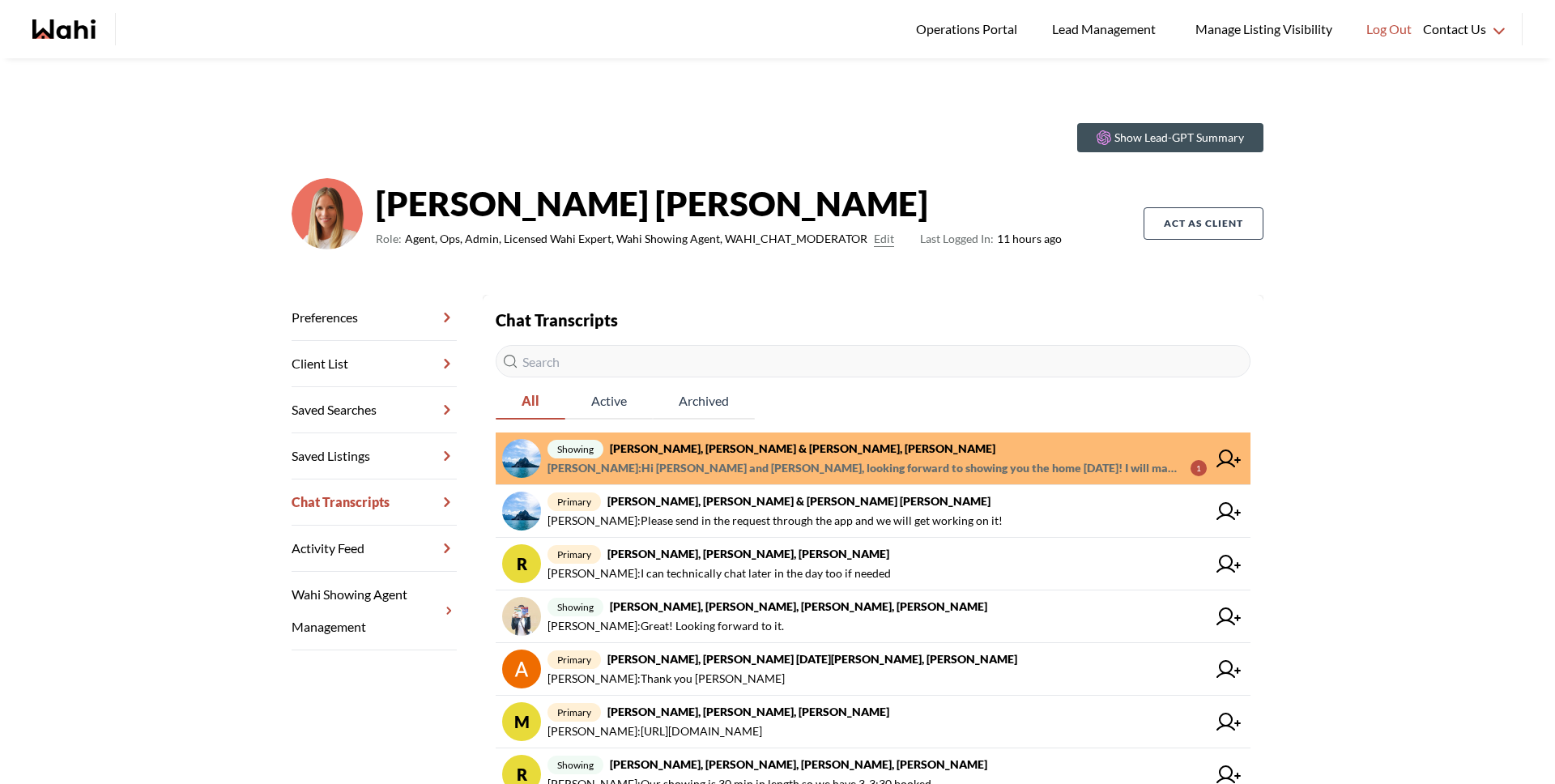
click at [909, 456] on span "showing Jason Brown, Jason & Lauryn Vaz-Brown, Khalid, Michelle" at bounding box center [877, 448] width 659 height 19
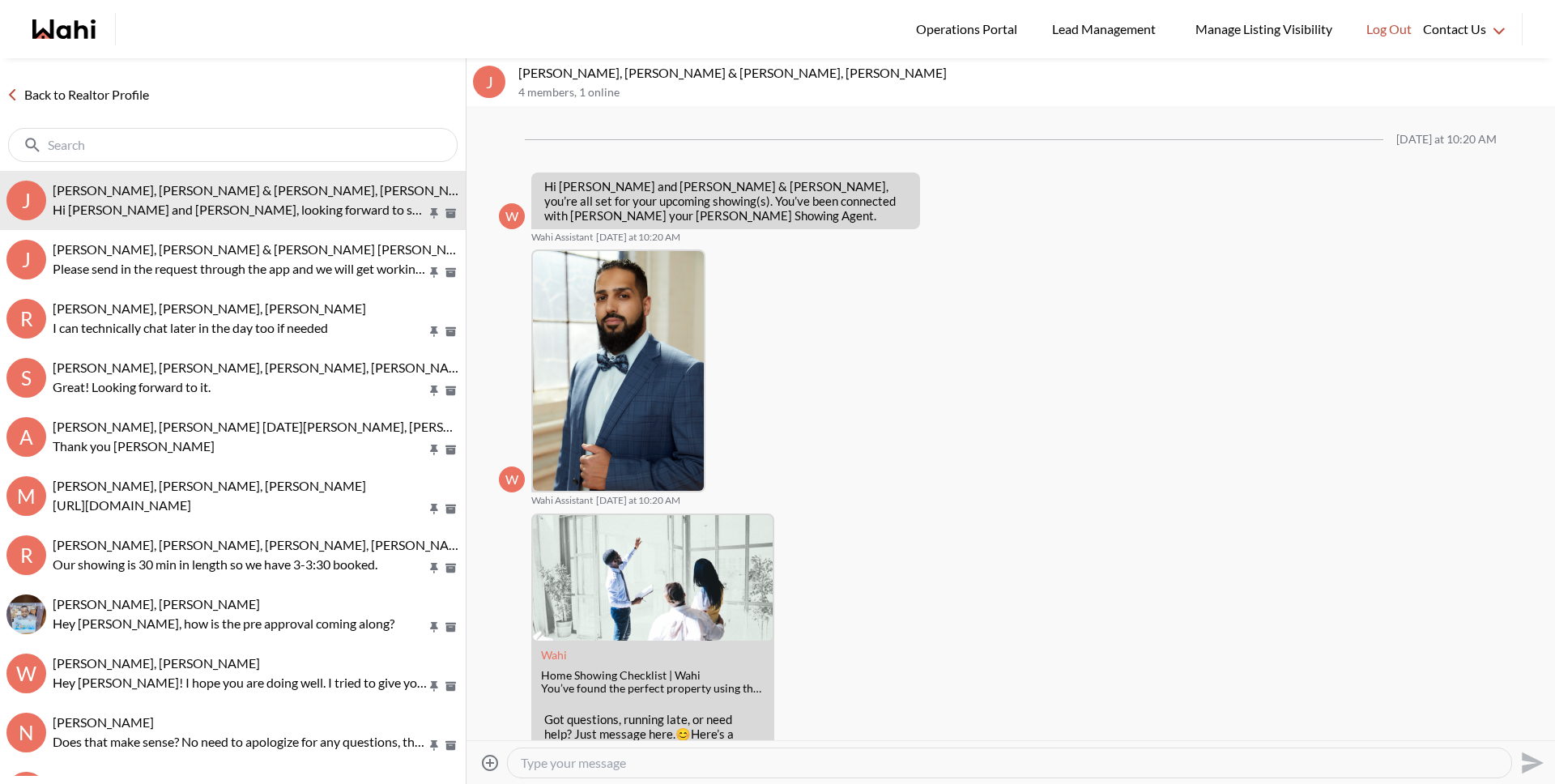
scroll to position [224, 0]
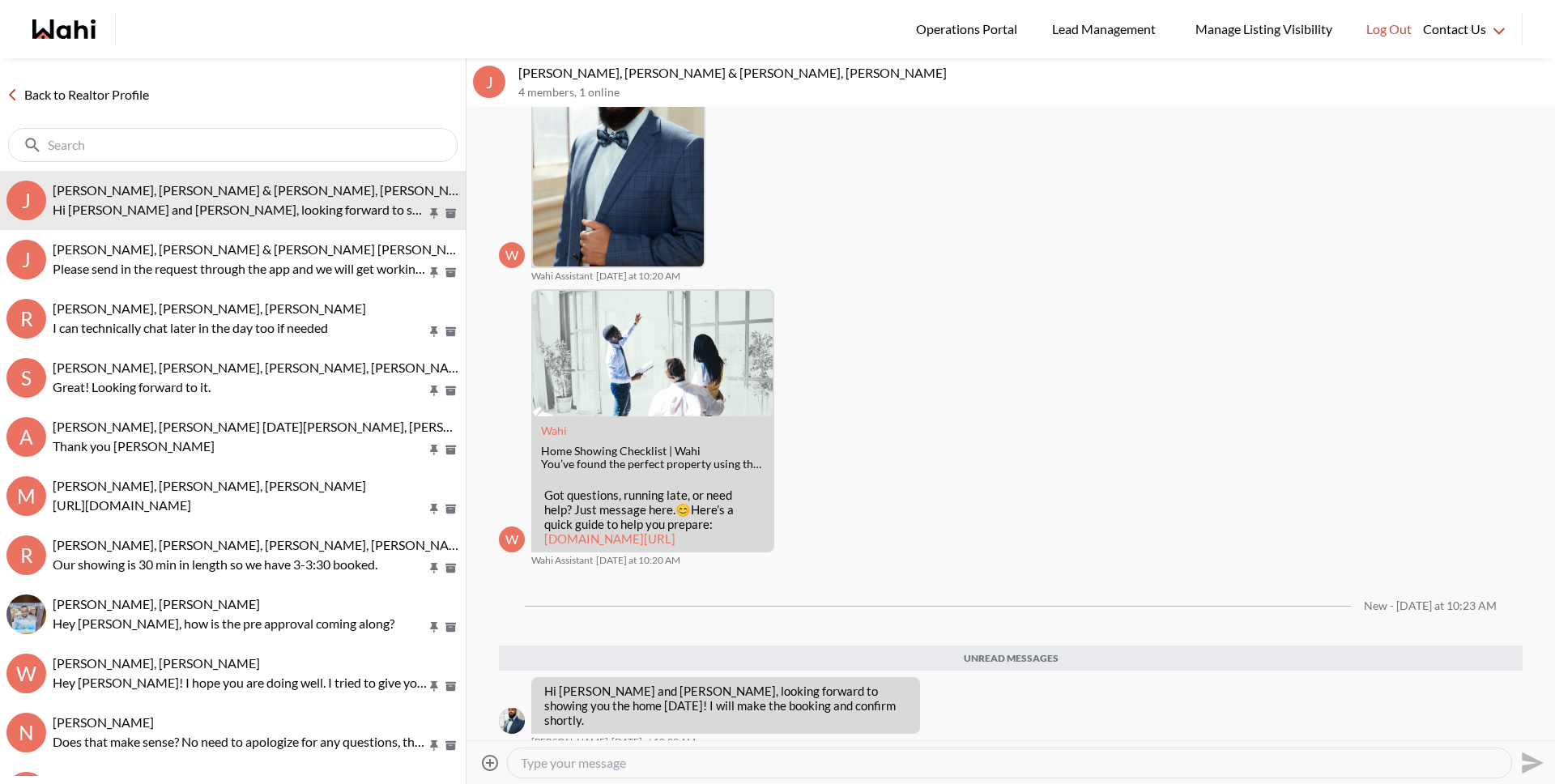
click at [118, 96] on link "Back to Realtor Profile" at bounding box center [77, 94] width 155 height 21
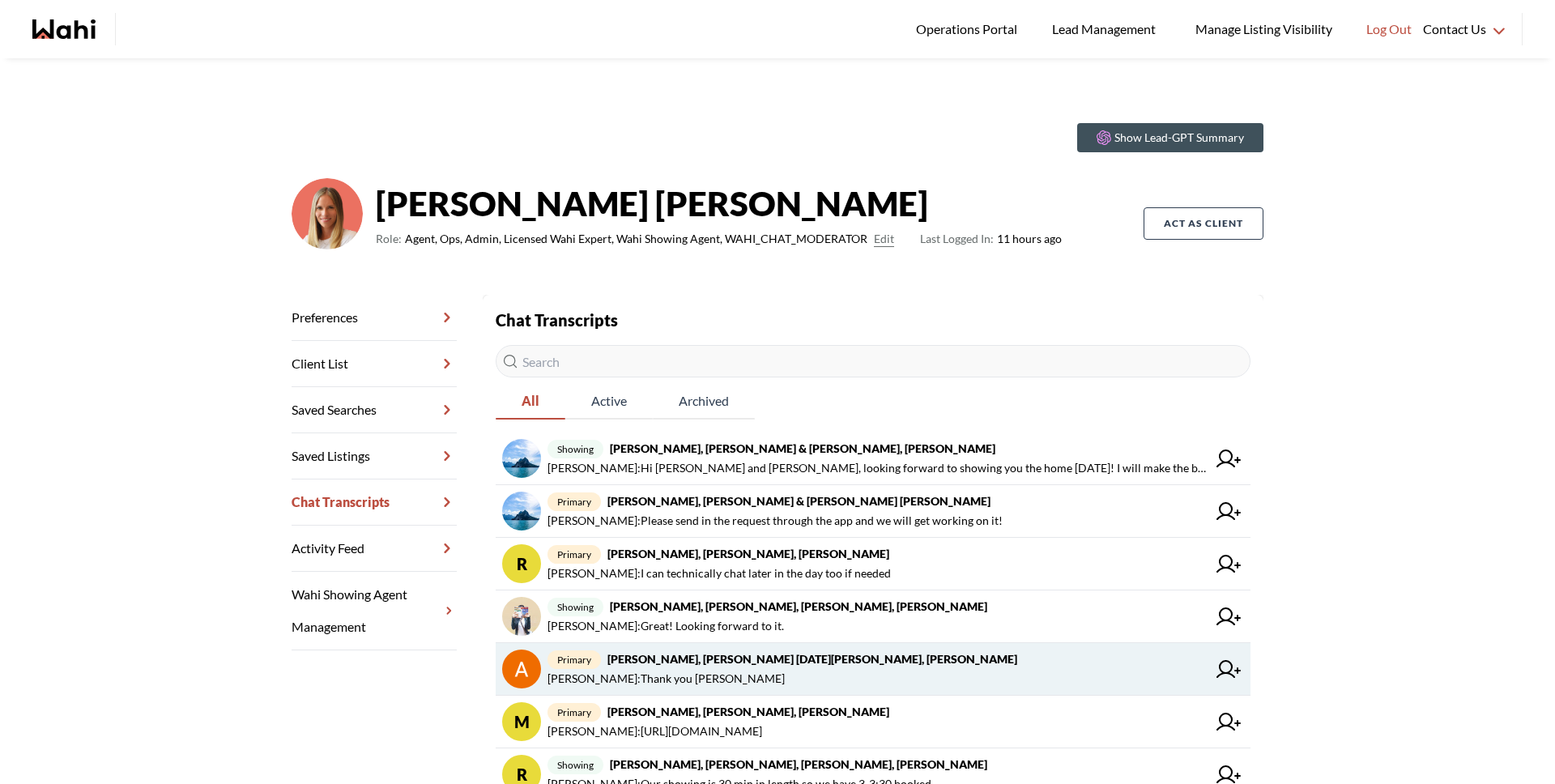
click at [706, 657] on strong "[PERSON_NAME], [PERSON_NAME] [DATE][PERSON_NAME], [PERSON_NAME]" at bounding box center [812, 658] width 409 height 14
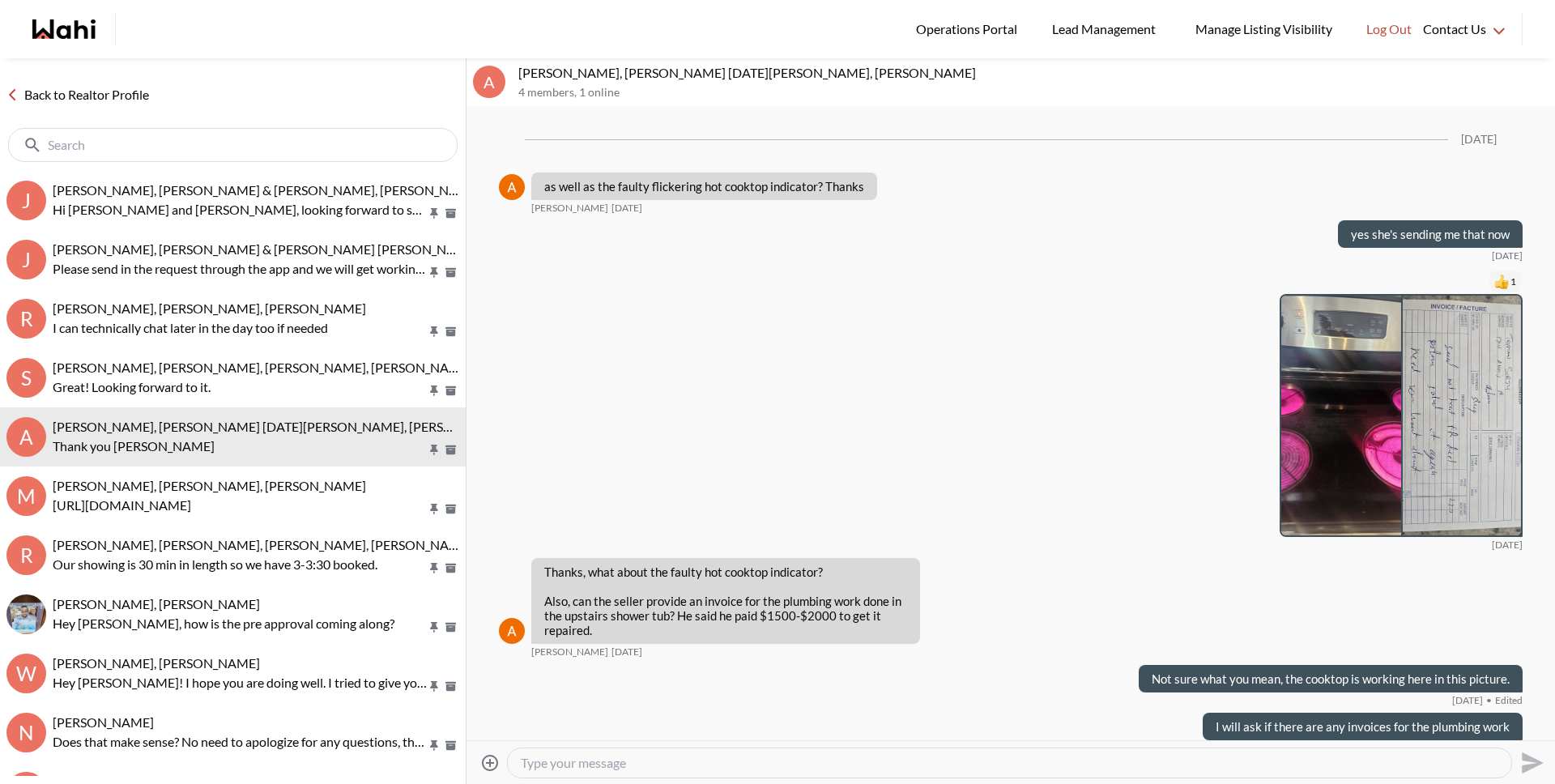
scroll to position [1213, 0]
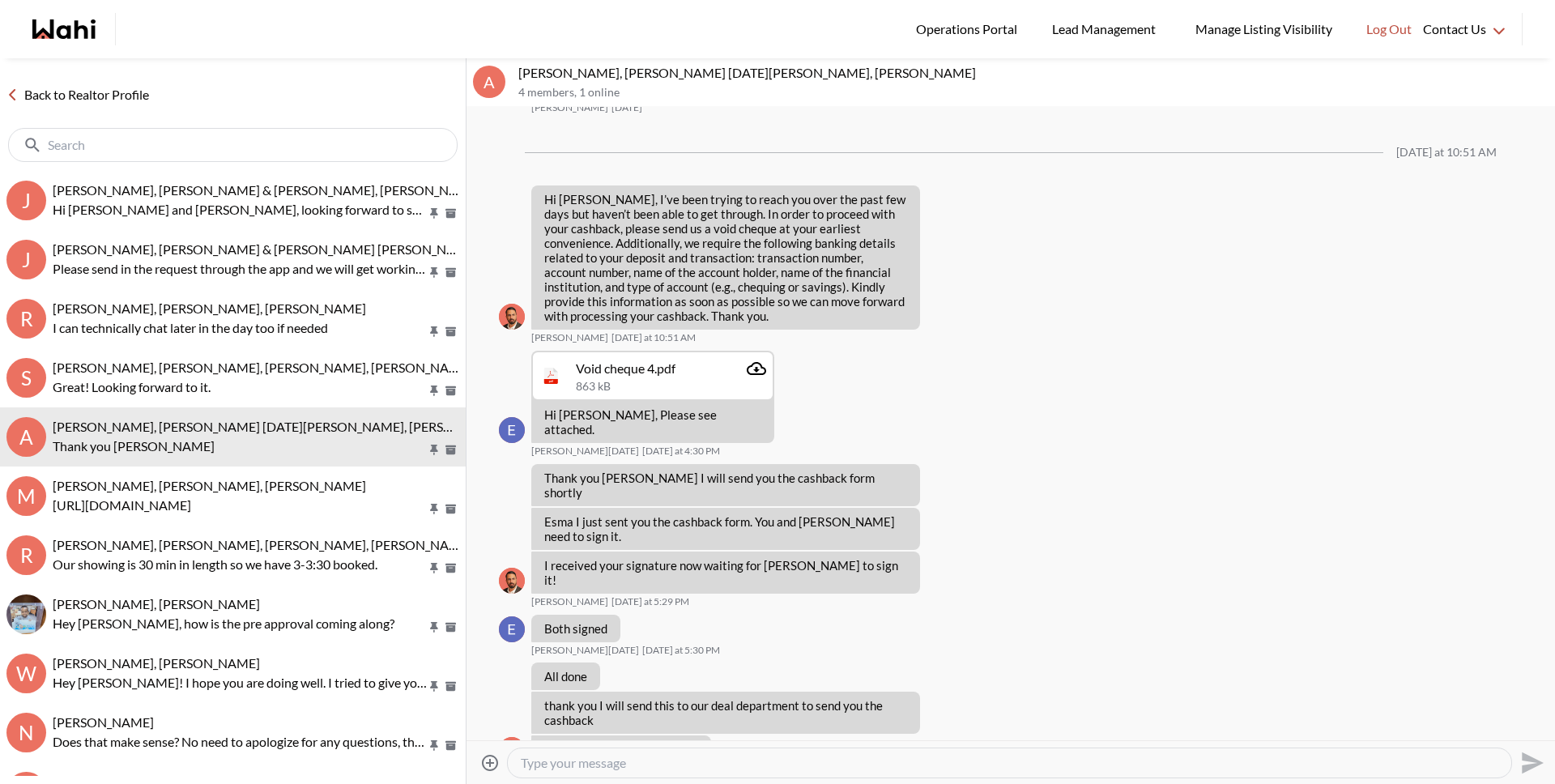
click at [72, 101] on link "Back to Realtor Profile" at bounding box center [77, 94] width 155 height 21
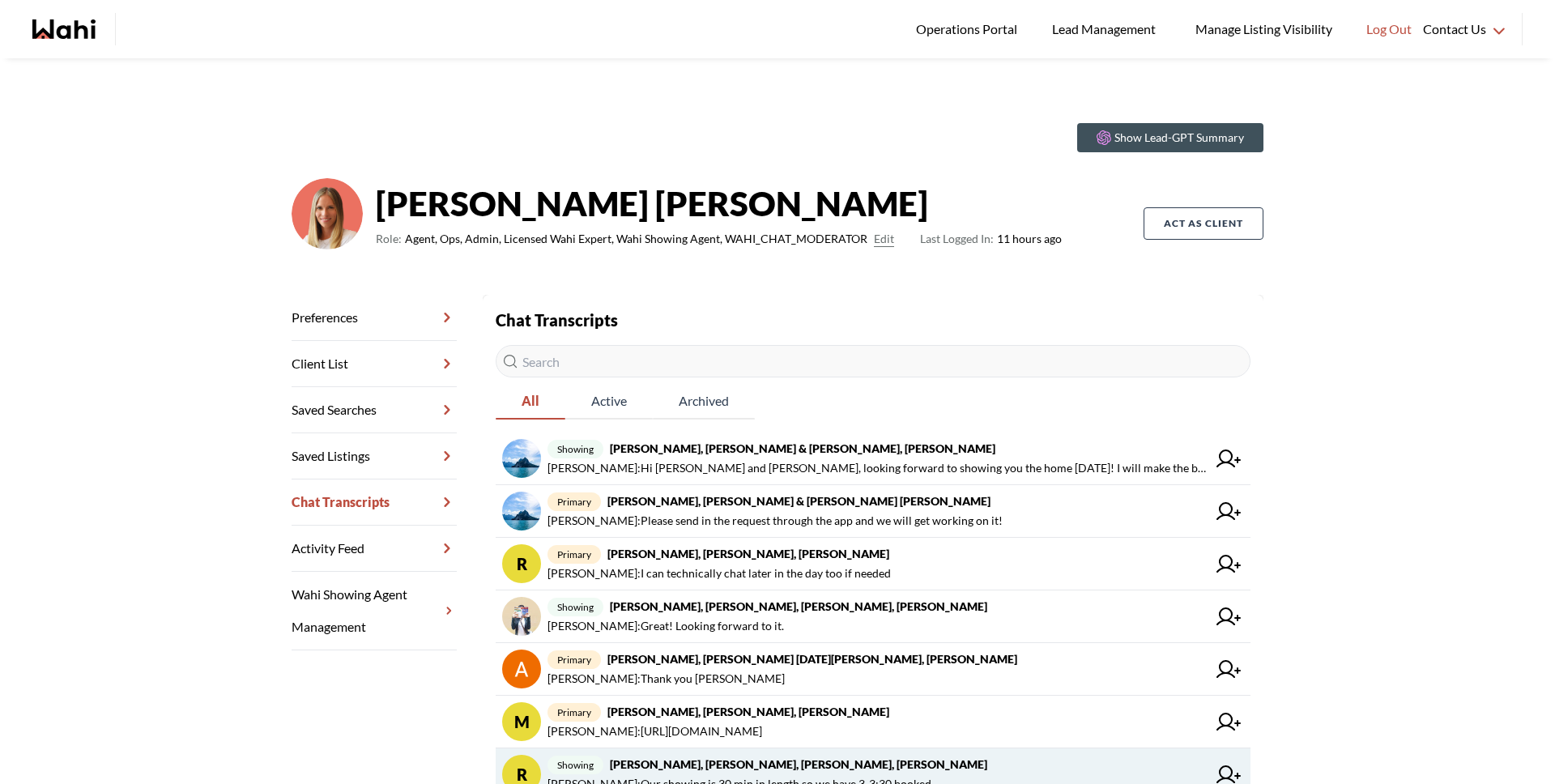
click at [691, 760] on strong "Rory Fairweather, Amber F, Ewelina, Michelle" at bounding box center [799, 763] width 378 height 14
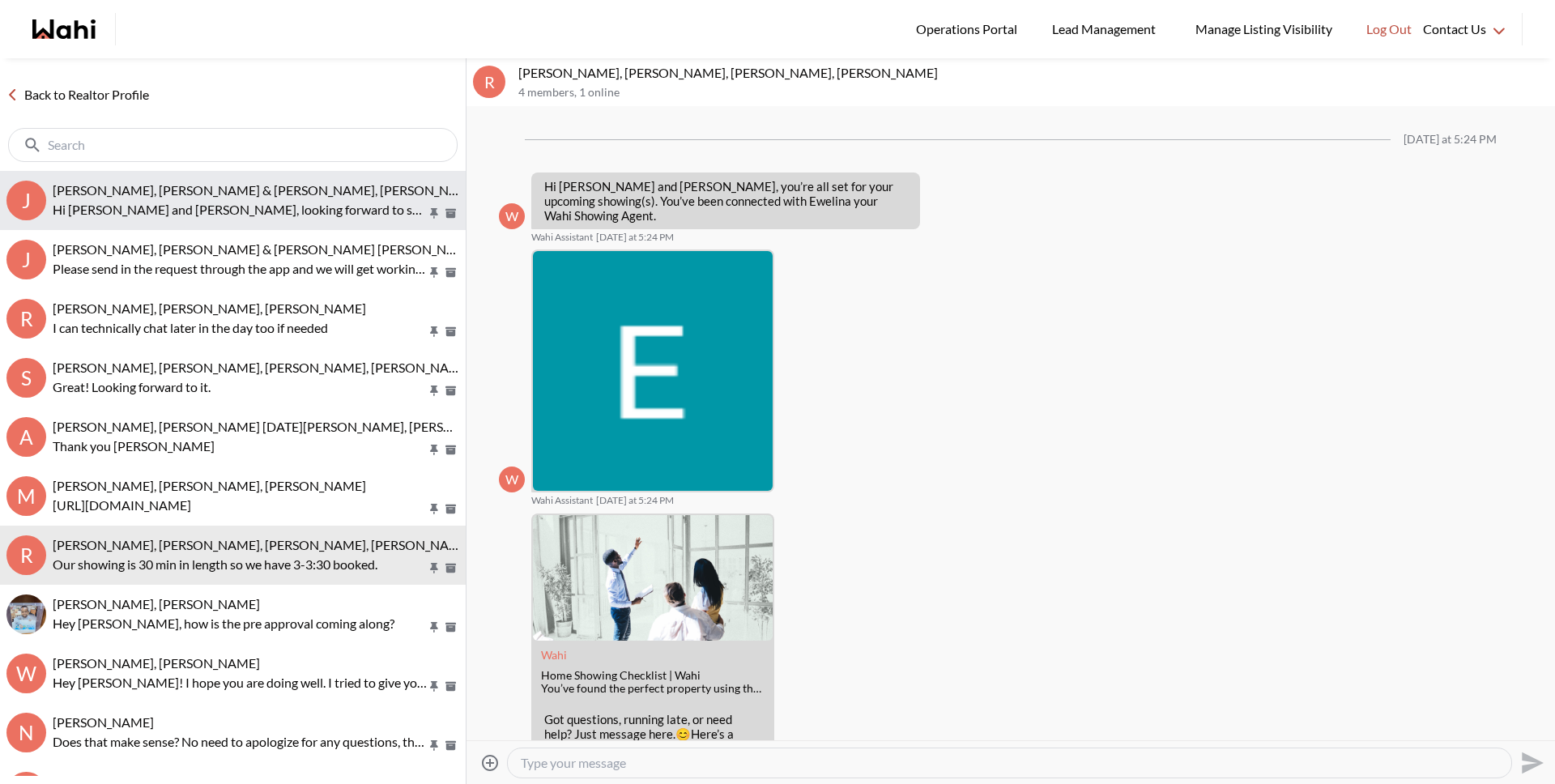
scroll to position [366, 0]
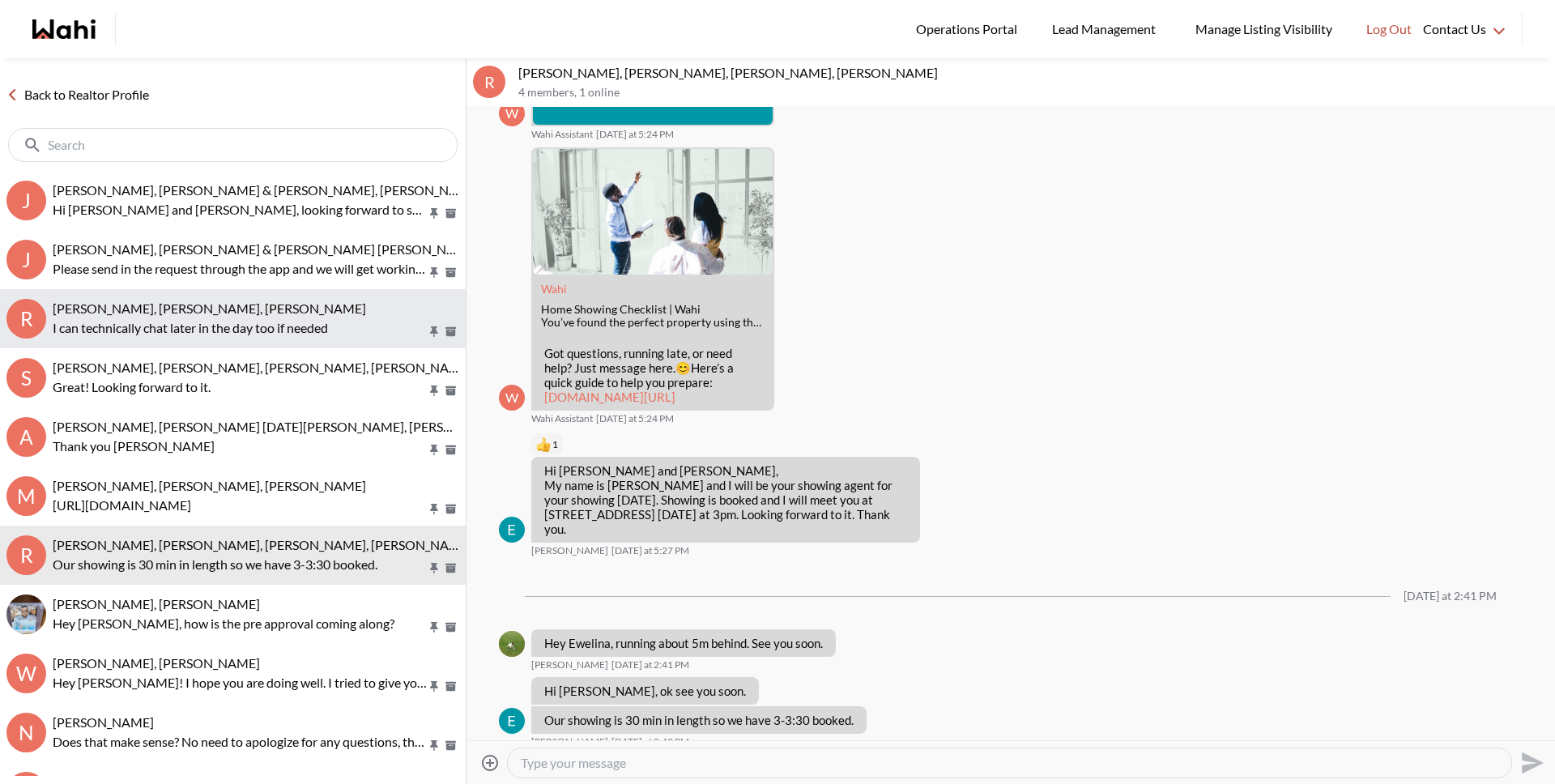
click at [173, 326] on p "I can technically chat later in the day too if needed" at bounding box center [240, 328] width 374 height 19
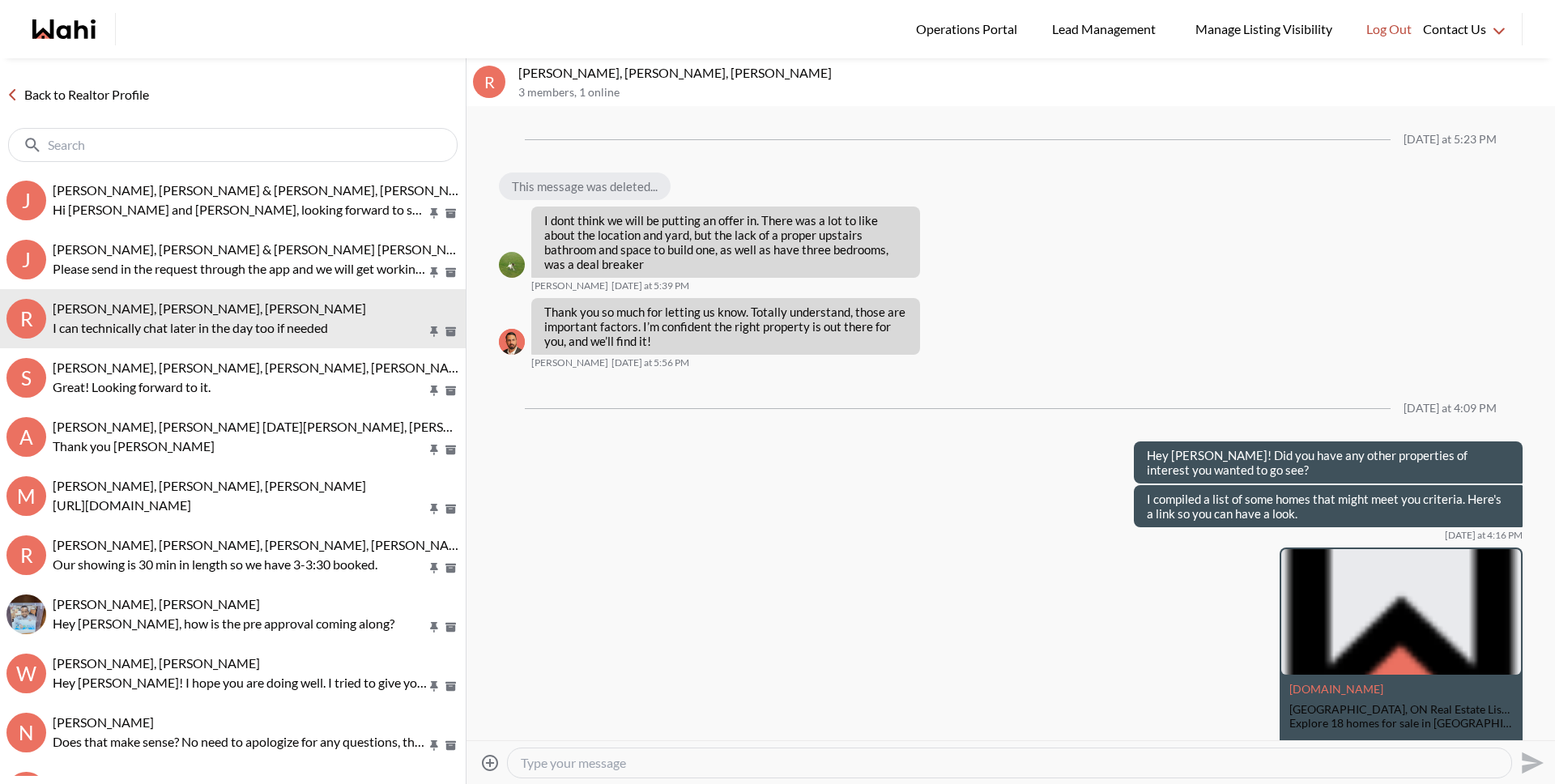
scroll to position [1674, 0]
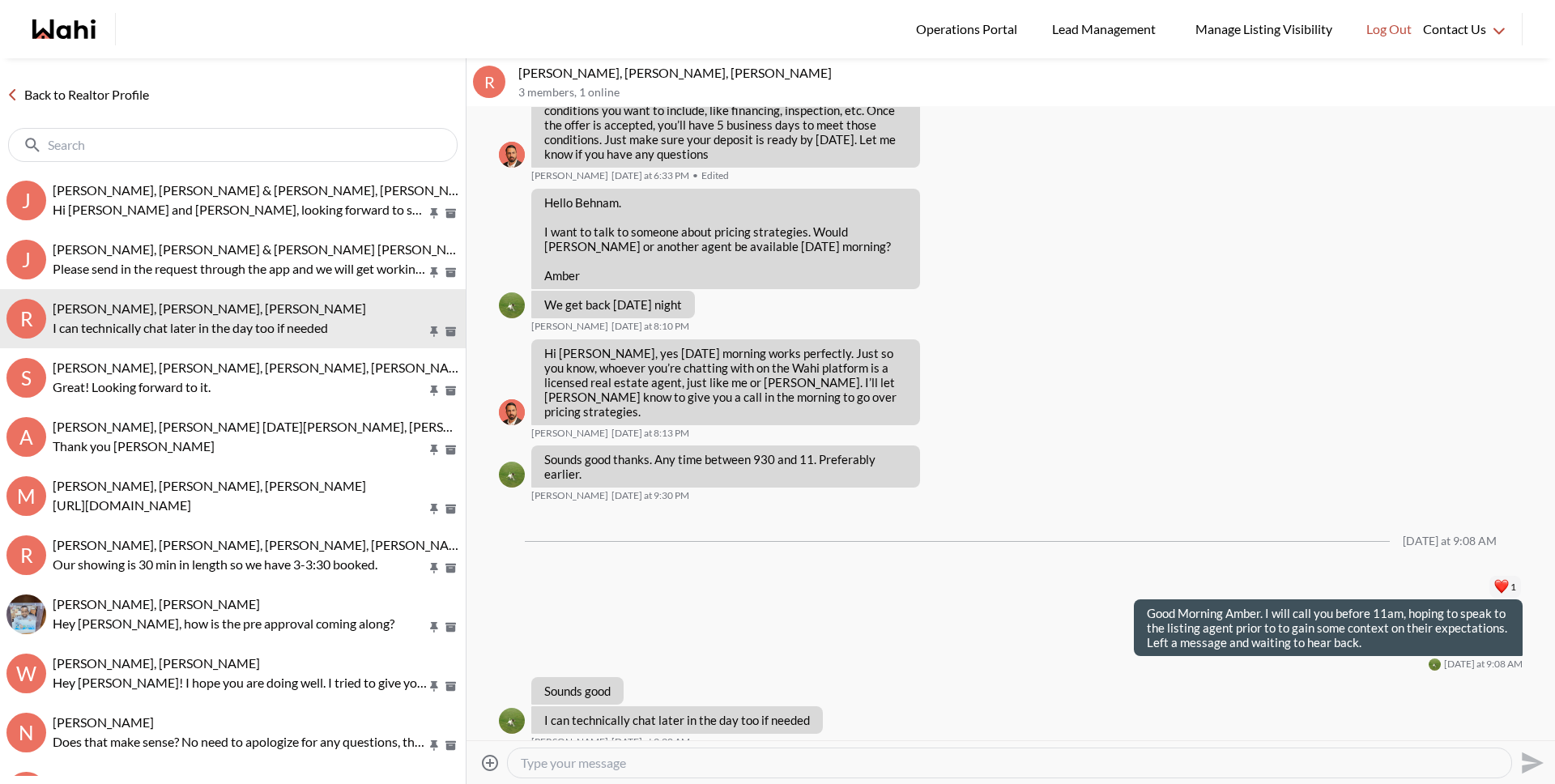
click at [566, 769] on textarea "Type your message" at bounding box center [1009, 763] width 978 height 16
type textarea "Hey Amber. Spoke to the agent, calling you in a few minutes."
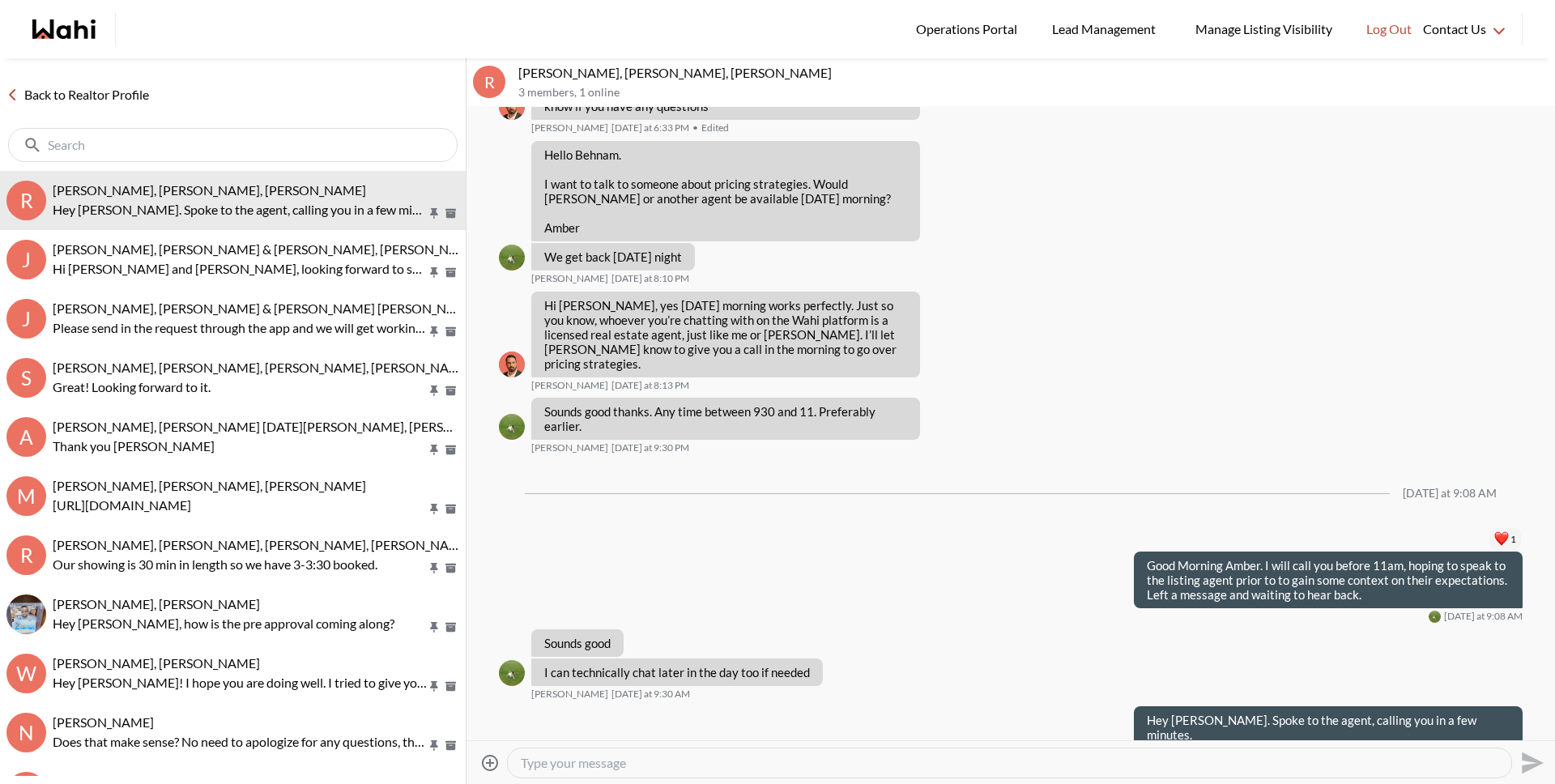
click at [113, 90] on link "Back to Realtor Profile" at bounding box center [77, 94] width 155 height 21
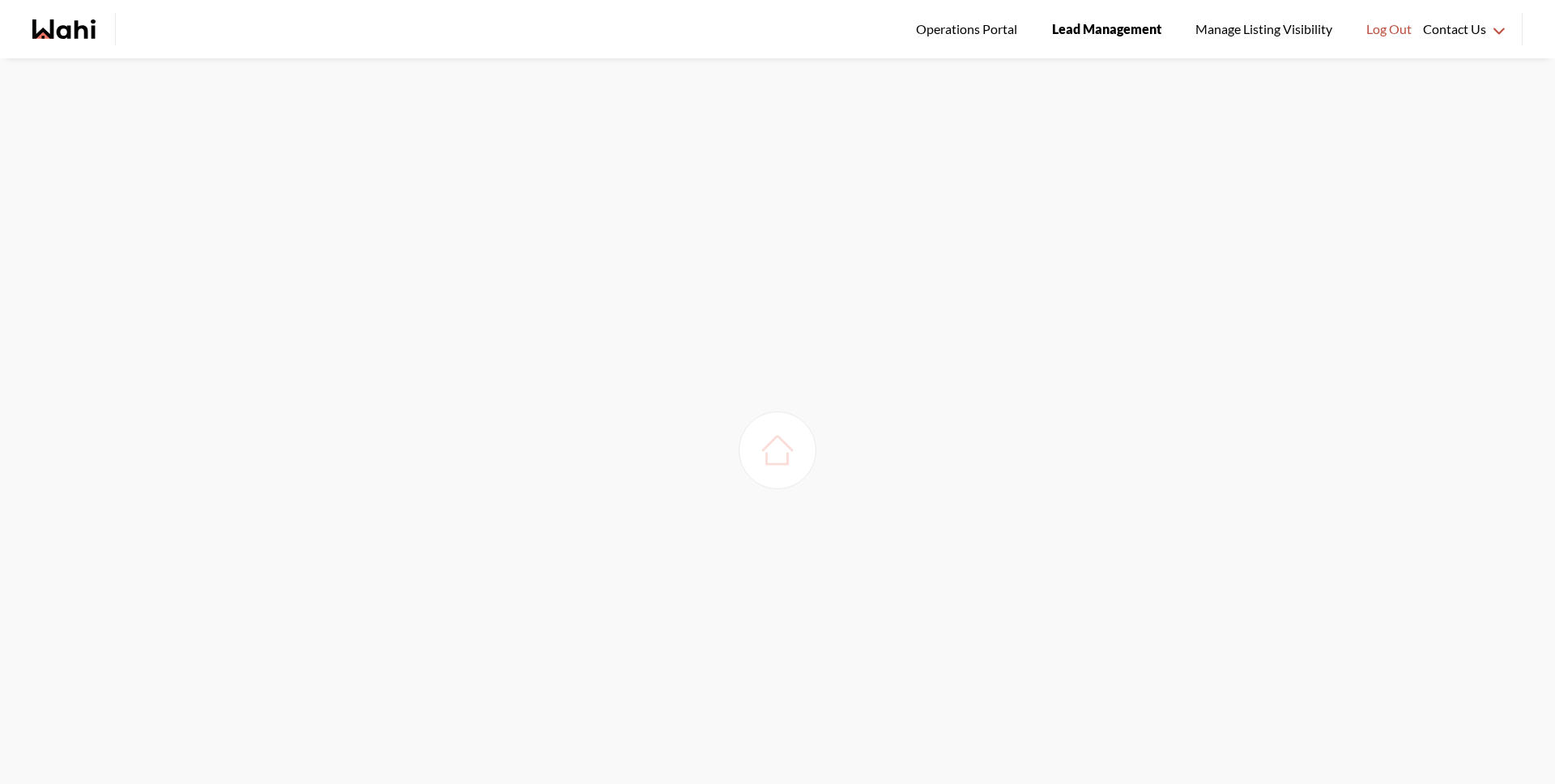
click at [948, 126] on div at bounding box center [777, 450] width 1555 height 784
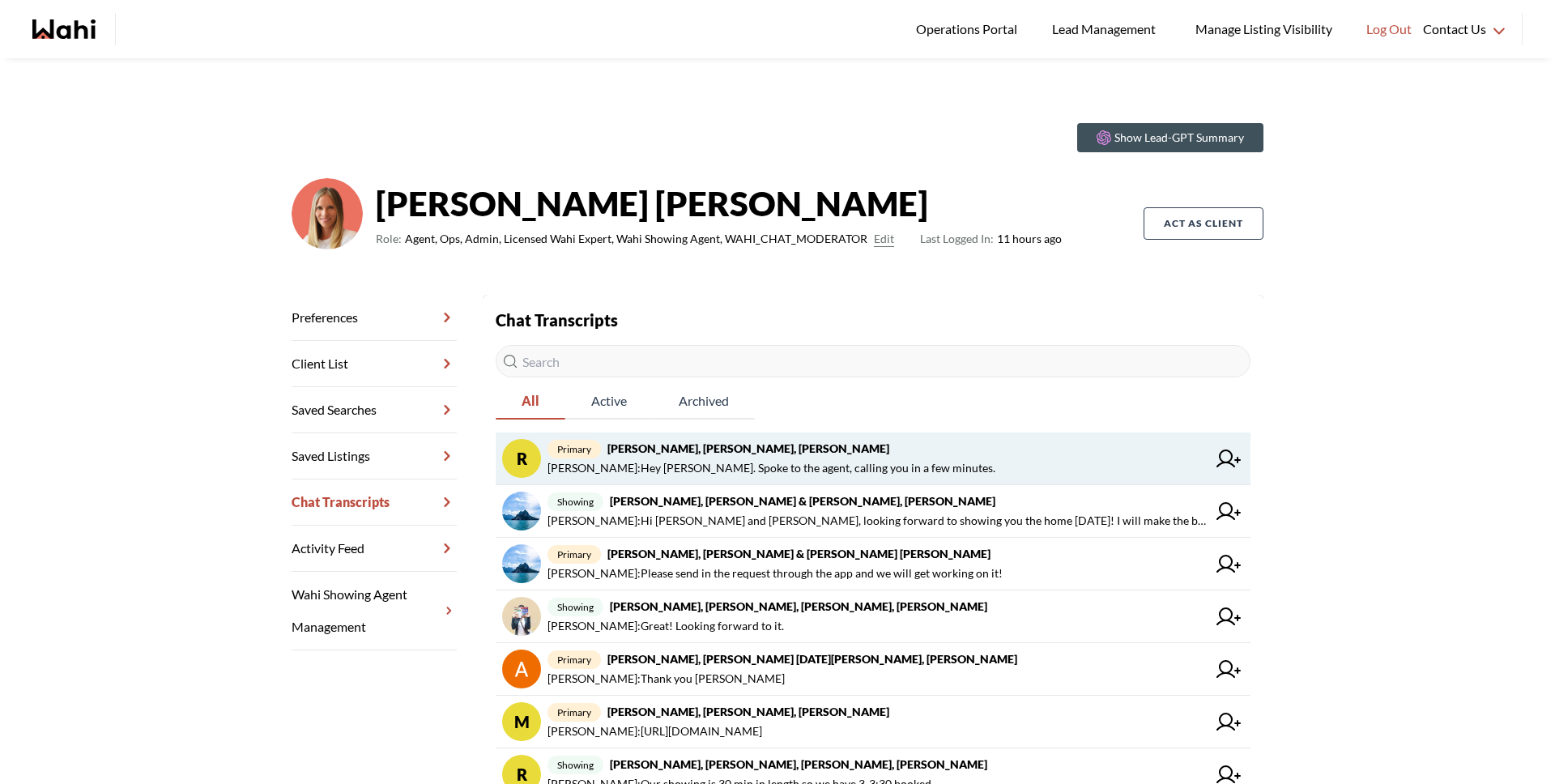
click at [741, 459] on span "Amber F : Hey Amber. Spoke to the agent, calling you in a few minutes." at bounding box center [771, 467] width 448 height 19
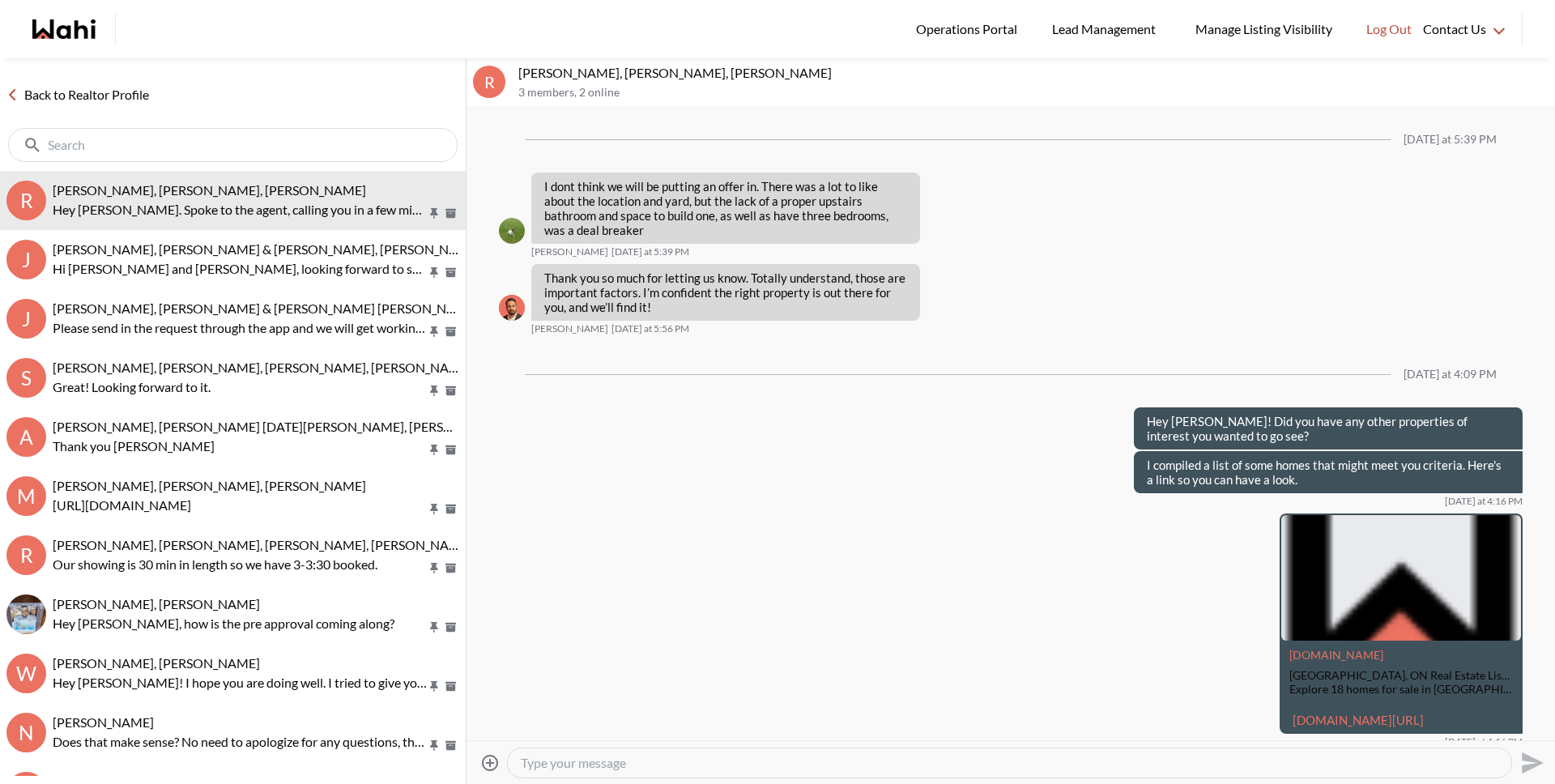
scroll to position [1714, 0]
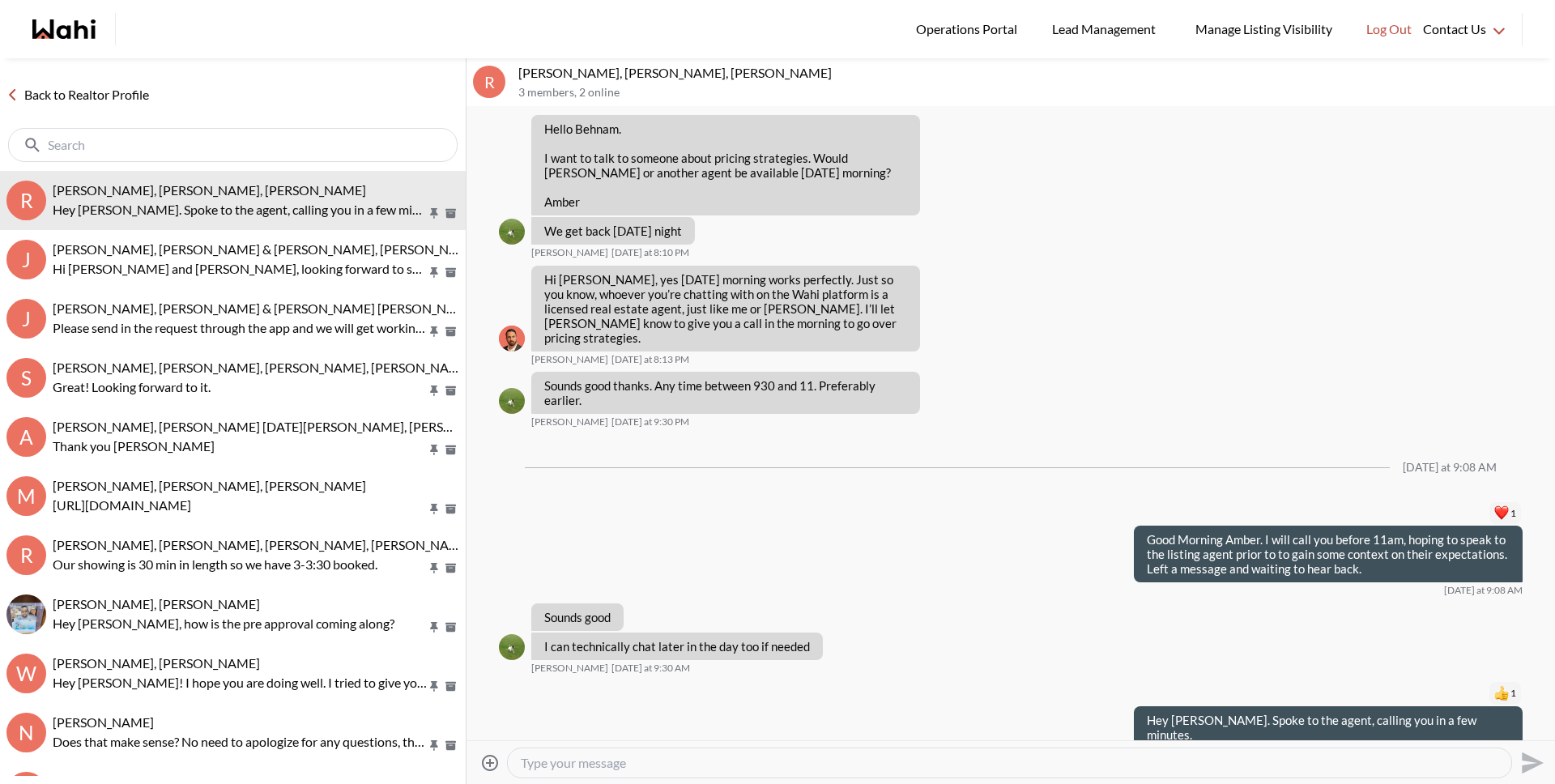
click at [690, 760] on textarea "Type your message" at bounding box center [1009, 763] width 978 height 16
paste textarea "https://wahi.com/ca/en/real-estate/cma/41daac34-4310-43e8-8972-d4709f1c461e"
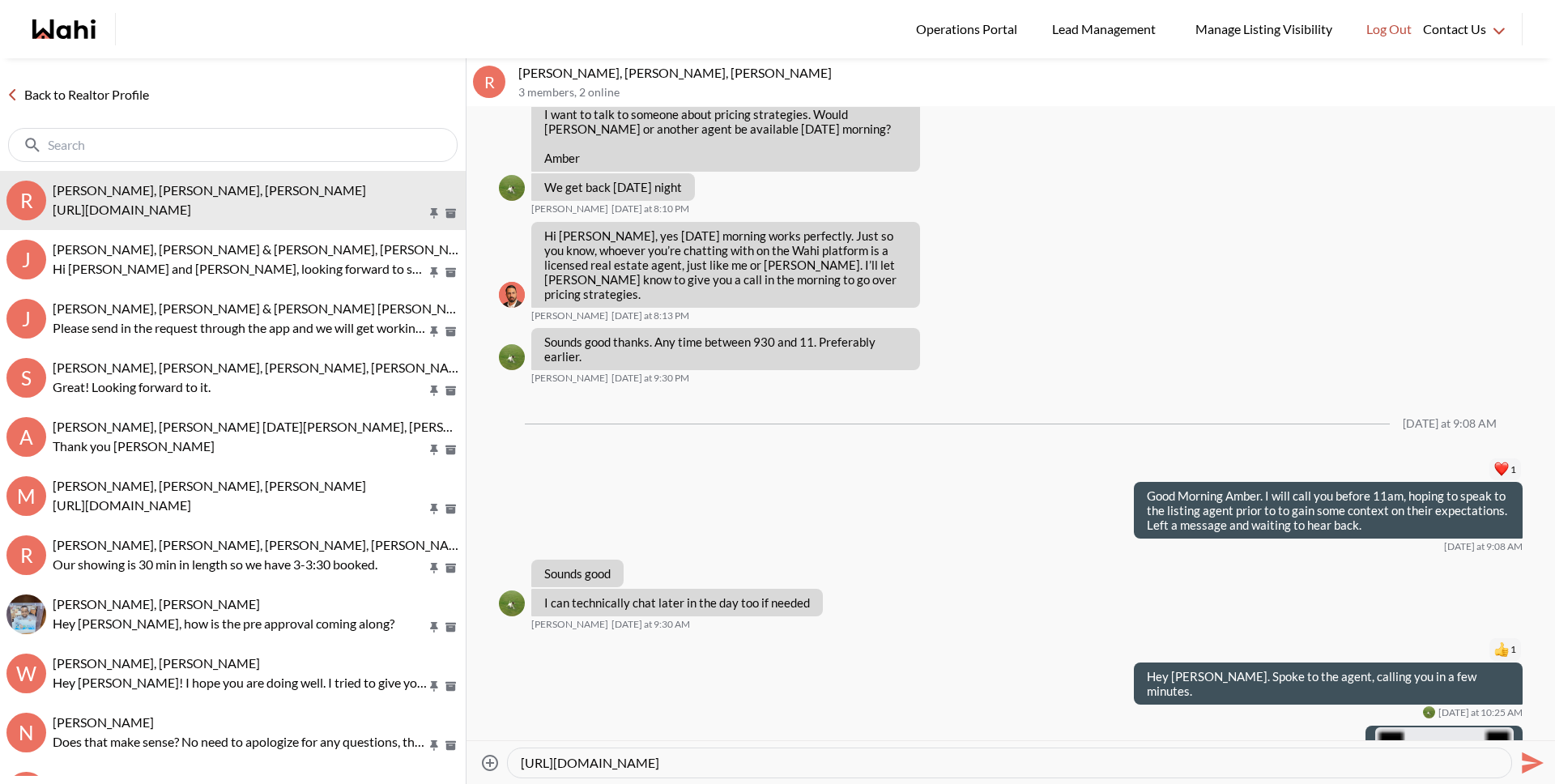
drag, startPoint x: 1084, startPoint y: 769, endPoint x: 501, endPoint y: 753, distance: 583.2
click at [501, 753] on div "Attach files https://wahi.com/ca/en/real-estate/cma/41daac34-4310-43e8-8972-d47…" at bounding box center [1010, 762] width 1076 height 36
type textarea "Here is the comparative market analysis."
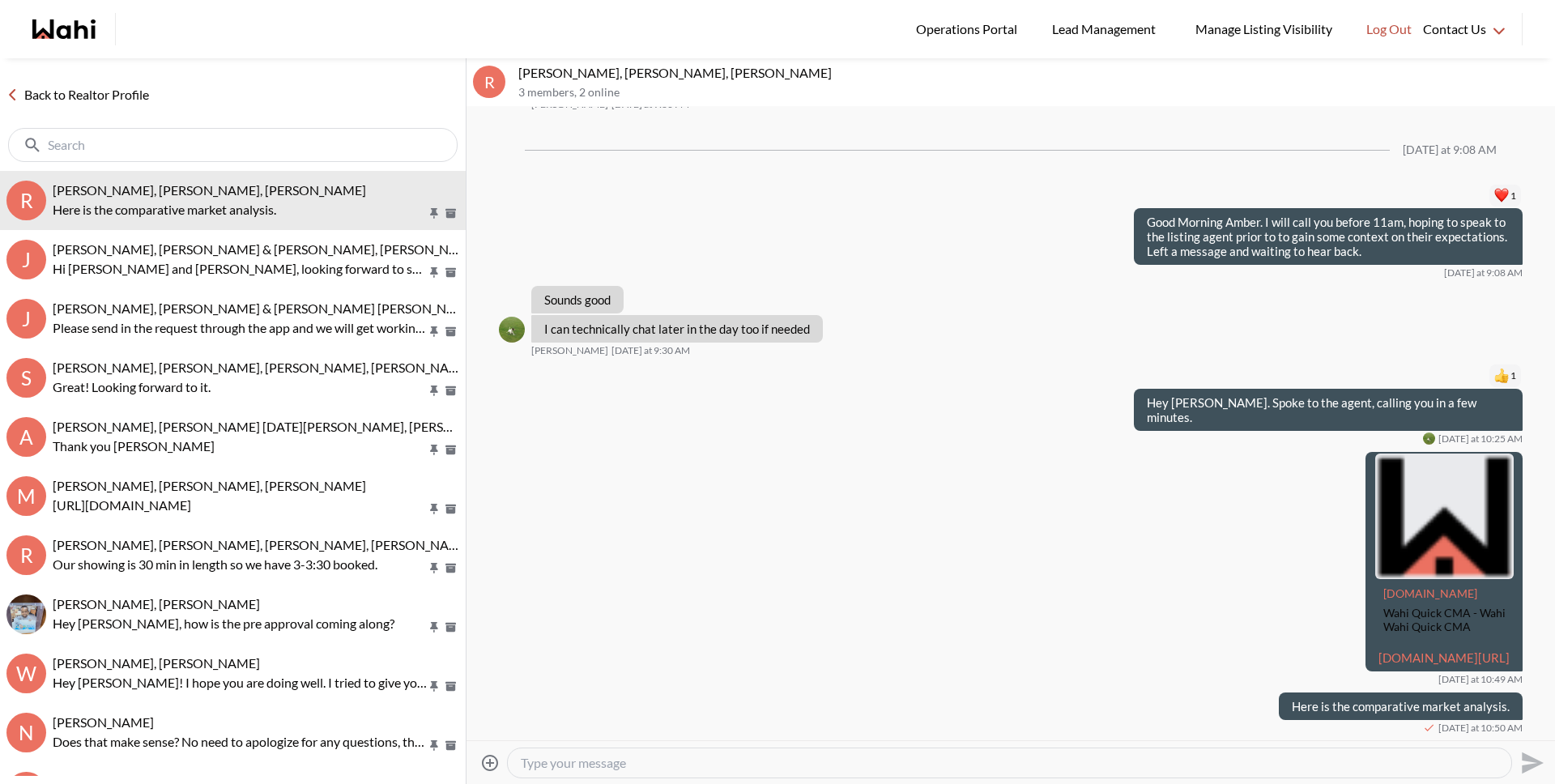
click at [109, 99] on link "Back to Realtor Profile" at bounding box center [77, 94] width 155 height 21
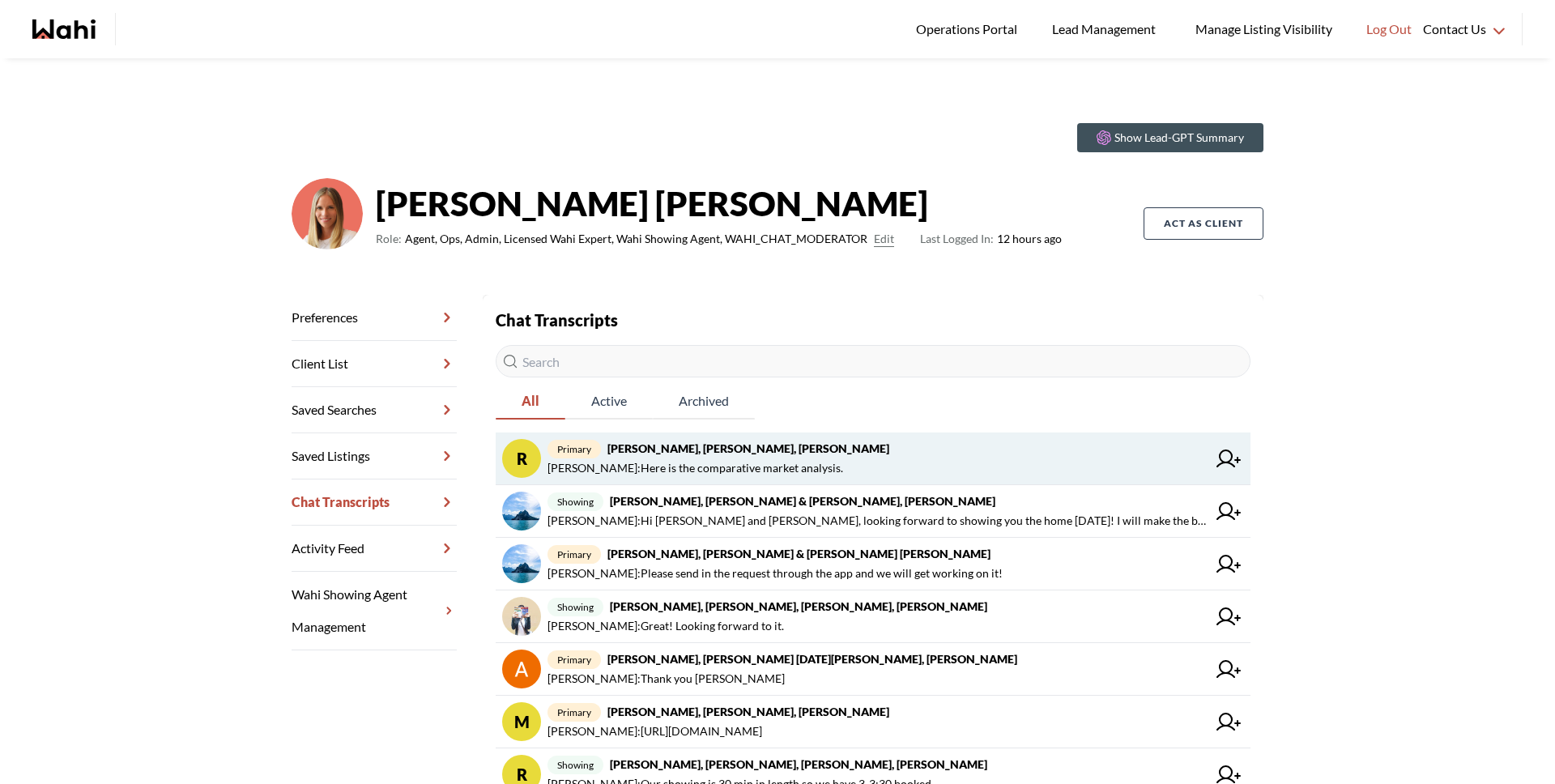
click at [675, 462] on span "Michelle Ryckman : Here is the comparative market analysis." at bounding box center [695, 467] width 296 height 19
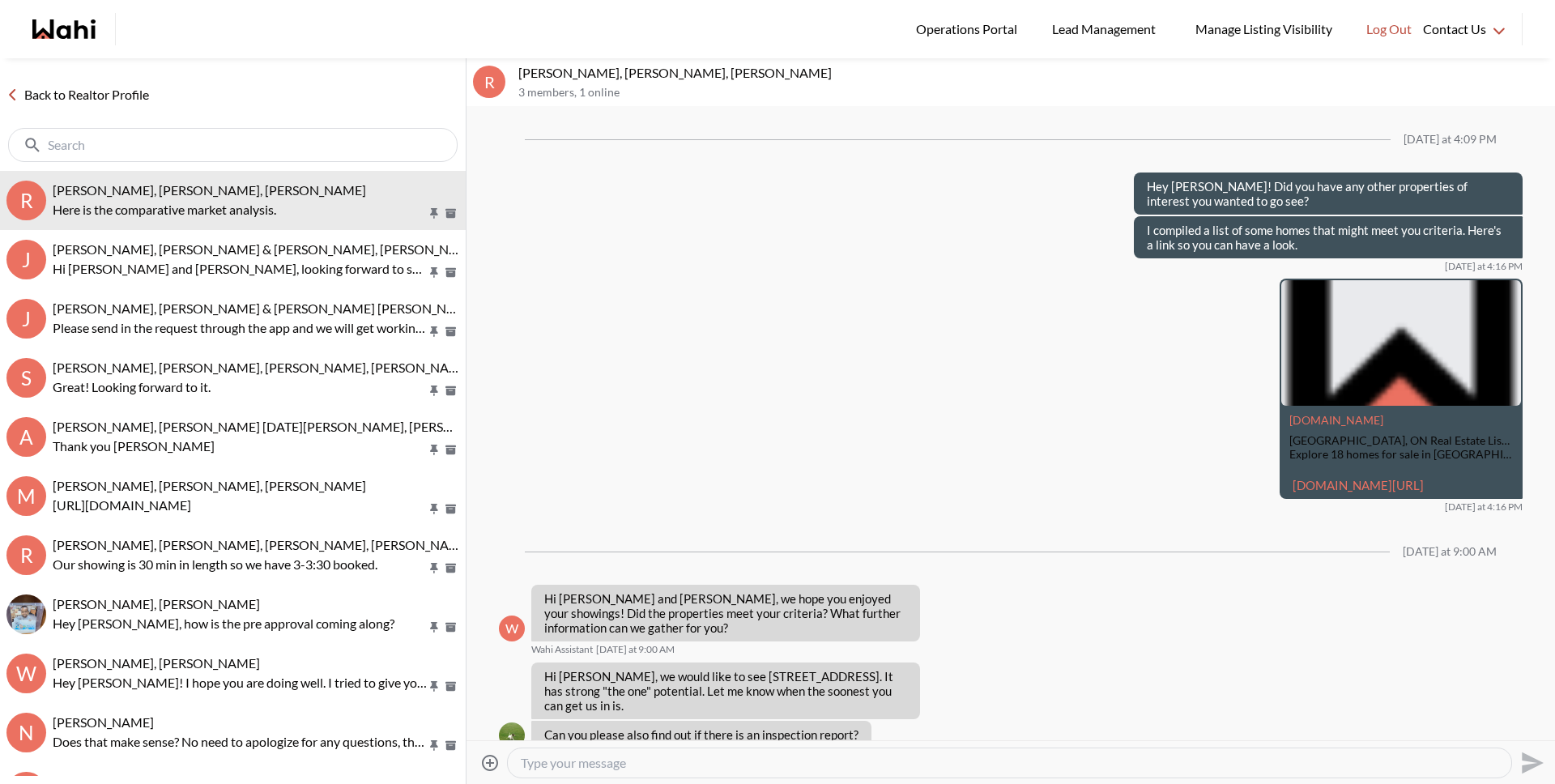
scroll to position [1797, 0]
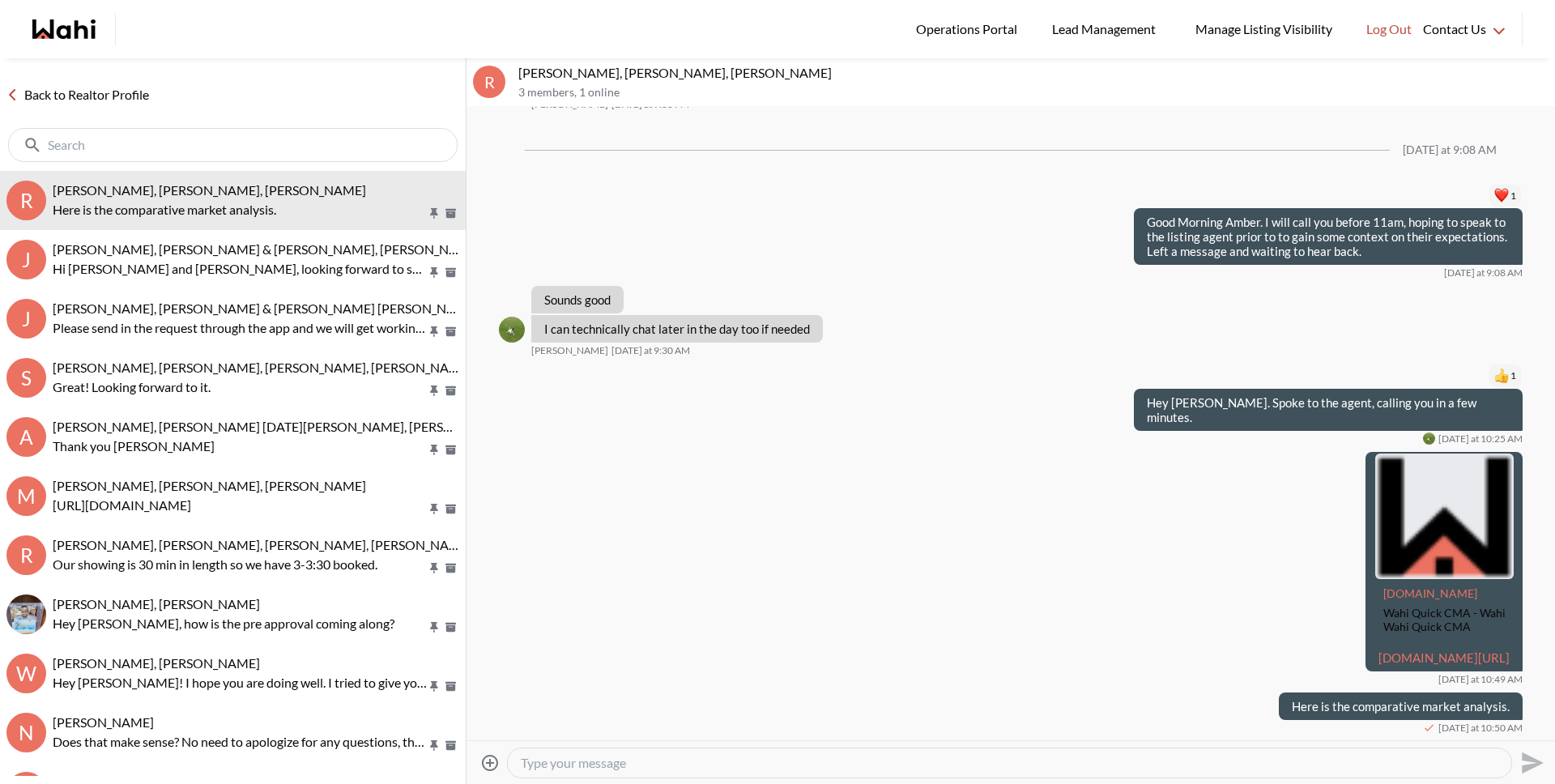
click at [723, 760] on textarea "Type your message" at bounding box center [1009, 763] width 978 height 16
type textarea "and I've sent you both the ID email we discussed."
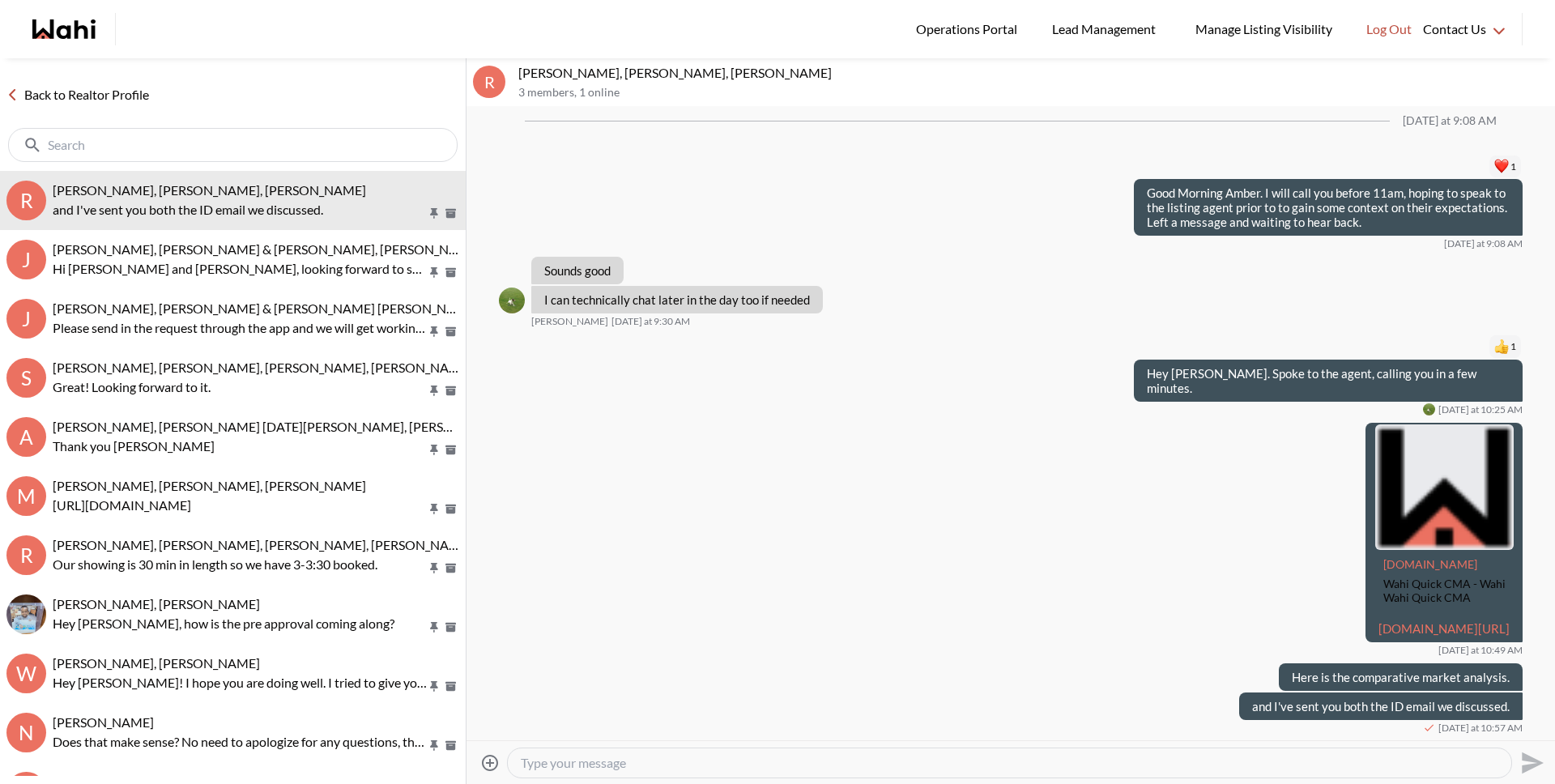
click at [99, 88] on link "Back to Realtor Profile" at bounding box center [77, 94] width 155 height 21
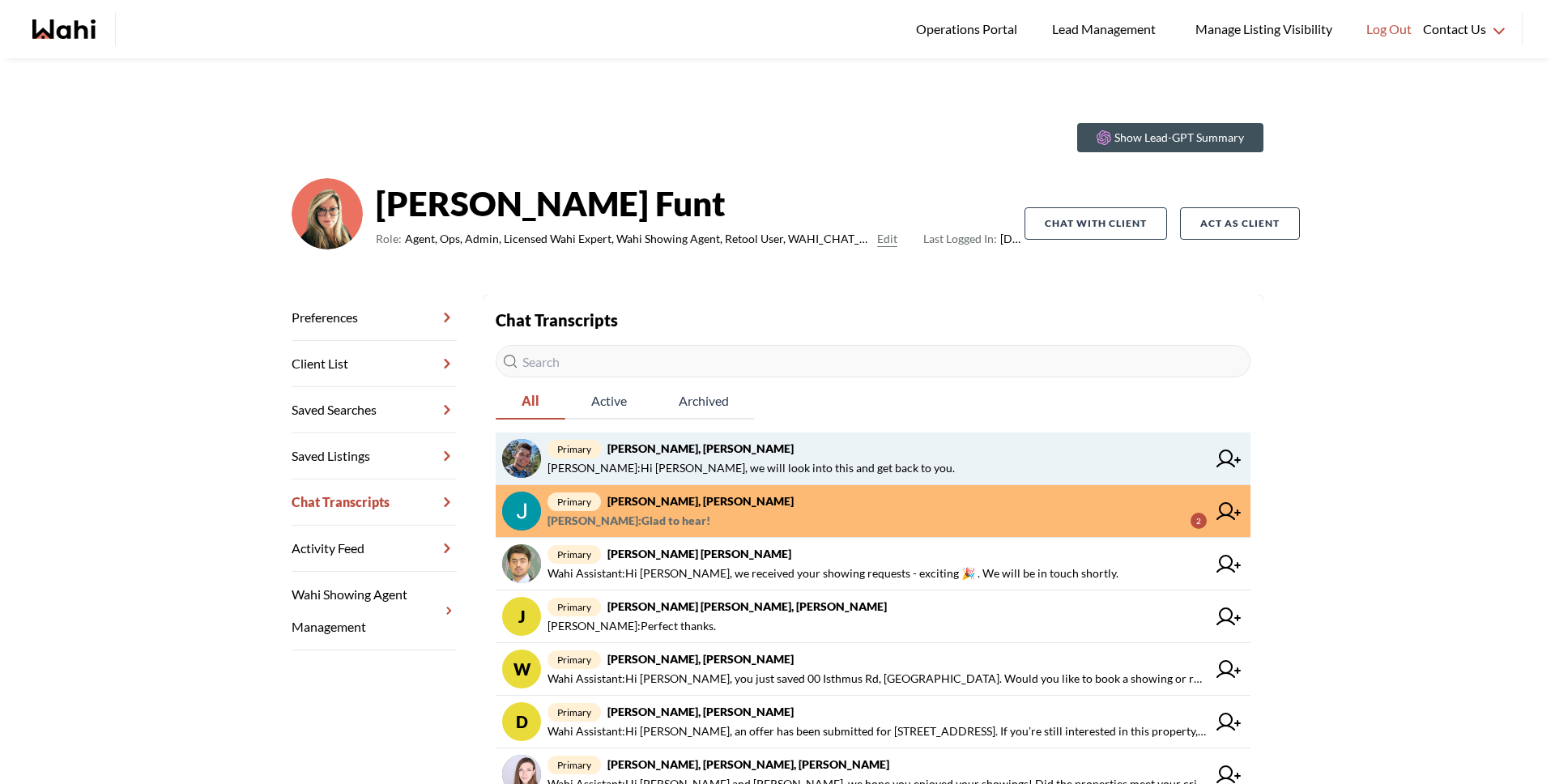
click at [689, 481] on link "primary [PERSON_NAME], [PERSON_NAME] : Hi [PERSON_NAME], we will look into this…" at bounding box center [873, 458] width 755 height 53
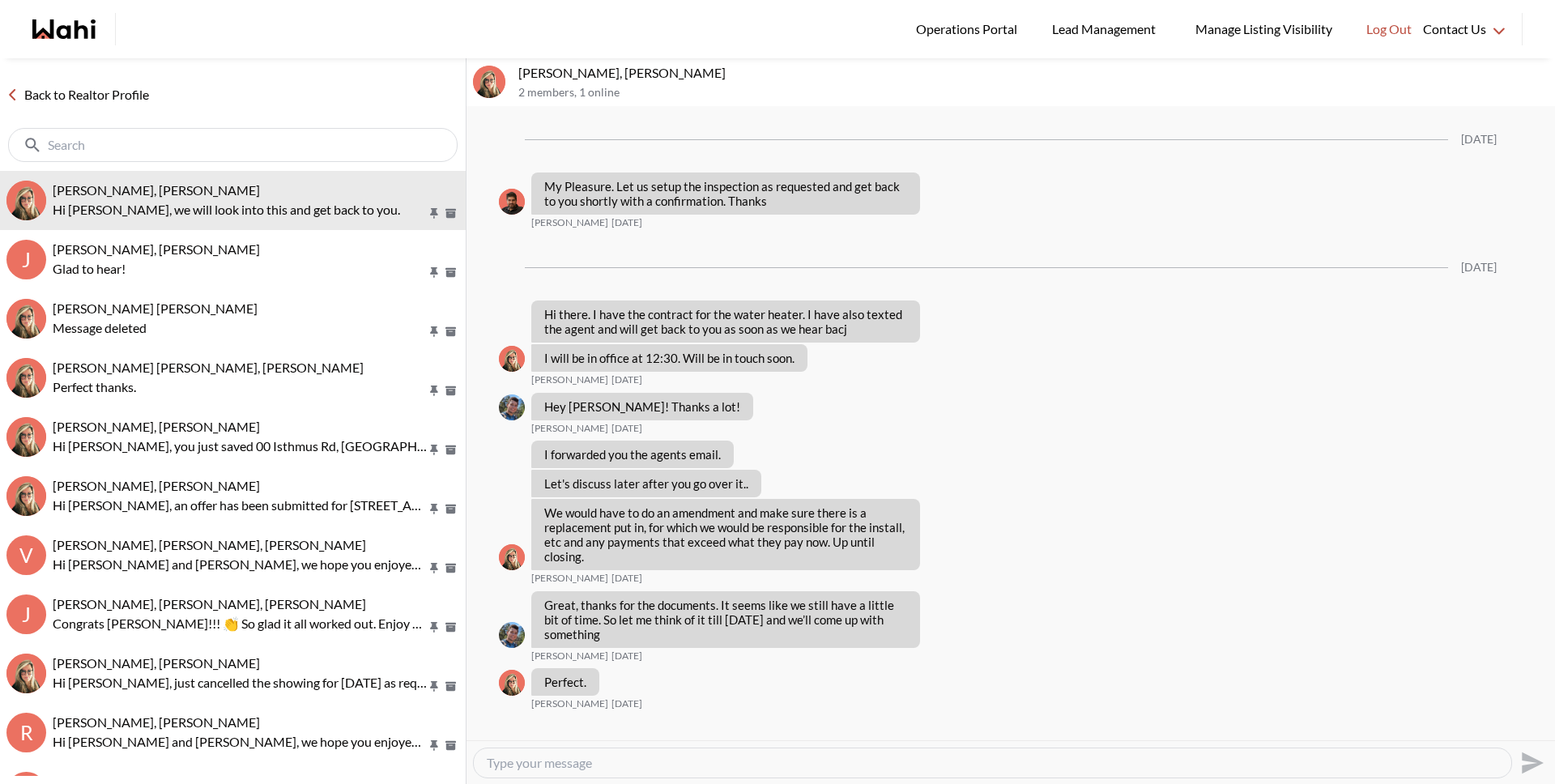
scroll to position [2636, 0]
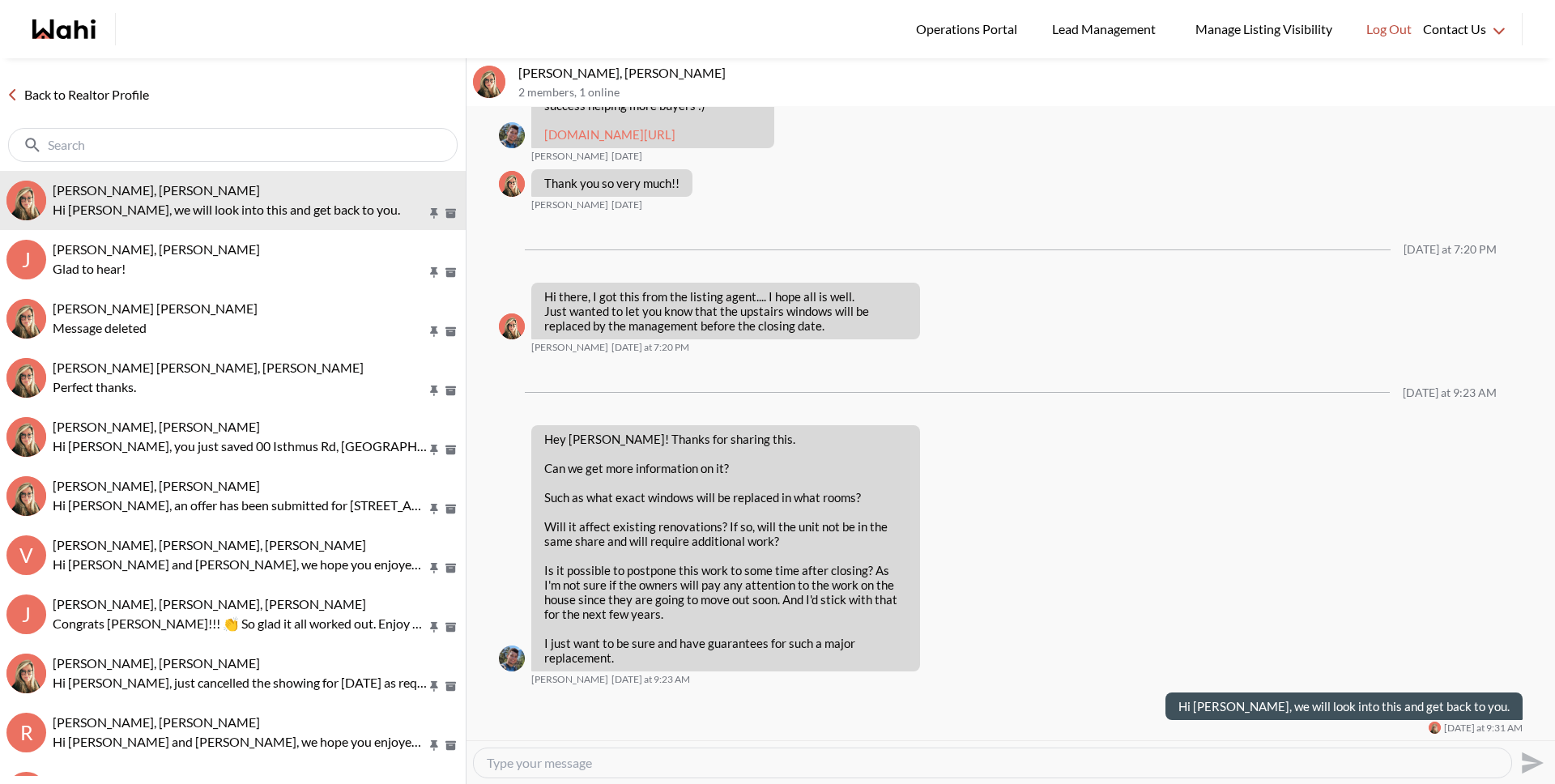
click at [682, 760] on textarea "Type your message" at bounding box center [992, 763] width 1011 height 16
type textarea "We've sent your questions to the listing agent and will let you know once we ha…"
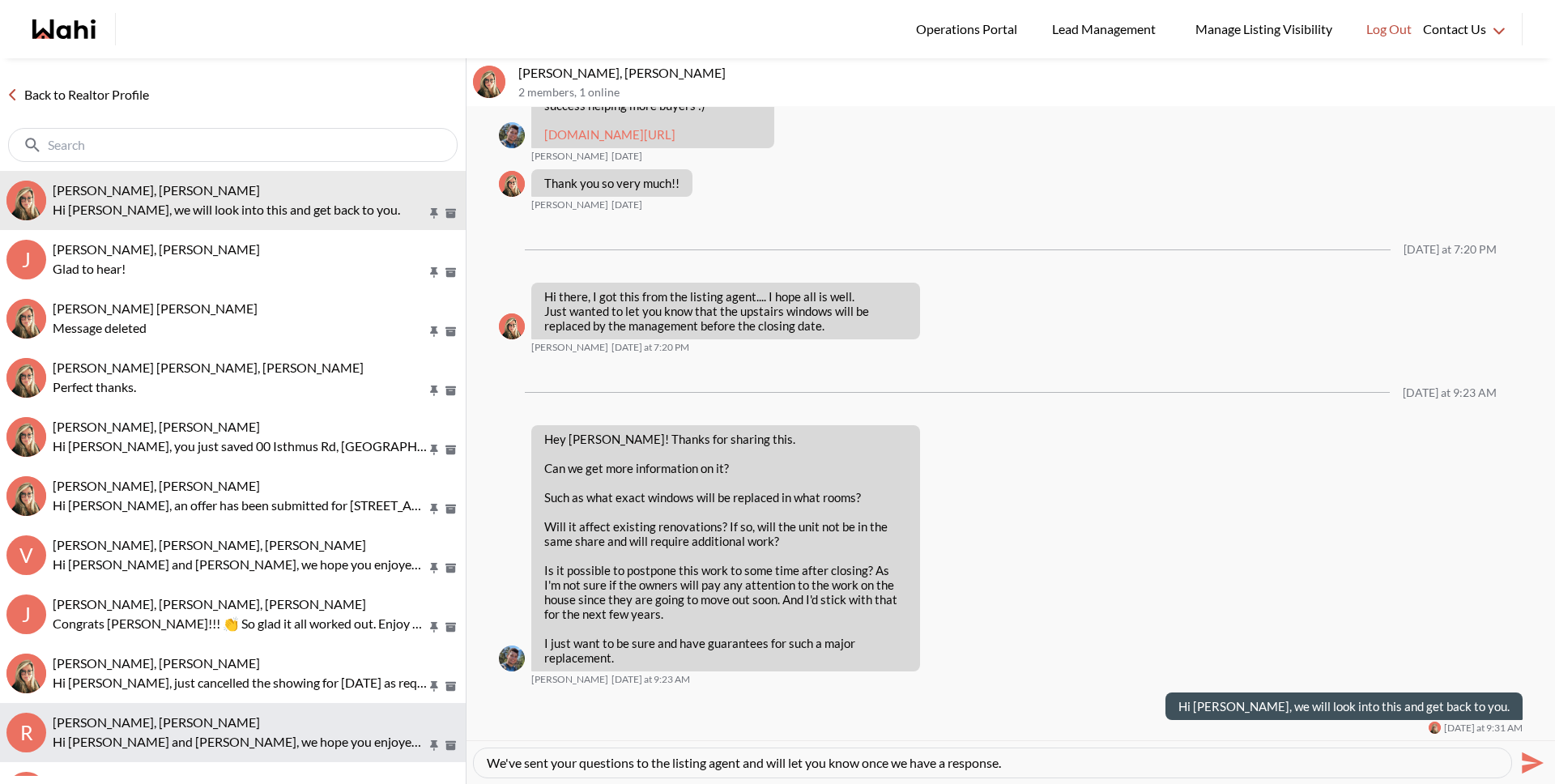
drag, startPoint x: 1012, startPoint y: 765, endPoint x: 407, endPoint y: 756, distance: 605.1
click at [406, 759] on div "Back to Realtor Profile [PERSON_NAME], [PERSON_NAME] Hi [PERSON_NAME], we will …" at bounding box center [777, 420] width 1555 height 725
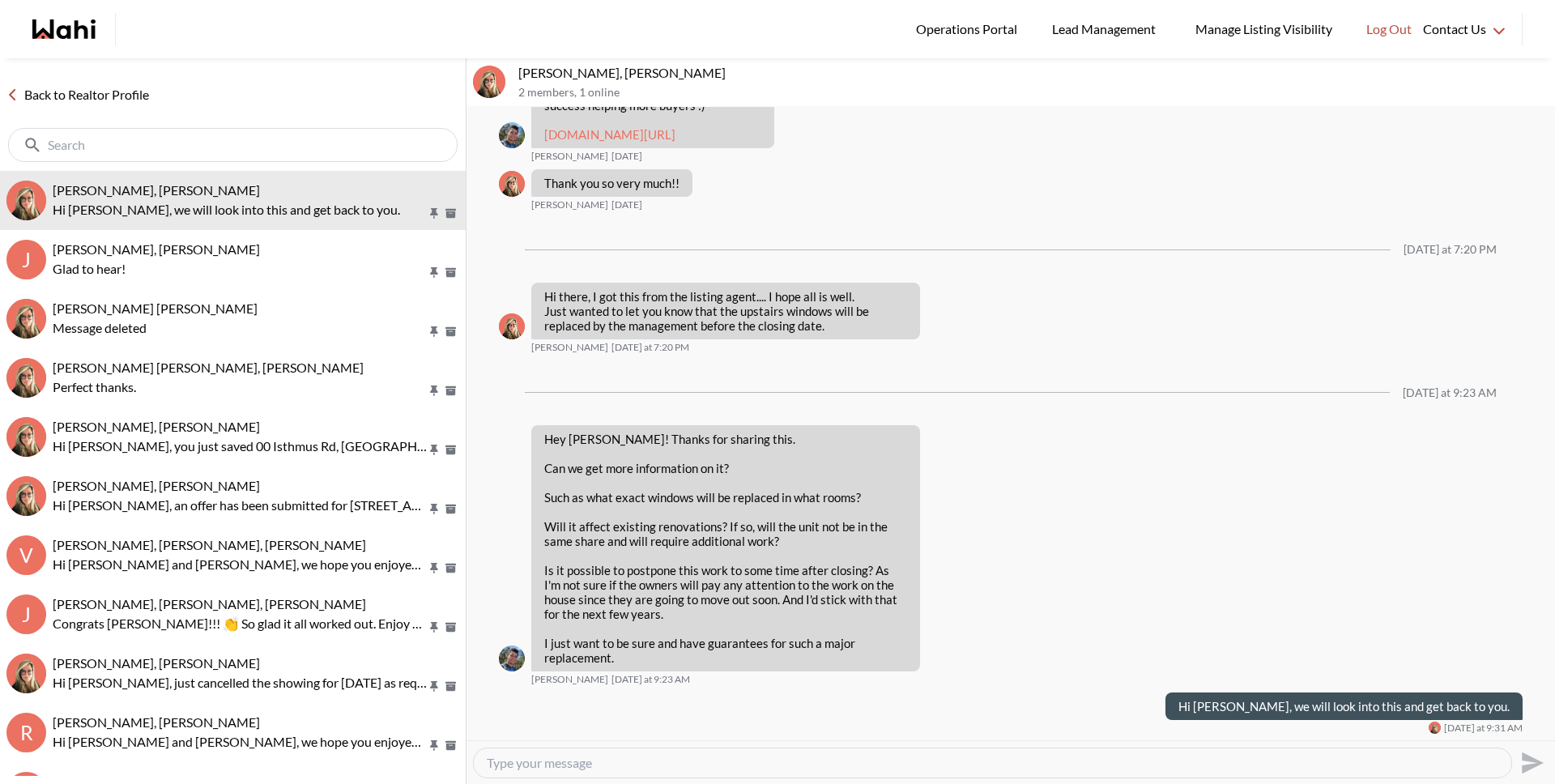
click at [90, 103] on link "Back to Realtor Profile" at bounding box center [77, 94] width 155 height 21
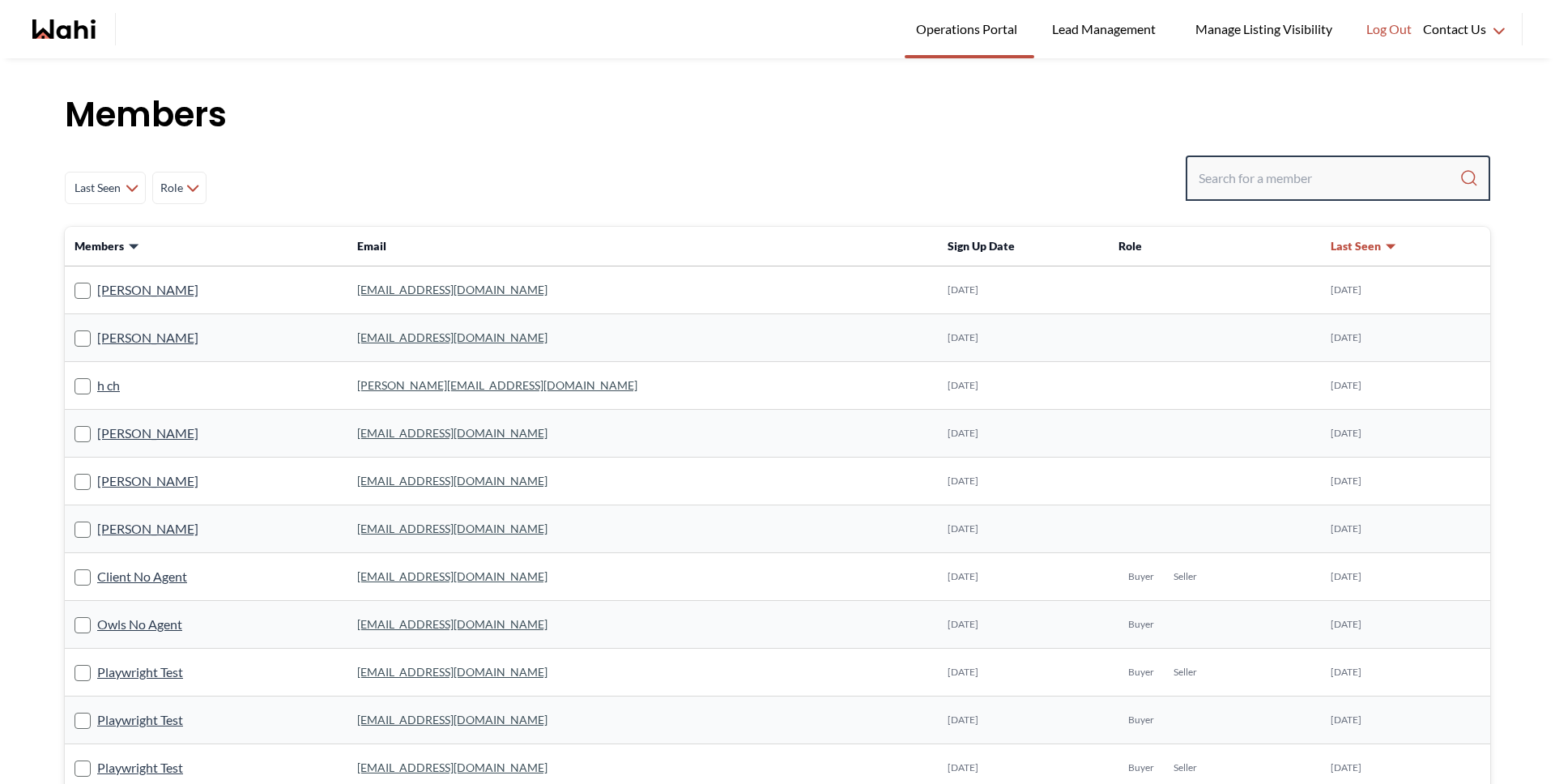
click at [1287, 171] on input "Search input" at bounding box center [1328, 178] width 261 height 29
paste input "[EMAIL_ADDRESS][DOMAIN_NAME]"
type input "[EMAIL_ADDRESS][DOMAIN_NAME]"
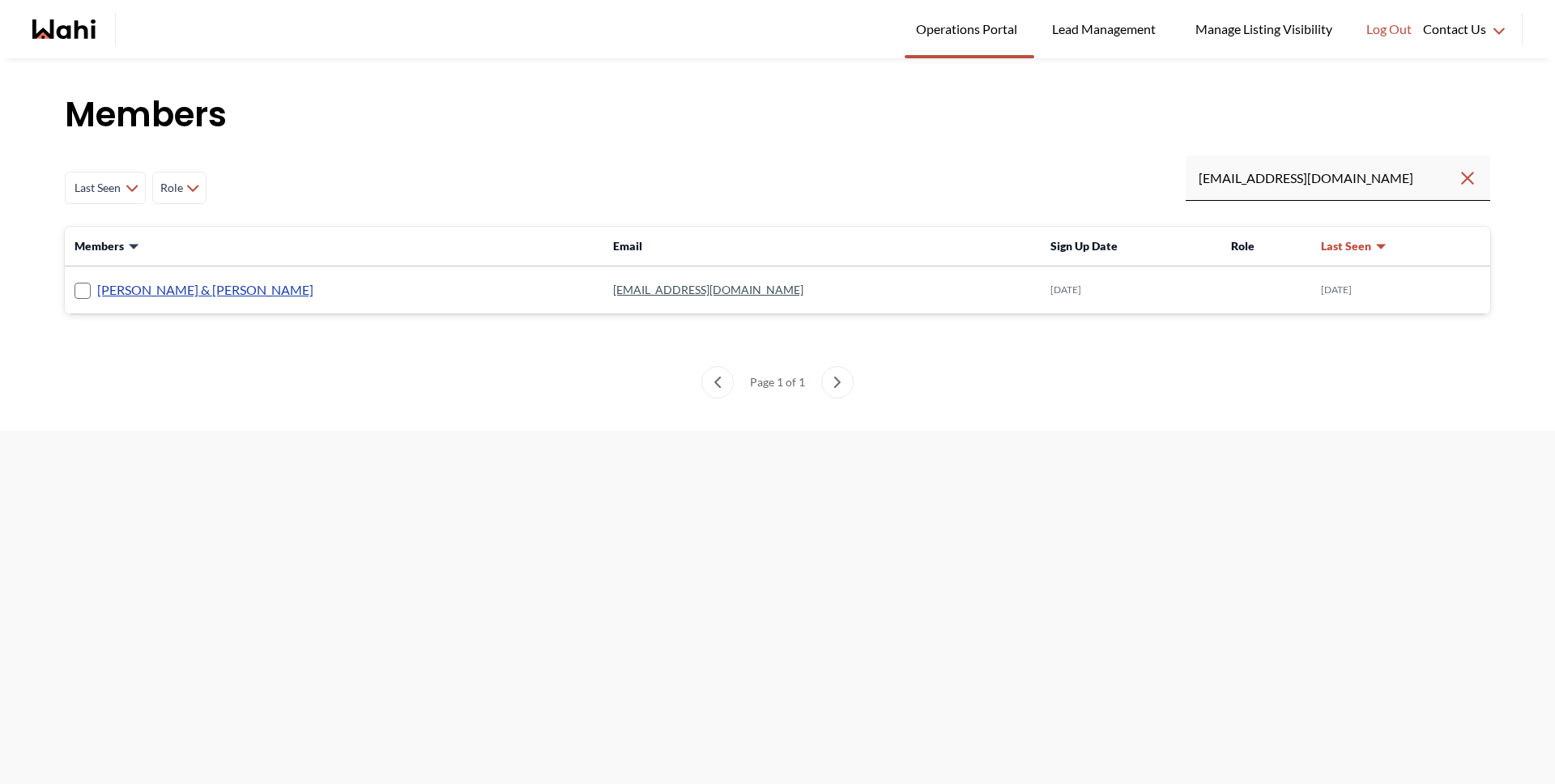
click at [221, 293] on link "[PERSON_NAME] & [PERSON_NAME]" at bounding box center [205, 289] width 216 height 21
